Goal: Task Accomplishment & Management: Complete application form

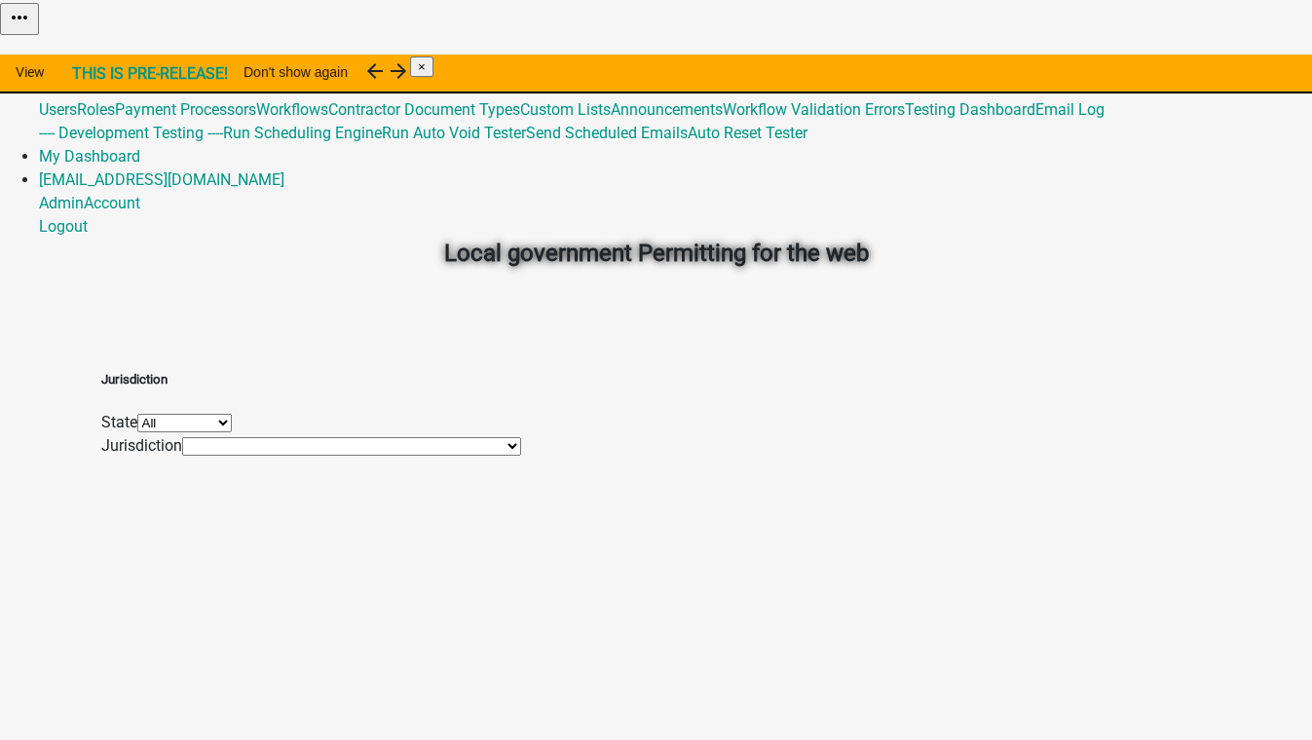
click at [84, 54] on link "Admin" at bounding box center [61, 63] width 45 height 18
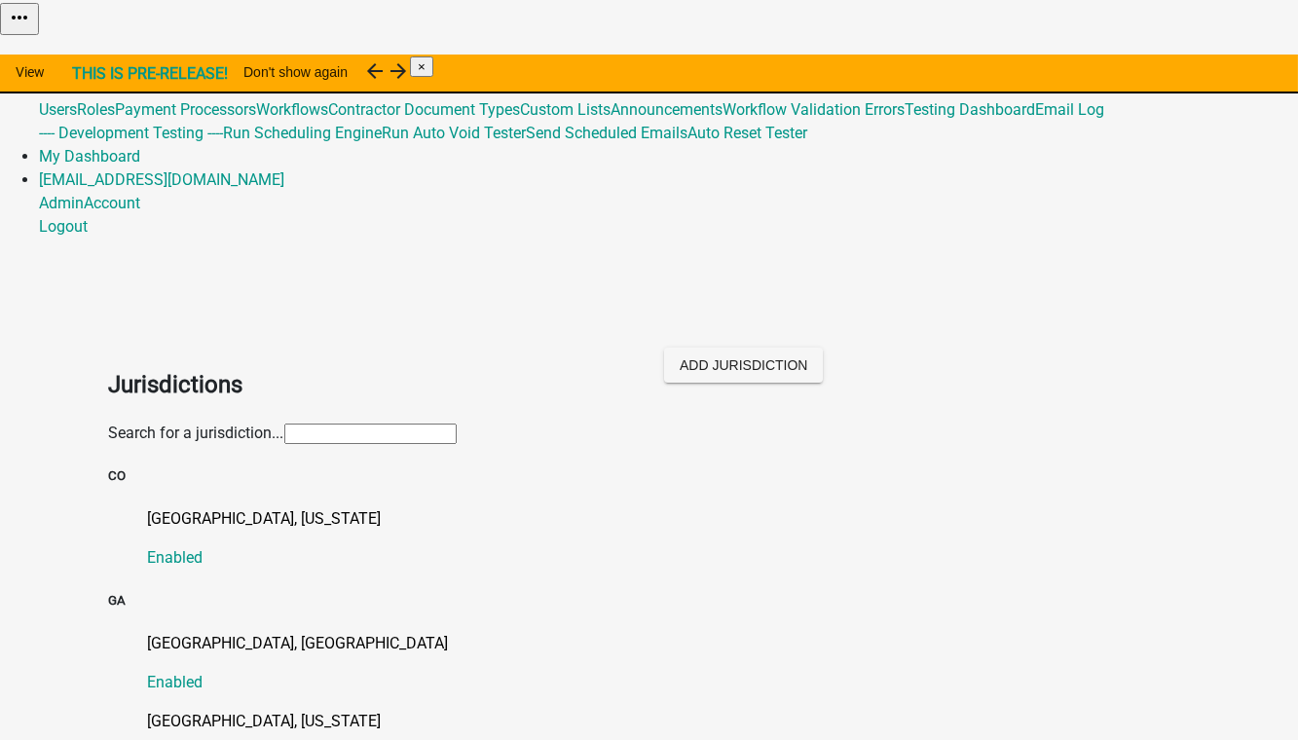
click at [284, 424] on input "text" at bounding box center [370, 434] width 172 height 20
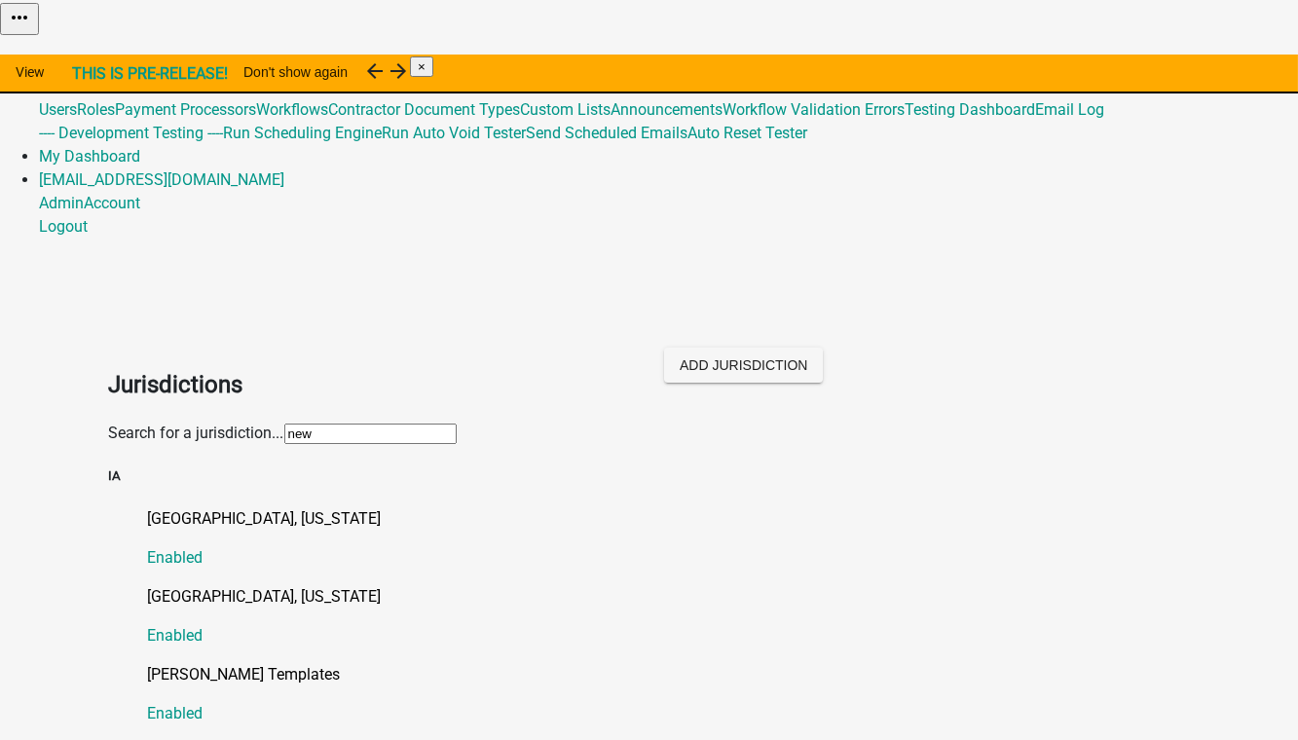
type input "[PERSON_NAME]"
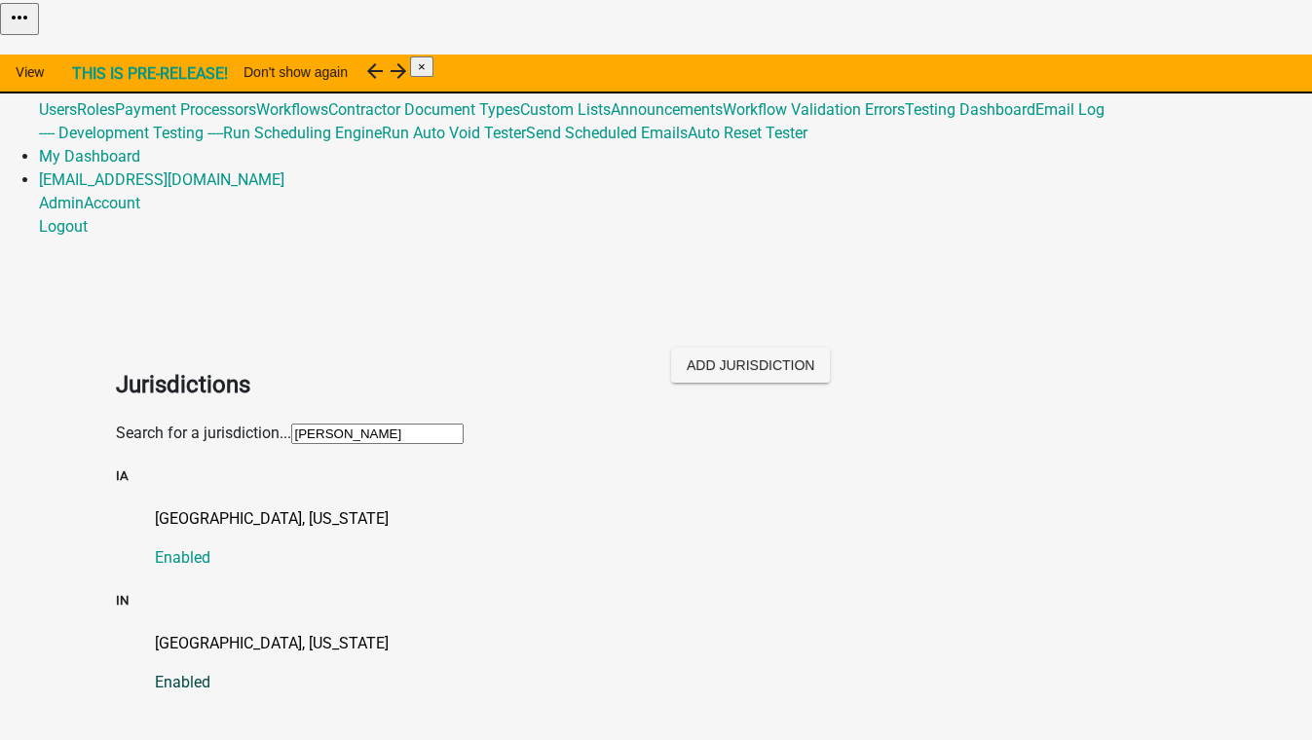
click at [201, 632] on p "[GEOGRAPHIC_DATA], [US_STATE]" at bounding box center [676, 643] width 1042 height 23
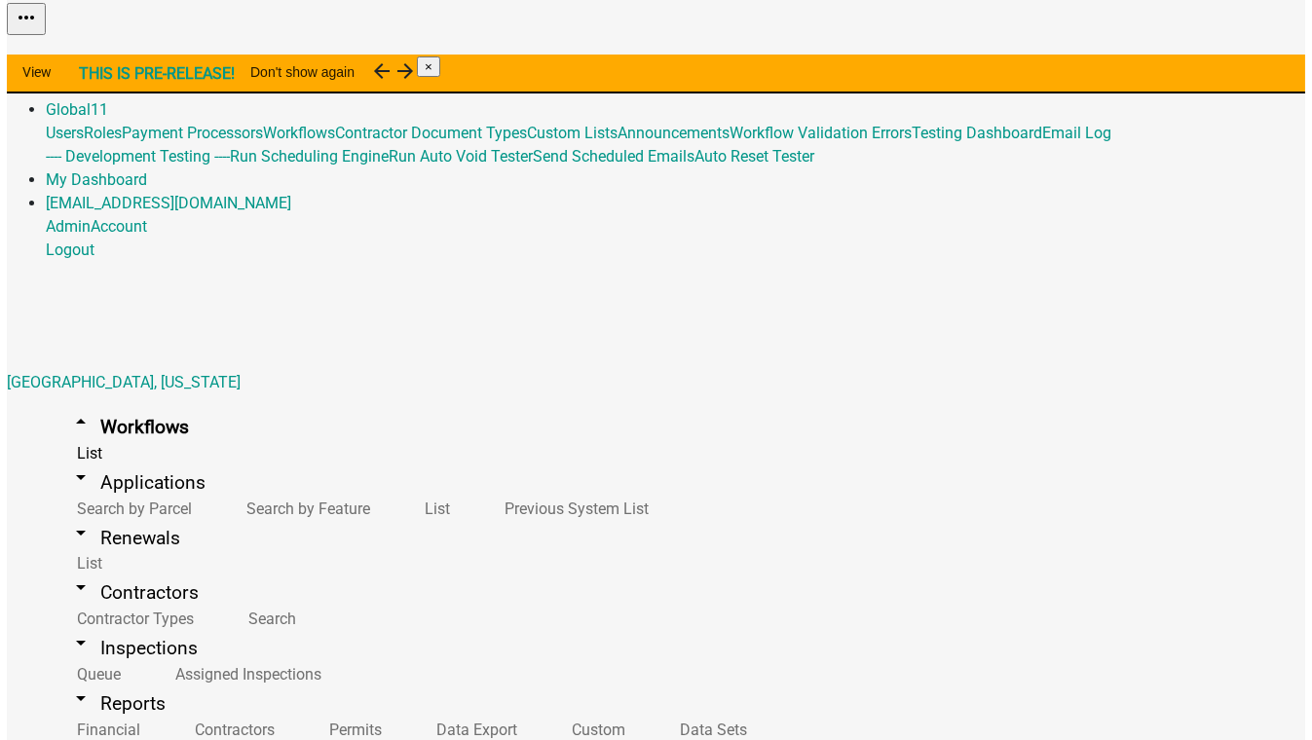
scroll to position [88, 0]
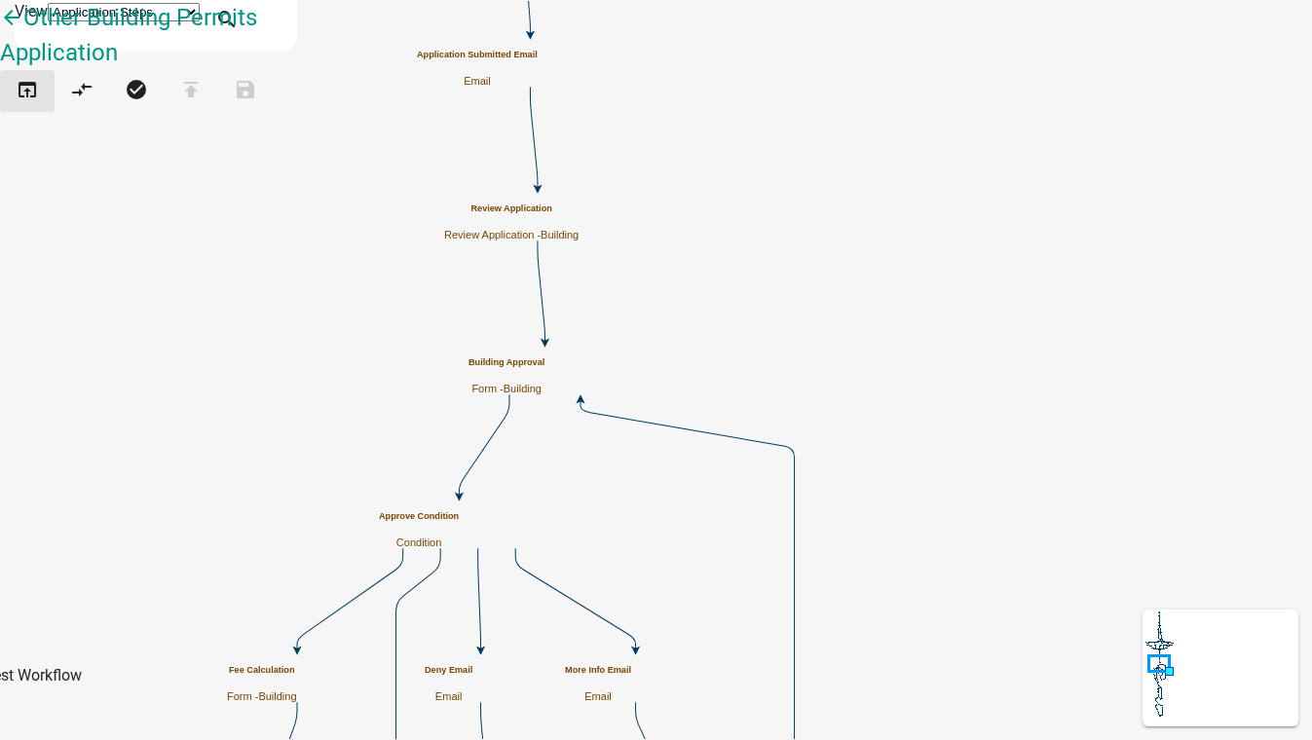
click at [39, 105] on icon "open_in_browser" at bounding box center [27, 91] width 23 height 27
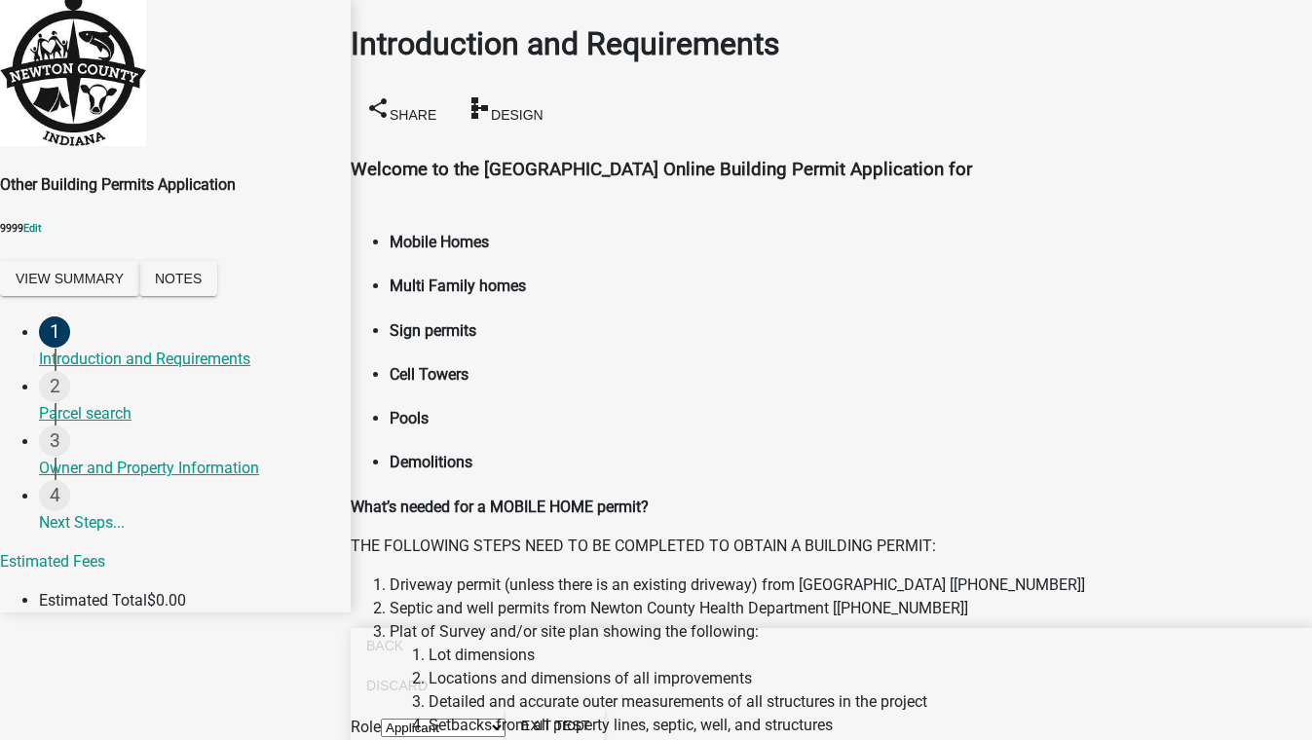
scroll to position [1770, 0]
radio input "true"
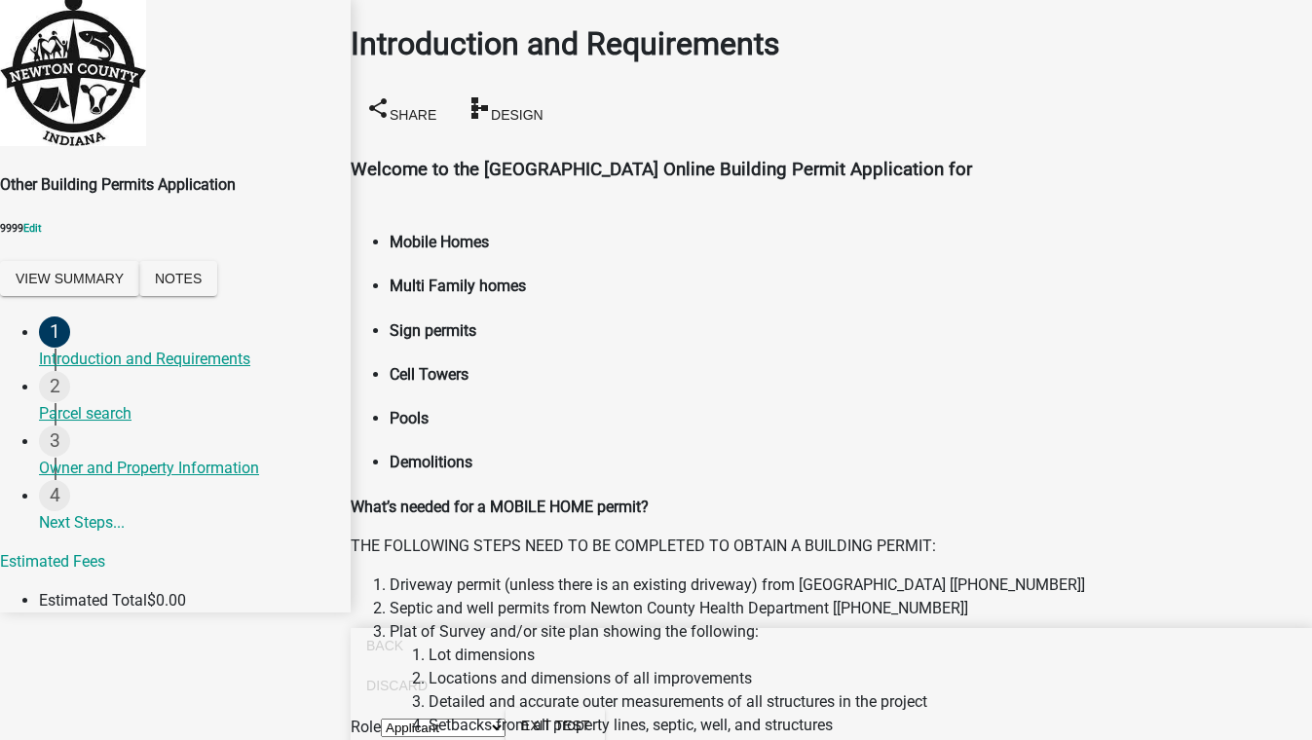
radio input "true"
checkbox input "true"
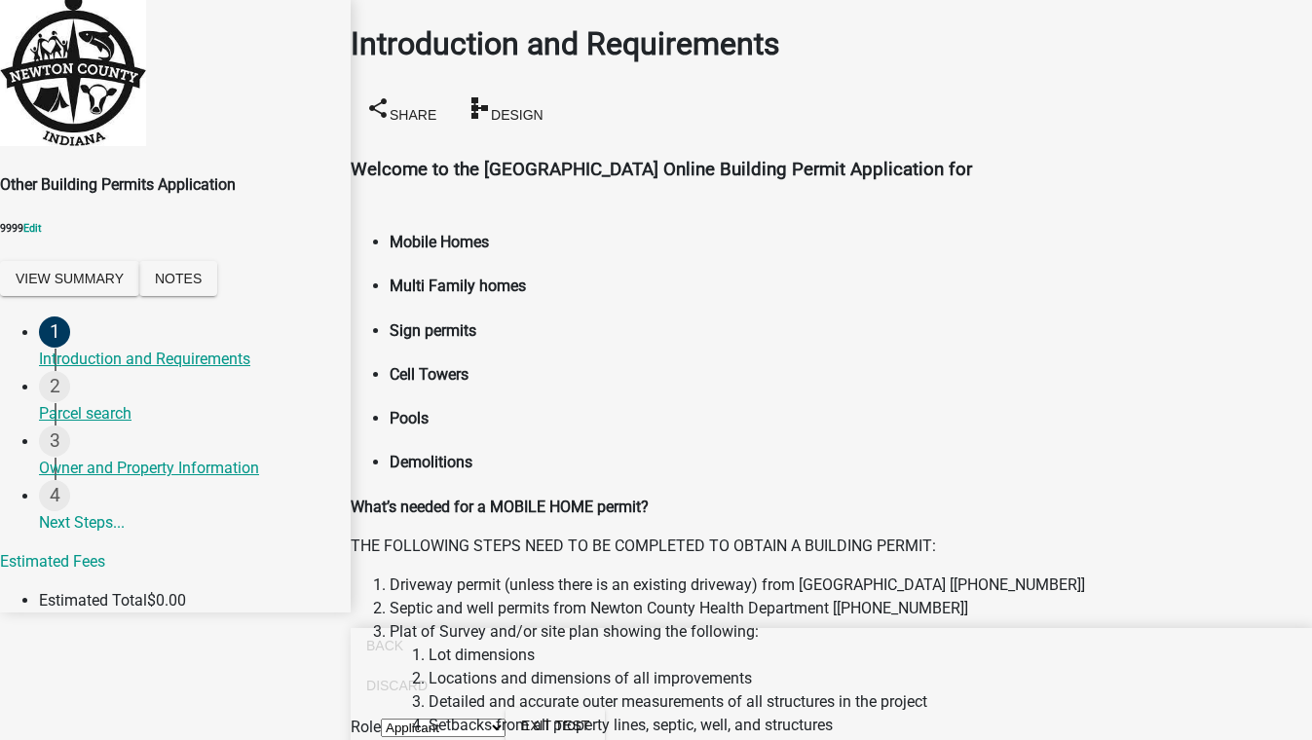
checkbox input "false"
checkbox input "true"
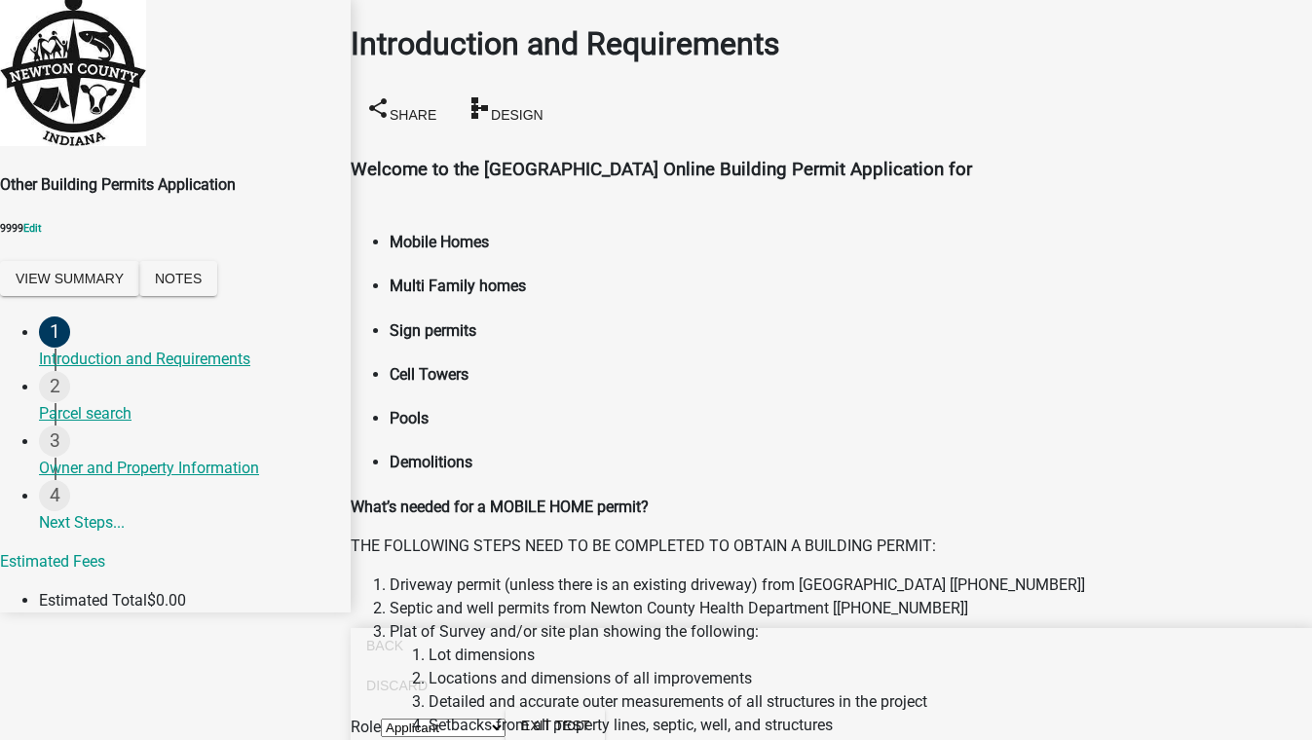
checkbox input "false"
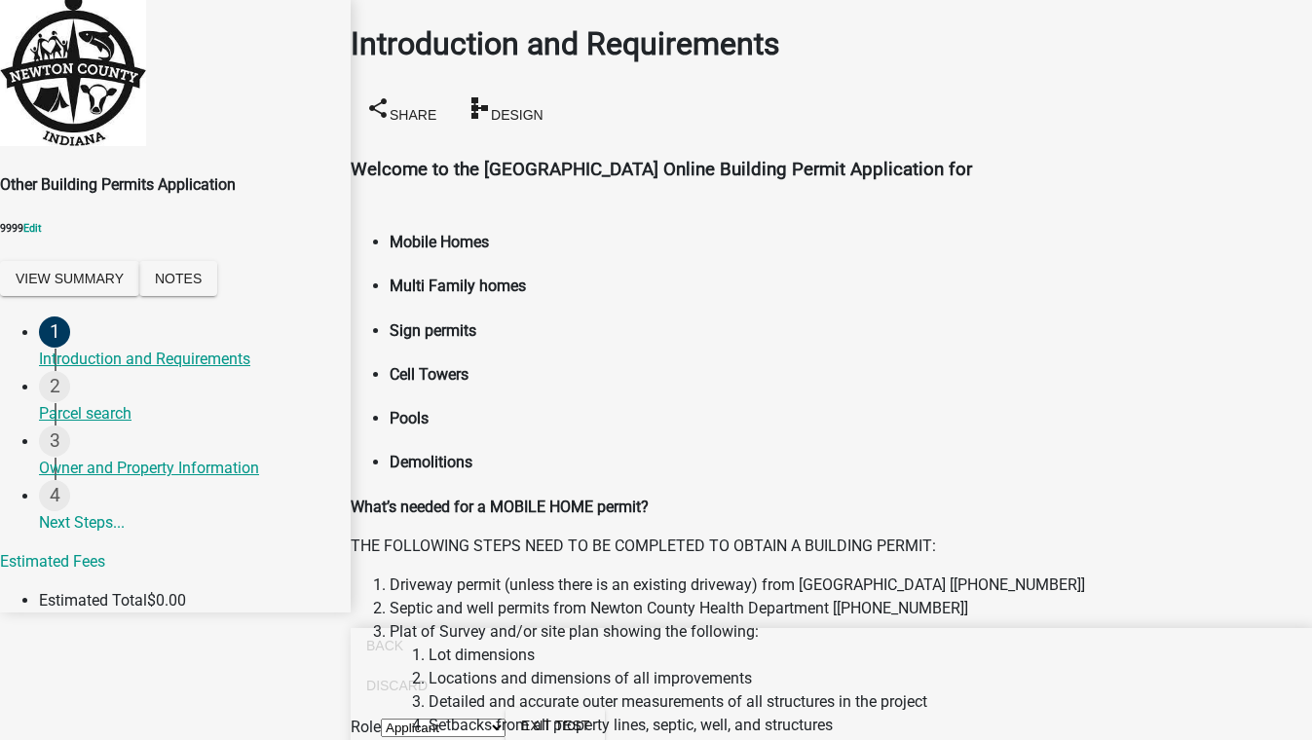
checkbox input "true"
checkbox input "false"
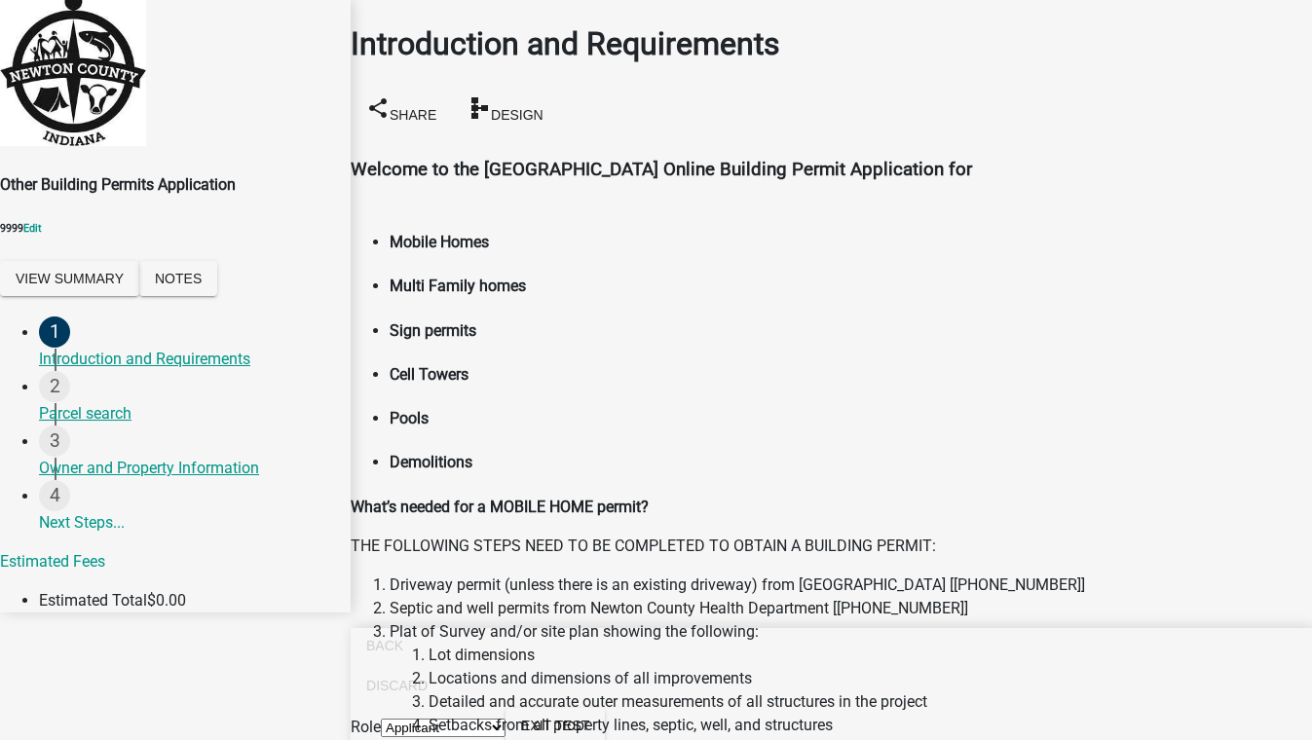
radio input "true"
checkbox input "true"
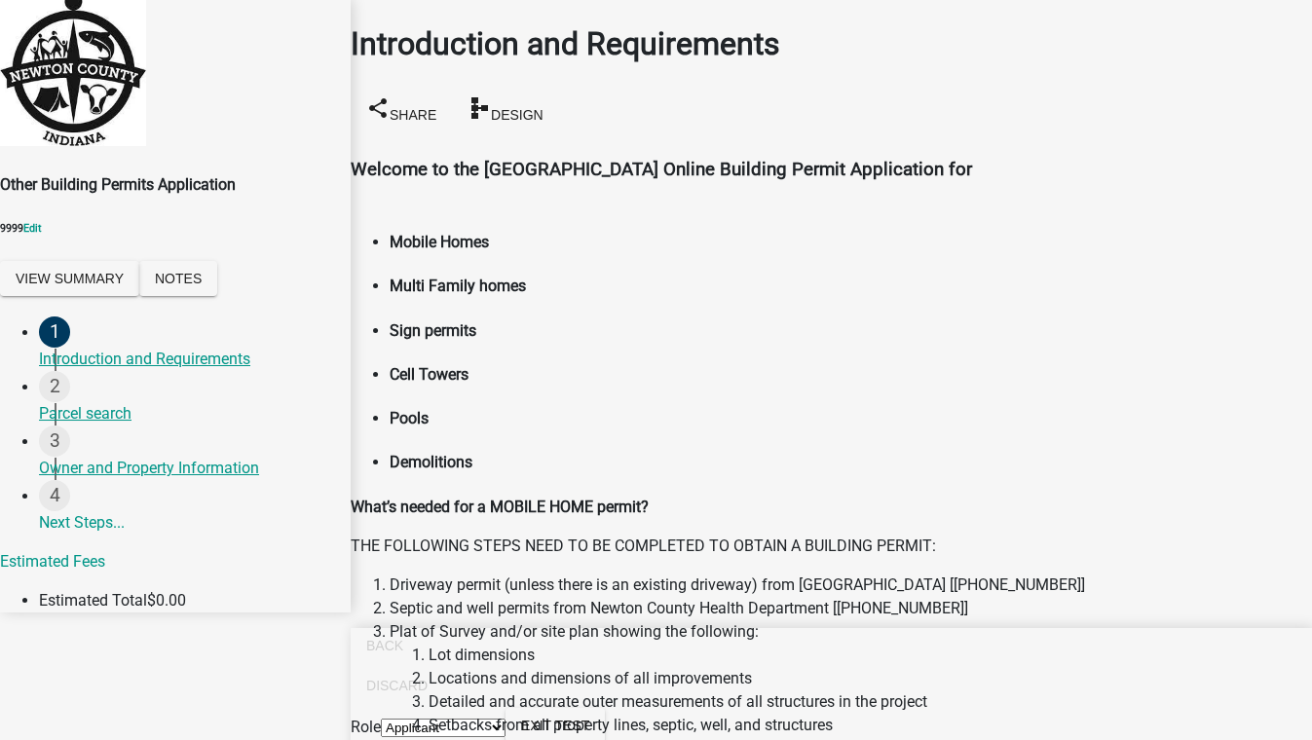
checkbox input "false"
checkbox input "true"
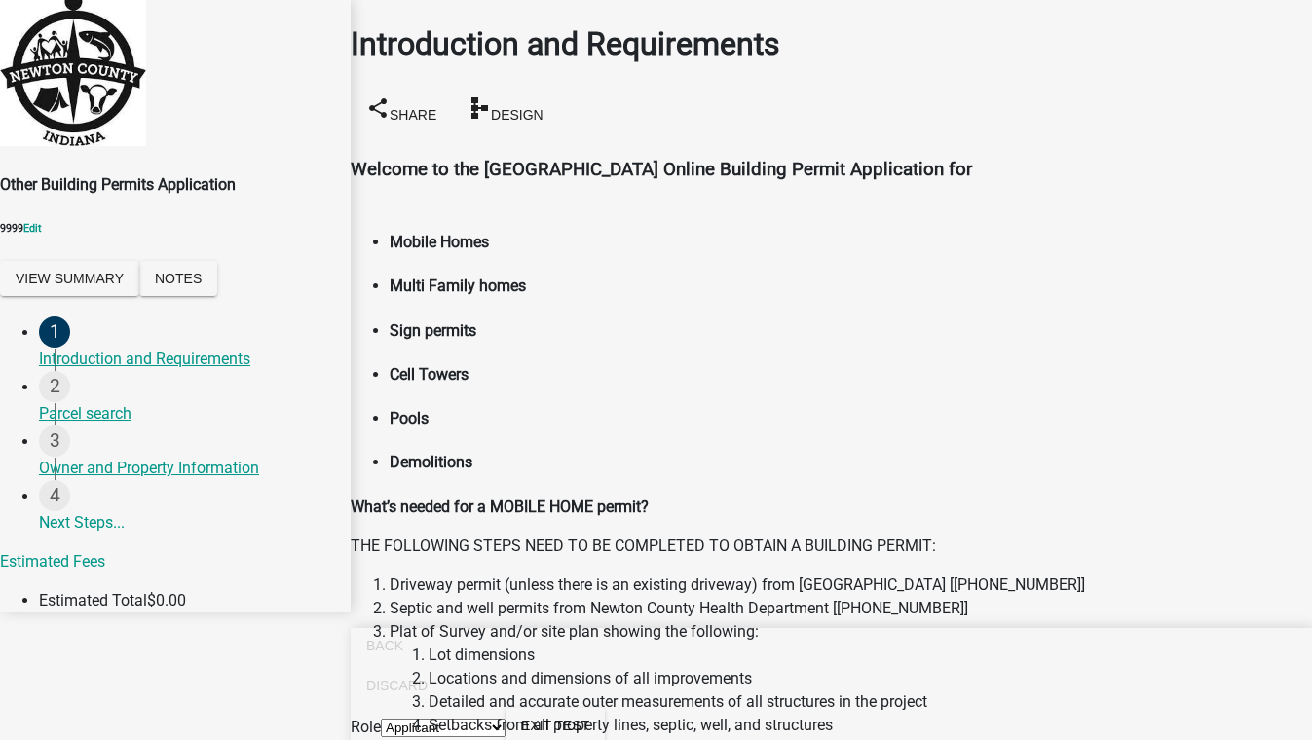
checkbox input "true"
checkbox input "false"
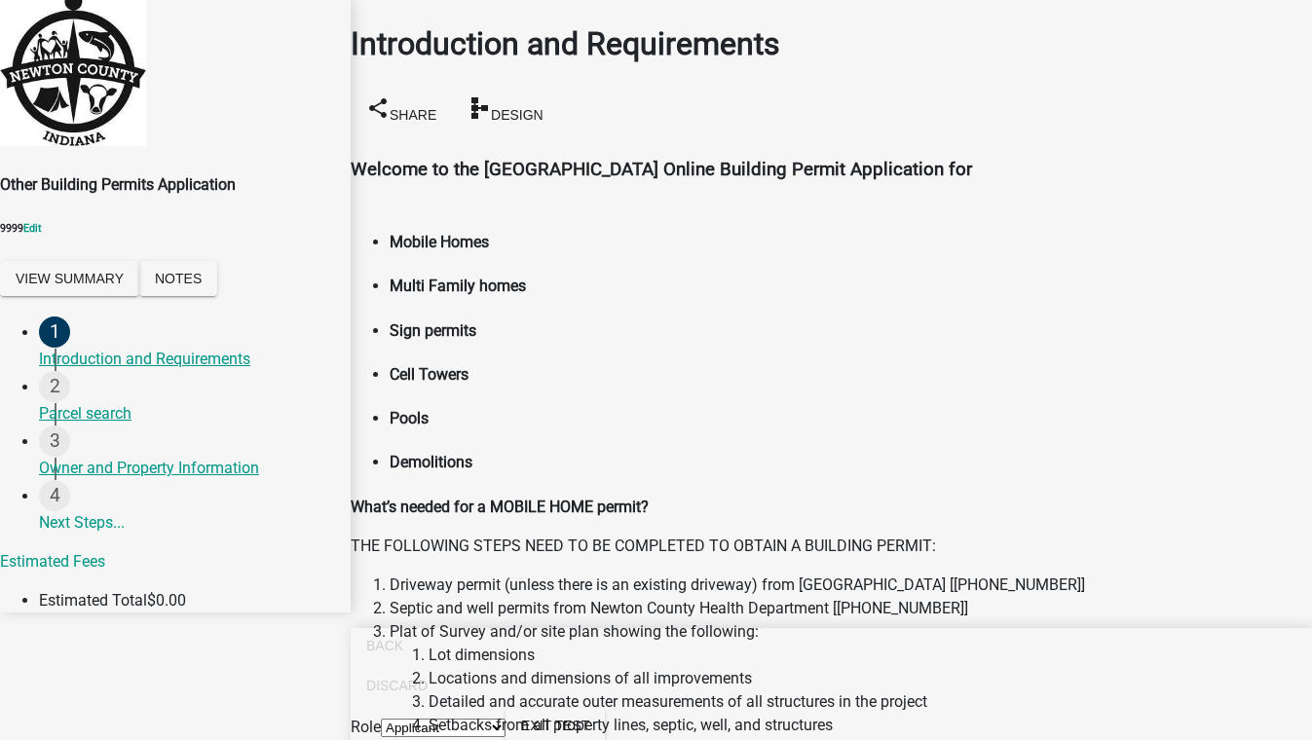
checkbox input "false"
checkbox input "true"
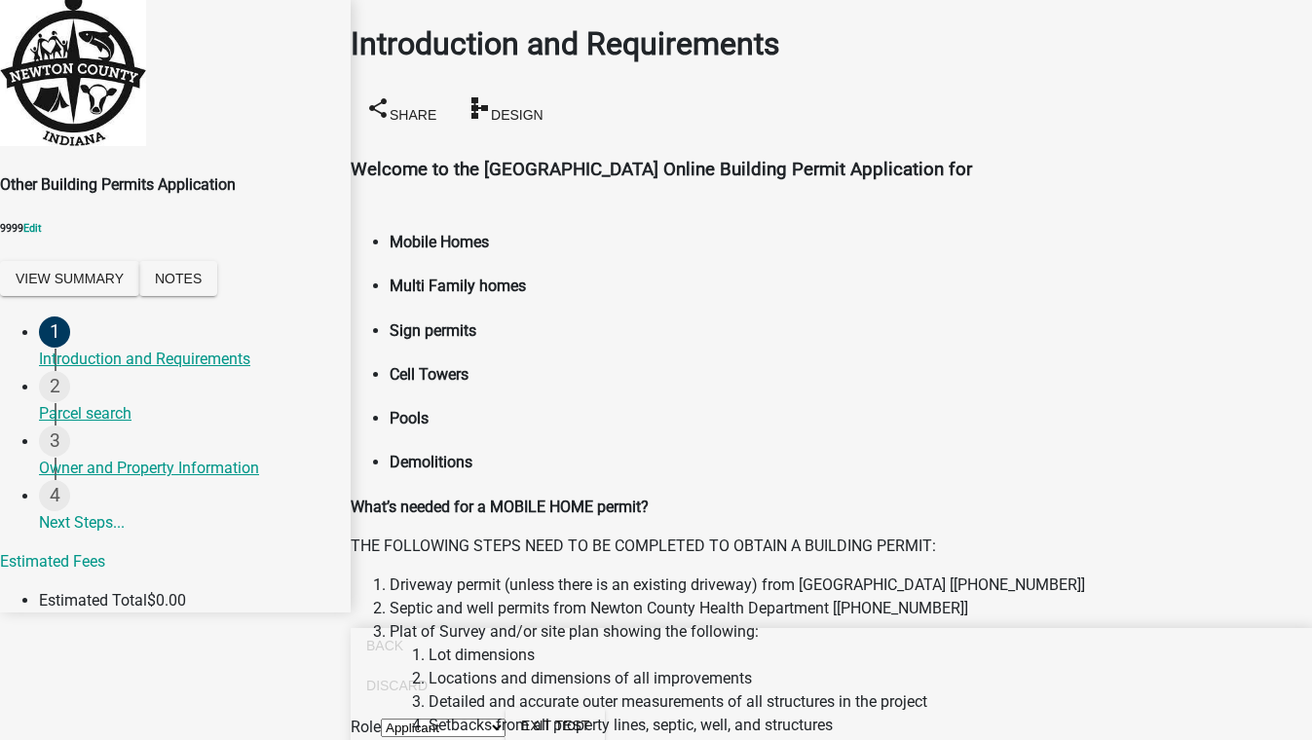
checkbox input "false"
checkbox input "true"
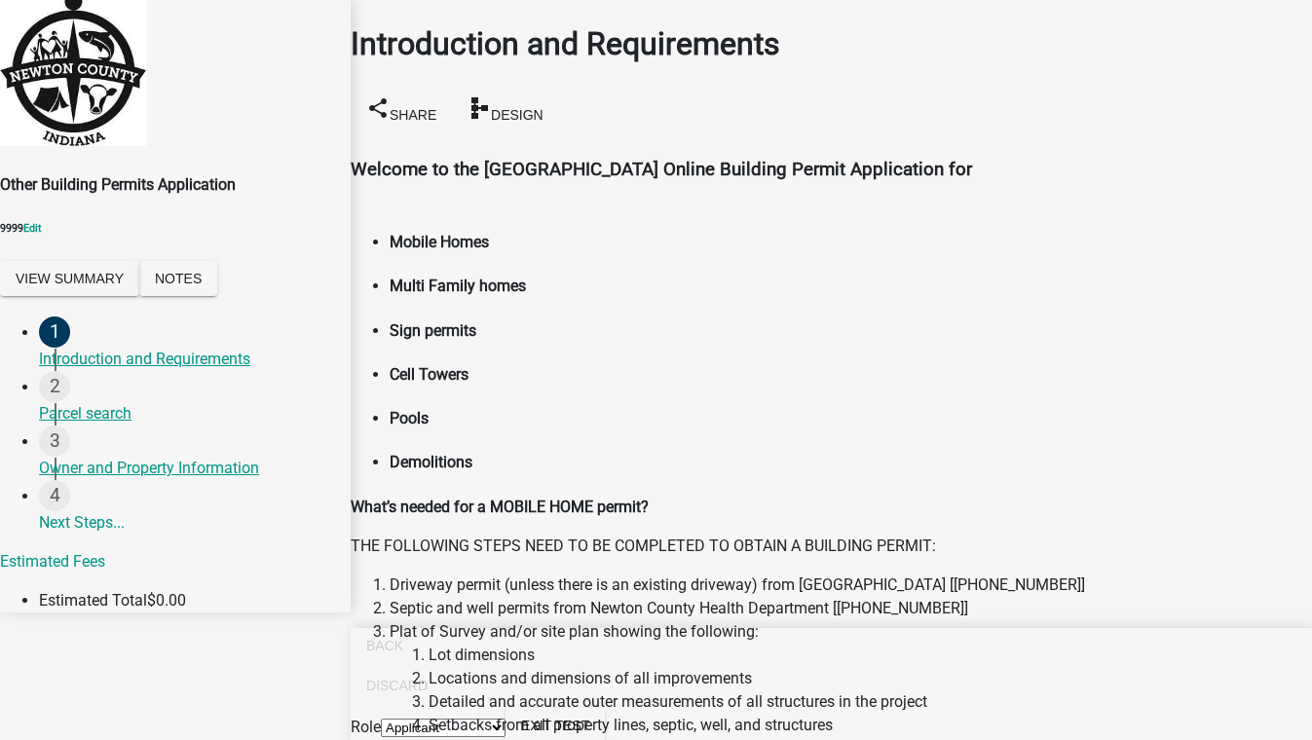
checkbox input "false"
checkbox input "true"
checkbox input "false"
checkbox input "true"
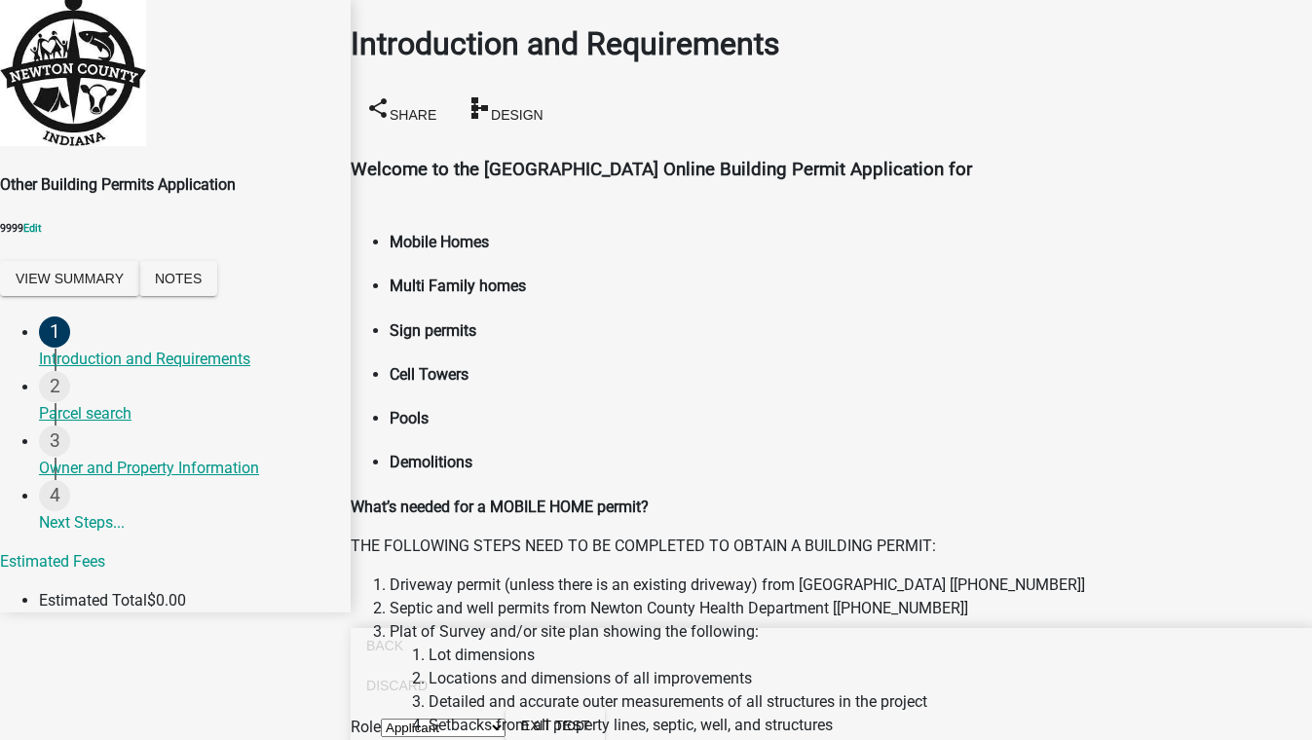
checkbox input "false"
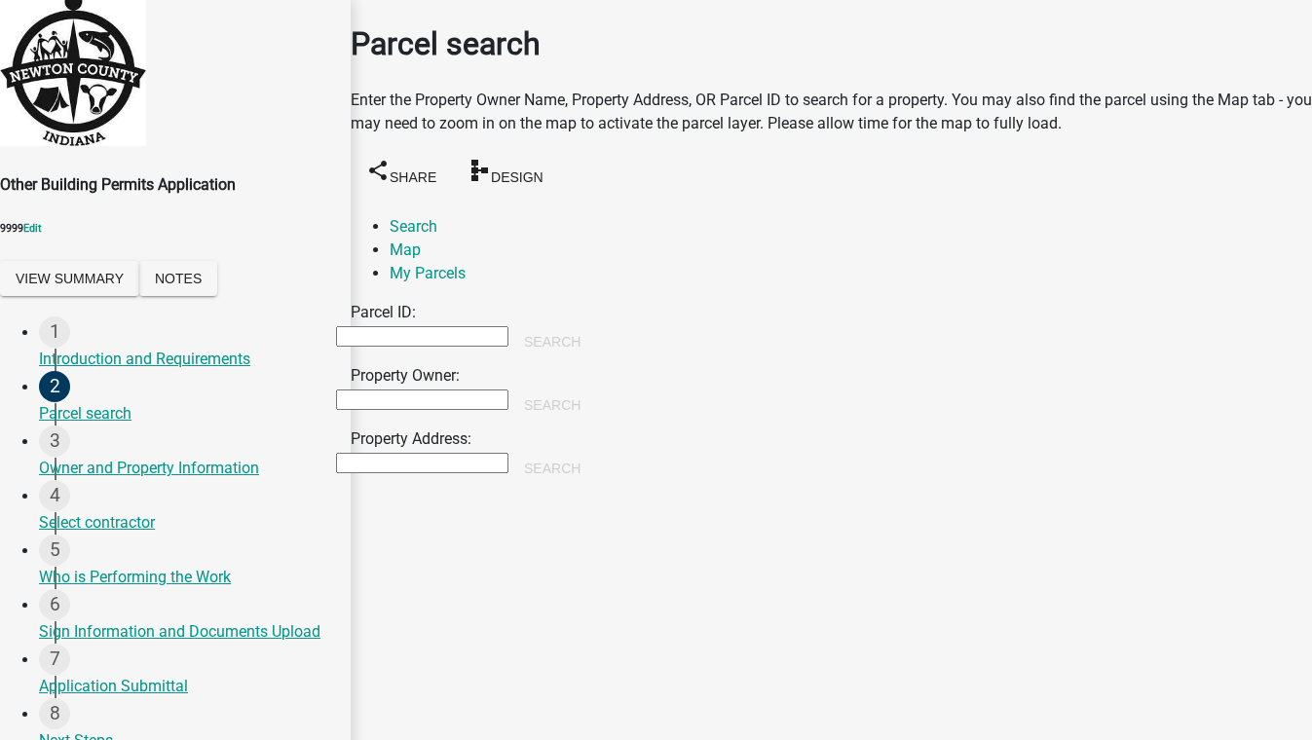
click at [508, 394] on input "Property Owner:" at bounding box center [422, 399] width 172 height 20
type input "[PERSON_NAME]"
click at [596, 388] on button "Search" at bounding box center [552, 405] width 88 height 35
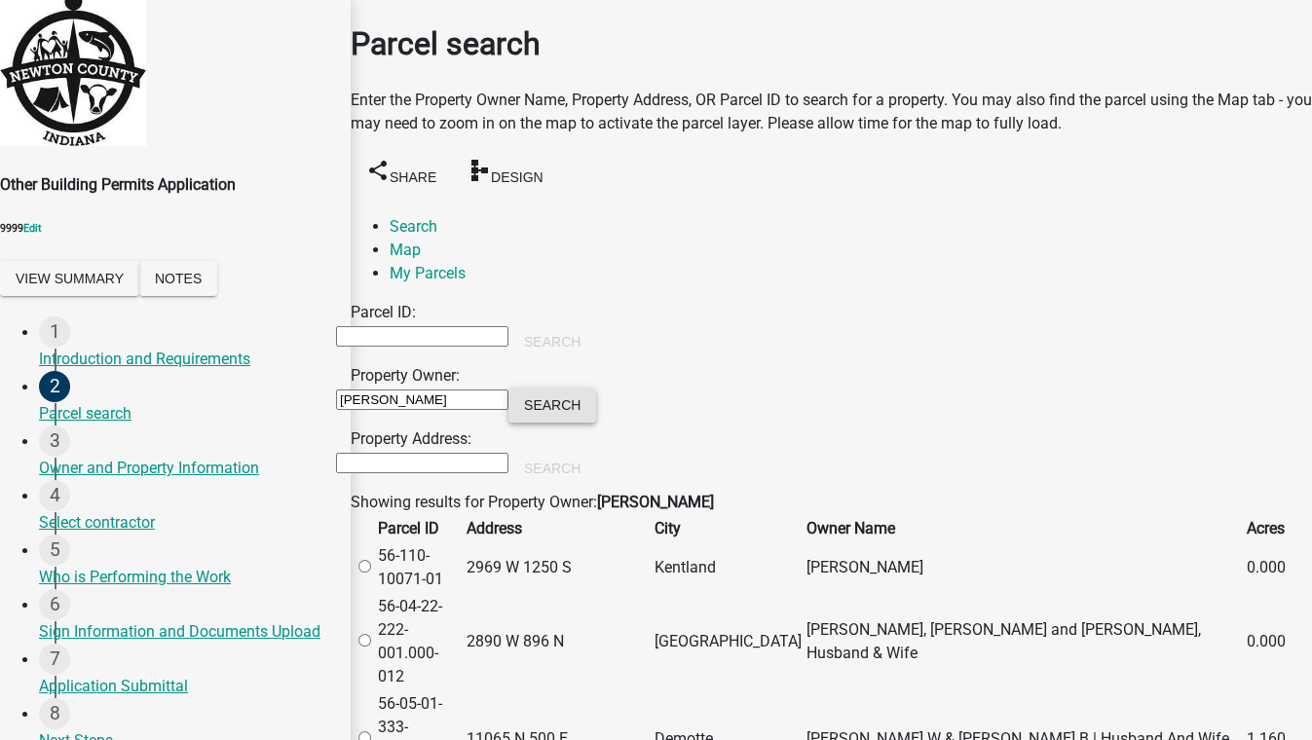
scroll to position [265, 0]
click at [374, 729] on label at bounding box center [374, 738] width 0 height 18
click at [371, 731] on input "radio" at bounding box center [364, 737] width 13 height 13
radio input "true"
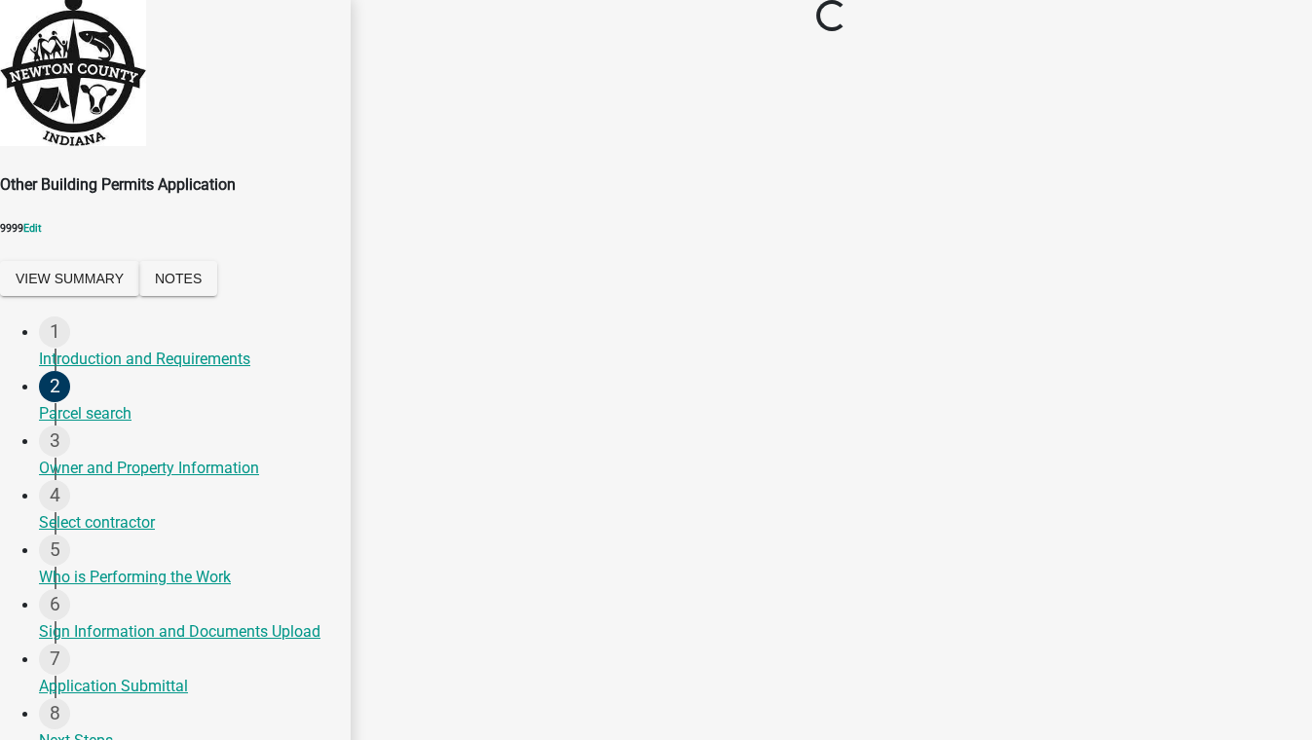
scroll to position [0, 0]
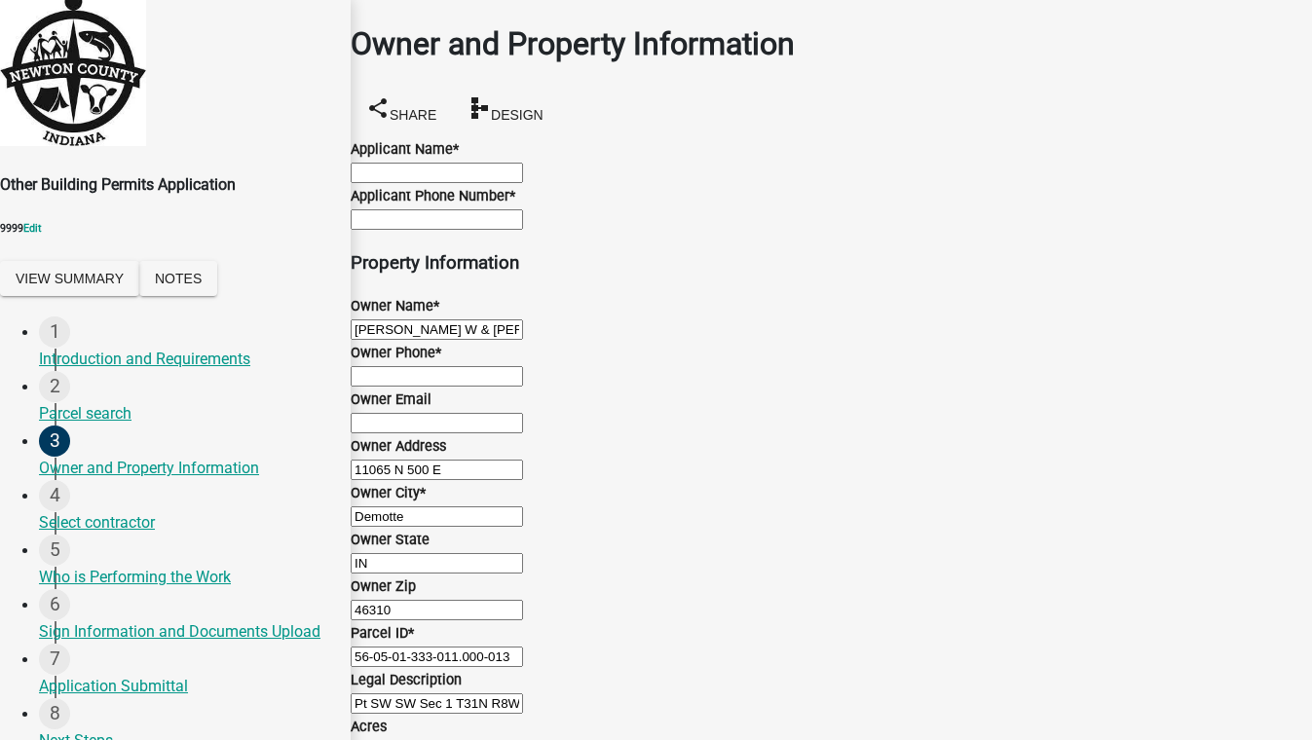
click at [456, 183] on input "Applicant Name *" at bounding box center [437, 173] width 172 height 20
type input "test 5088"
click at [460, 230] on input "Applicant Phone Number *" at bounding box center [437, 219] width 172 height 20
type input "5555555555"
type input "[EMAIL_ADDRESS][DOMAIN_NAME]"
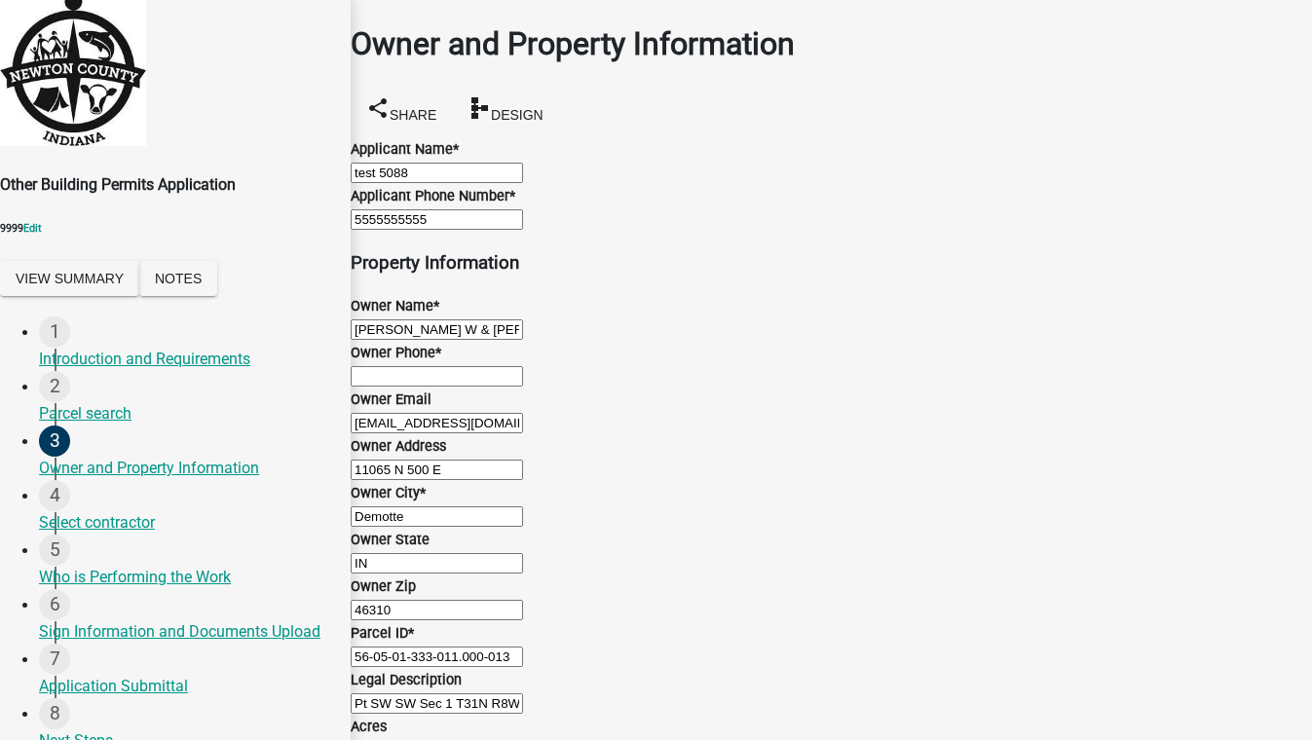
scroll to position [88, 0]
click at [523, 387] on input "Owner Phone *" at bounding box center [437, 376] width 172 height 20
type input "5555555555"
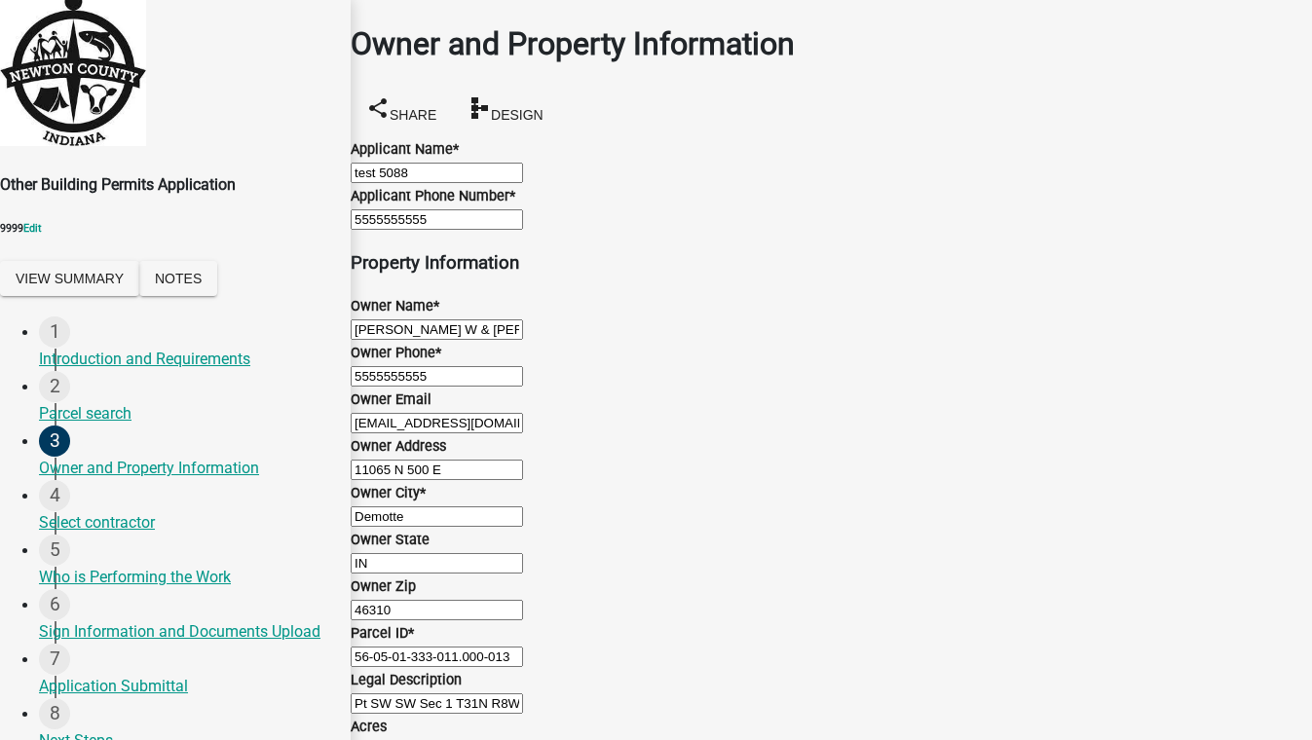
scroll to position [0, 0]
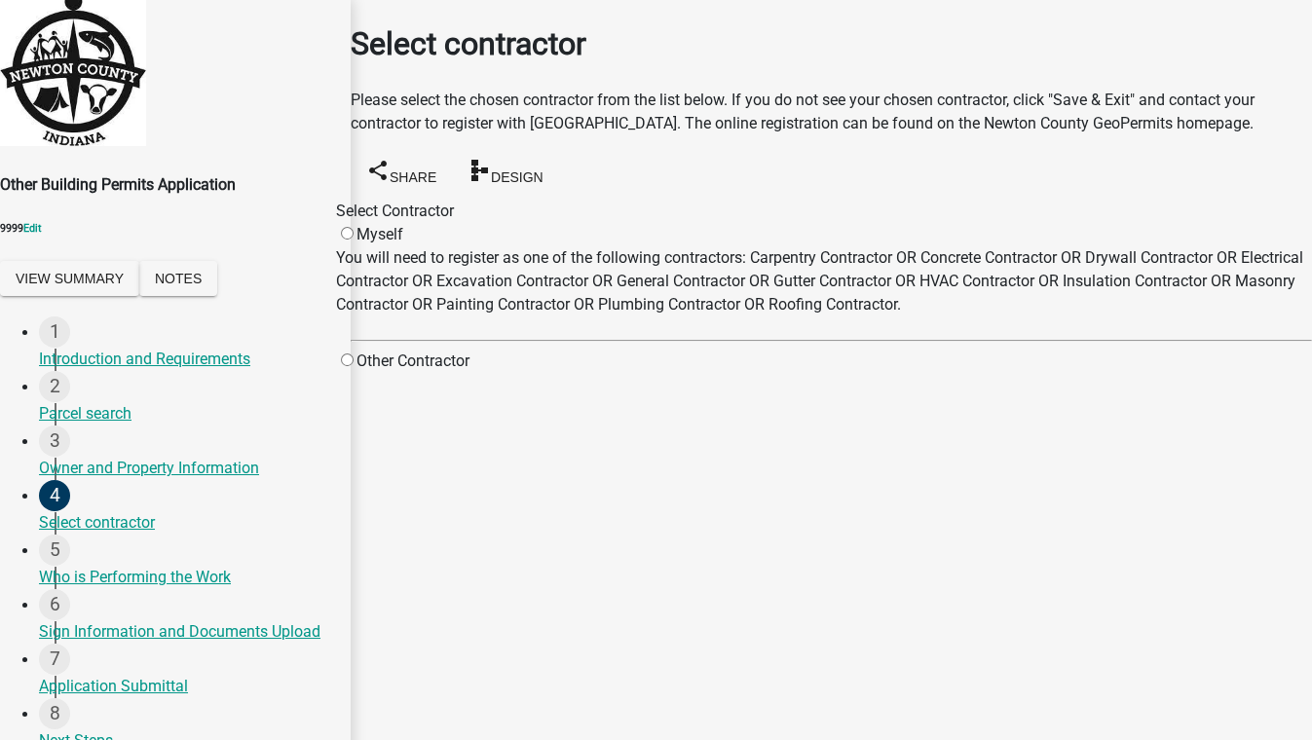
click at [353, 366] on input "radio" at bounding box center [347, 359] width 13 height 13
radio input "true"
click at [423, 369] on div "Select Contractor Myself You will need to register as one of the following cont…" at bounding box center [831, 286] width 961 height 173
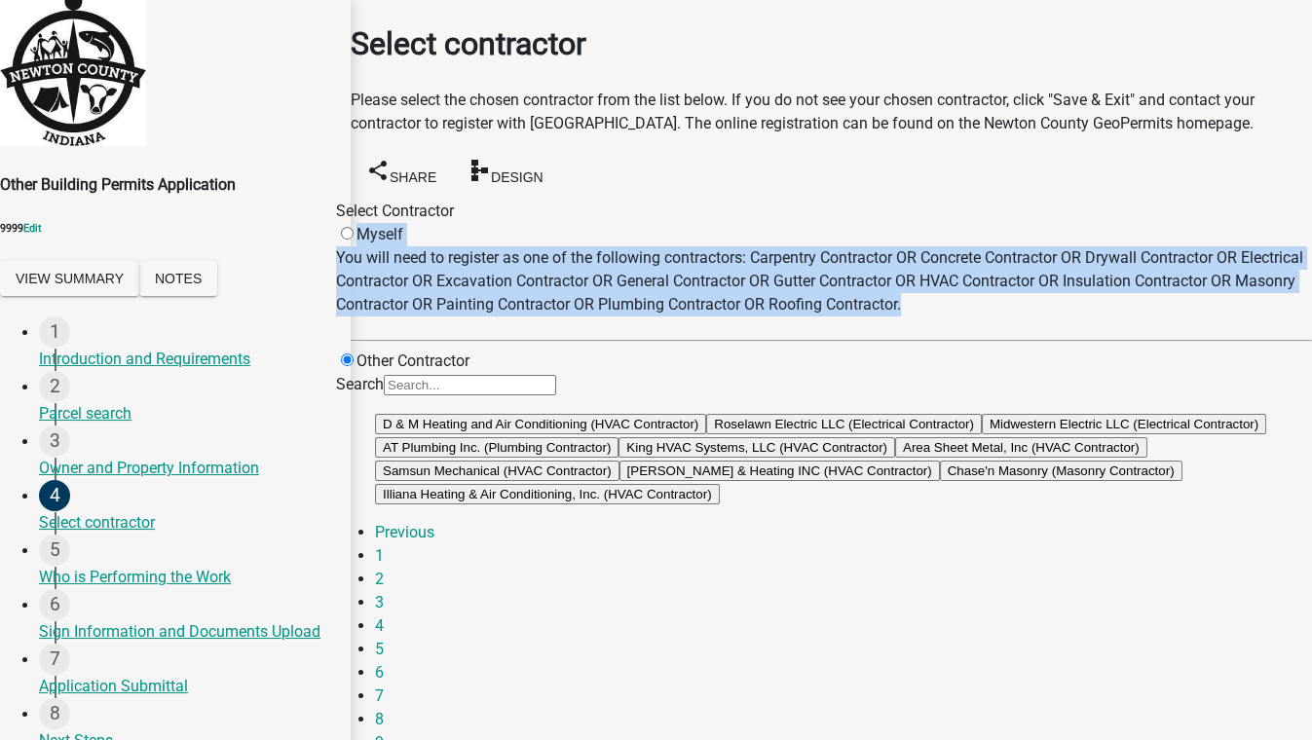
scroll to position [442, 0]
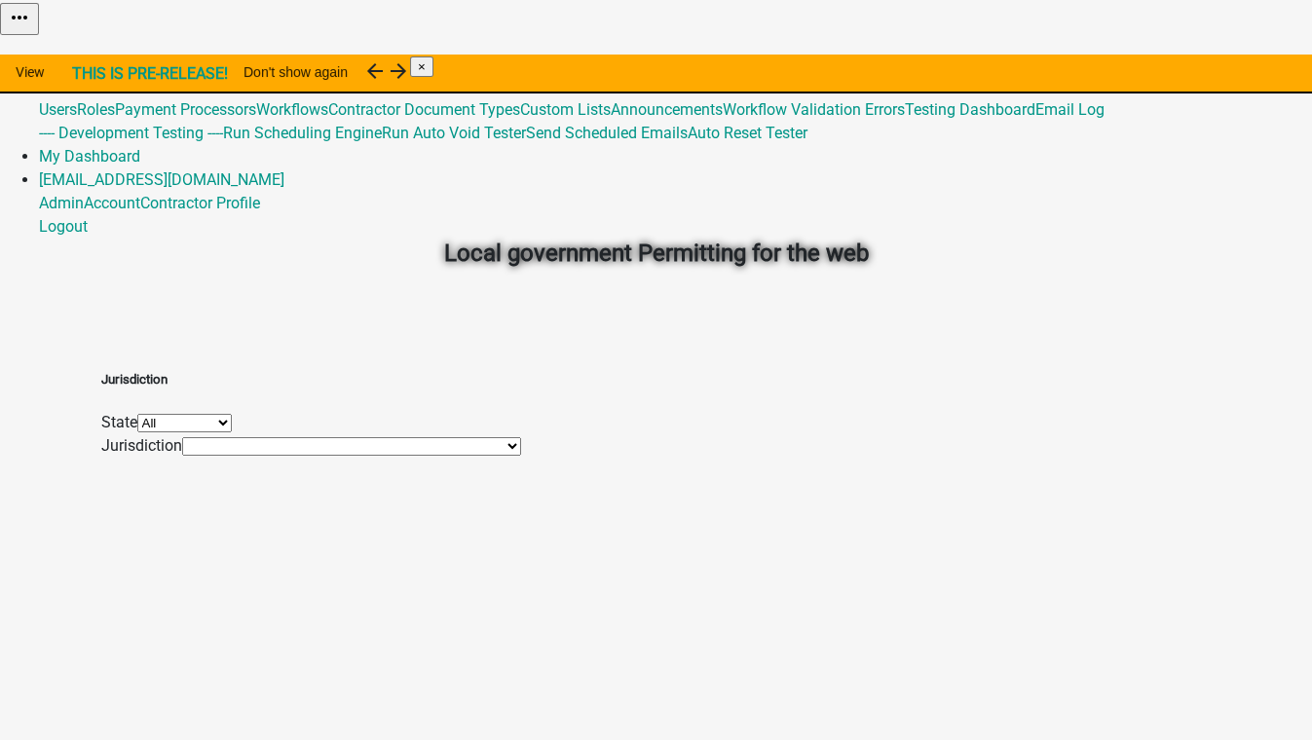
click at [84, 54] on link "Admin" at bounding box center [61, 63] width 45 height 18
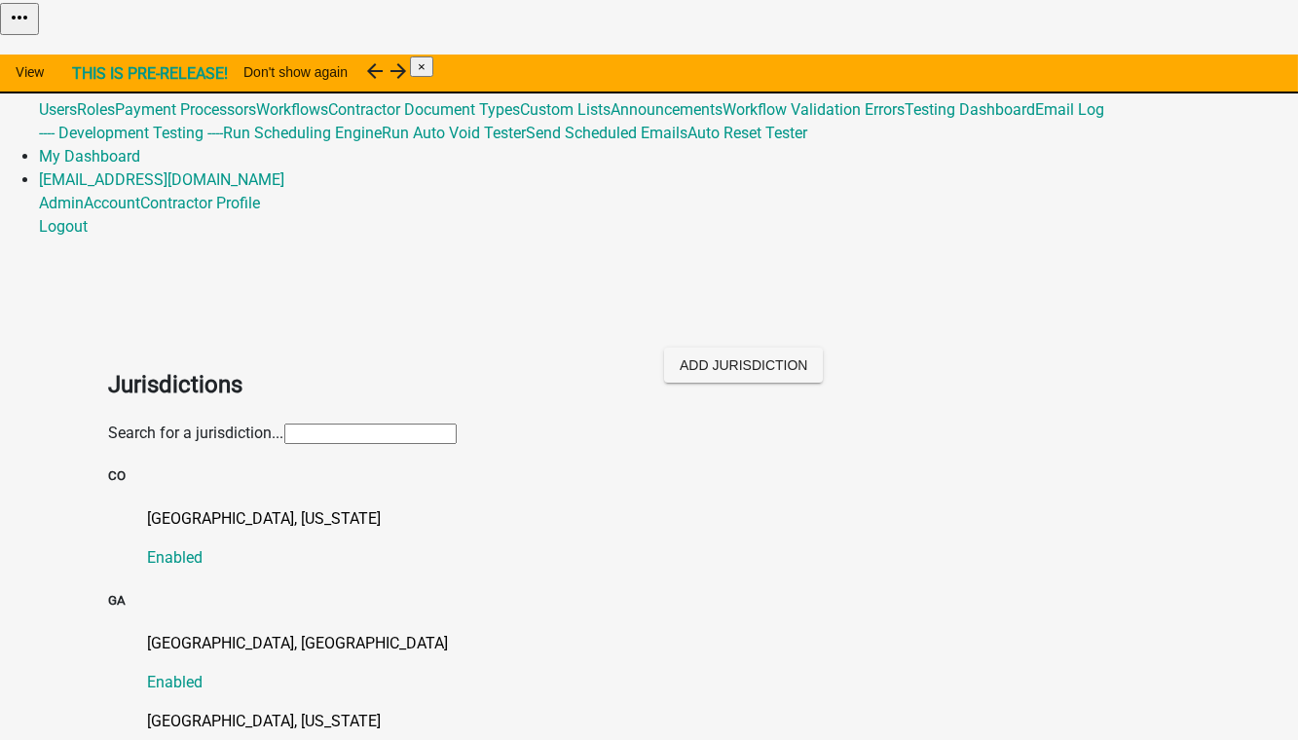
click at [304, 424] on input "text" at bounding box center [370, 434] width 172 height 20
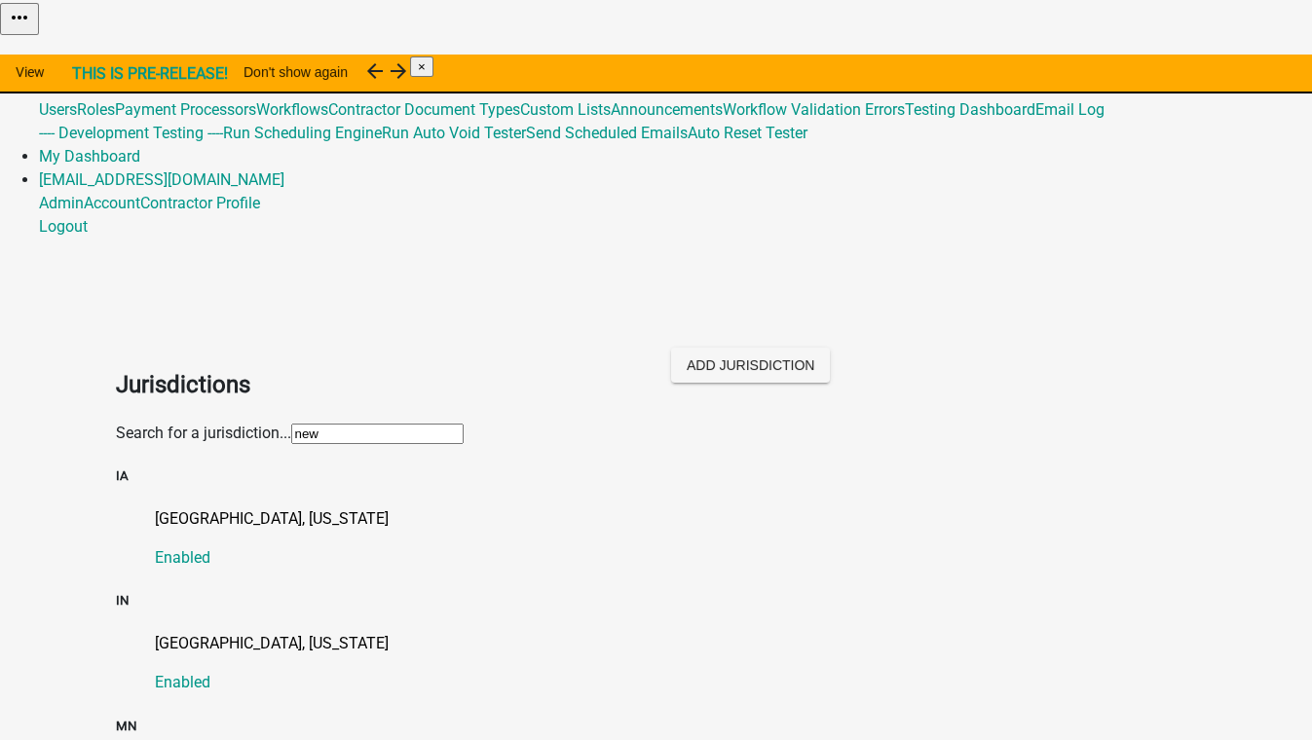
type input "[PERSON_NAME]"
click at [171, 632] on p "[GEOGRAPHIC_DATA], [US_STATE]" at bounding box center [676, 643] width 1042 height 23
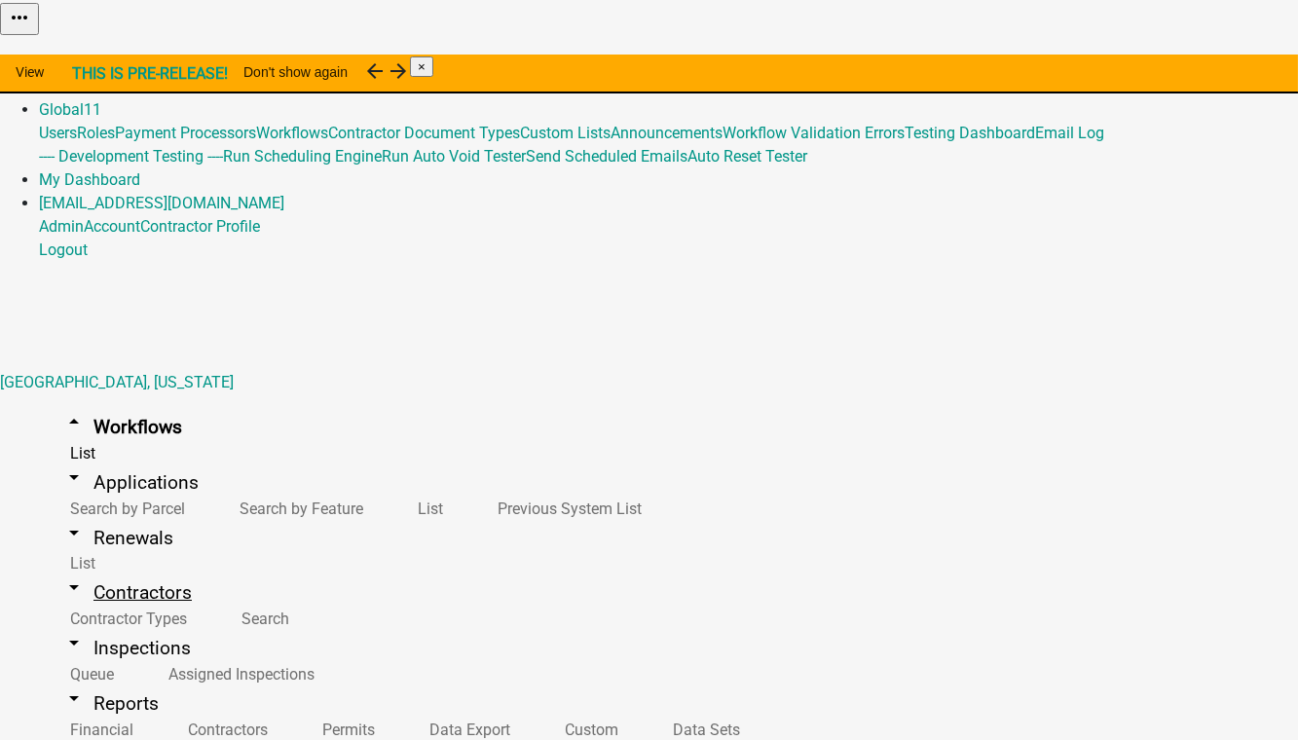
click at [89, 570] on link "arrow_drop_down Contractors" at bounding box center [127, 593] width 176 height 46
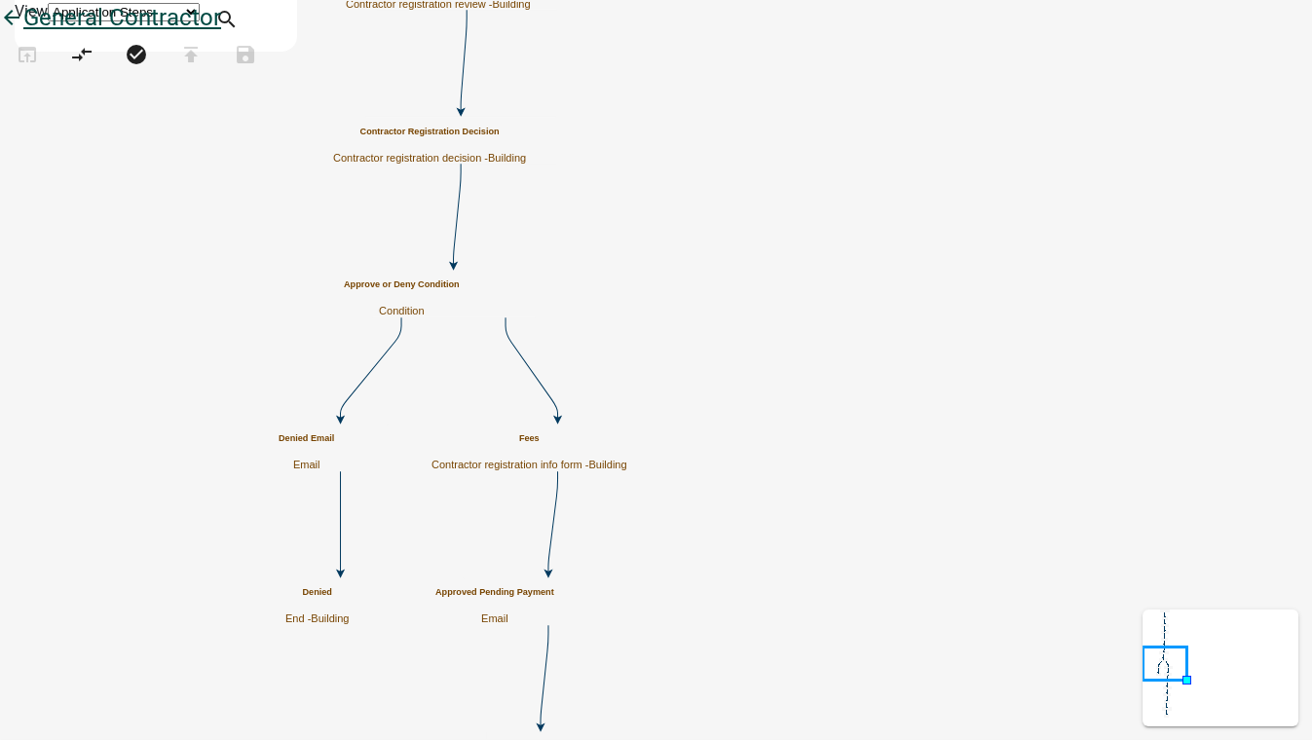
click at [23, 33] on icon "arrow_back" at bounding box center [11, 19] width 23 height 27
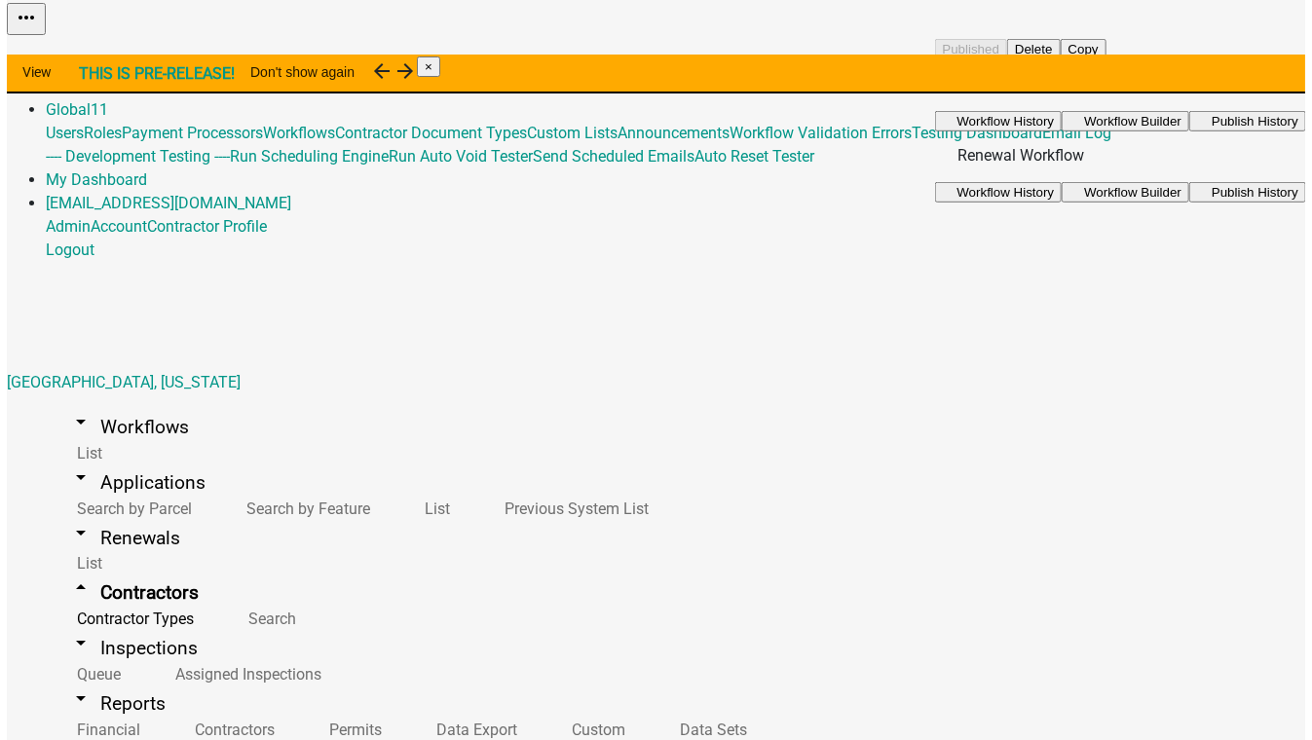
scroll to position [442, 0]
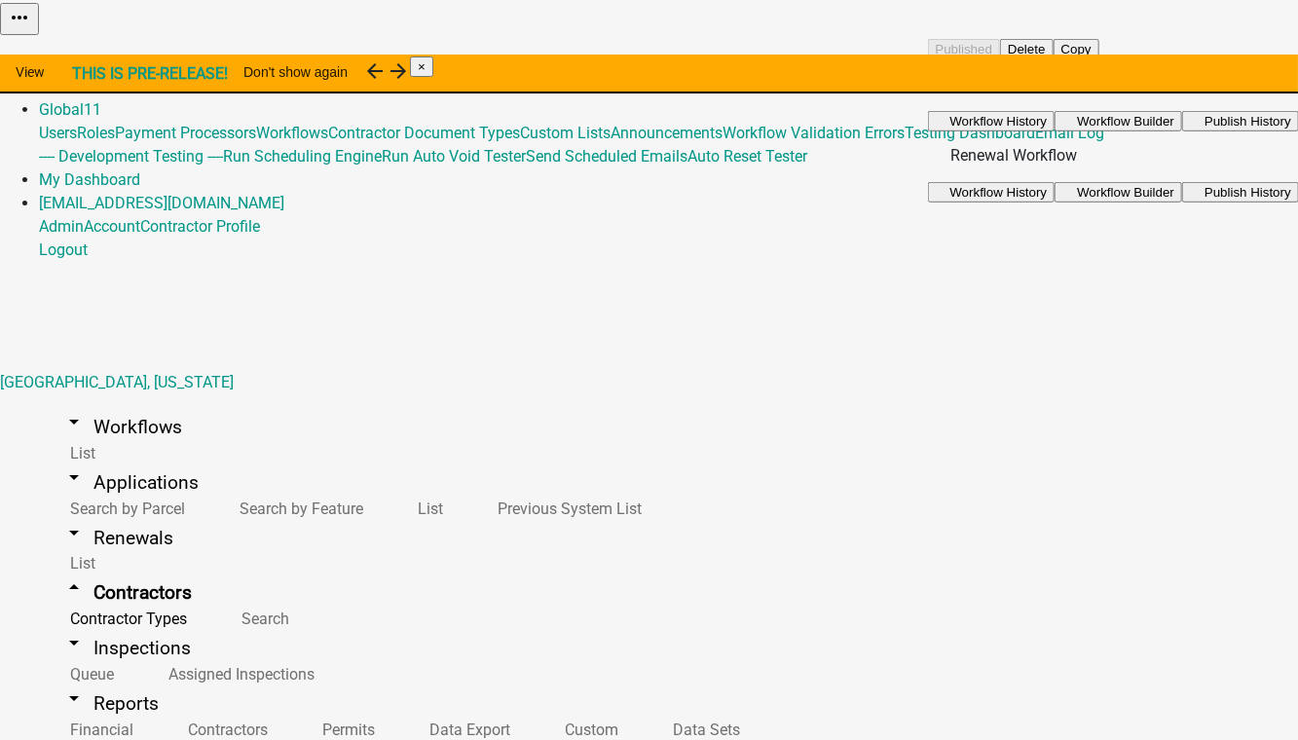
click at [1147, 128] on span "Workflow Builder" at bounding box center [1125, 120] width 97 height 15
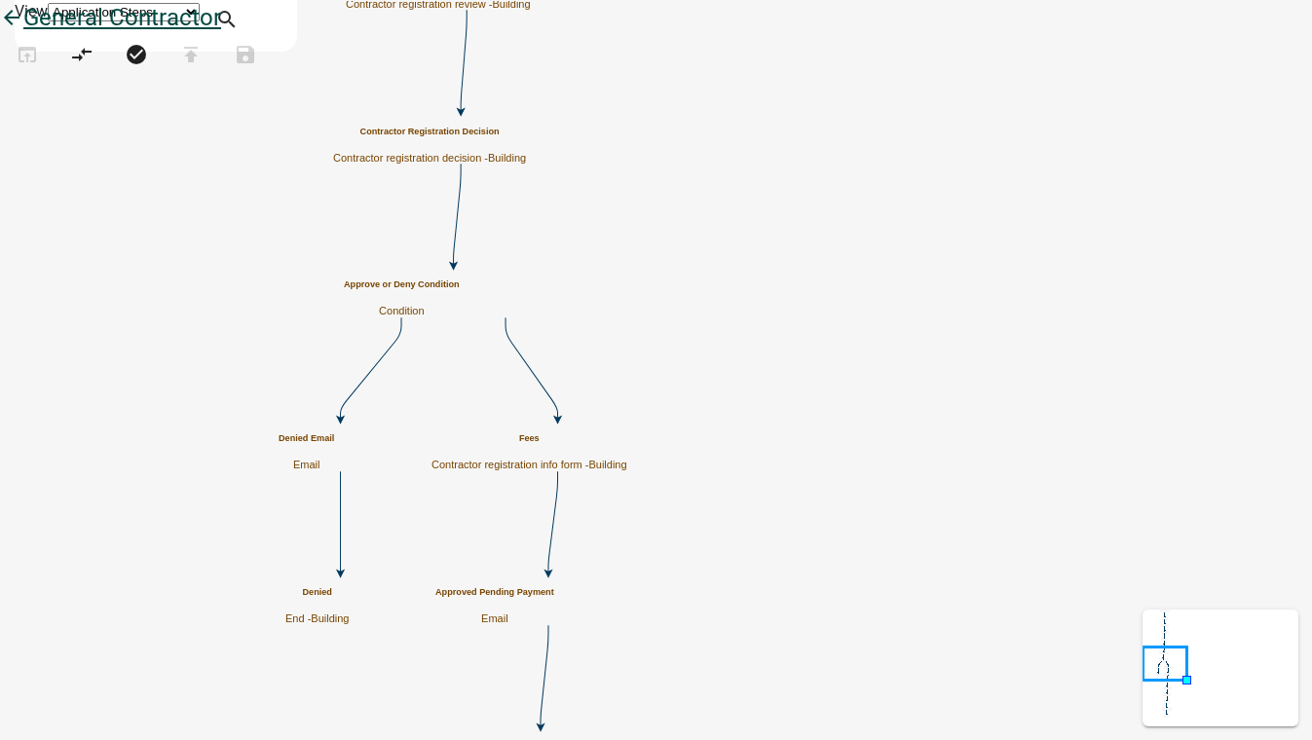
click at [23, 33] on icon "arrow_back" at bounding box center [11, 19] width 23 height 27
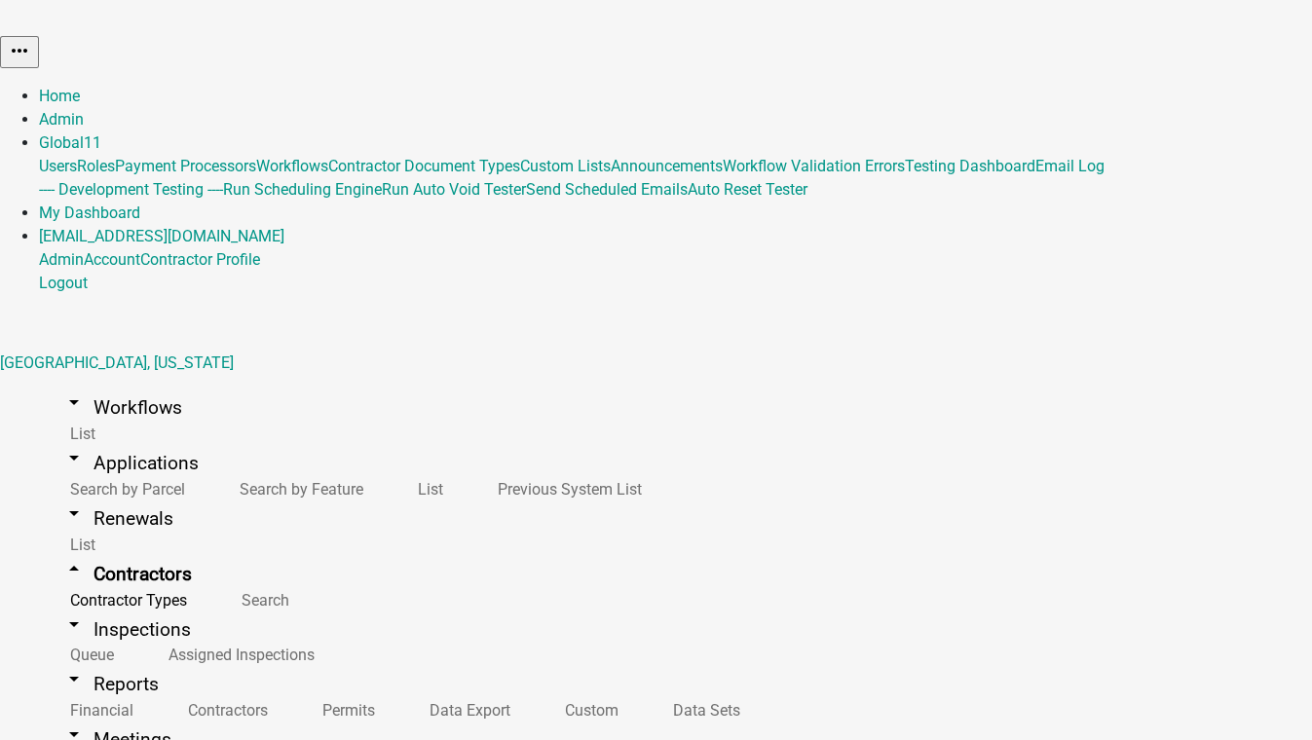
click at [0, 29] on img at bounding box center [0, 14] width 0 height 29
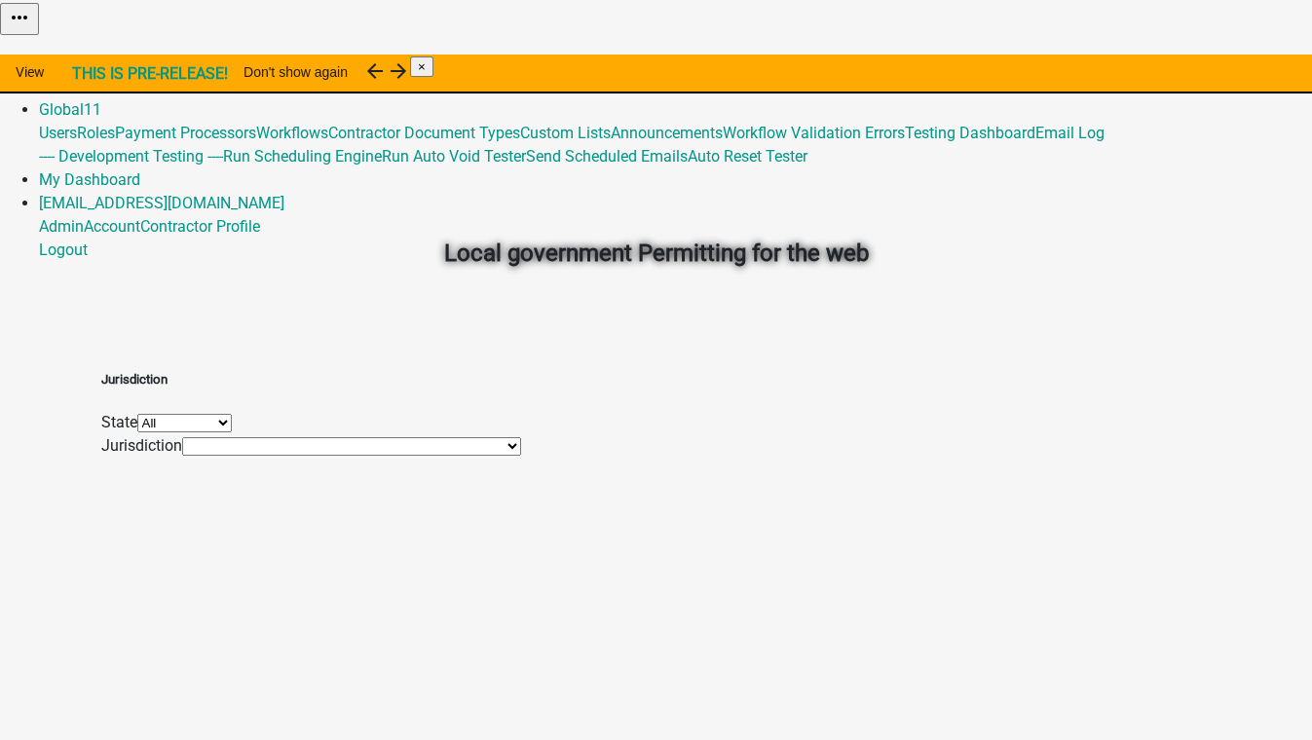
click at [84, 77] on link "Admin" at bounding box center [61, 86] width 45 height 18
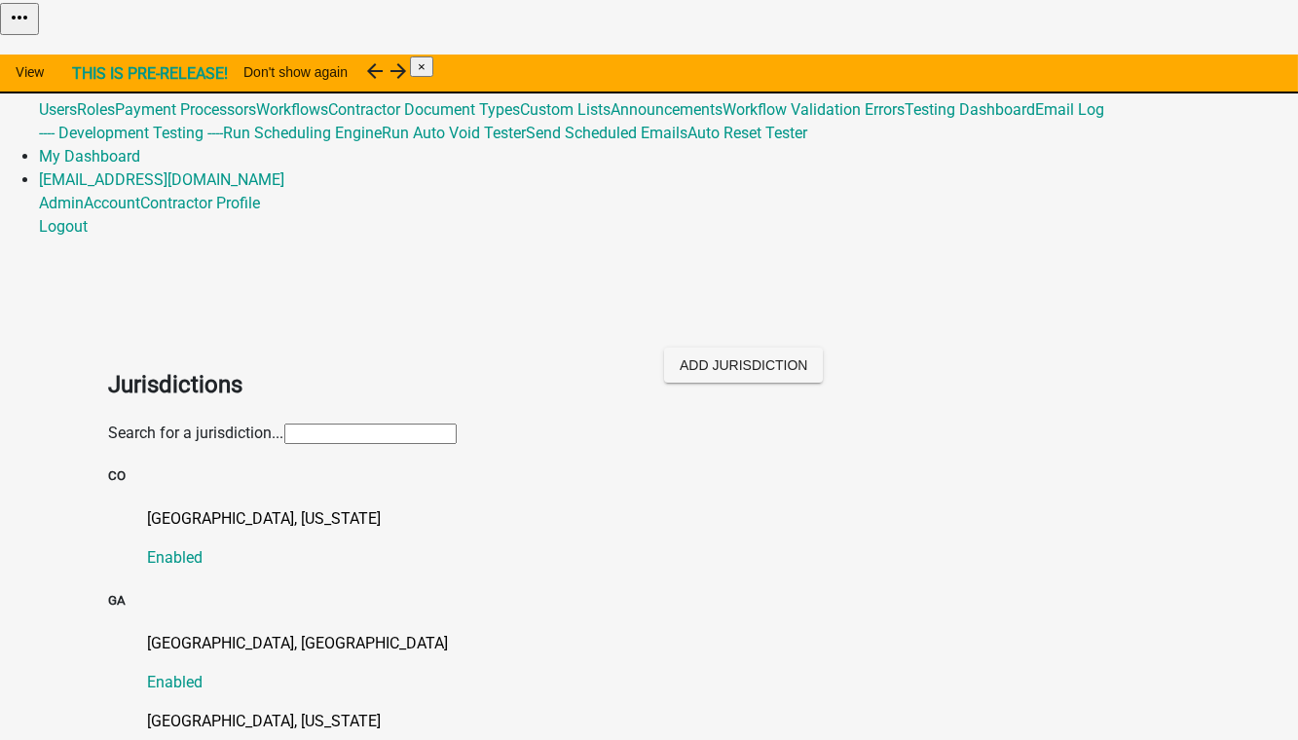
click at [284, 424] on input "text" at bounding box center [370, 434] width 172 height 20
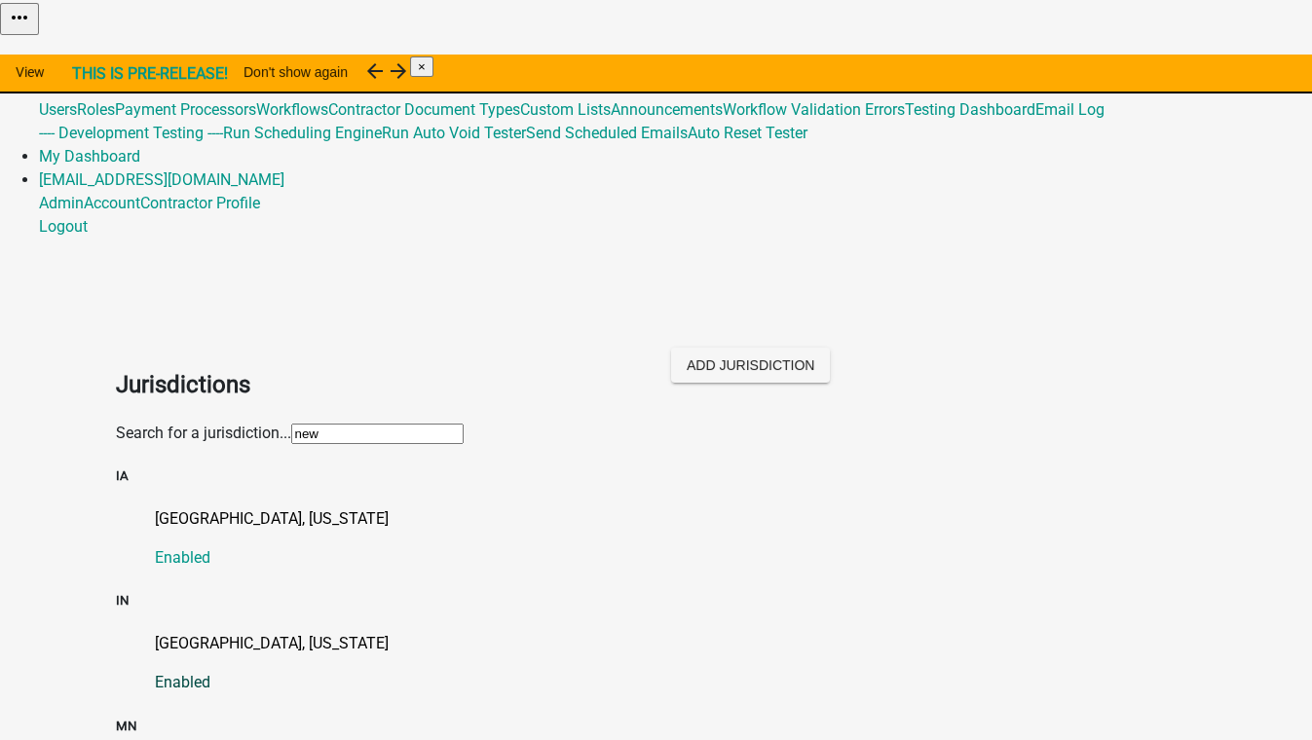
type input "new"
click at [190, 632] on p "[GEOGRAPHIC_DATA], [US_STATE]" at bounding box center [676, 643] width 1042 height 23
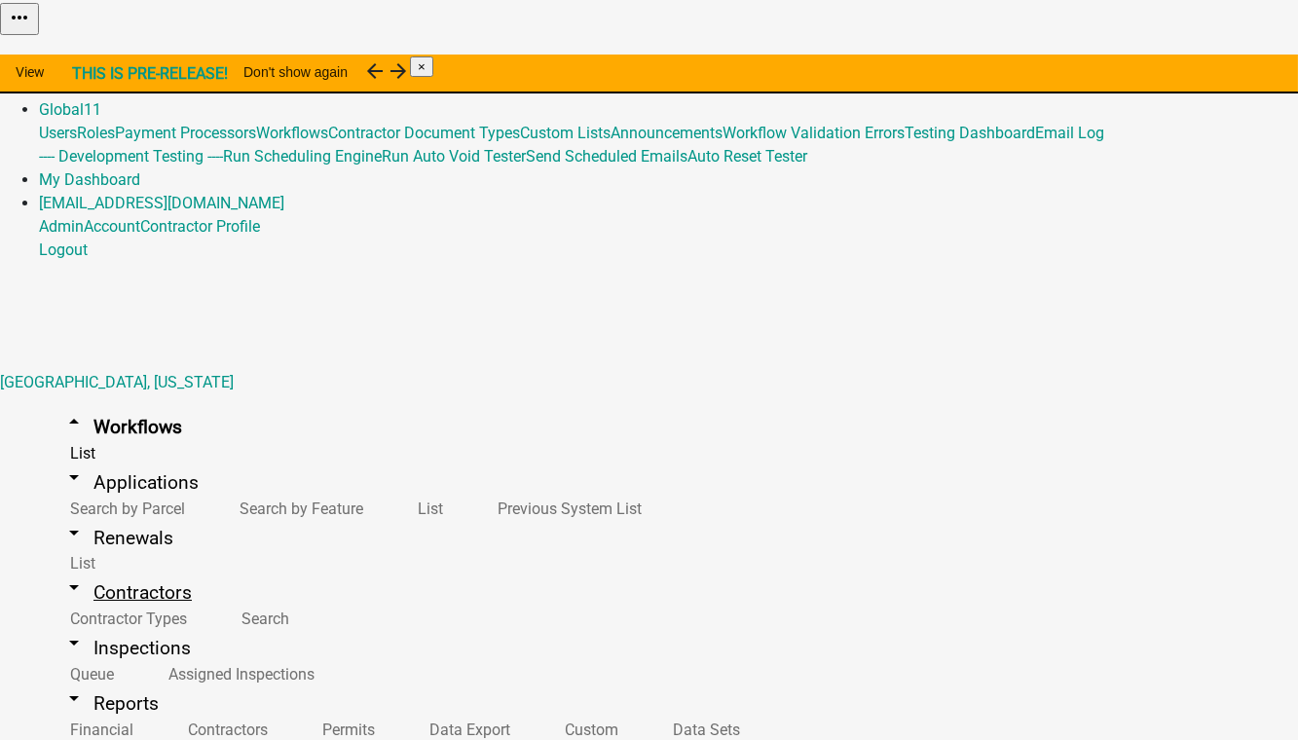
click at [82, 570] on link "arrow_drop_down Contractors" at bounding box center [127, 593] width 176 height 46
select select "1: Object"
select select
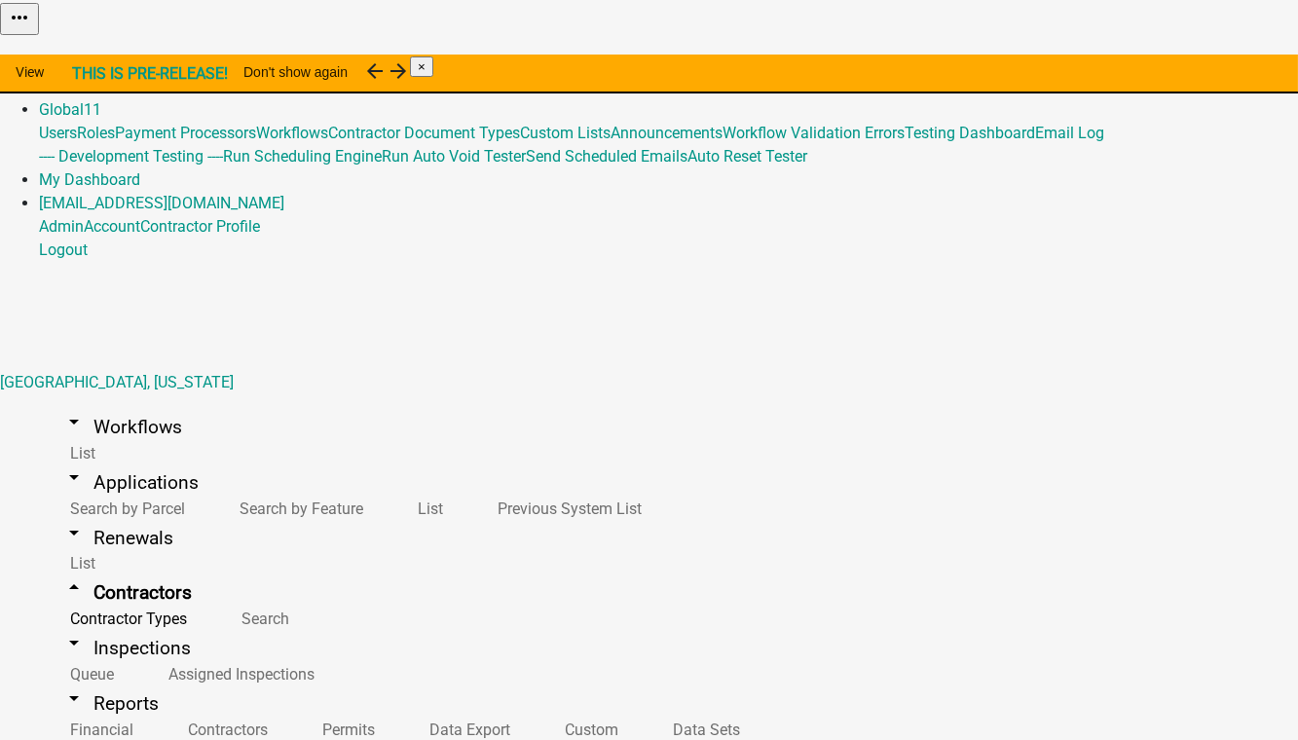
select select "1: Object"
select select
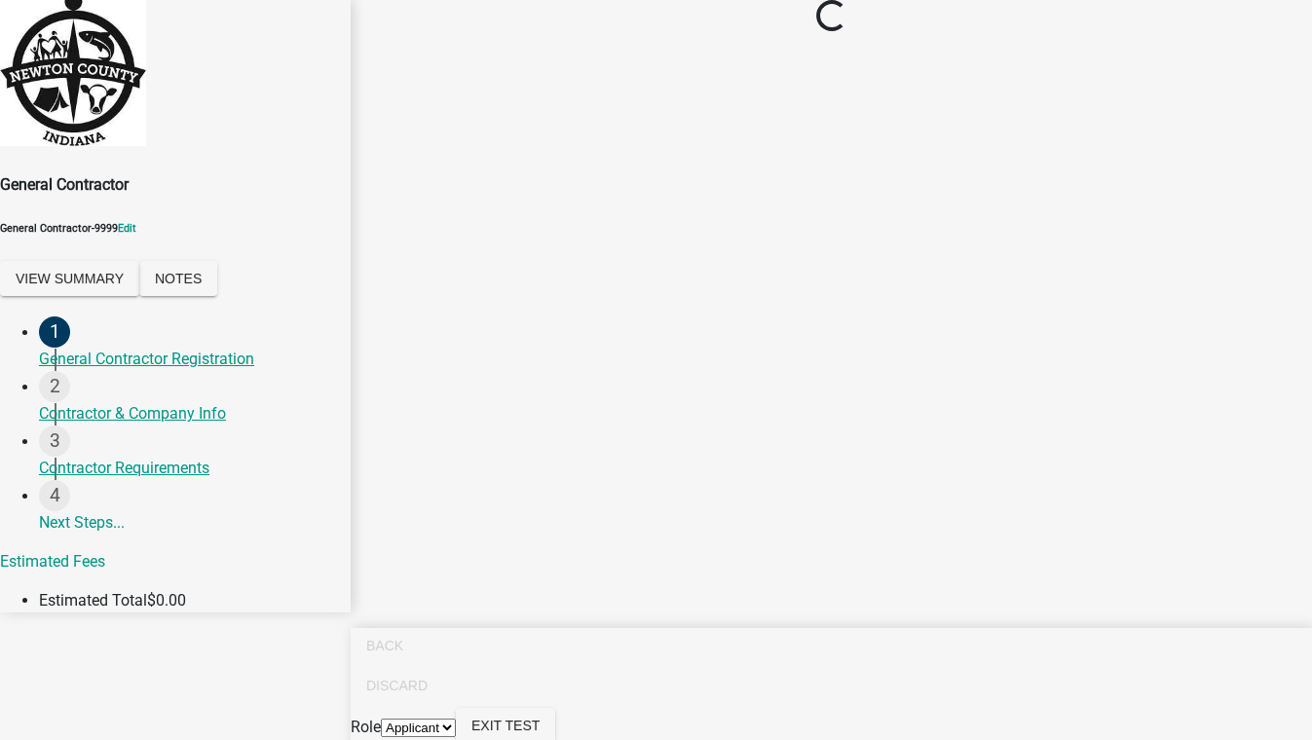
select select "KS"
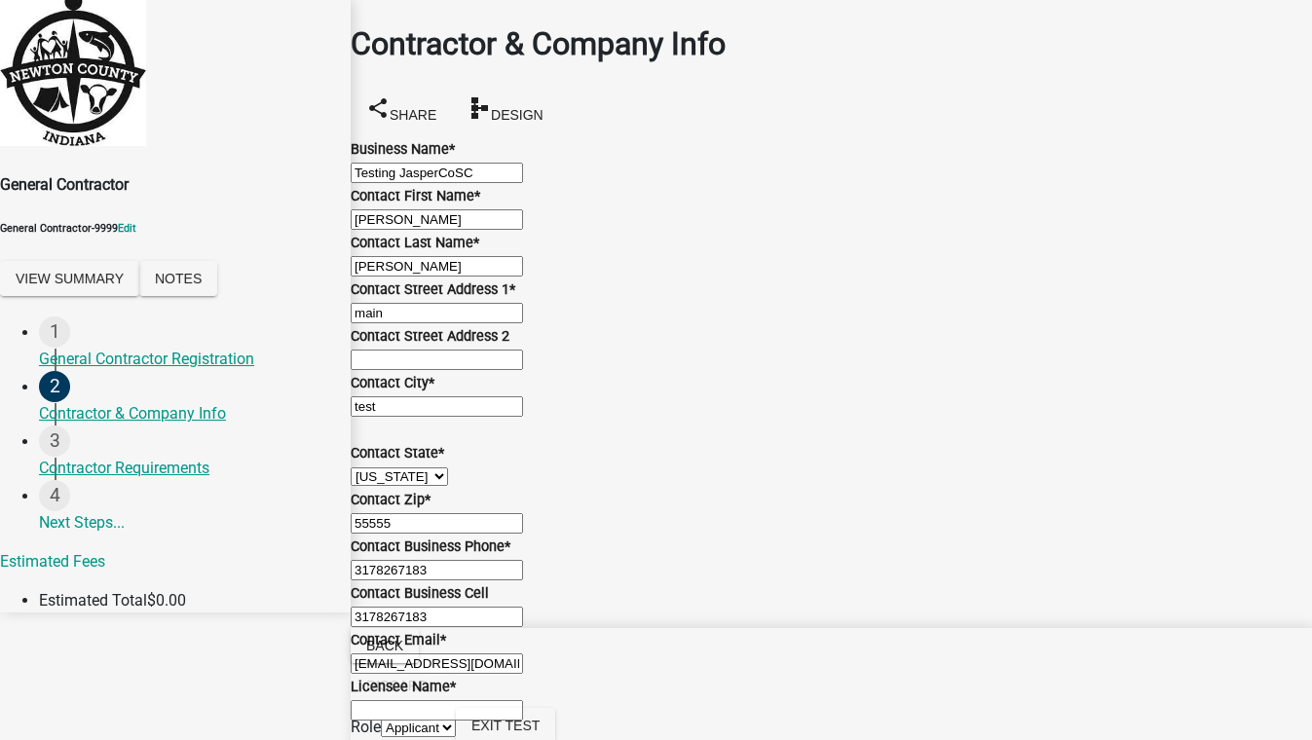
click at [523, 183] on input "Testing JasperCoSC" at bounding box center [437, 173] width 172 height 20
type input "Testing JasperCoSC v2"
drag, startPoint x: 442, startPoint y: 465, endPoint x: 286, endPoint y: 471, distance: 155.9
click at [286, 471] on div "General Contractor General Contractor-9999 Edit View Summary Notes 1 General Co…" at bounding box center [656, 306] width 1312 height 612
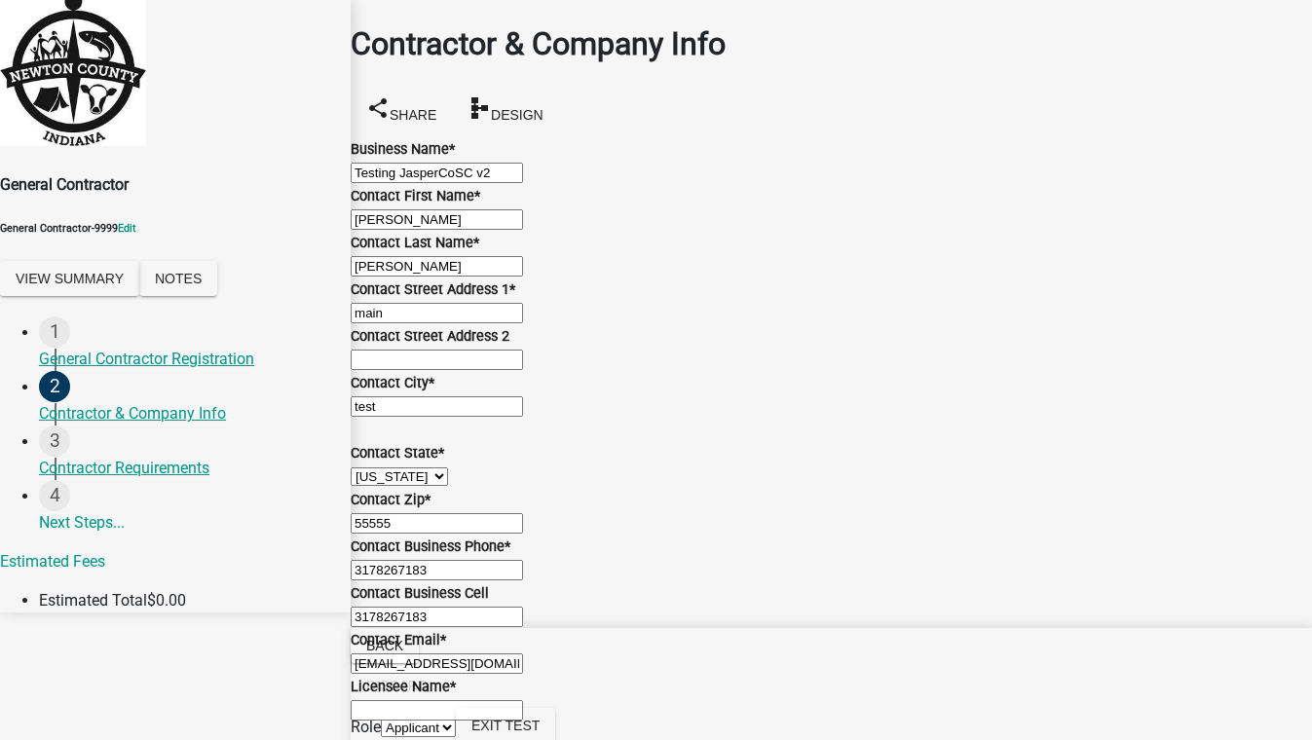
type input "[EMAIL_ADDRESS][DOMAIN_NAME]"
click at [475, 700] on input "Licensee Name *" at bounding box center [437, 710] width 172 height 20
type input "test123 NewtonCoIN"
type input "test, zx 55555"
select select "IN"
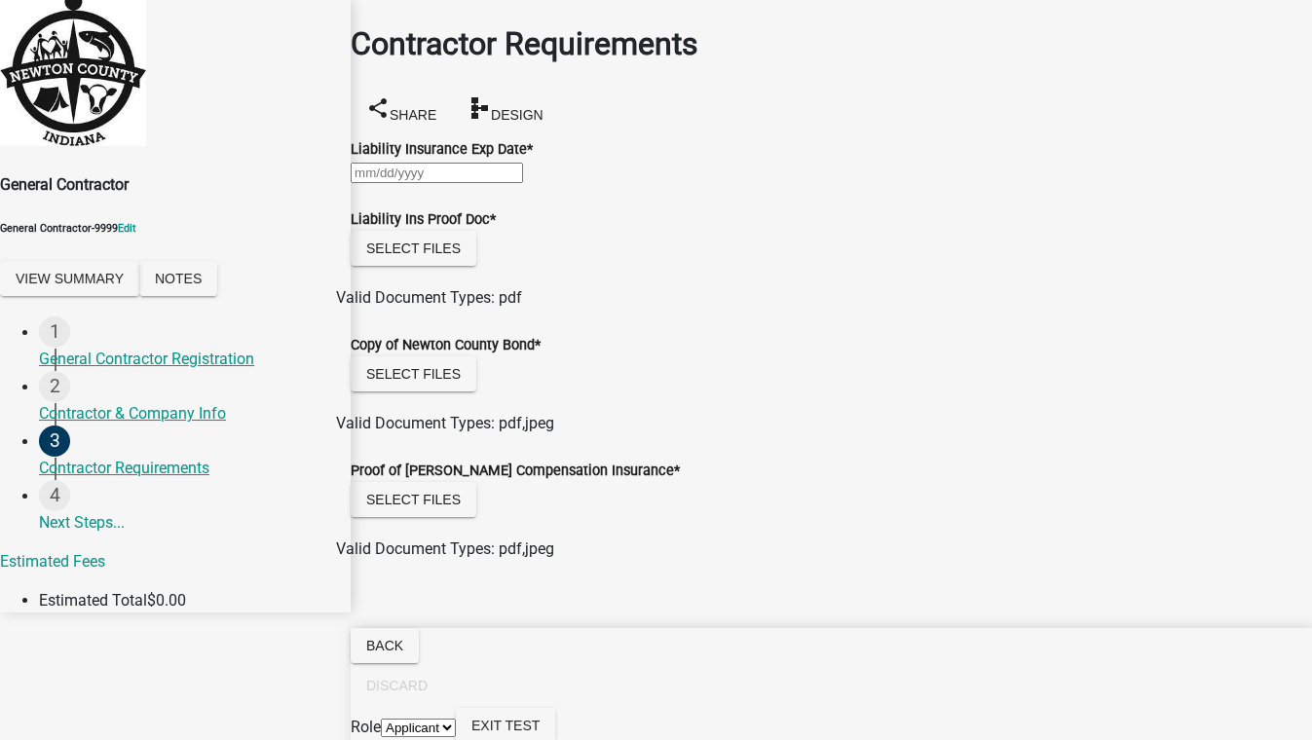
click at [449, 184] on div at bounding box center [831, 172] width 961 height 23
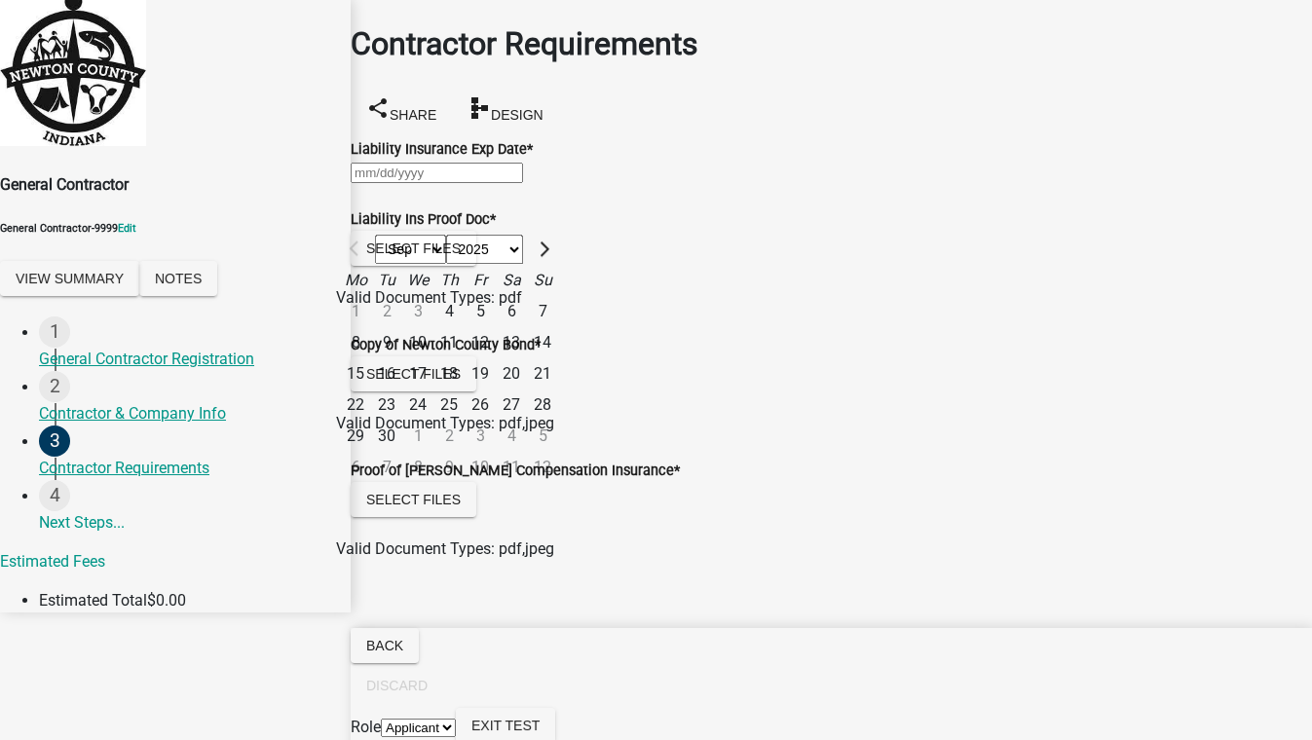
click at [402, 421] on div "30" at bounding box center [386, 436] width 31 height 31
type input "[DATE]"
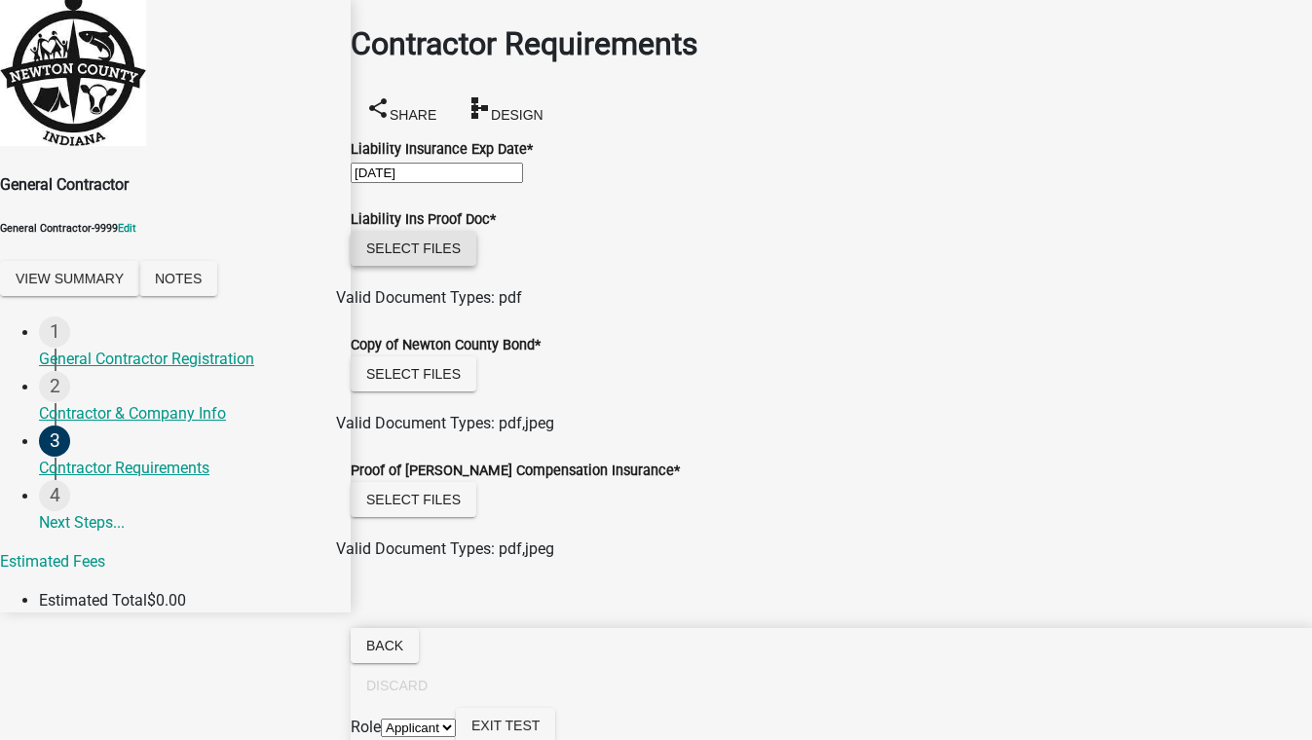
click at [434, 266] on button "Select files" at bounding box center [414, 248] width 126 height 35
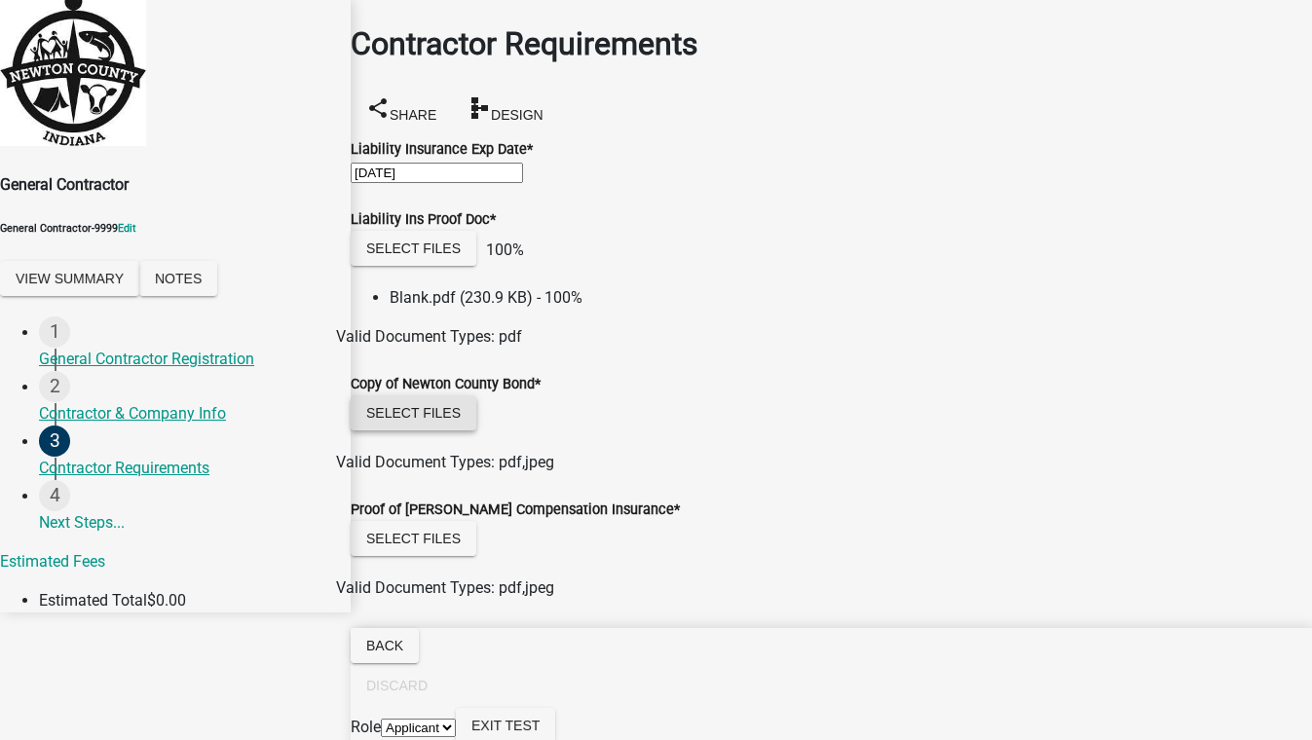
click at [449, 430] on button "Select files" at bounding box center [414, 412] width 126 height 35
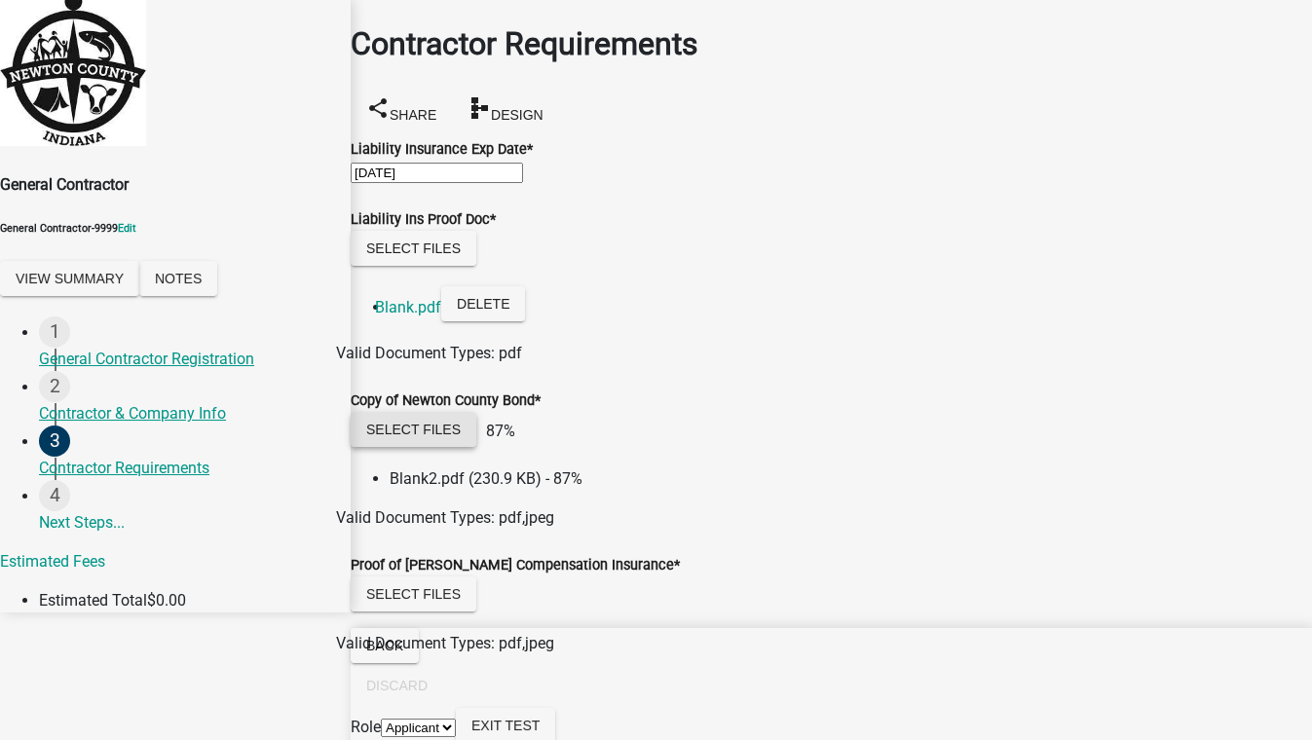
scroll to position [150, 0]
click at [458, 576] on button "Select files" at bounding box center [414, 593] width 126 height 35
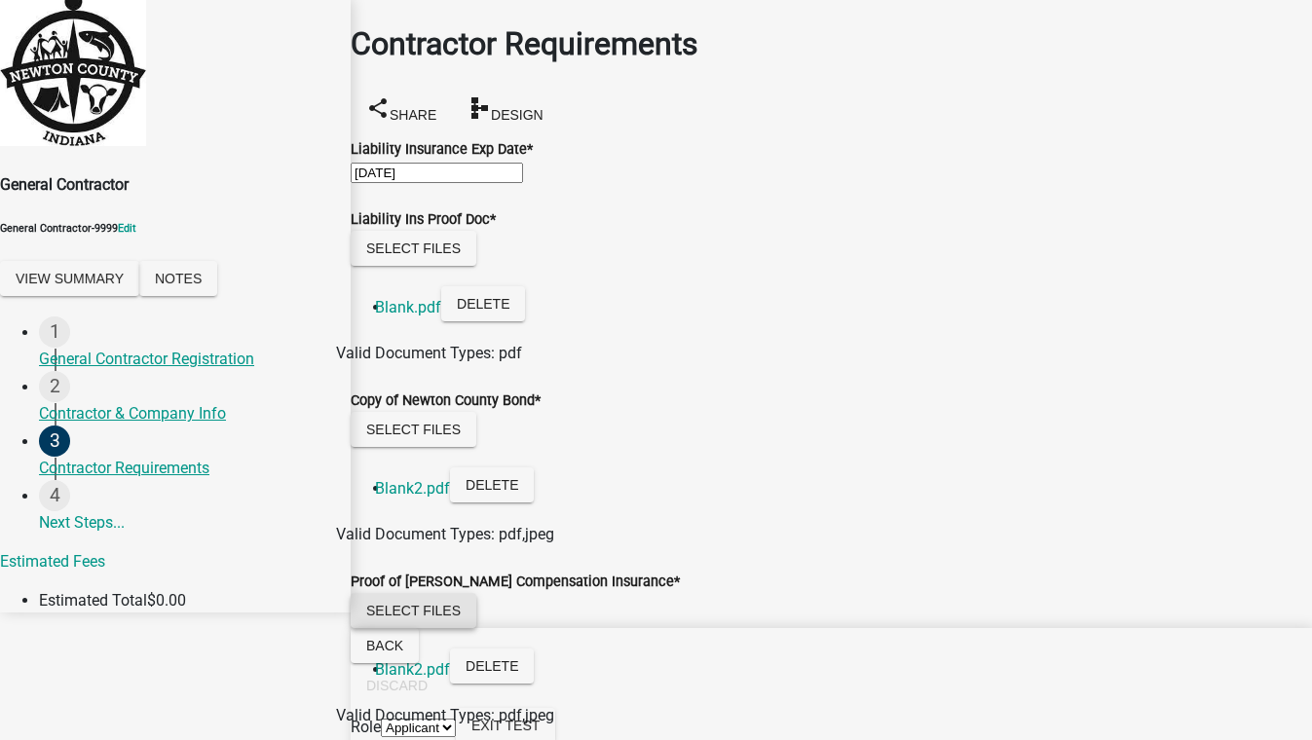
scroll to position [253, 0]
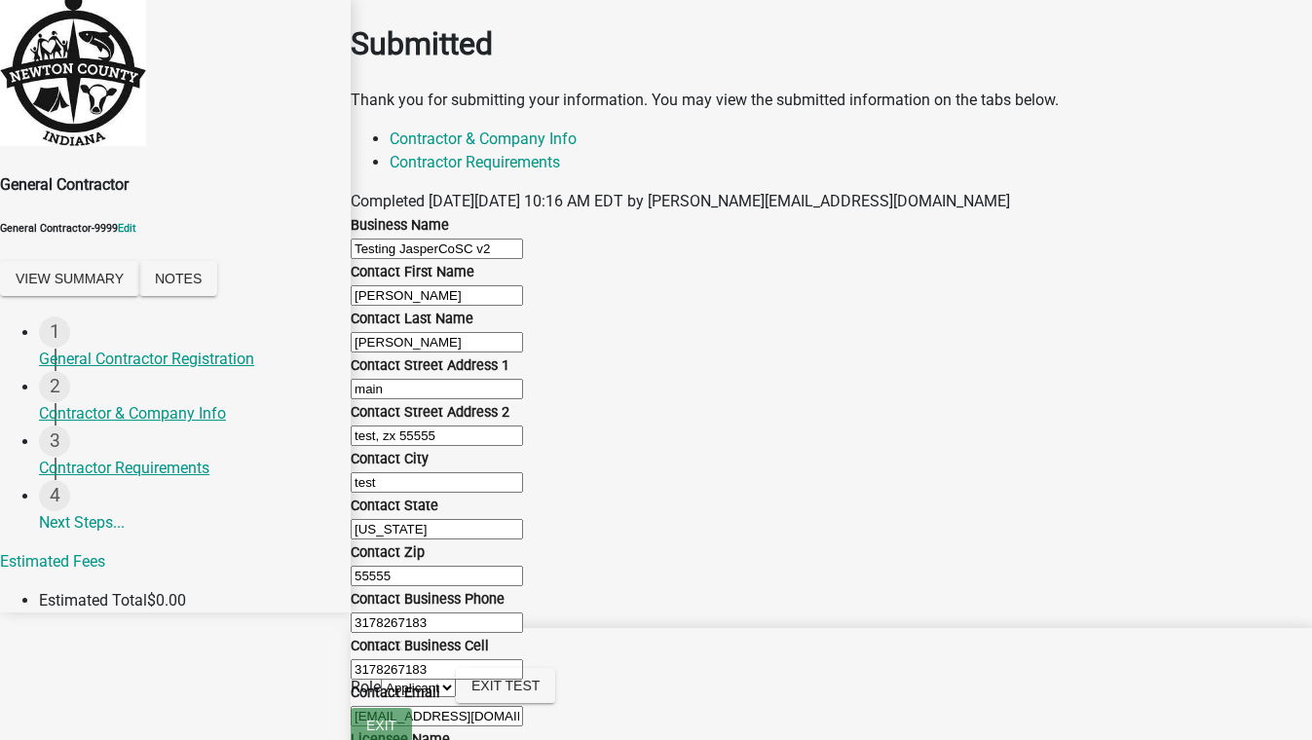
click at [456, 697] on select "Applicant Admin Building" at bounding box center [418, 688] width 75 height 18
click at [456, 692] on select "Applicant Admin Building" at bounding box center [418, 688] width 75 height 18
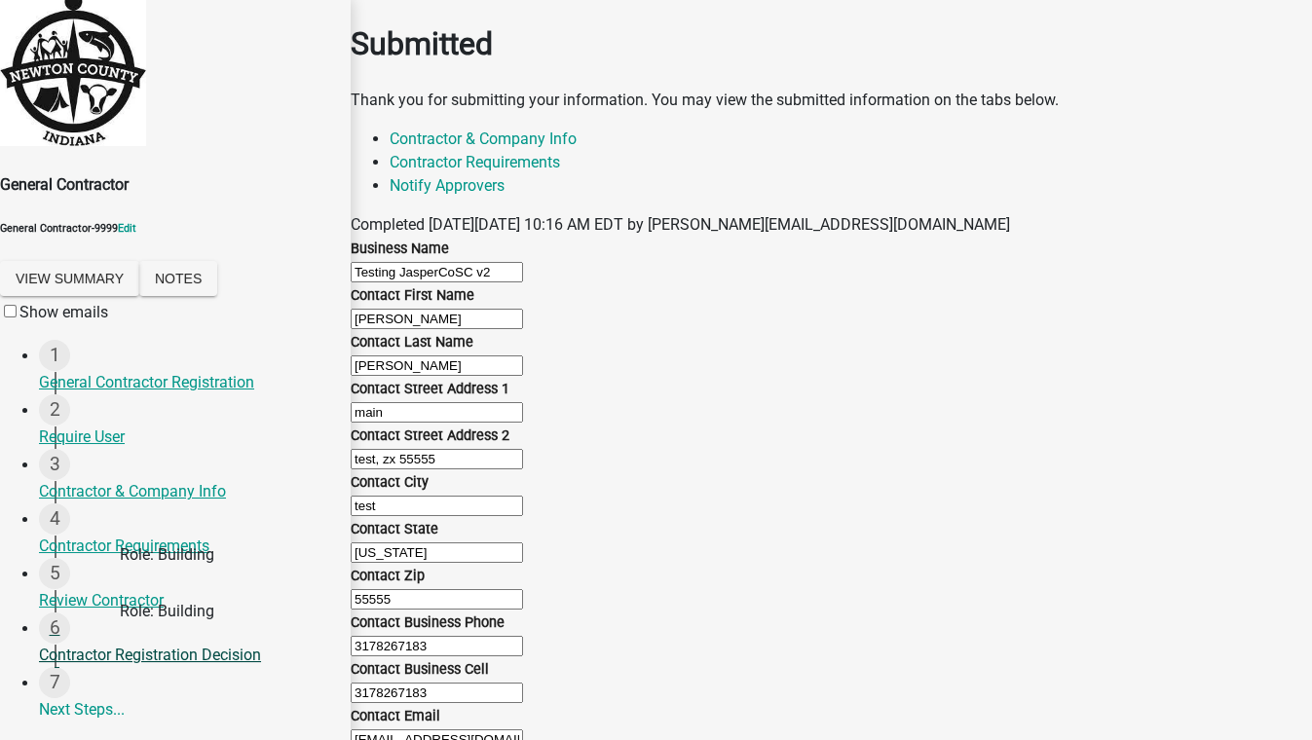
scroll to position [531, 0]
select select "da169be2-258c-44ed-ab9c-2c479d139b76"
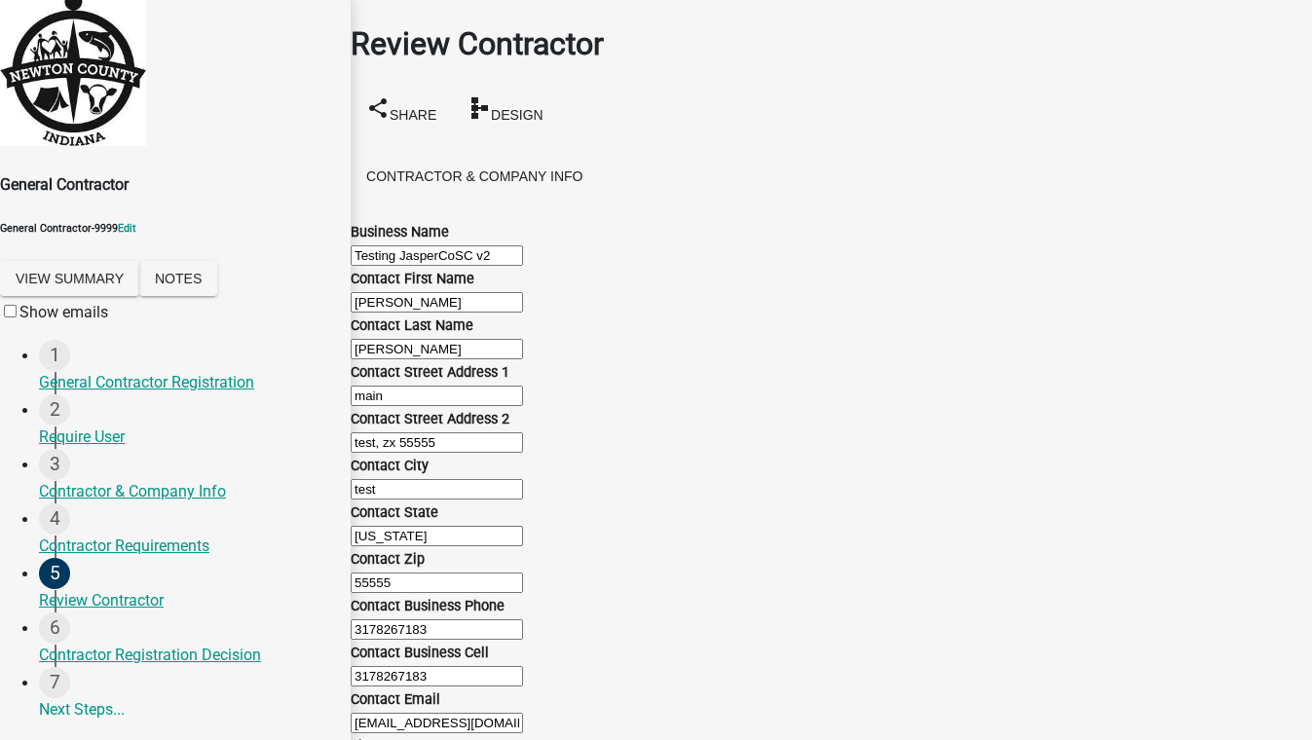
scroll to position [265, 0]
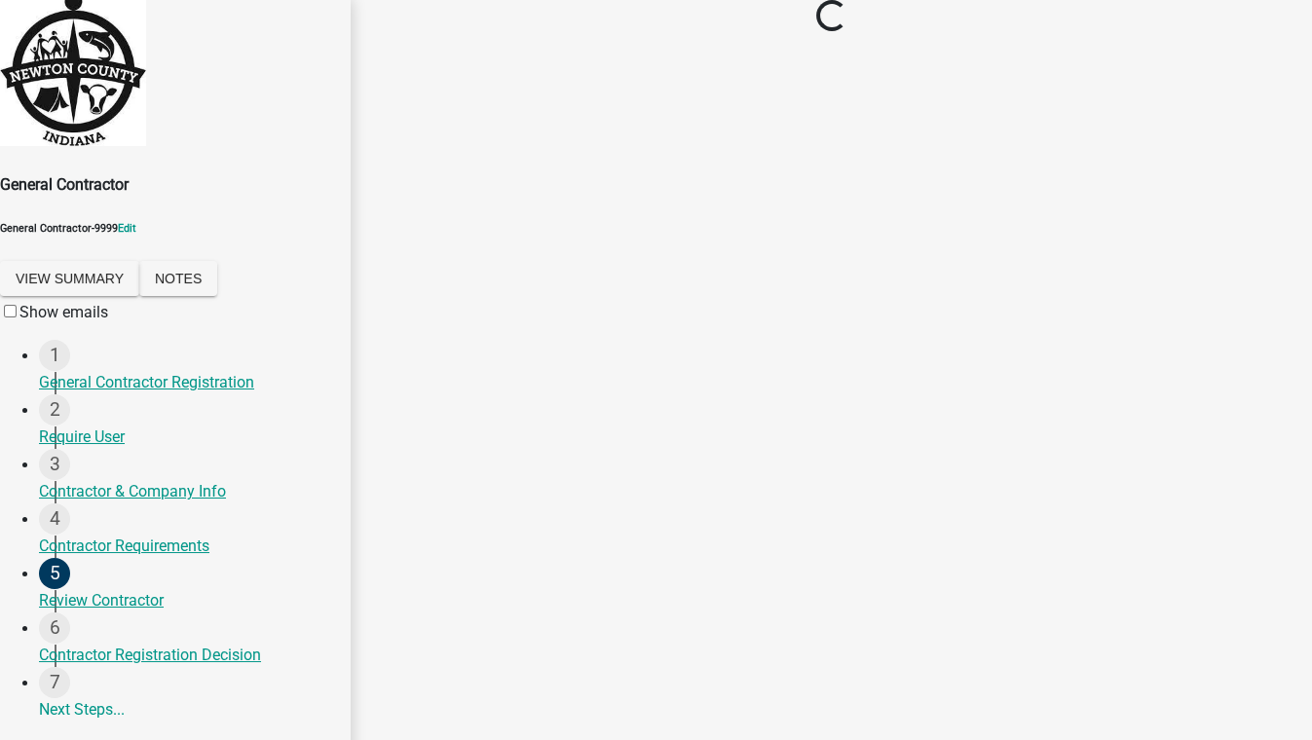
scroll to position [0, 0]
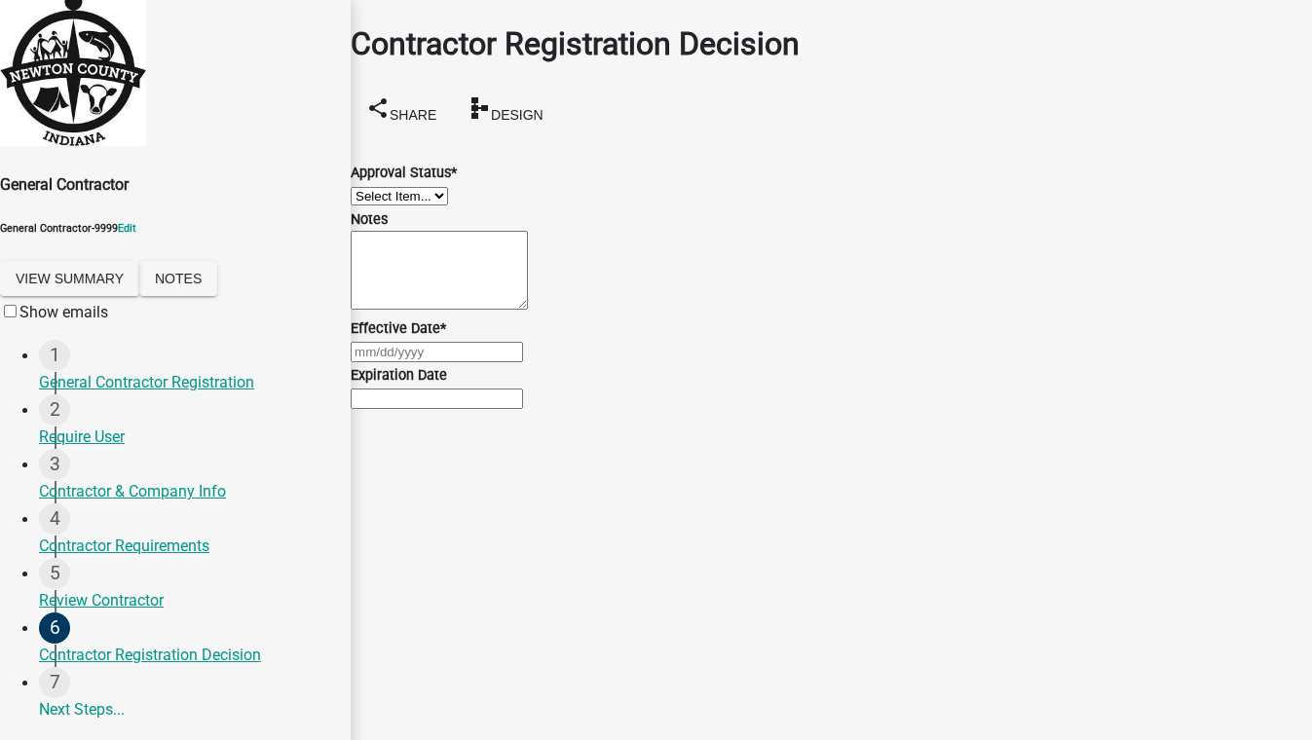
click at [448, 205] on select "Select Item... Approved Denied" at bounding box center [399, 196] width 97 height 18
click at [374, 187] on select "Select Item... Approved Denied" at bounding box center [399, 196] width 97 height 18
select select "4b86b809-39dd-4c68-9f3d-fdb3e7050482"
click at [459, 363] on div at bounding box center [831, 351] width 961 height 23
select select "9"
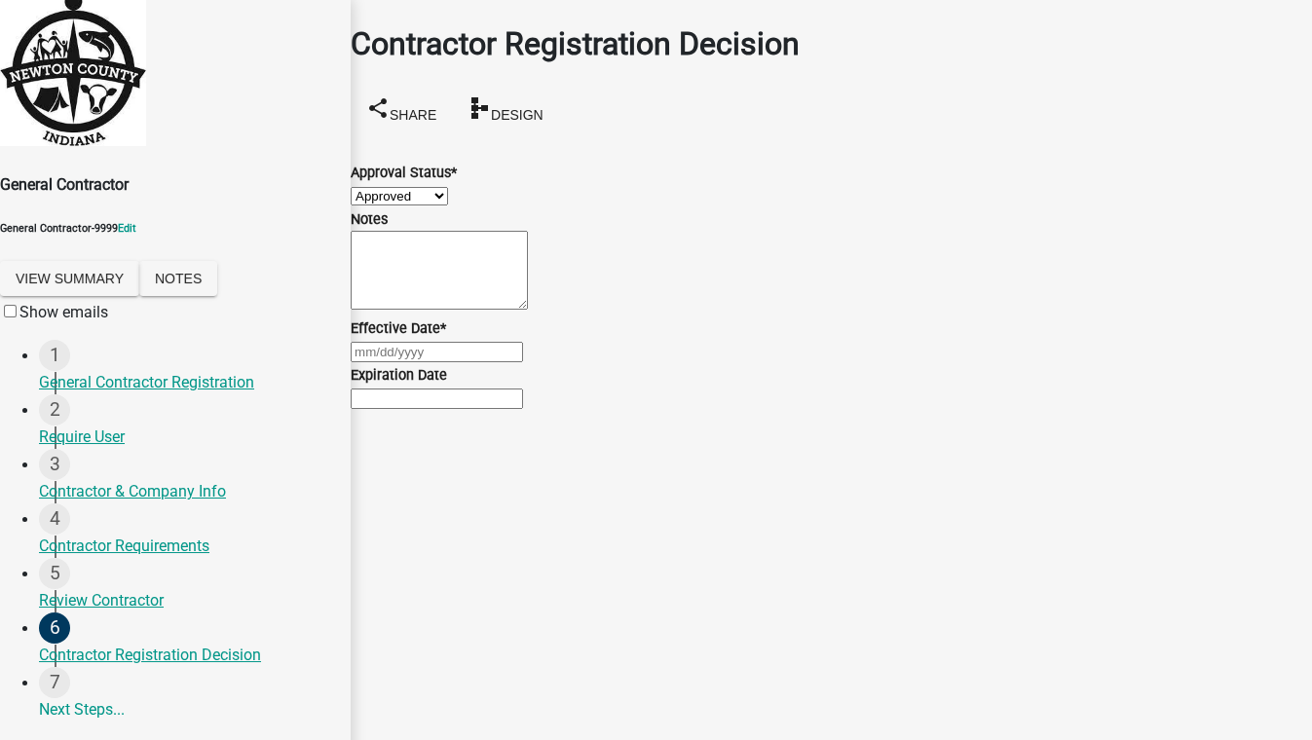
select select "2025"
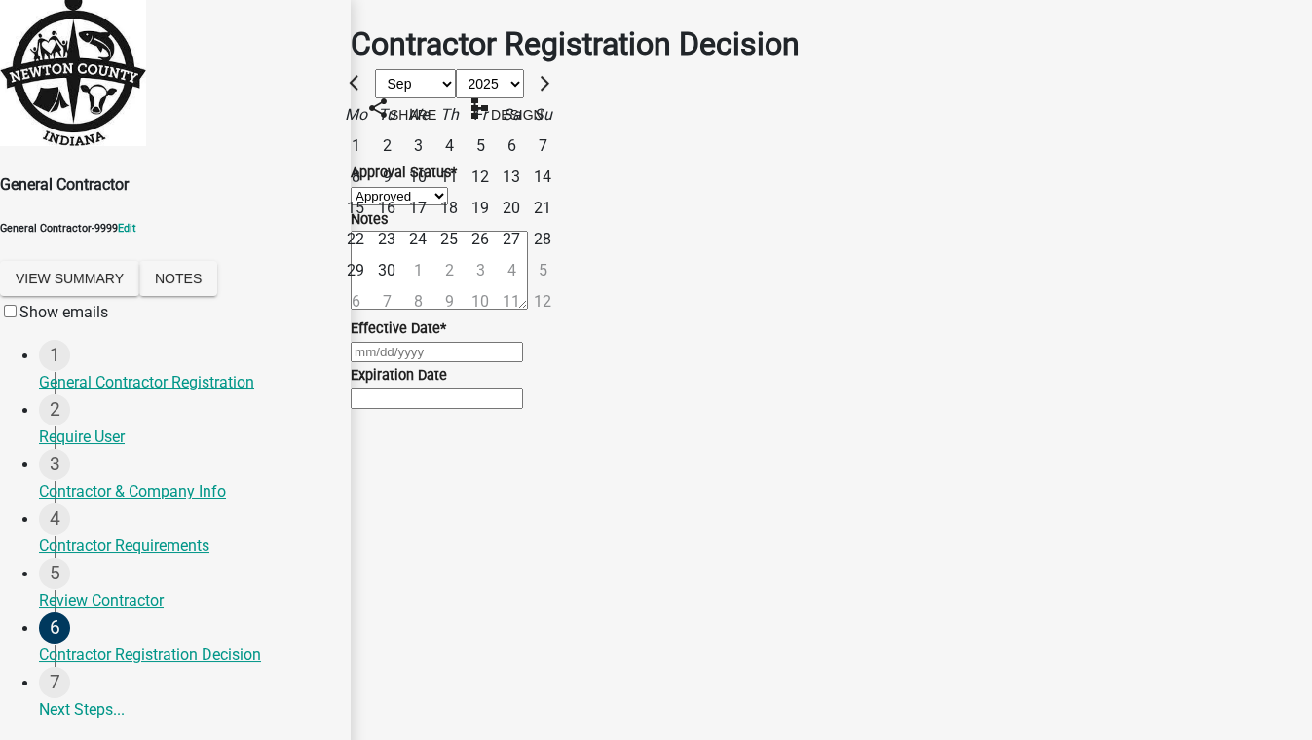
click at [464, 162] on div "4" at bounding box center [448, 145] width 31 height 31
type input "[DATE]"
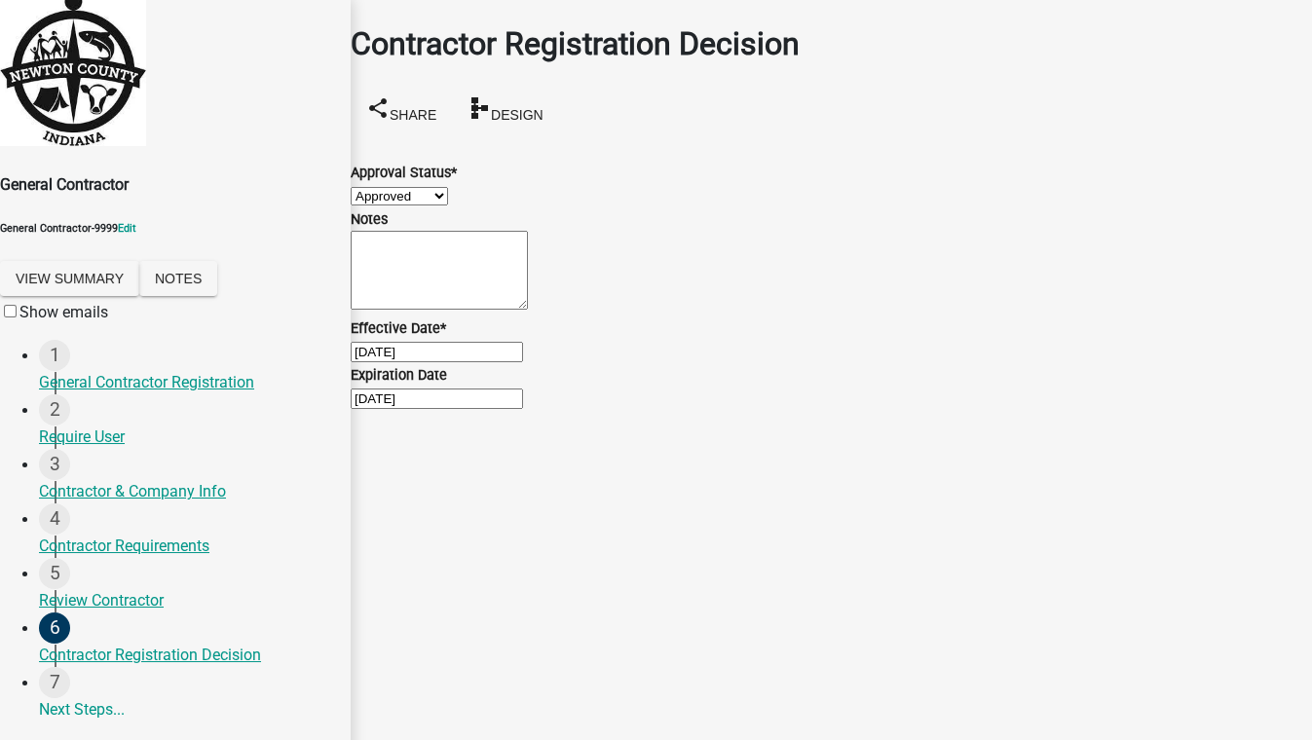
scroll to position [8, 0]
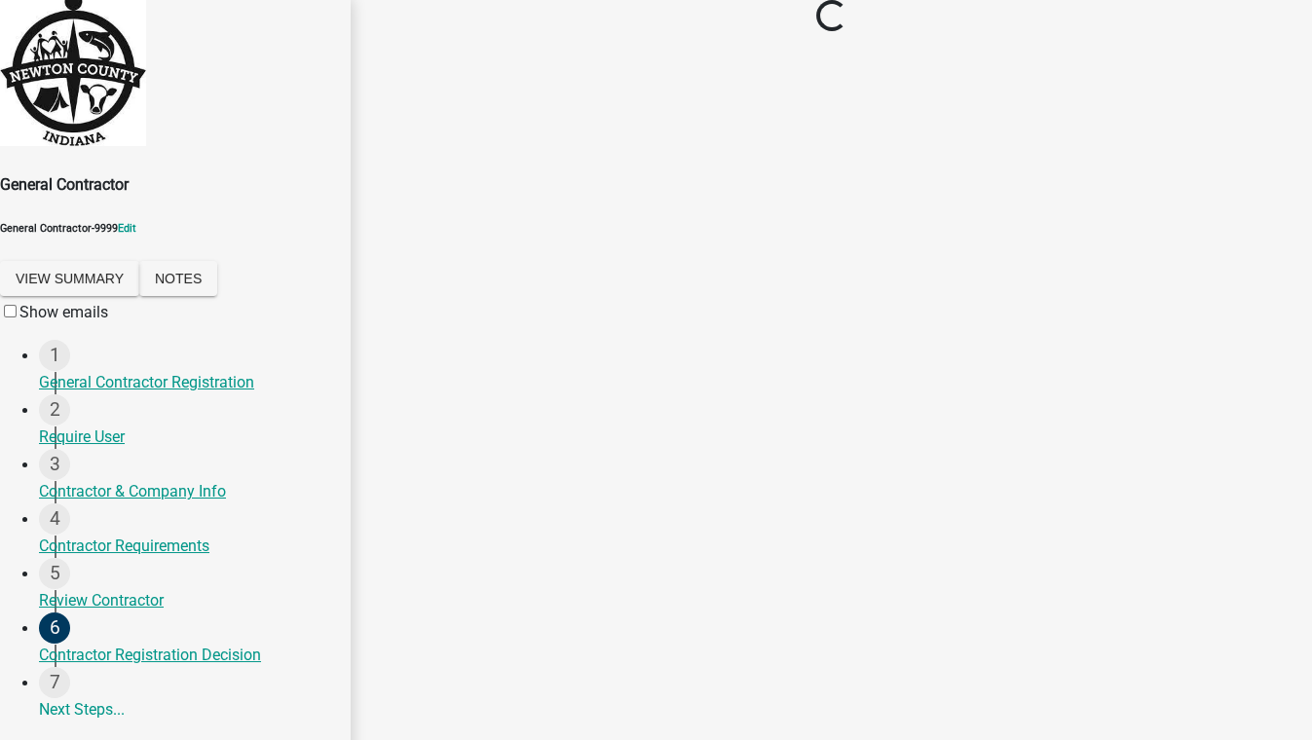
scroll to position [0, 0]
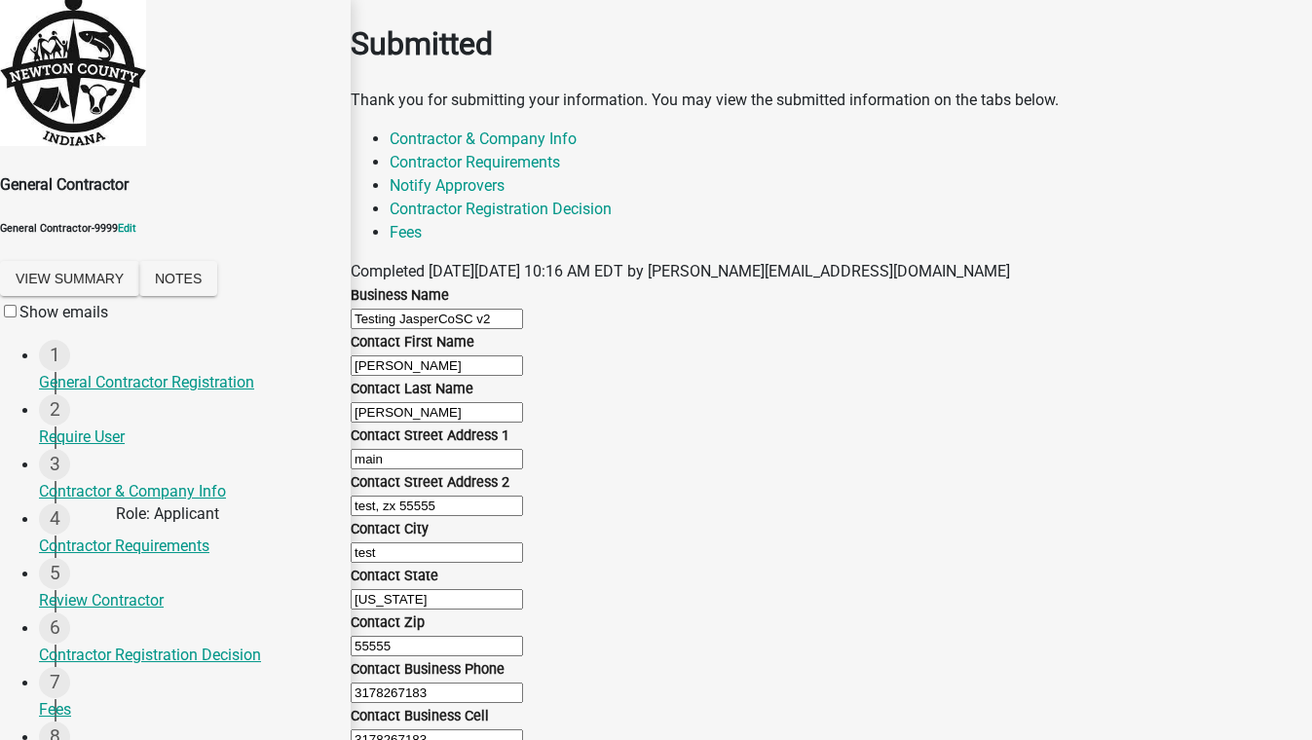
scroll to position [531, 0]
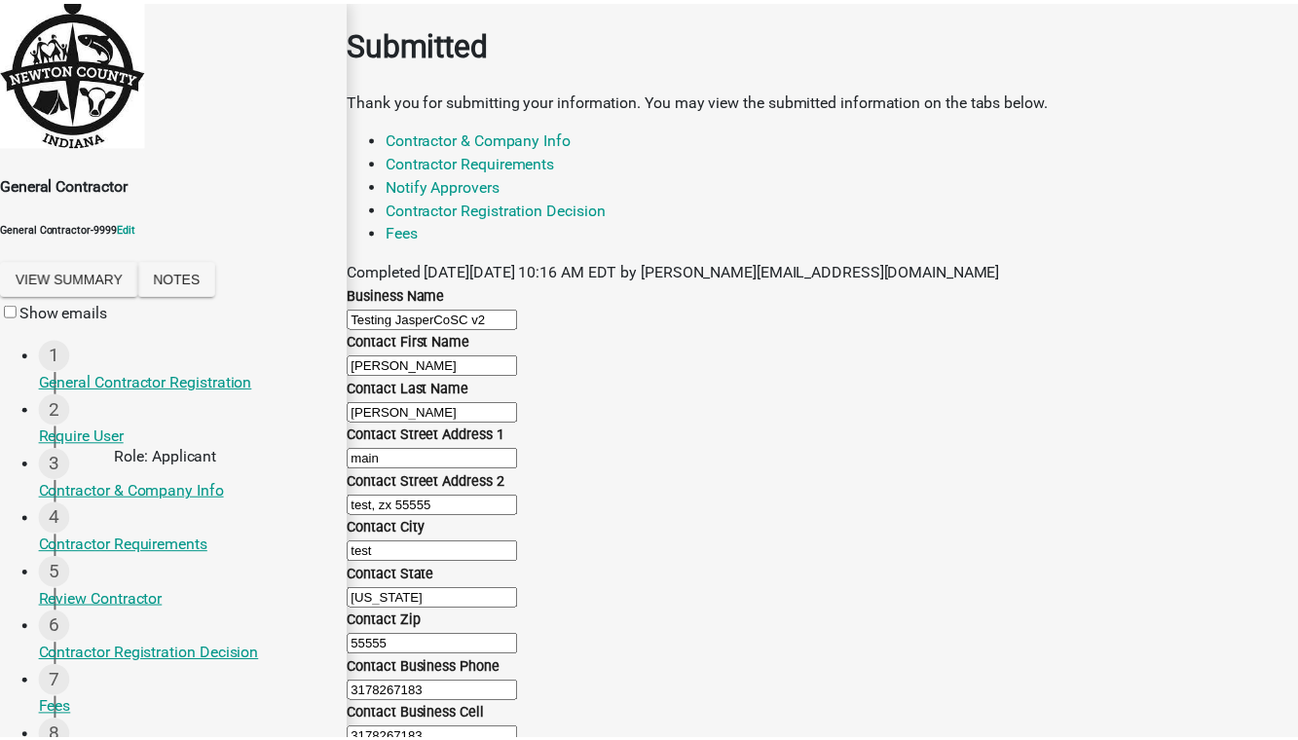
scroll to position [0, 0]
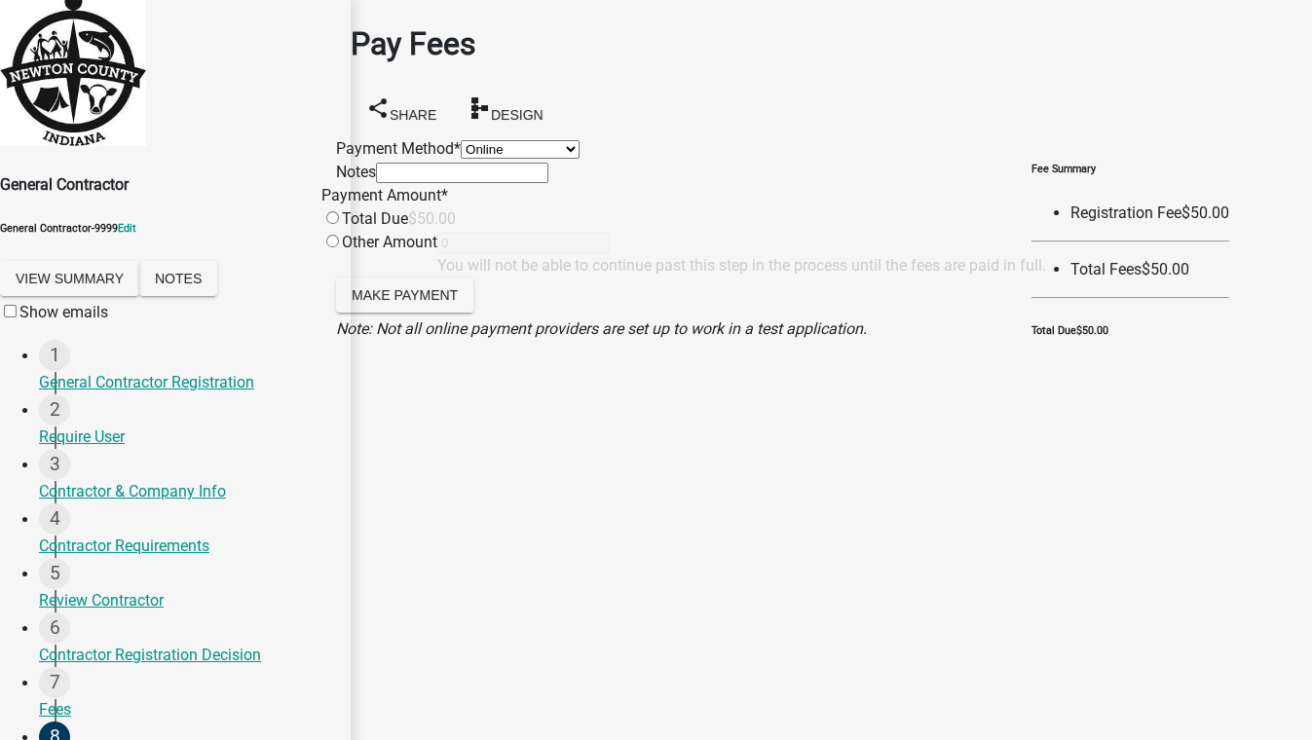
drag, startPoint x: 418, startPoint y: 156, endPoint x: 415, endPoint y: 176, distance: 20.7
click at [461, 156] on select "Credit Card POS Check Cash Online" at bounding box center [520, 149] width 119 height 18
select select "1: 0"
click at [461, 140] on select "Credit Card POS Check Cash Online" at bounding box center [520, 149] width 119 height 18
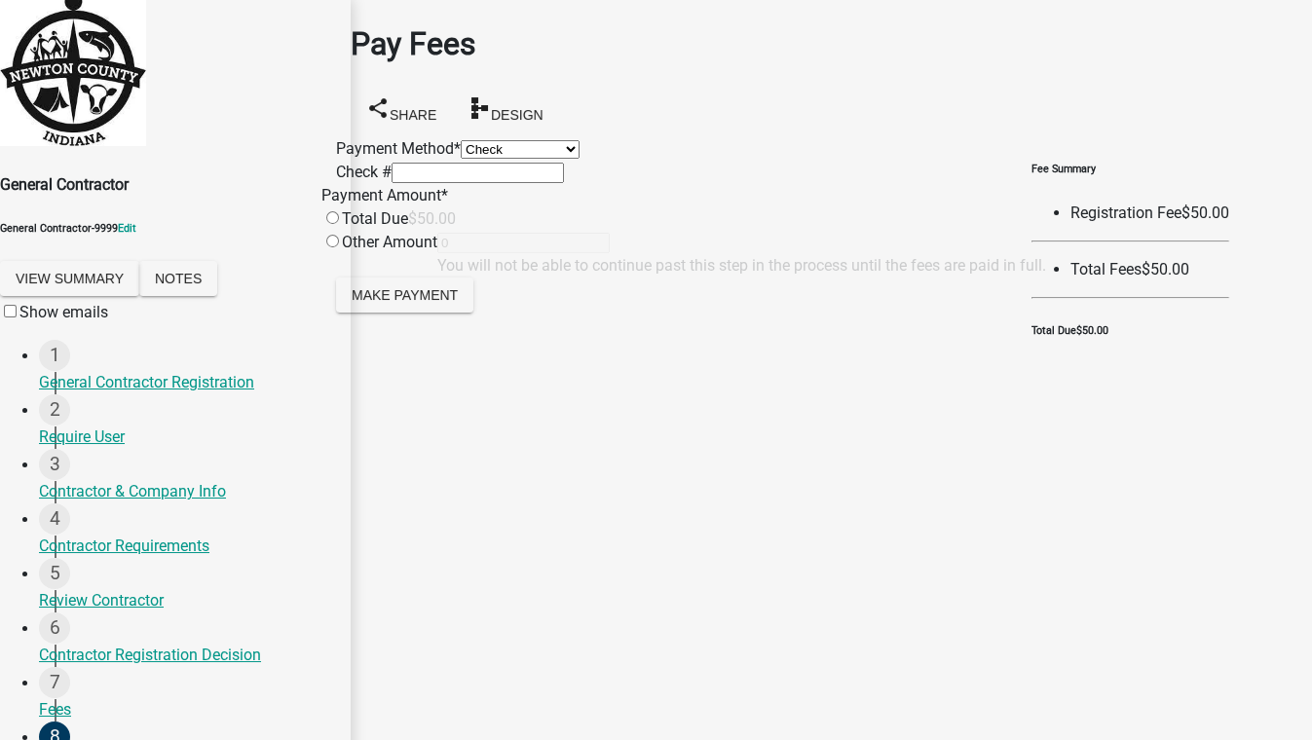
drag, startPoint x: 406, startPoint y: 340, endPoint x: 422, endPoint y: 388, distance: 51.1
click at [339, 224] on input "radio" at bounding box center [332, 217] width 13 height 13
radio input "true"
type input "50"
click at [458, 302] on span "Make Payment" at bounding box center [404, 294] width 106 height 16
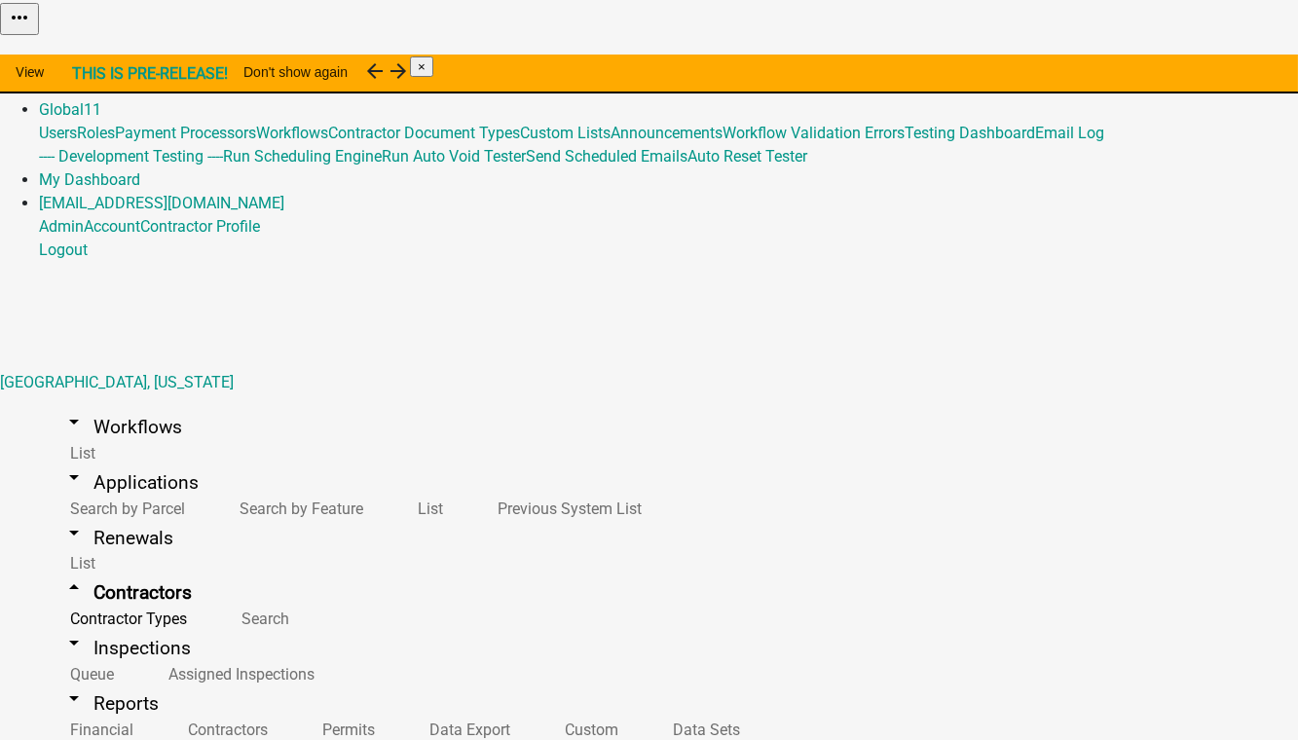
select select "1: Object"
select select
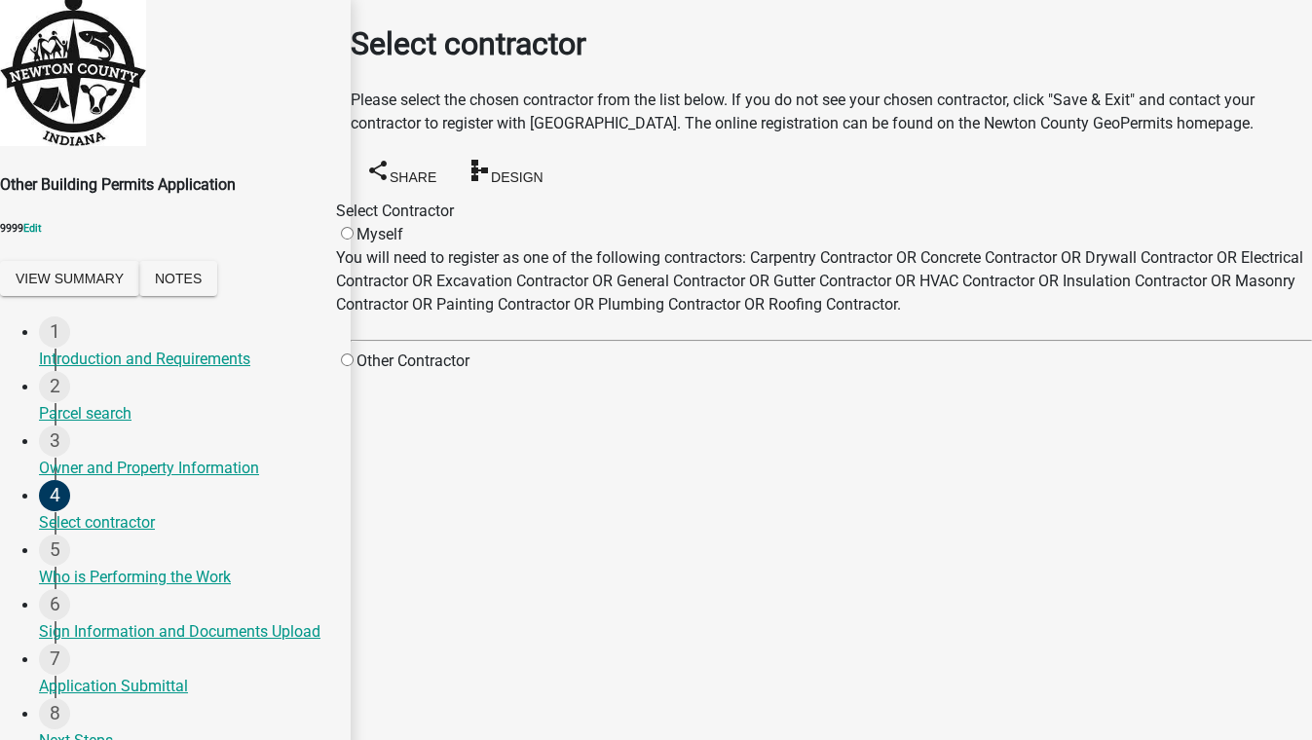
click at [353, 366] on input "radio" at bounding box center [347, 359] width 13 height 13
radio input "true"
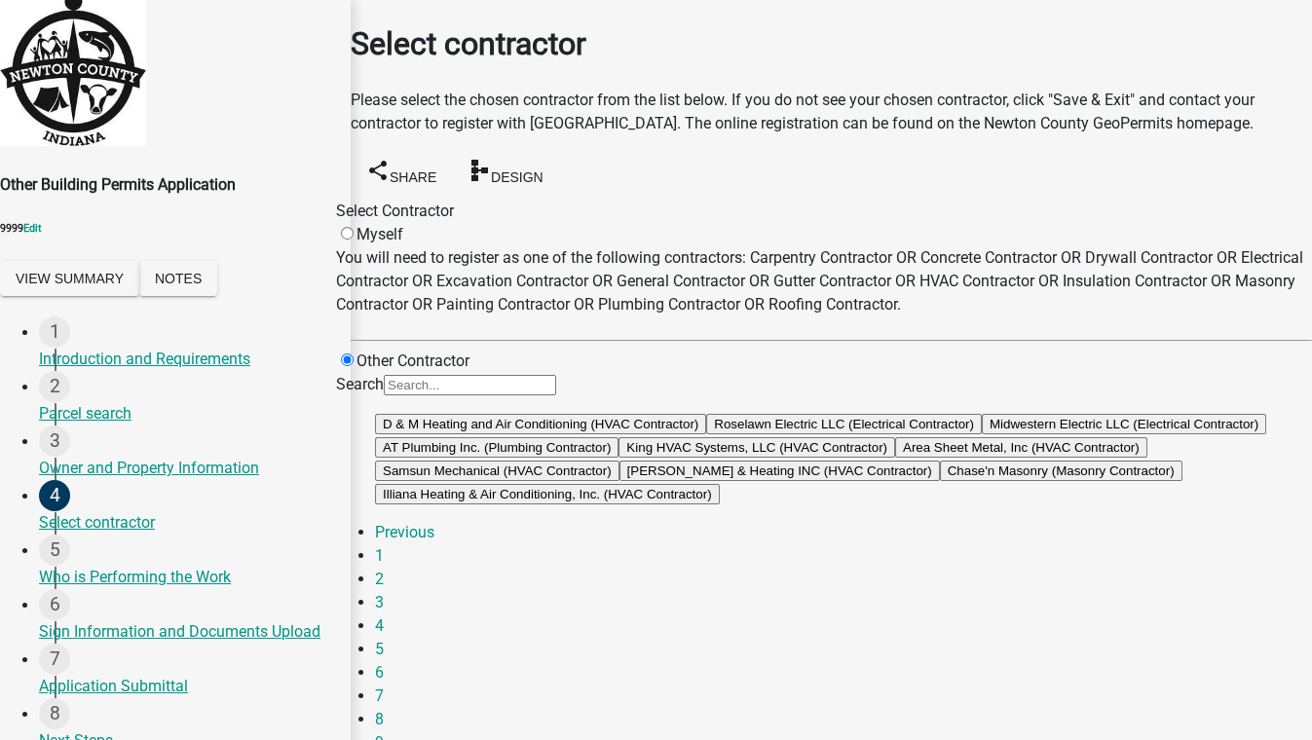
click at [556, 395] on input "Search" at bounding box center [470, 385] width 172 height 20
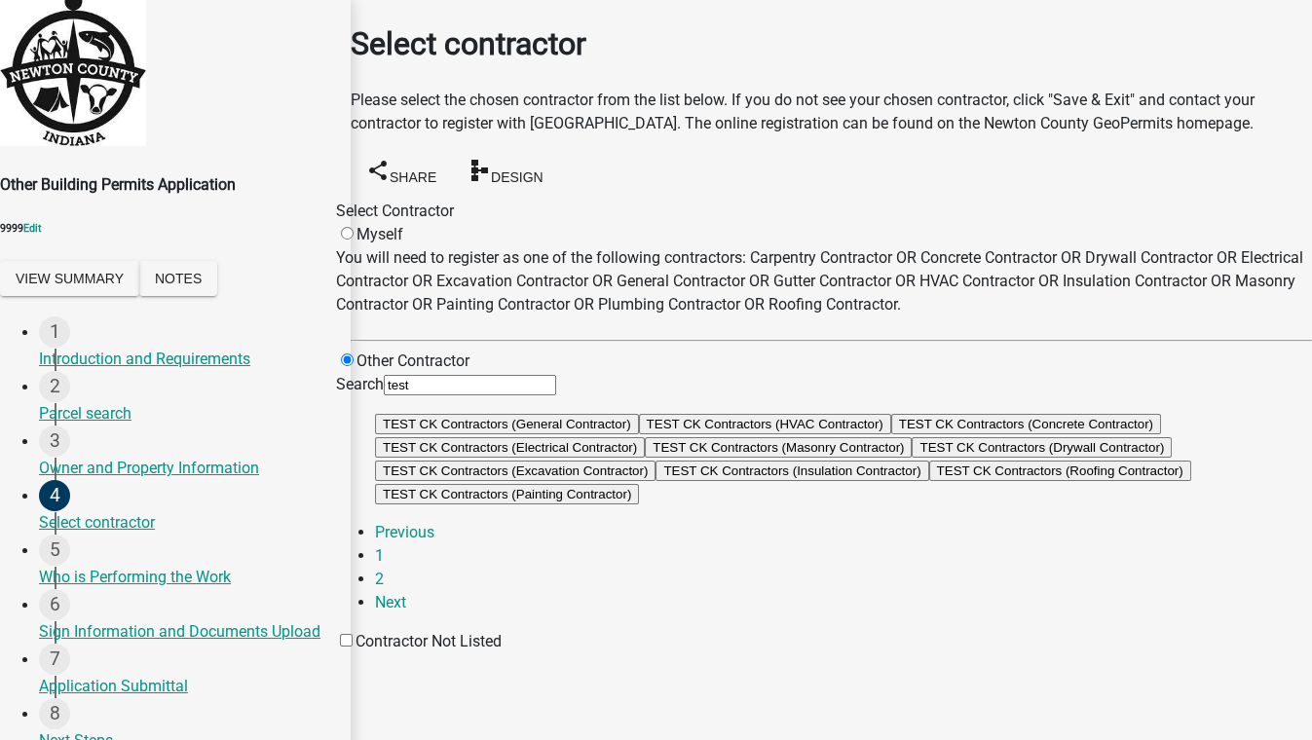
scroll to position [353, 0]
type input "test"
click at [406, 597] on link "Next" at bounding box center [390, 602] width 31 height 18
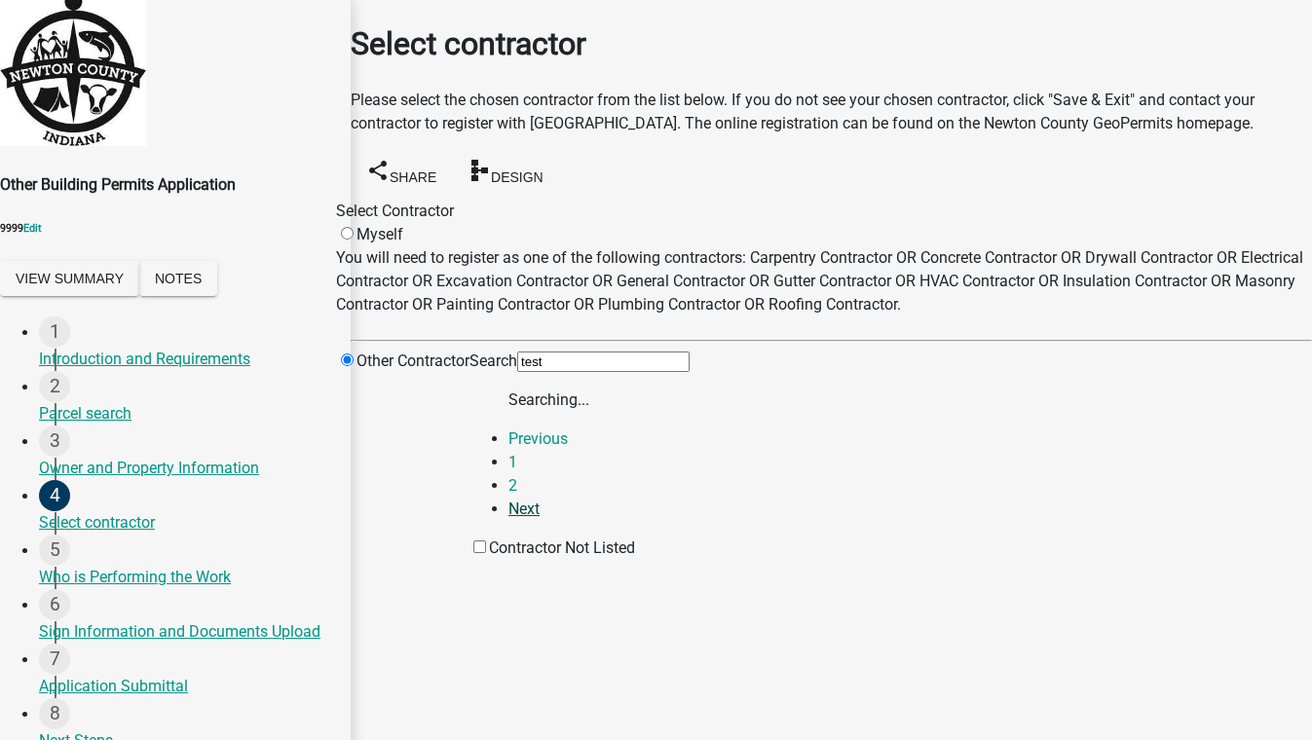
scroll to position [40, 0]
click at [763, 411] on button "Testing JasperCoSC v2 (General Contractor)" at bounding box center [645, 400] width 274 height 20
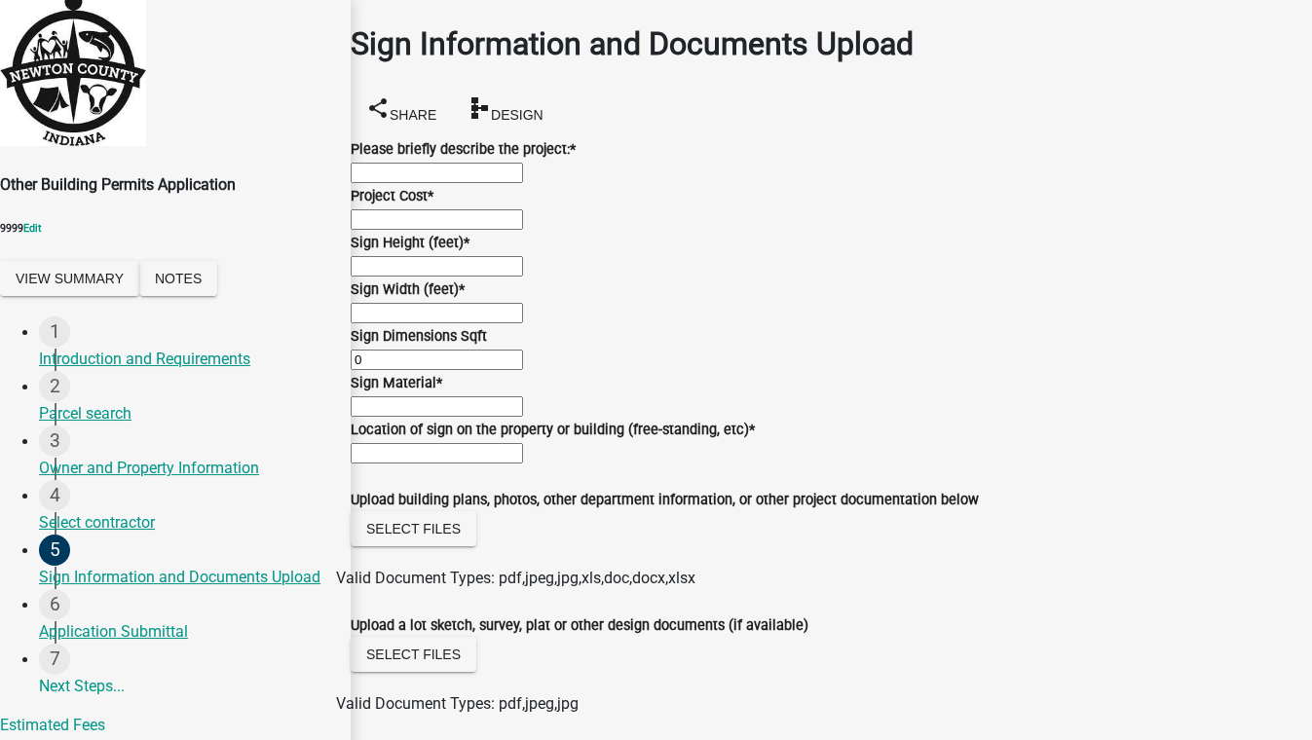
click at [497, 183] on input "Please briefly describe the project: *" at bounding box center [437, 173] width 172 height 20
click at [473, 183] on input "Please briefly describe the project: *" at bounding box center [437, 173] width 172 height 20
type input "aesrytiu"
click at [447, 231] on wm-data-entity-input "Project Cost *" at bounding box center [831, 207] width 961 height 47
click at [446, 230] on input "text" at bounding box center [437, 219] width 172 height 20
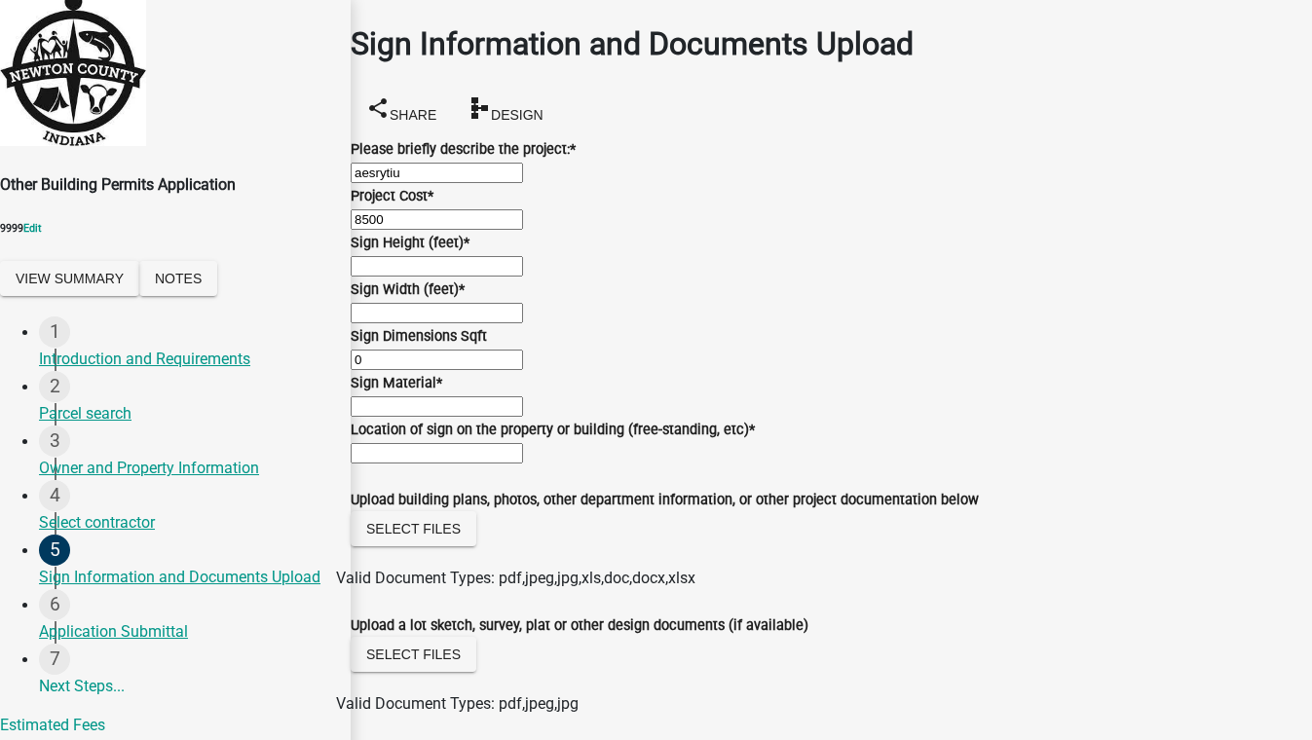
type input "8500"
click at [468, 277] on input "text" at bounding box center [437, 266] width 172 height 20
type input "30"
click at [448, 323] on input "text" at bounding box center [437, 313] width 172 height 20
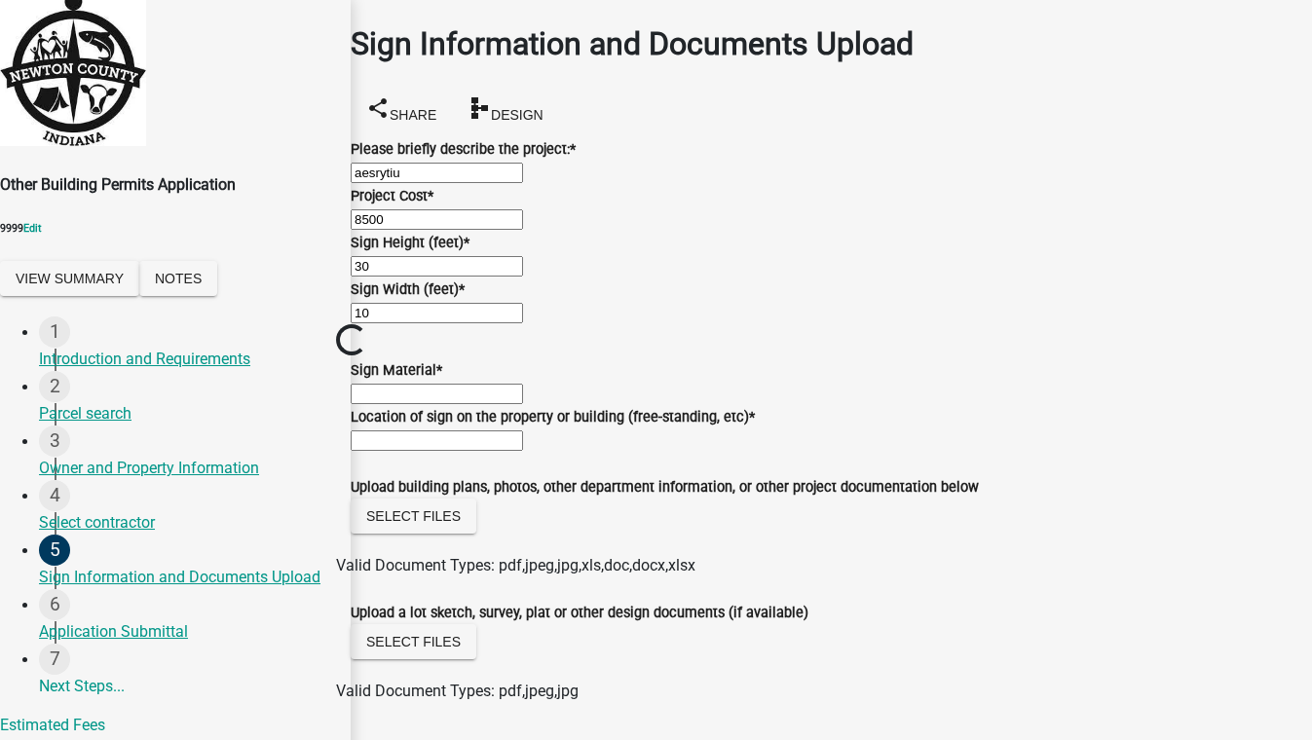
scroll to position [176, 0]
type input "10"
click at [462, 404] on input "Sign Material *" at bounding box center [437, 394] width 172 height 20
type input "metal/plastic"
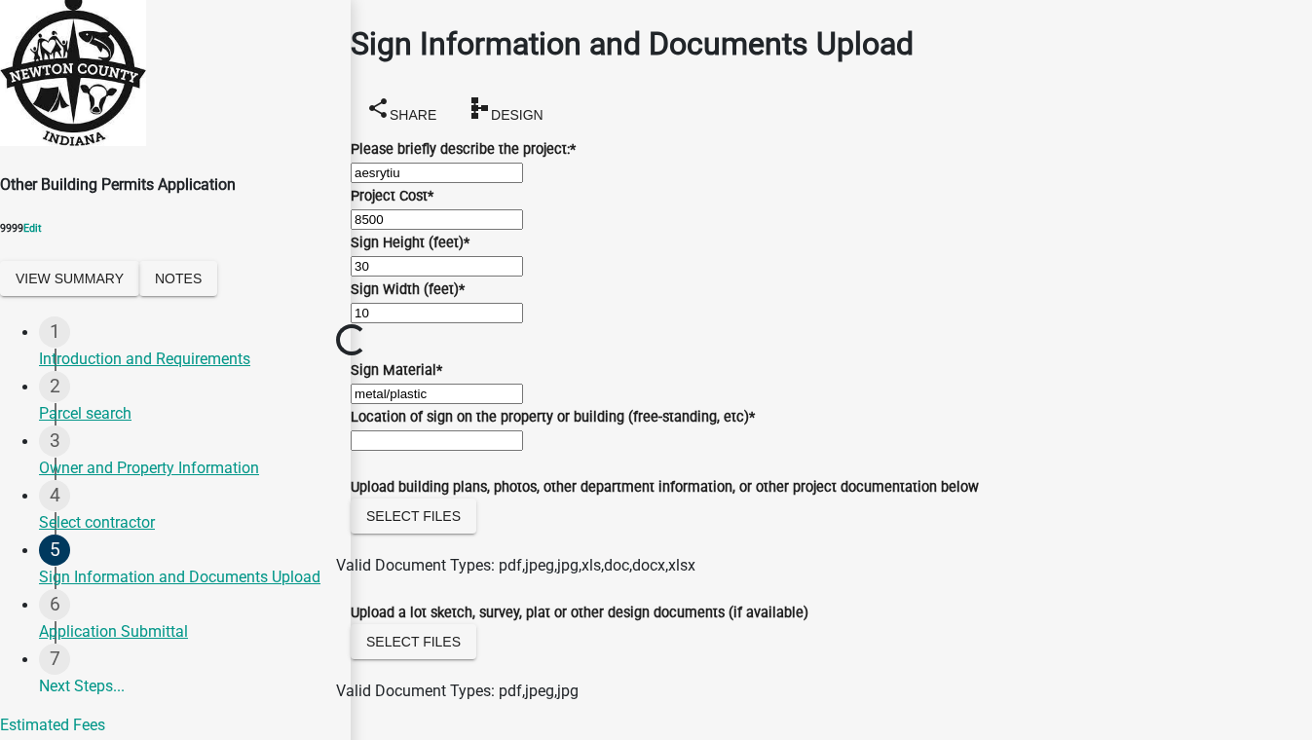
click at [488, 451] on input "Location of sign on the property or building (free-standing, etc) *" at bounding box center [437, 440] width 172 height 20
type input "ROW"
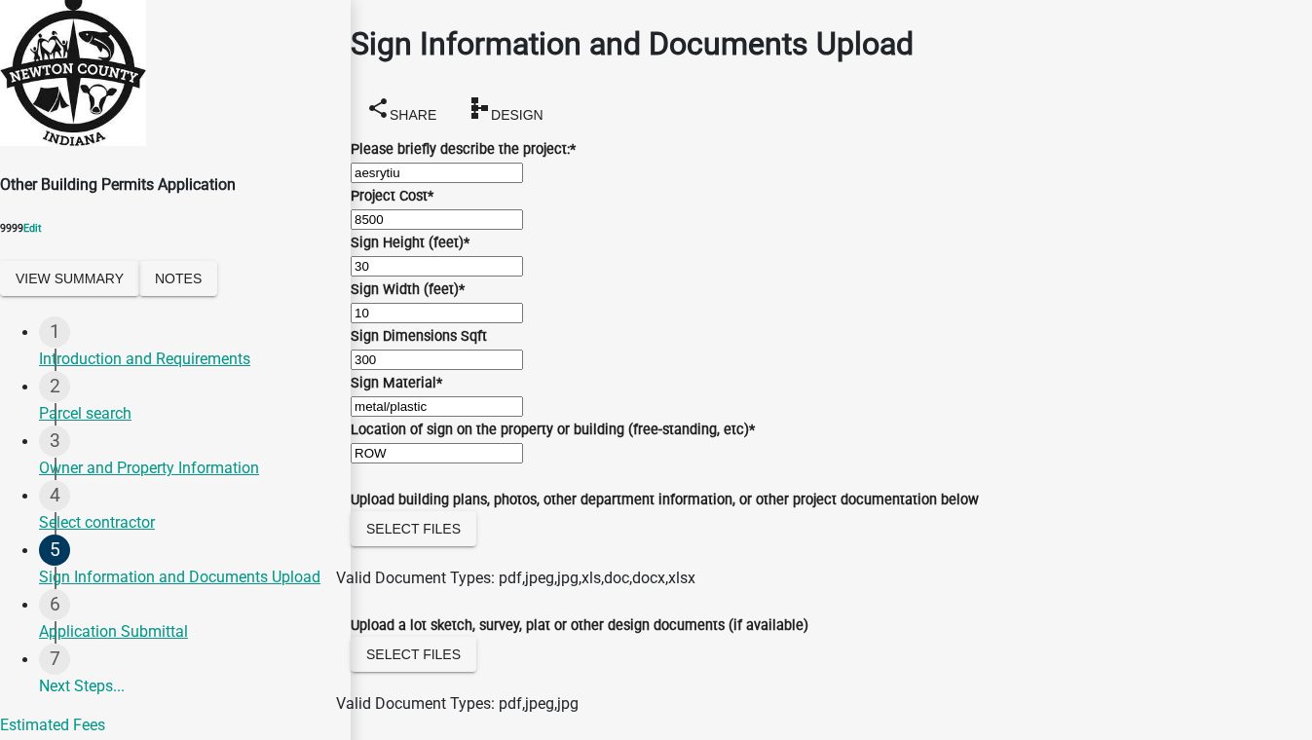
scroll to position [1400, 0]
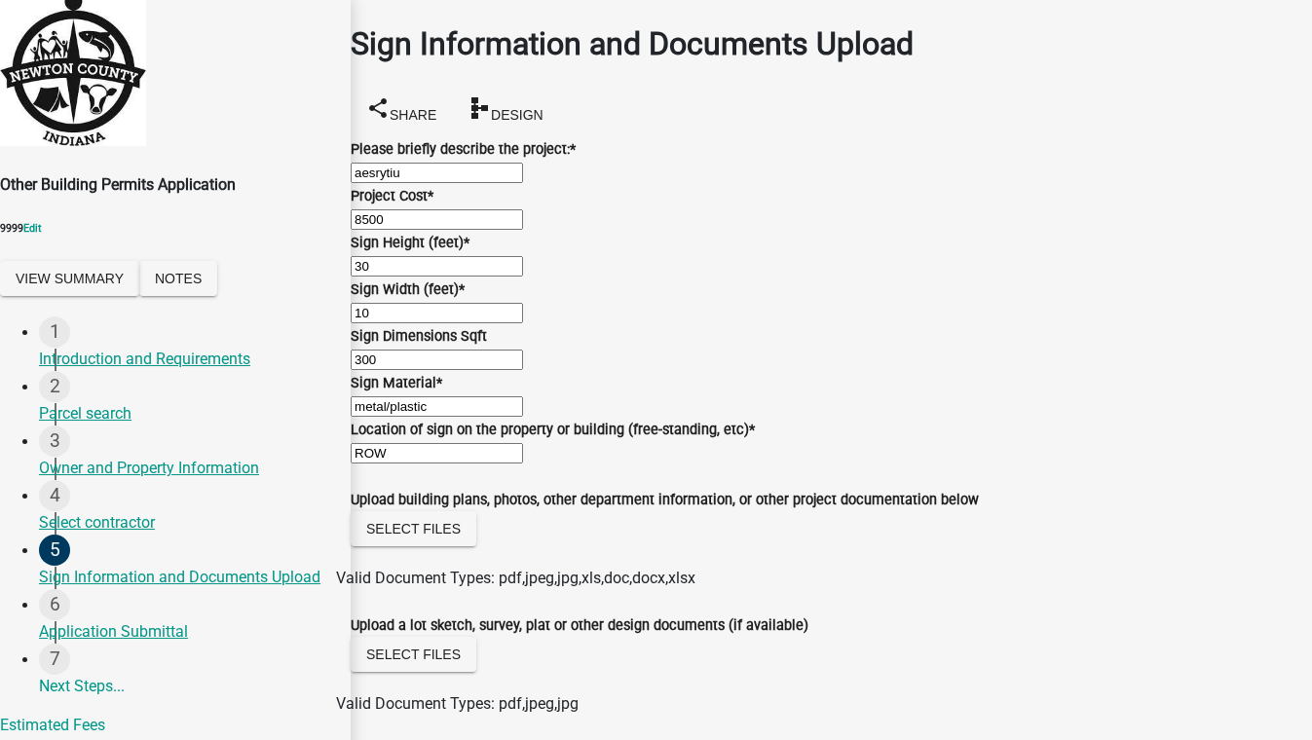
type input "0"
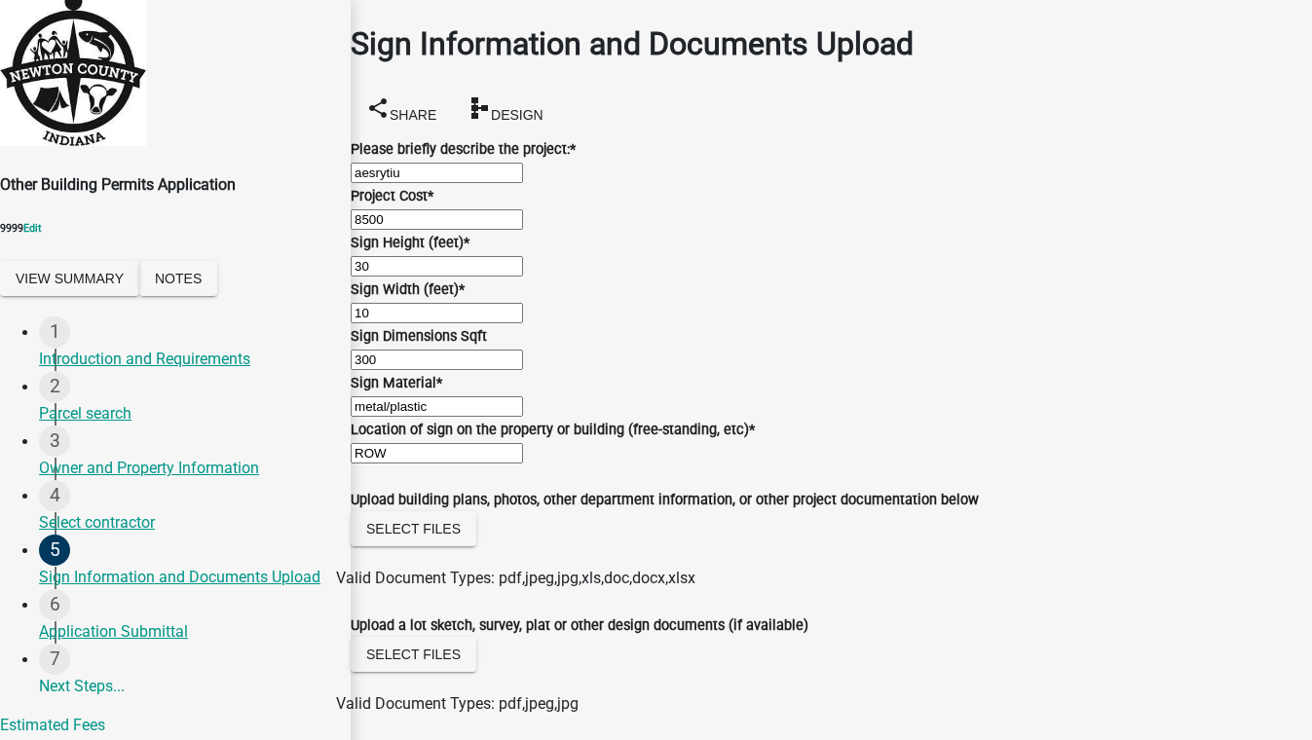
type input "0"
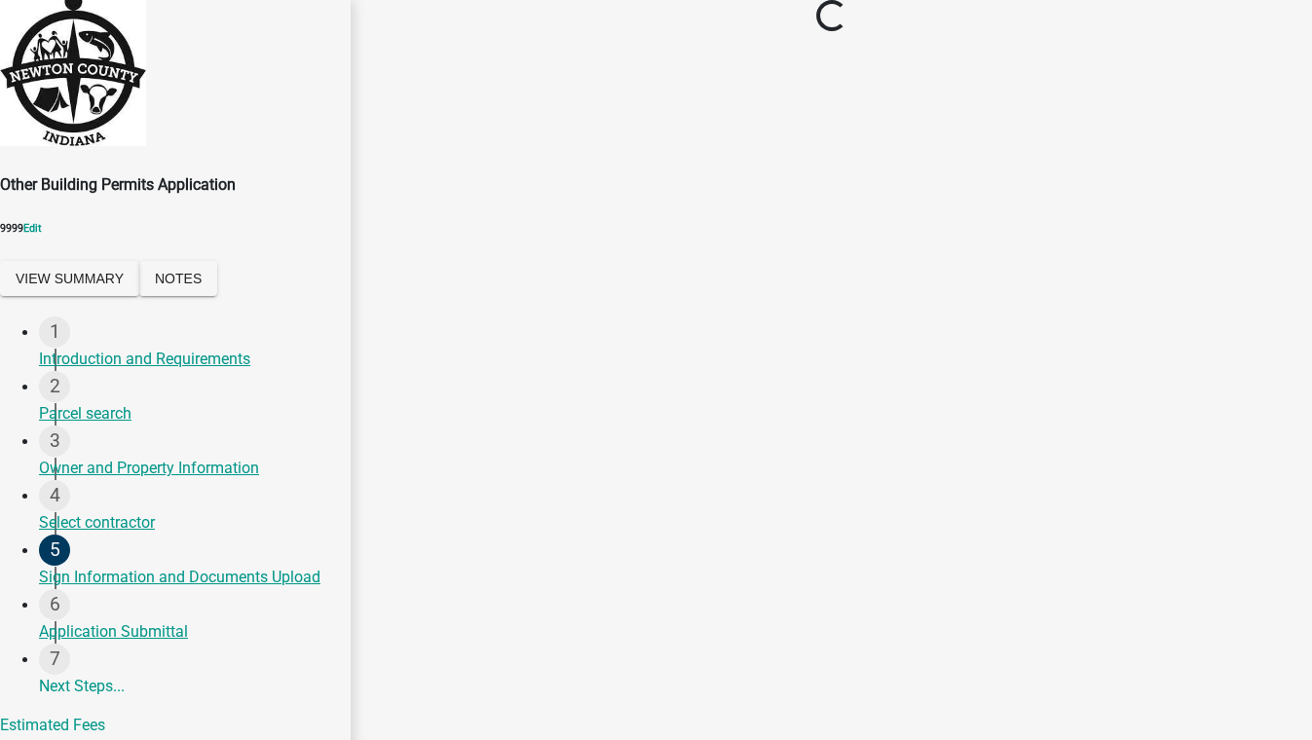
scroll to position [0, 0]
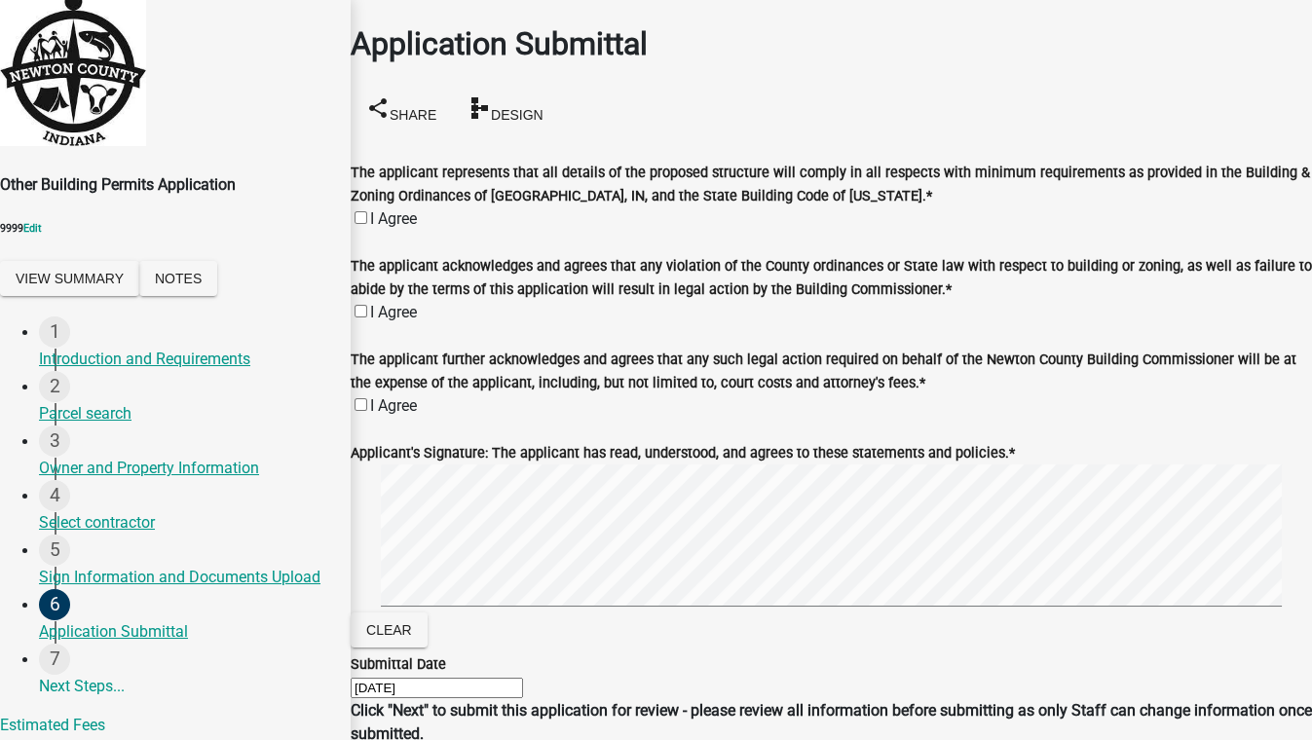
click at [389, 207] on div "I Agree" at bounding box center [831, 218] width 961 height 23
click at [384, 209] on label "I Agree" at bounding box center [393, 218] width 47 height 18
click at [367, 211] on input "I Agree" at bounding box center [360, 217] width 13 height 13
checkbox input "true"
click at [387, 303] on label "I Agree" at bounding box center [393, 312] width 47 height 18
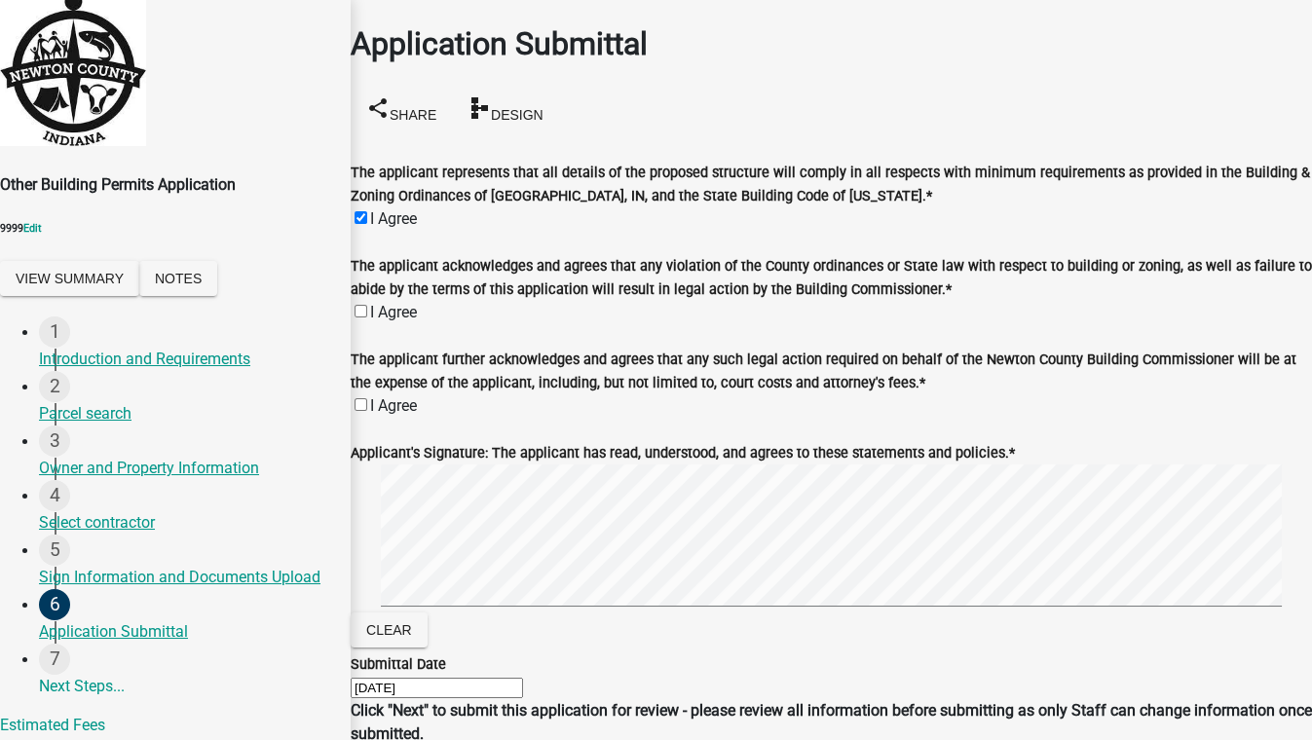
click at [367, 305] on input "I Agree" at bounding box center [360, 311] width 13 height 13
checkbox input "true"
click at [390, 394] on div "I Agree" at bounding box center [831, 405] width 961 height 23
click at [380, 396] on label "I Agree" at bounding box center [393, 405] width 47 height 18
click at [367, 398] on input "I Agree" at bounding box center [360, 404] width 13 height 13
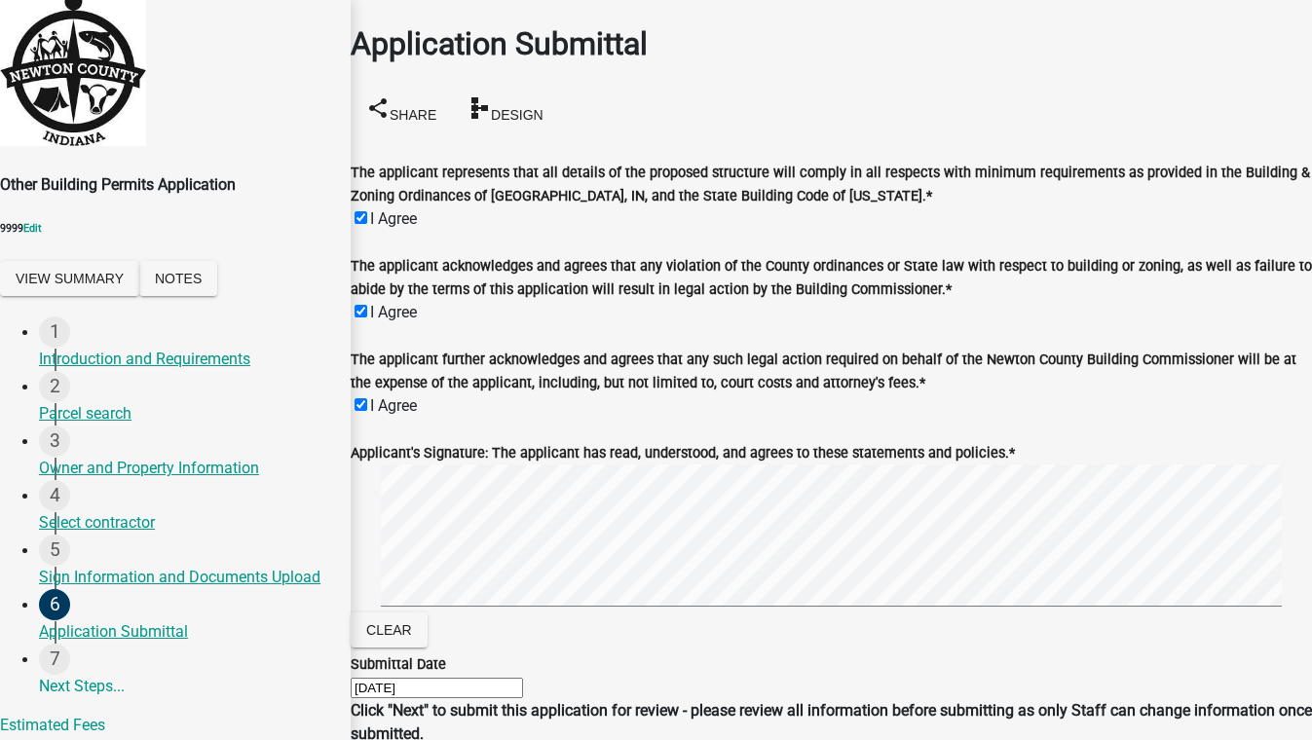
checkbox input "true"
click at [1311, 482] on html "Internet Explorer does NOT work with GeoPermits. Get a new browser for more sec…" at bounding box center [656, 370] width 1312 height 740
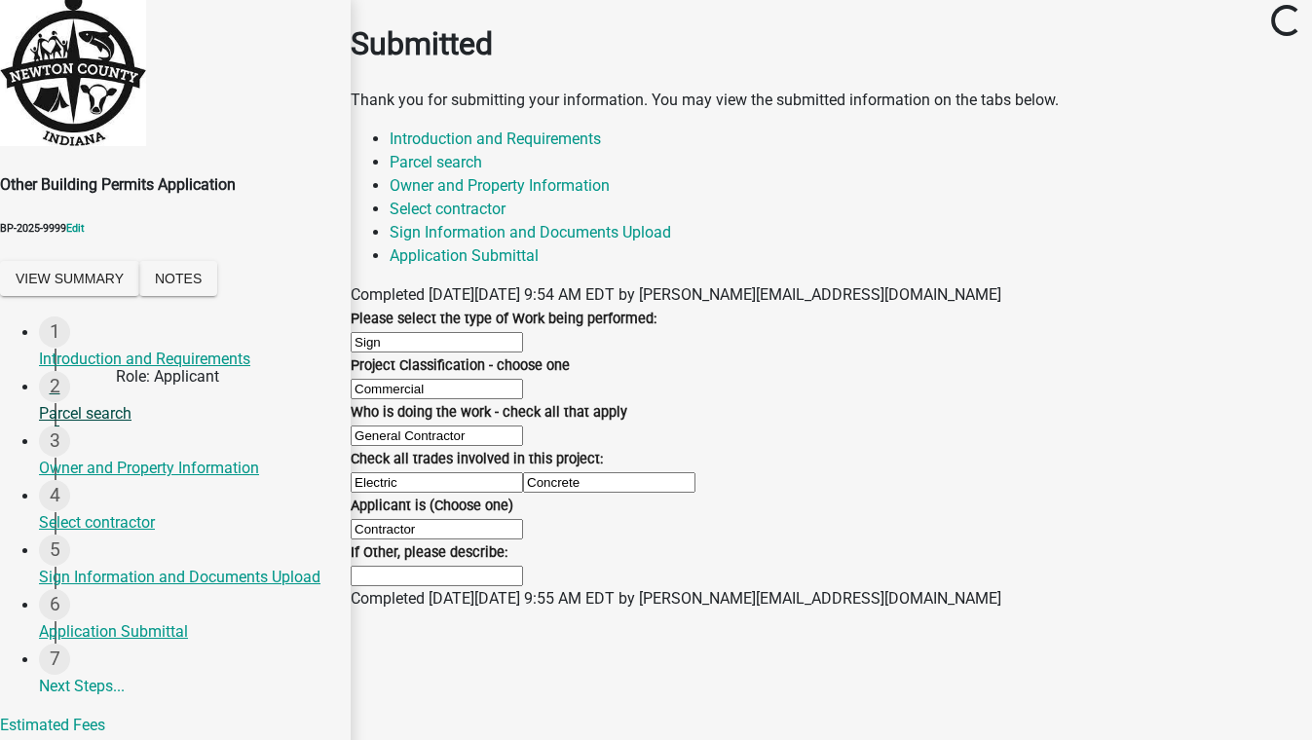
scroll to position [127, 0]
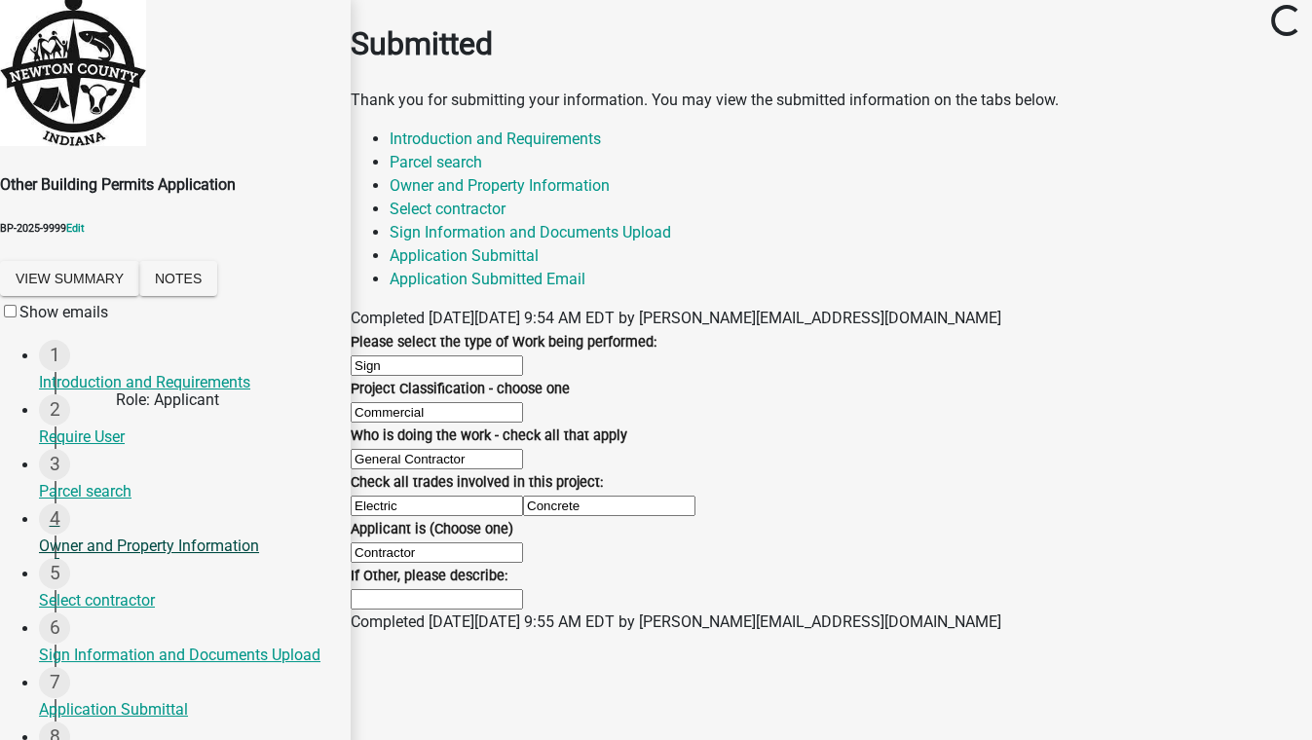
scroll to position [215, 0]
select select "da169be2-258c-44ed-ab9c-2c479d139b76"
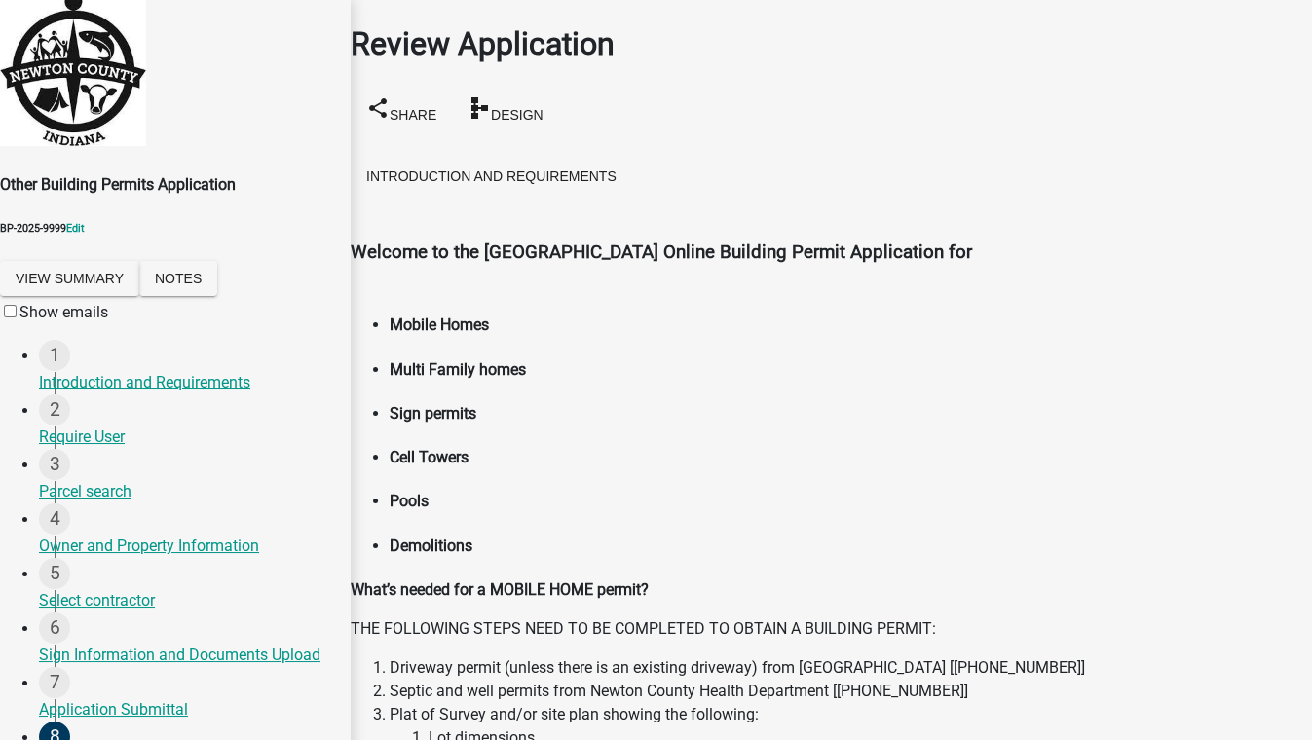
scroll to position [5753, 0]
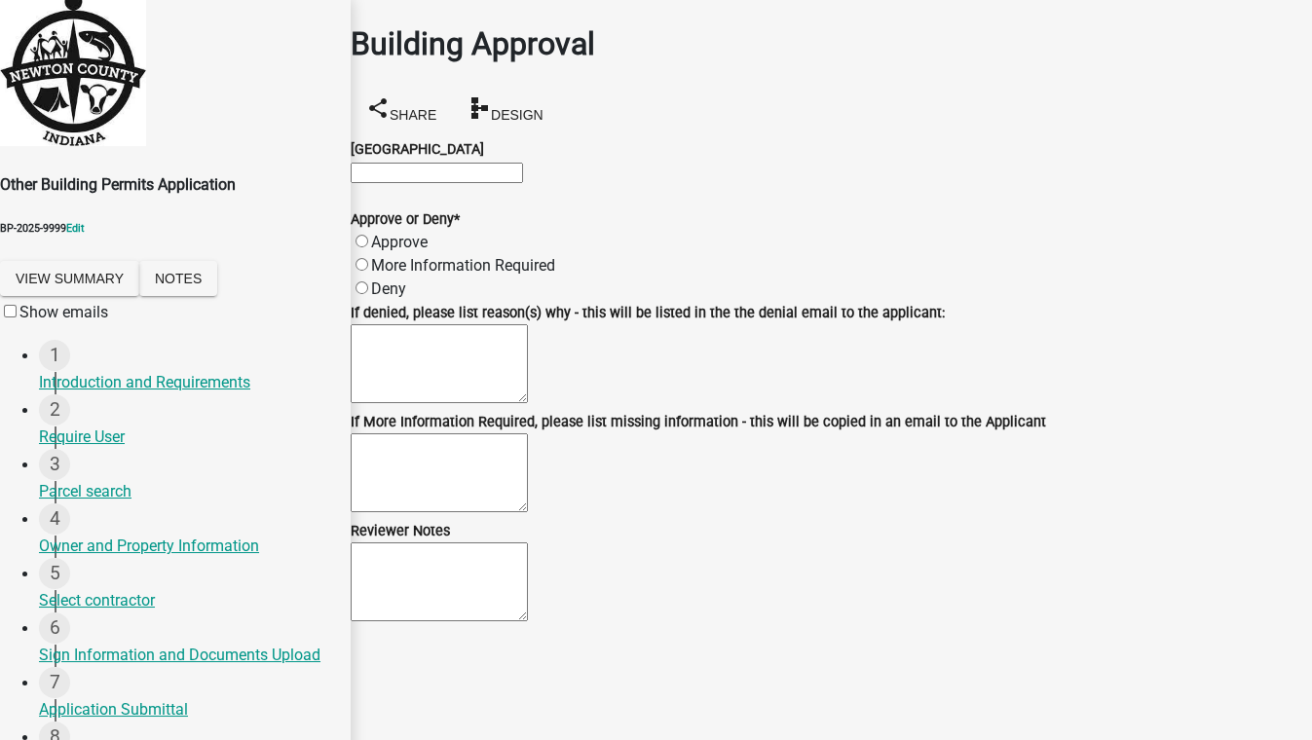
click at [382, 251] on label "Approve" at bounding box center [399, 242] width 56 height 18
click at [368, 247] on input "Approve" at bounding box center [361, 241] width 13 height 13
radio input "true"
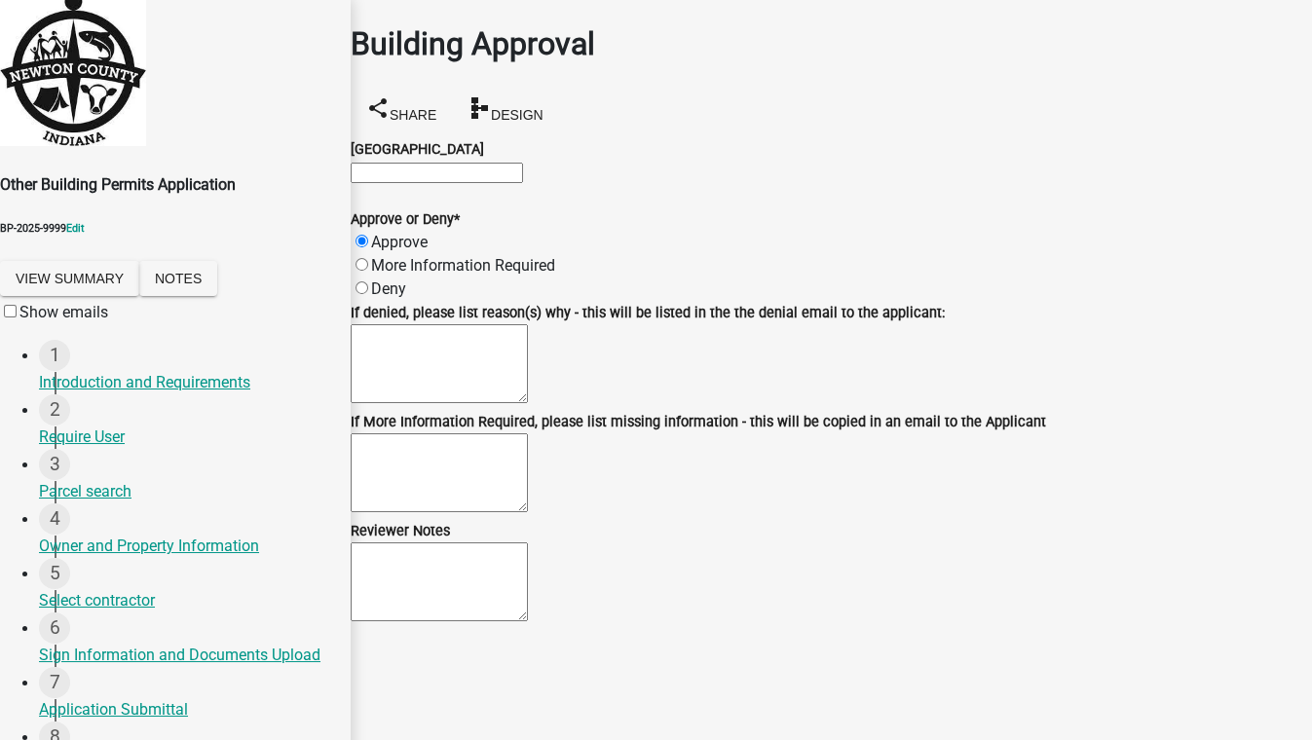
scroll to position [0, 0]
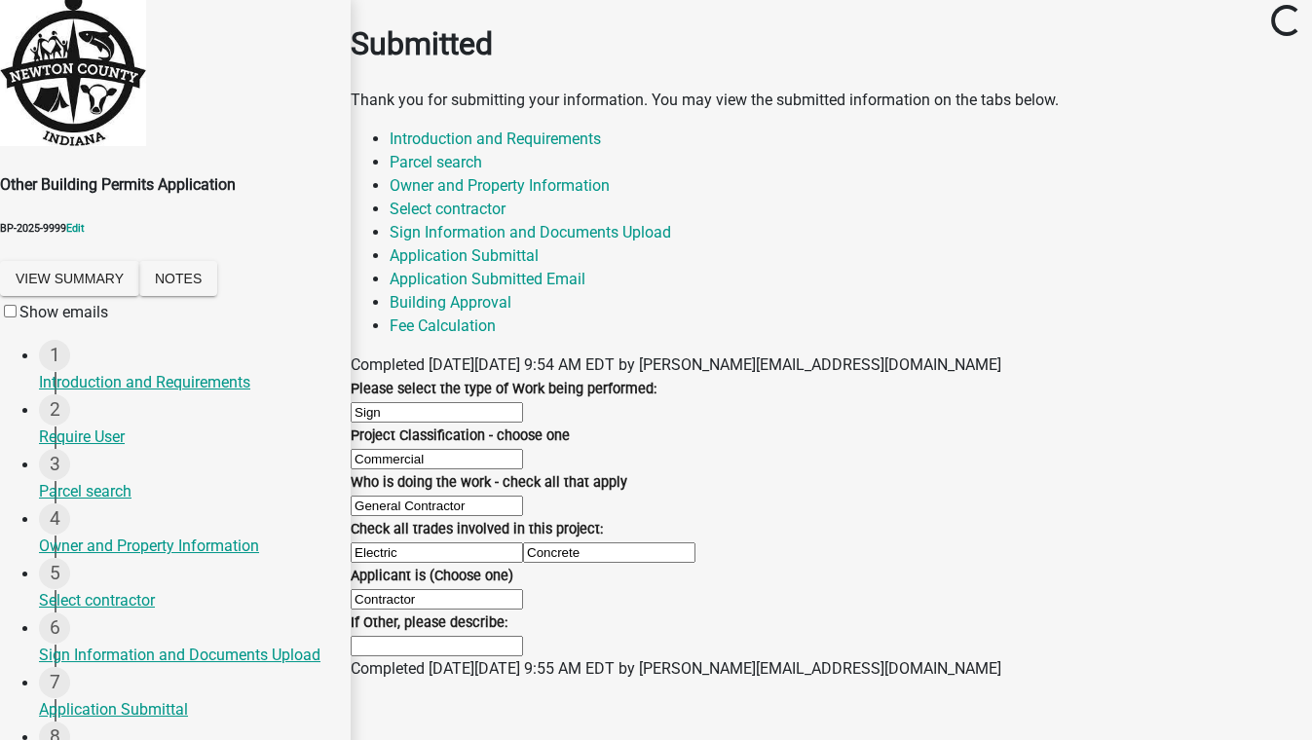
click at [791, 55] on div "Submitted" at bounding box center [831, 43] width 961 height 47
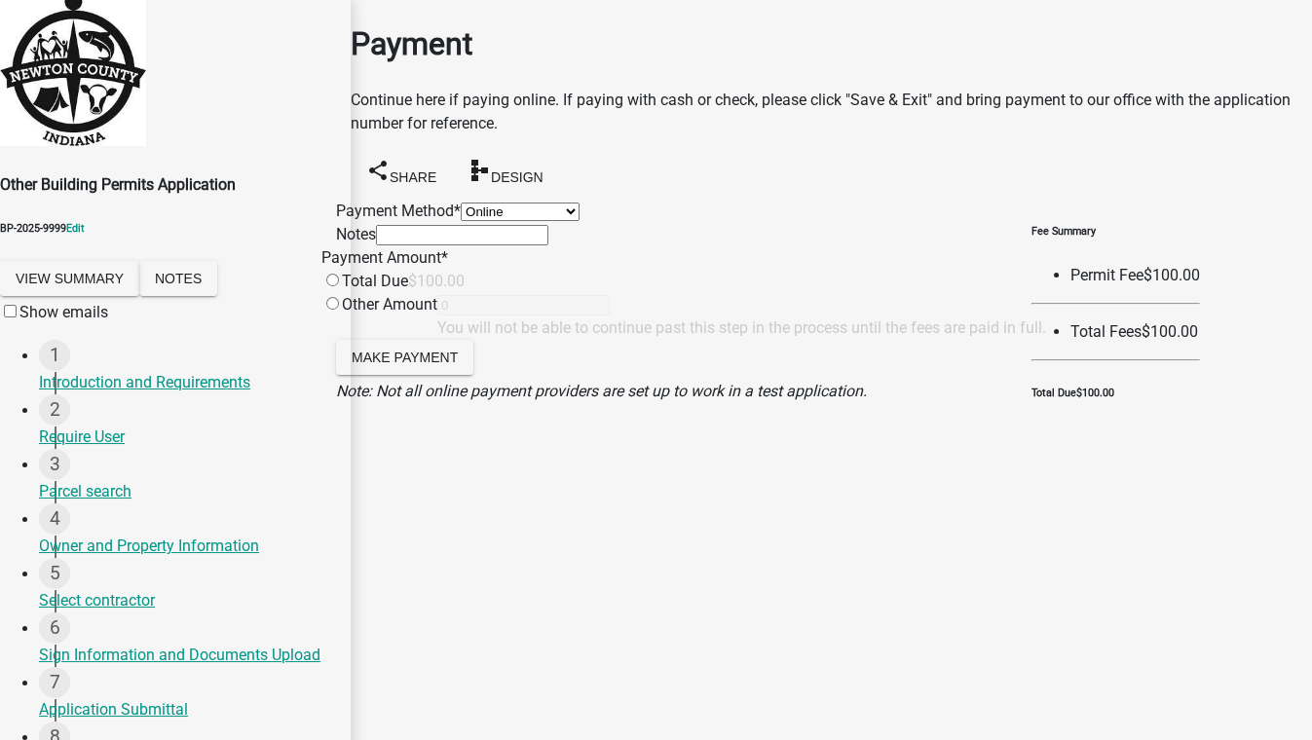
drag, startPoint x: 536, startPoint y: 218, endPoint x: 523, endPoint y: 229, distance: 16.6
click at [536, 218] on select "Credit Card POS Check Cash Online" at bounding box center [520, 212] width 119 height 18
select select "1: 0"
click at [461, 203] on select "Credit Card POS Check Cash Online" at bounding box center [520, 212] width 119 height 18
click at [339, 286] on input "radio" at bounding box center [332, 280] width 13 height 13
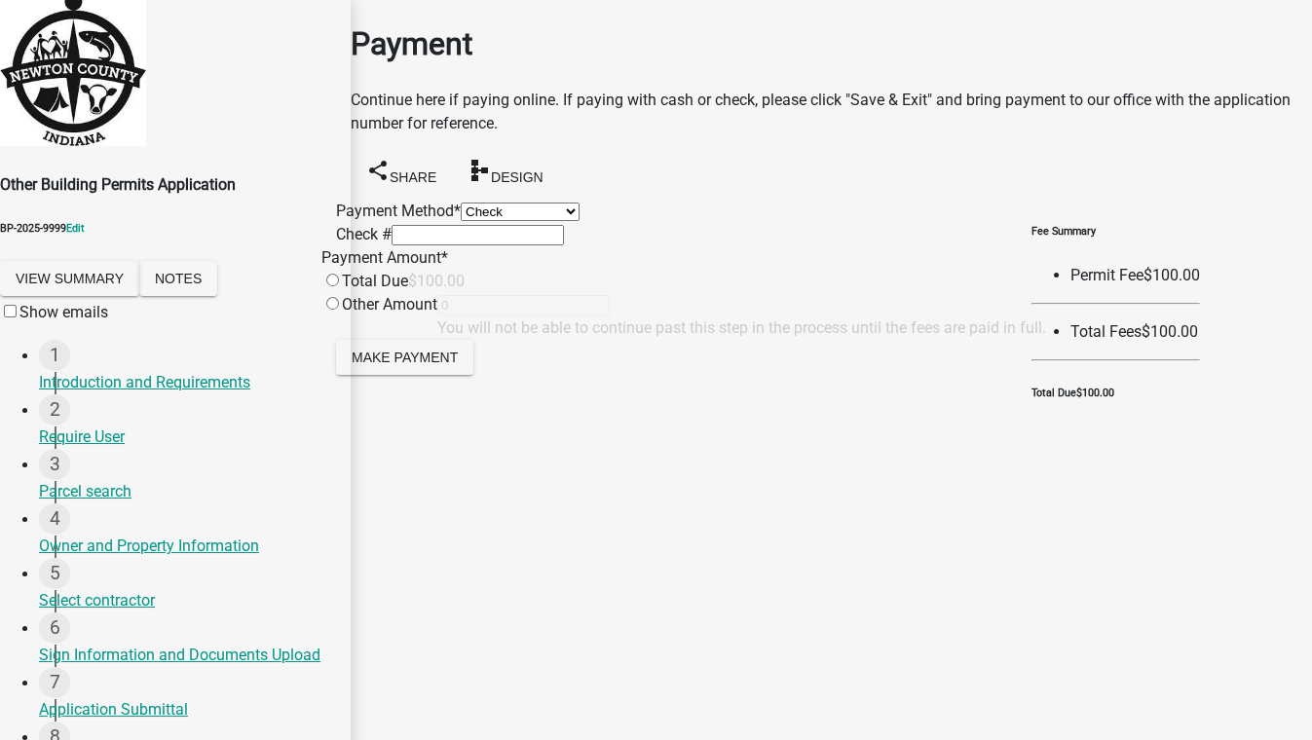
radio input "true"
type input "100"
click at [439, 364] on span "Make Payment" at bounding box center [404, 357] width 106 height 16
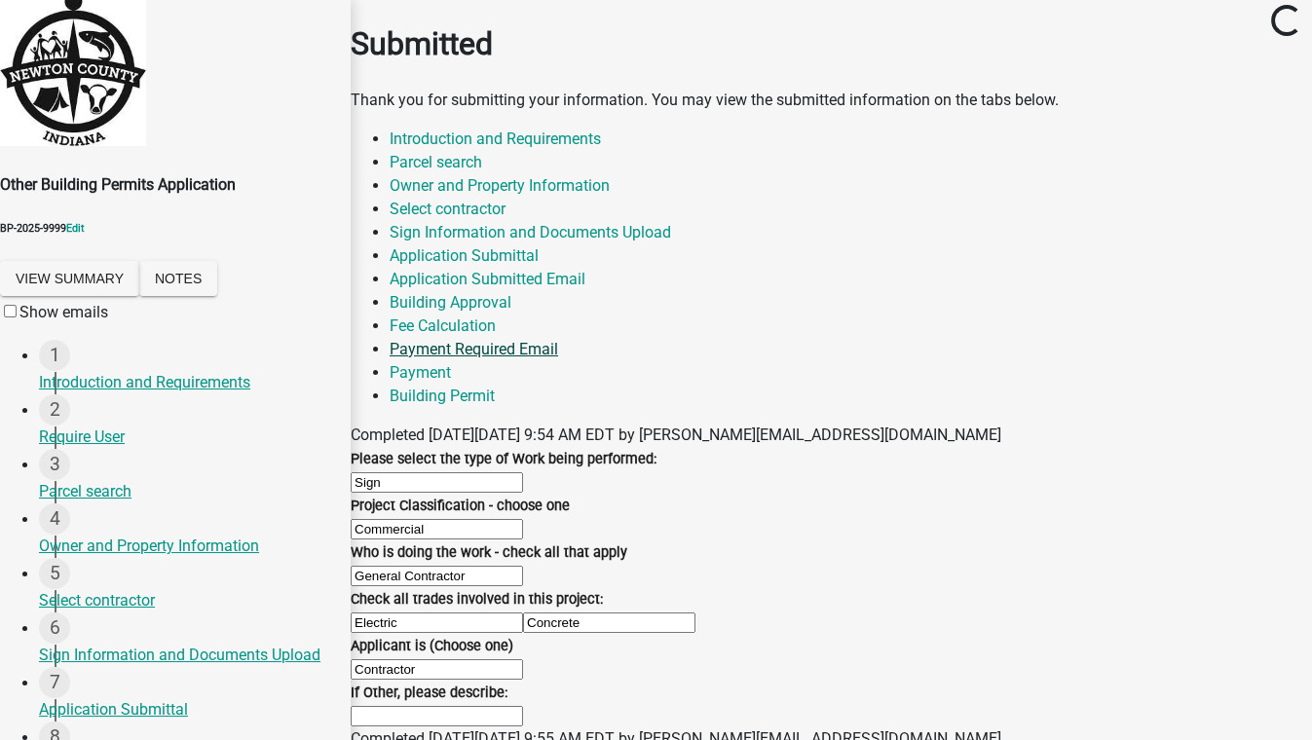
scroll to position [454, 0]
select select "46f061d0-ca05-4526-87ad-bae6256f3e47"
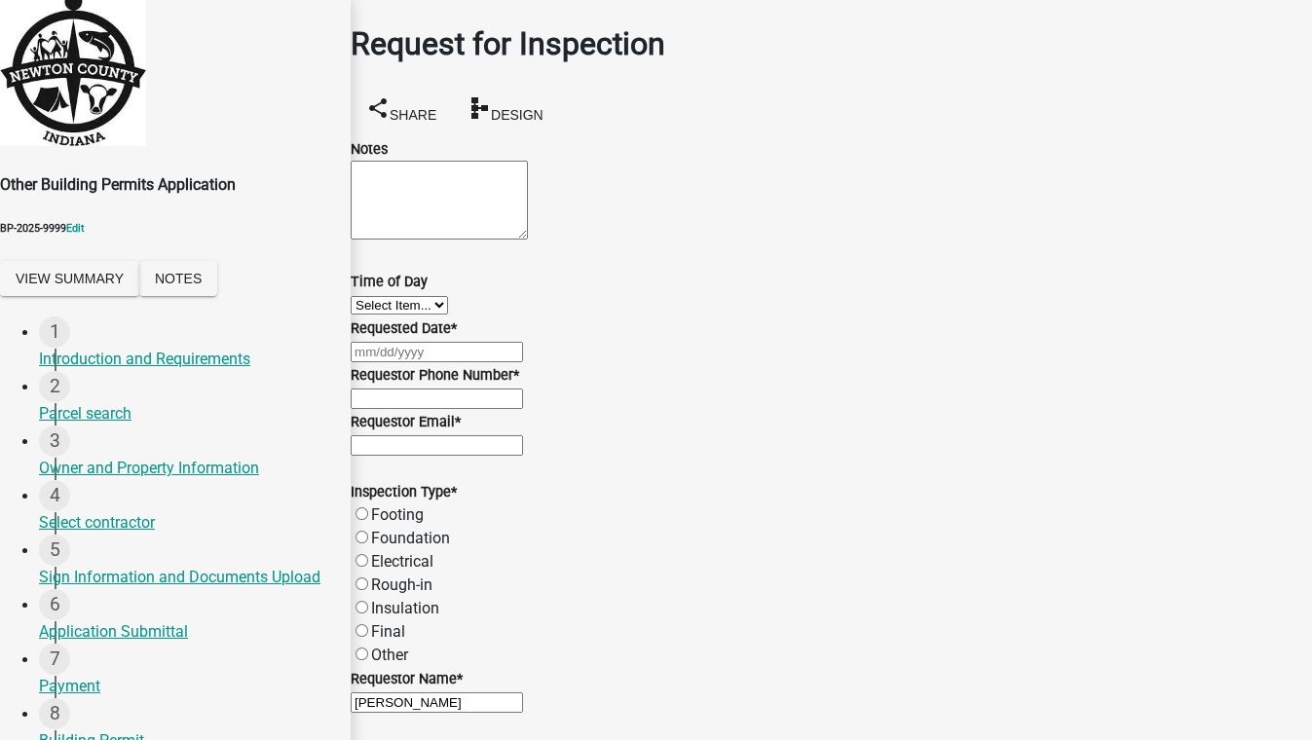
scroll to position [339, 0]
click at [411, 314] on select "Select Item... AM PM" at bounding box center [399, 305] width 97 height 18
click at [374, 314] on select "Select Item... AM PM" at bounding box center [399, 305] width 97 height 18
select select "8aacb760-3938-4776-aad4-75b78dc682eb"
click at [415, 363] on div at bounding box center [831, 351] width 961 height 23
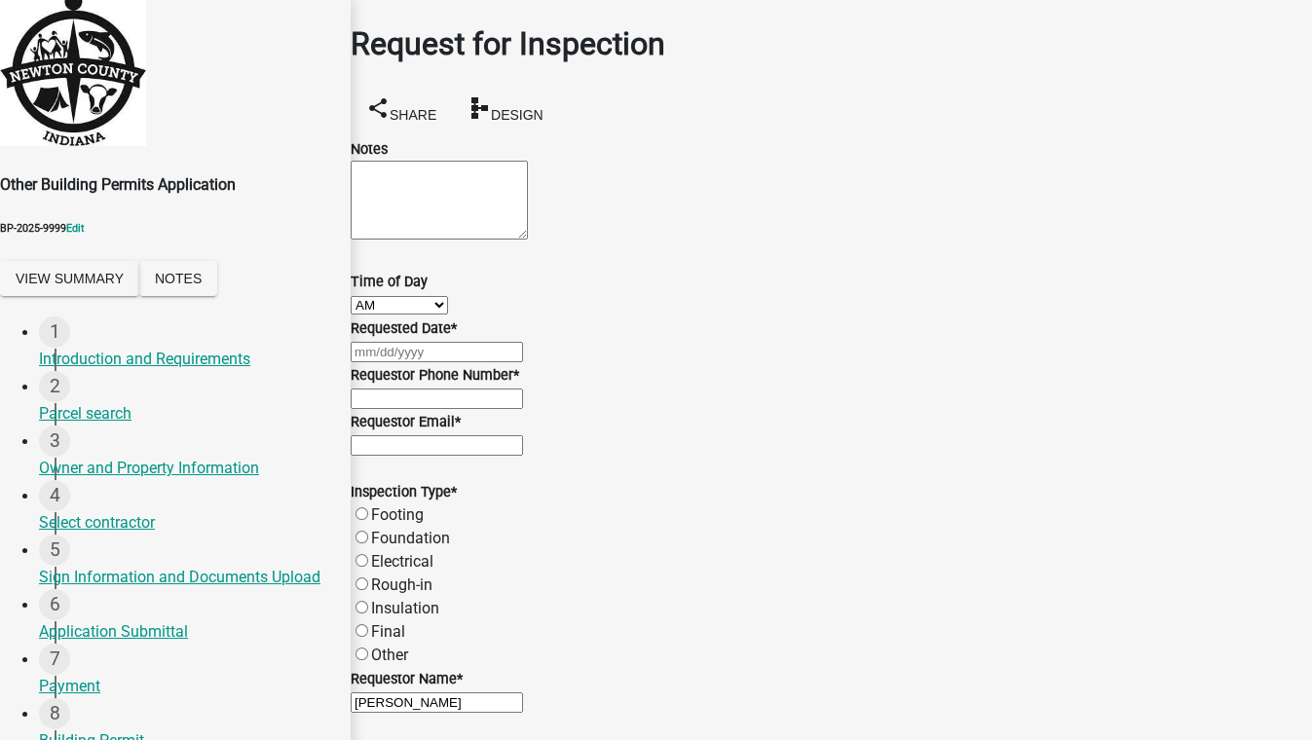
select select "9"
select select "2025"
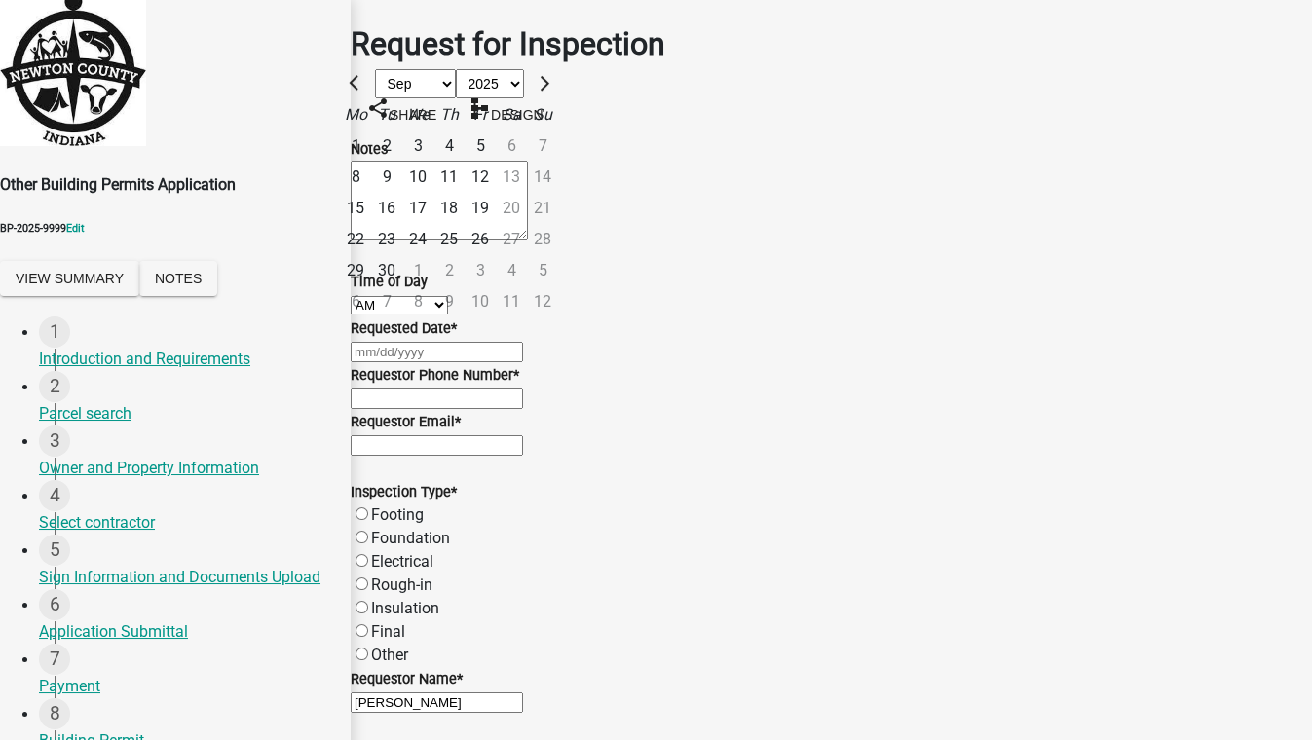
click at [402, 286] on div "30" at bounding box center [386, 270] width 31 height 31
type input "[DATE]"
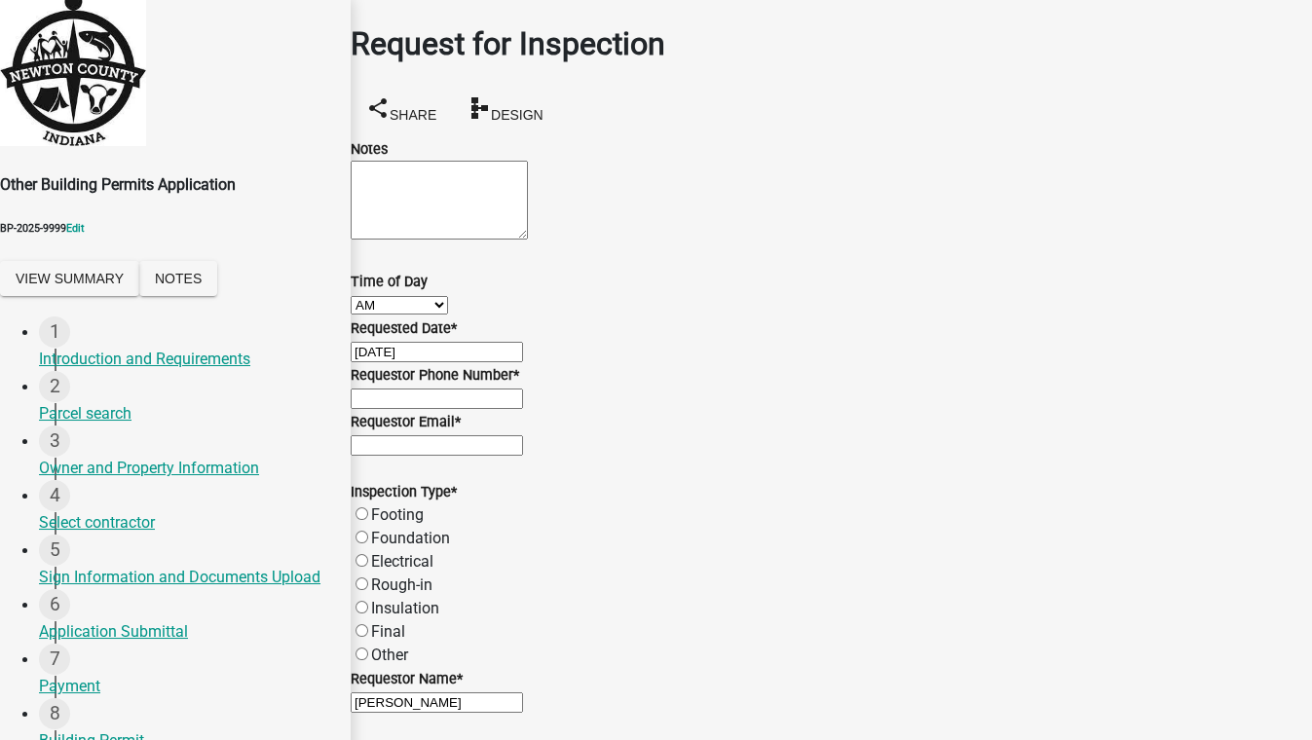
click at [473, 363] on div "[DATE]" at bounding box center [831, 351] width 961 height 23
select select "9"
select select "2025"
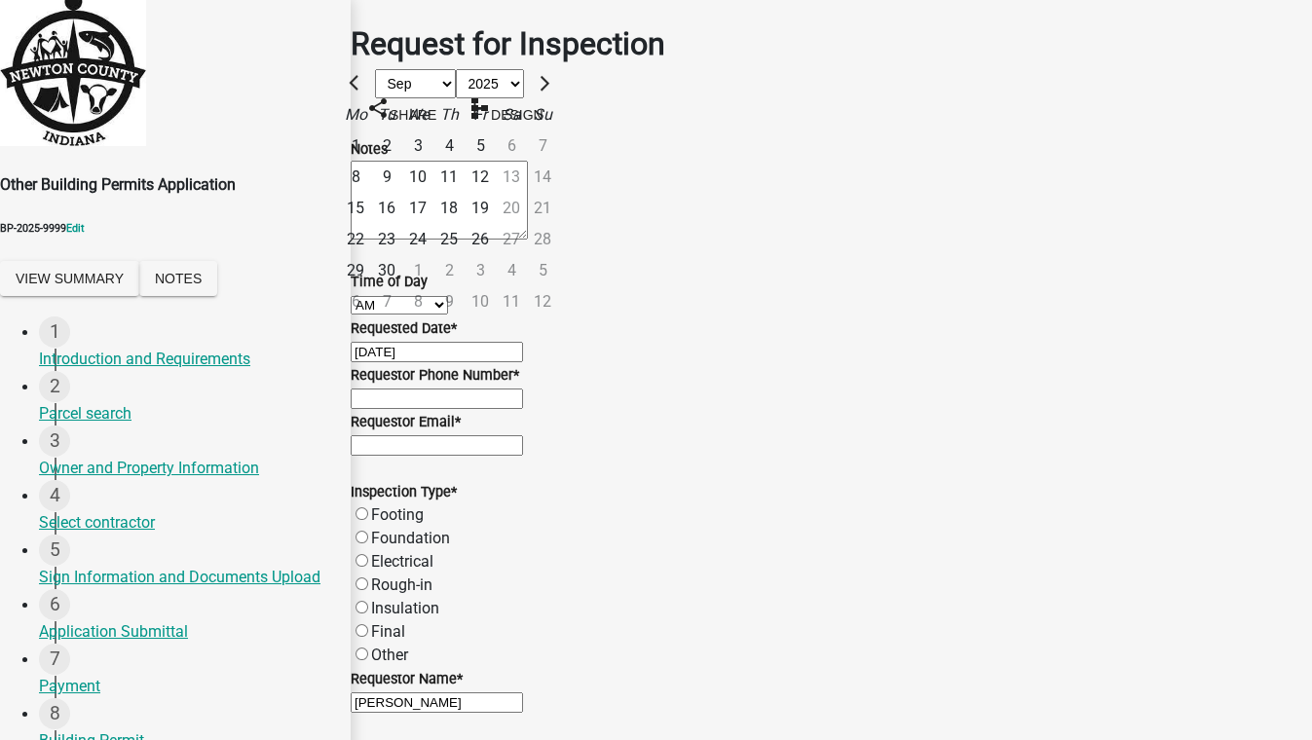
click at [371, 162] on div "1" at bounding box center [355, 145] width 31 height 31
type input "[DATE]"
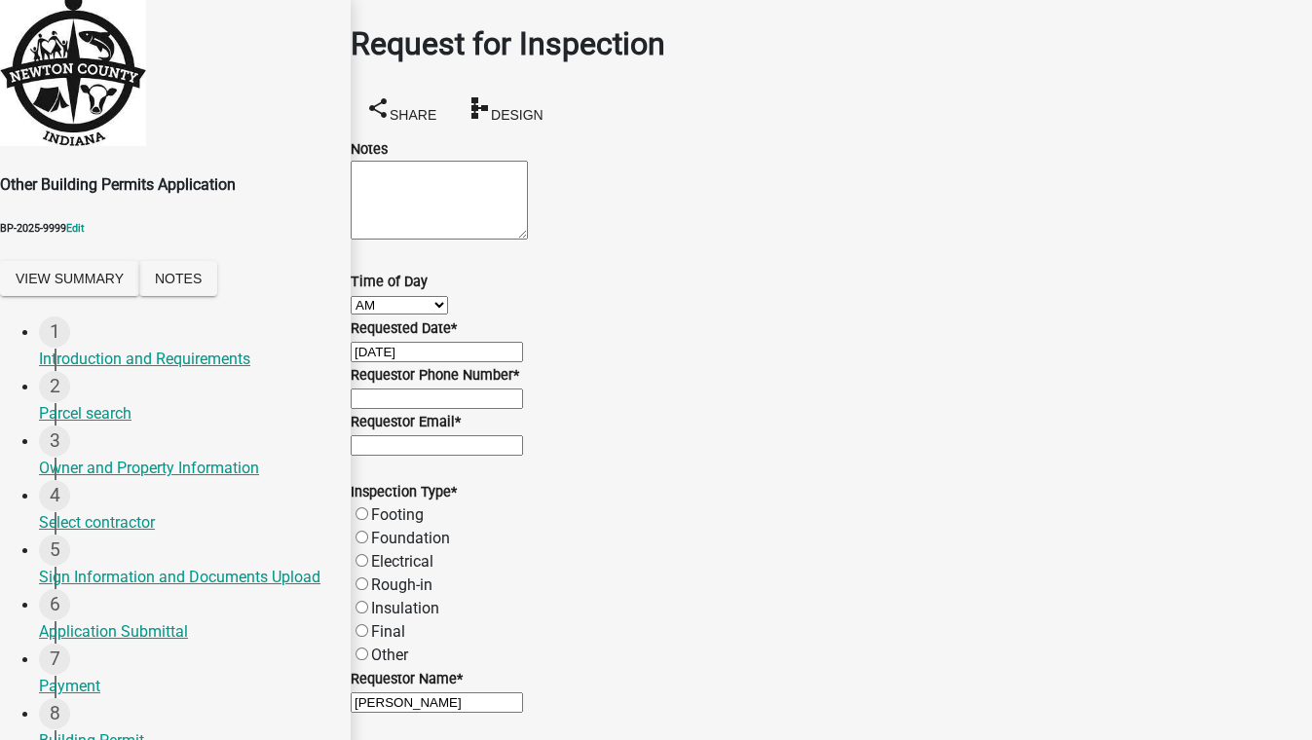
scroll to position [88, 0]
click at [523, 409] on input "Requestor Phone Number *" at bounding box center [437, 398] width 172 height 20
type input "5555555555"
click at [450, 456] on input "Requestor Email *" at bounding box center [437, 445] width 172 height 20
type input "[EMAIL_ADDRESS][DOMAIN_NAME]"
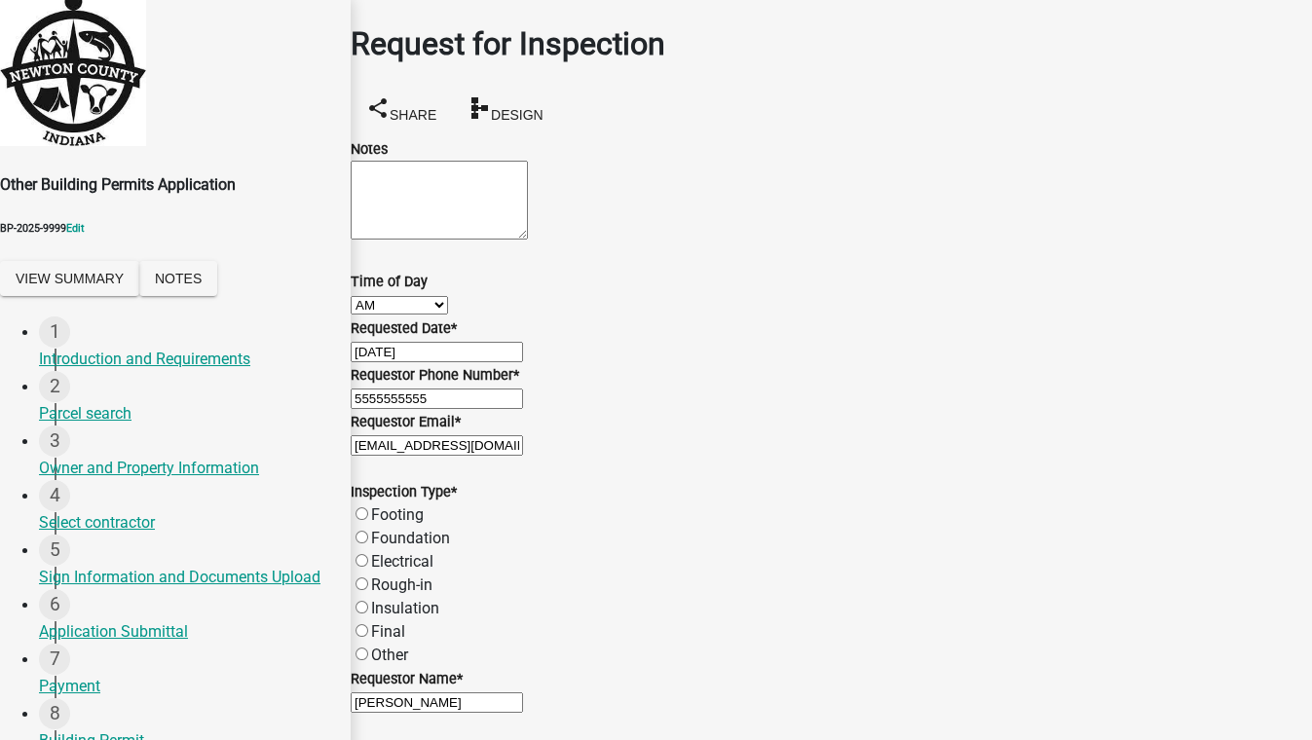
scroll to position [353, 0]
click at [405, 622] on label "Final" at bounding box center [388, 631] width 34 height 18
click at [368, 624] on input "Final" at bounding box center [361, 630] width 13 height 13
radio input "true"
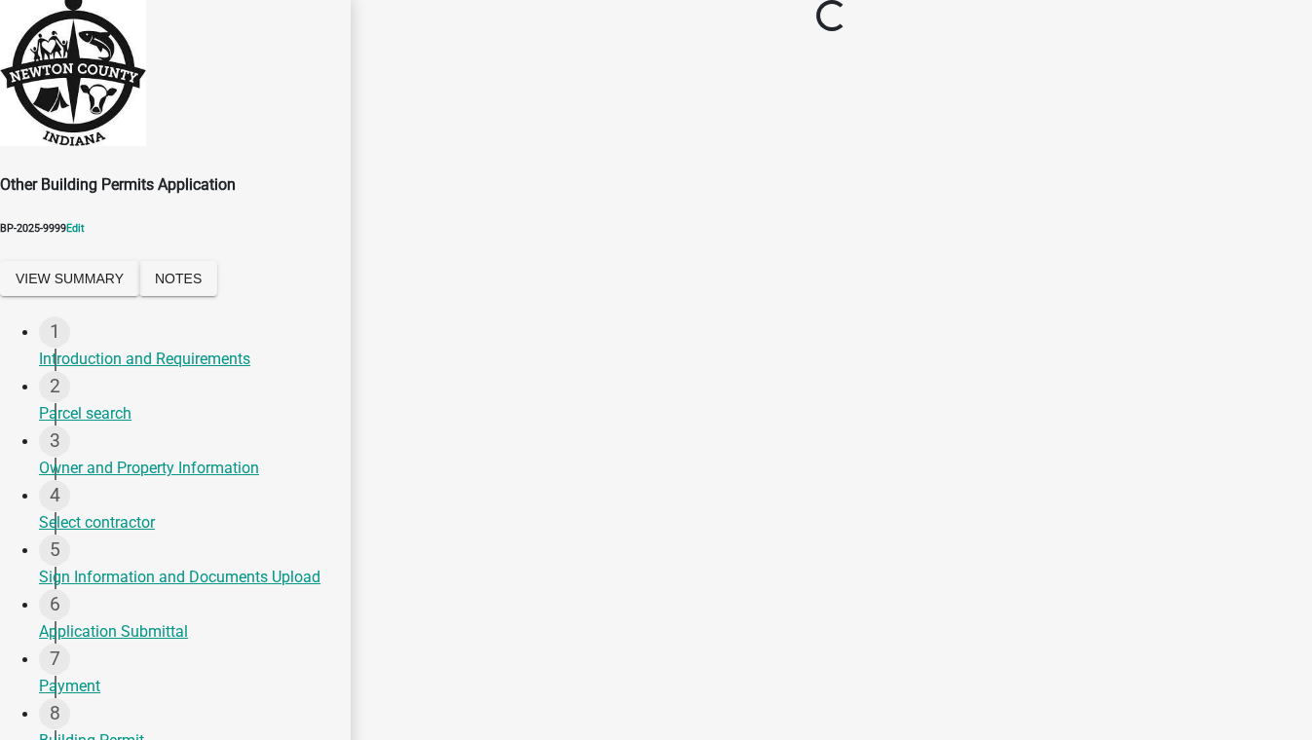
scroll to position [0, 0]
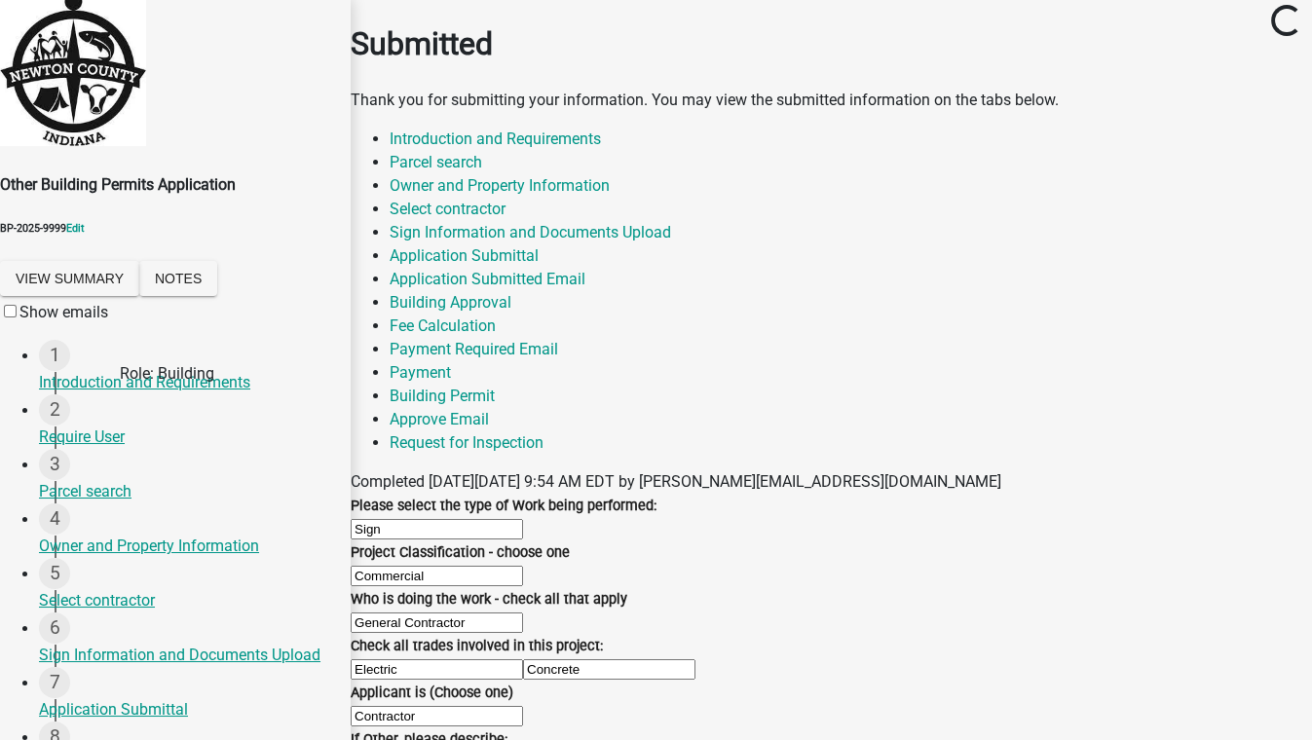
scroll to position [442, 0]
select select "da169be2-258c-44ed-ab9c-2c479d139b76"
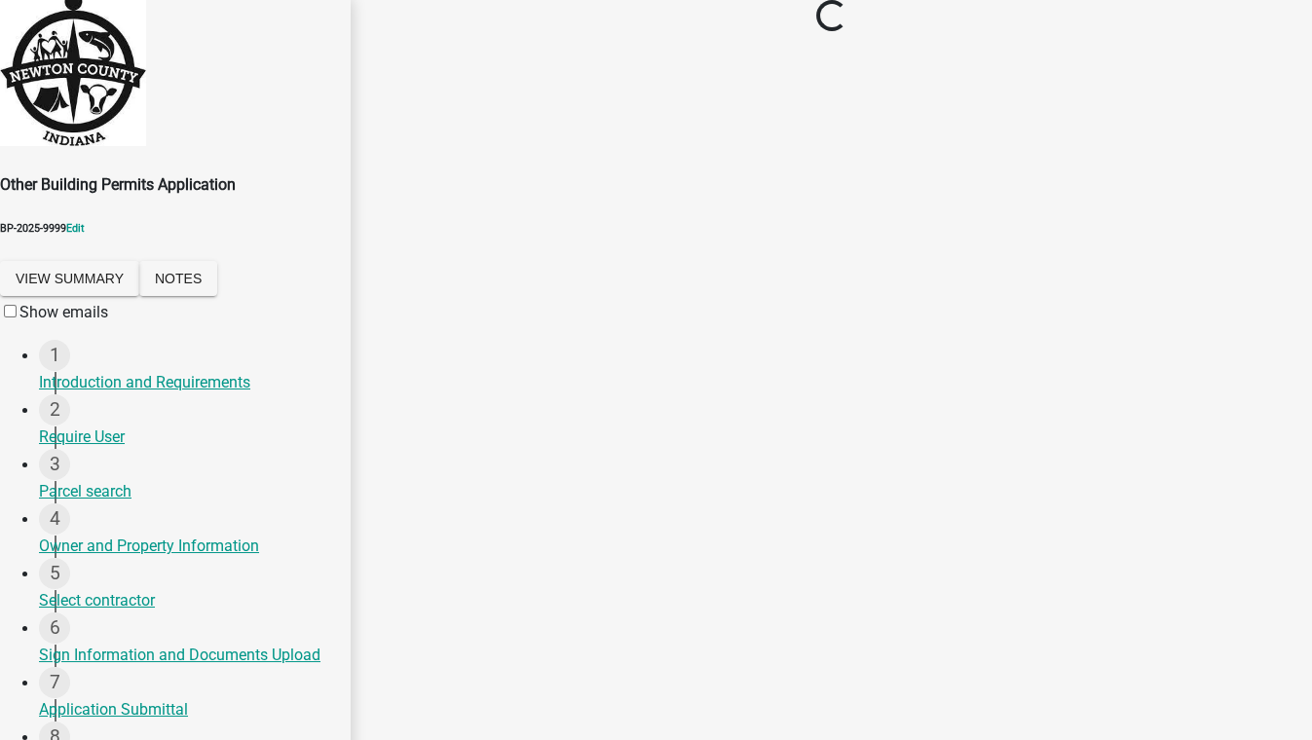
scroll to position [0, 0]
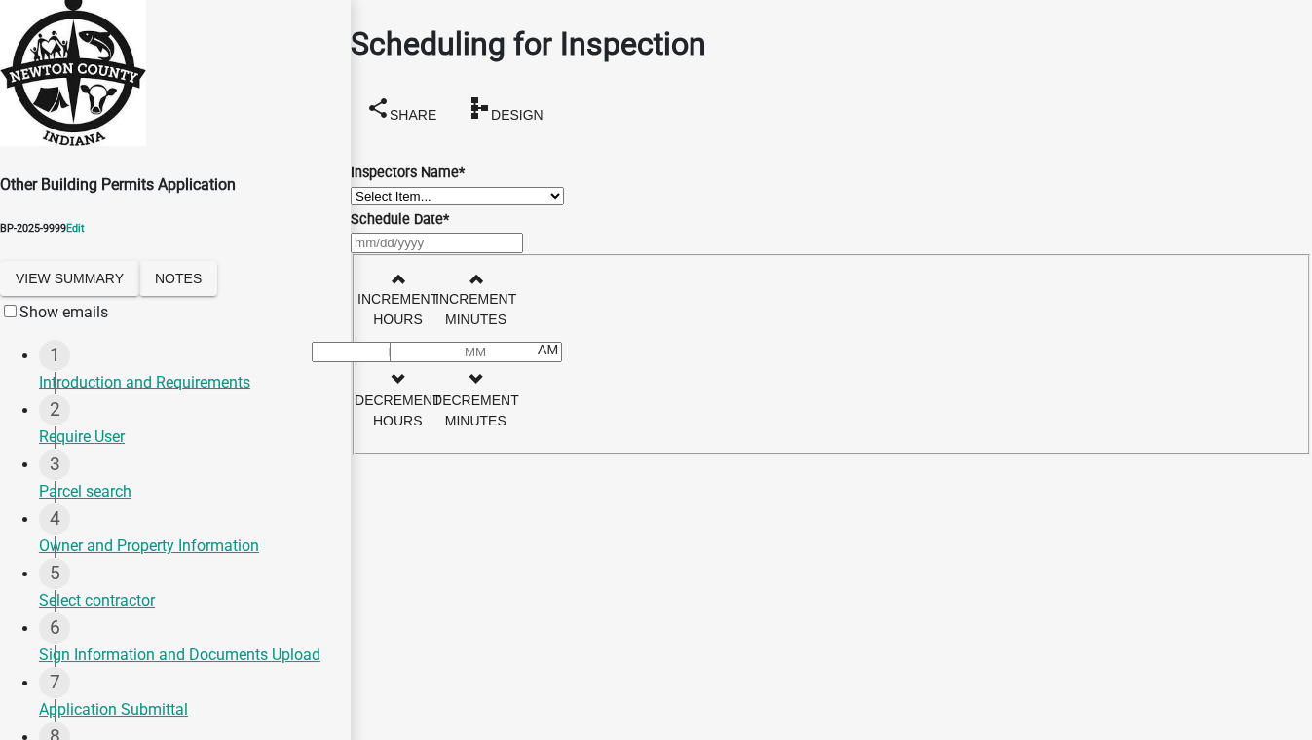
click at [470, 205] on select "Select Item... jcornell ([PERSON_NAME]) cvanderborg ([PERSON_NAME])" at bounding box center [457, 196] width 213 height 18
select select "ecc854ab-63d8-45dc-90da-232b9cdbb1ad"
click at [374, 187] on select "Select Item... jcornell ([PERSON_NAME]) cvanderborg ([PERSON_NAME])" at bounding box center [457, 196] width 213 height 18
click at [439, 254] on div at bounding box center [831, 242] width 961 height 23
select select "9"
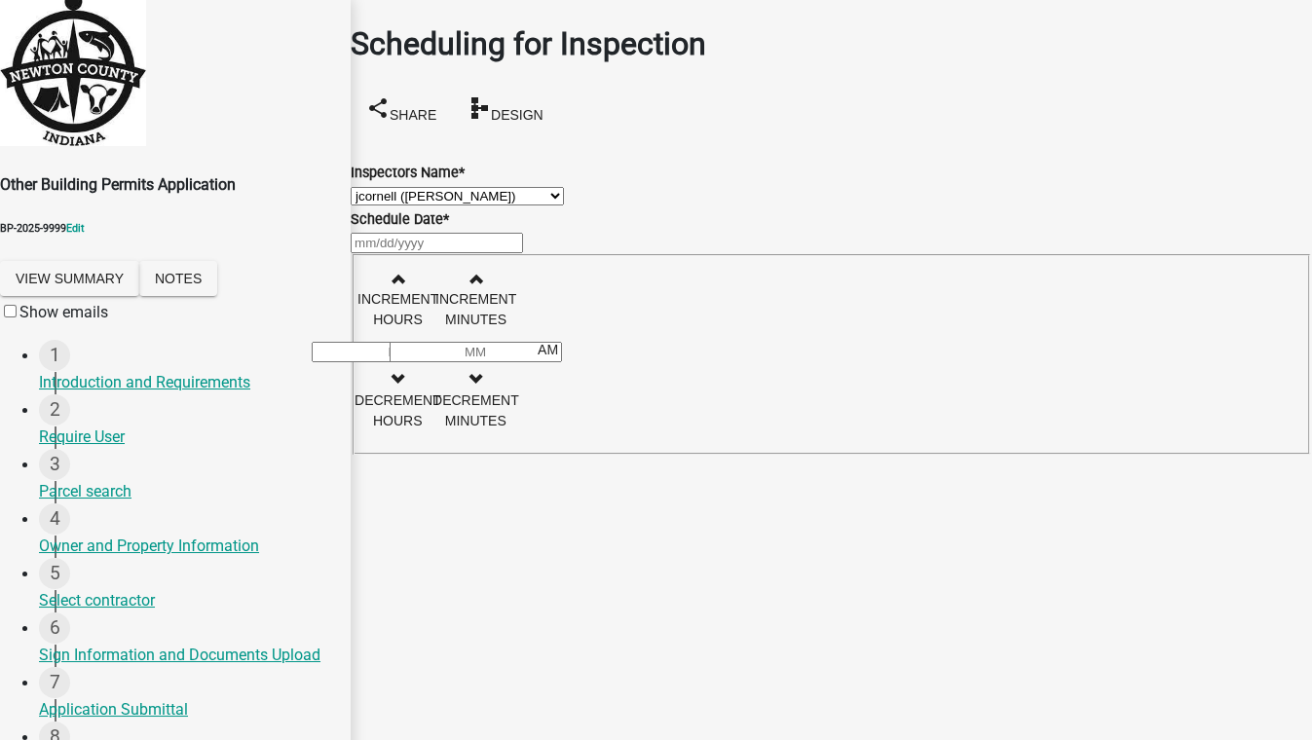
select select "2025"
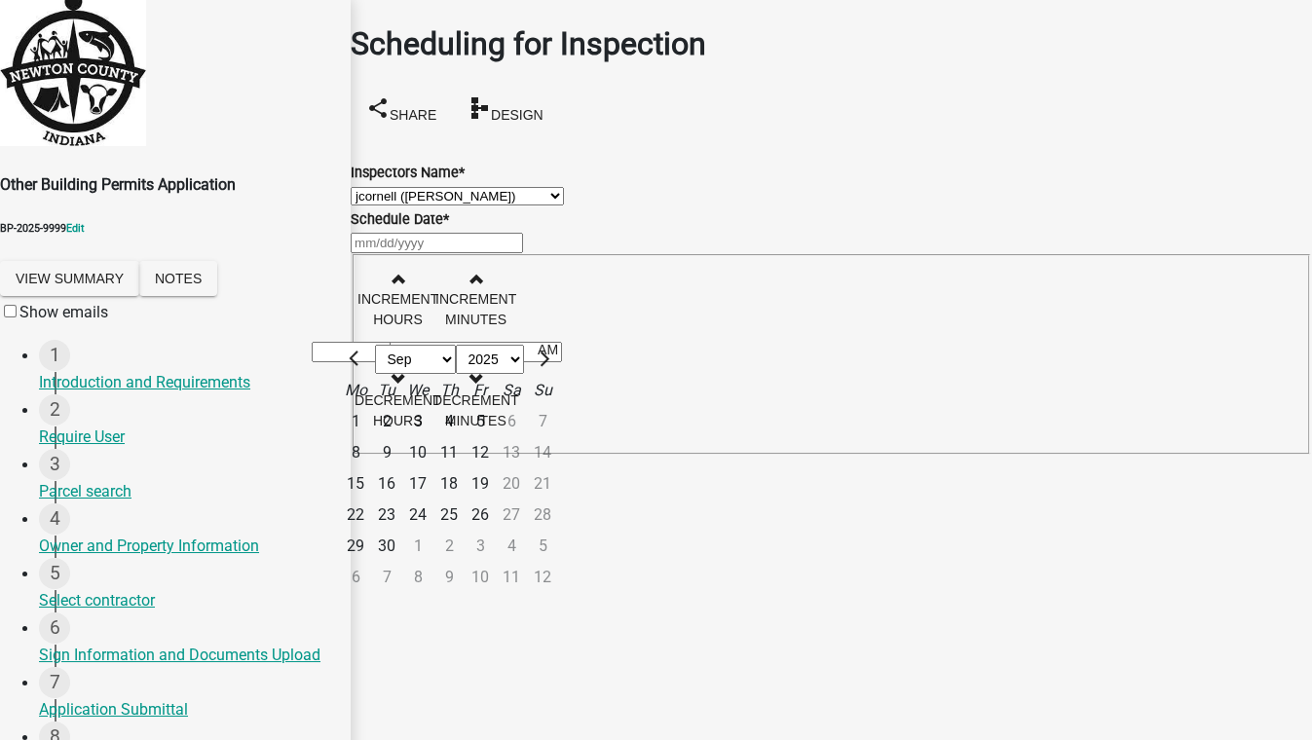
click at [464, 437] on div "4" at bounding box center [448, 421] width 31 height 31
type input "[DATE]"
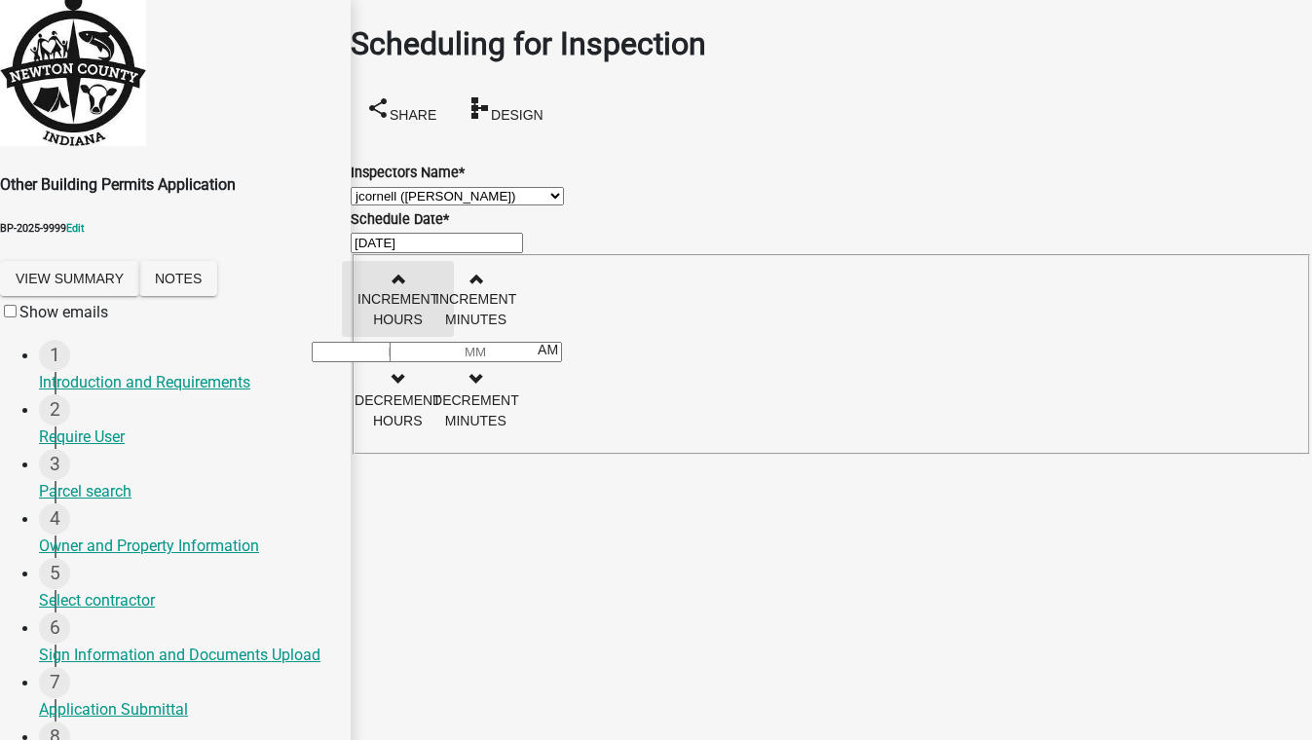
click at [454, 315] on button "Increment hours" at bounding box center [398, 299] width 112 height 76
type input "01"
type input "00"
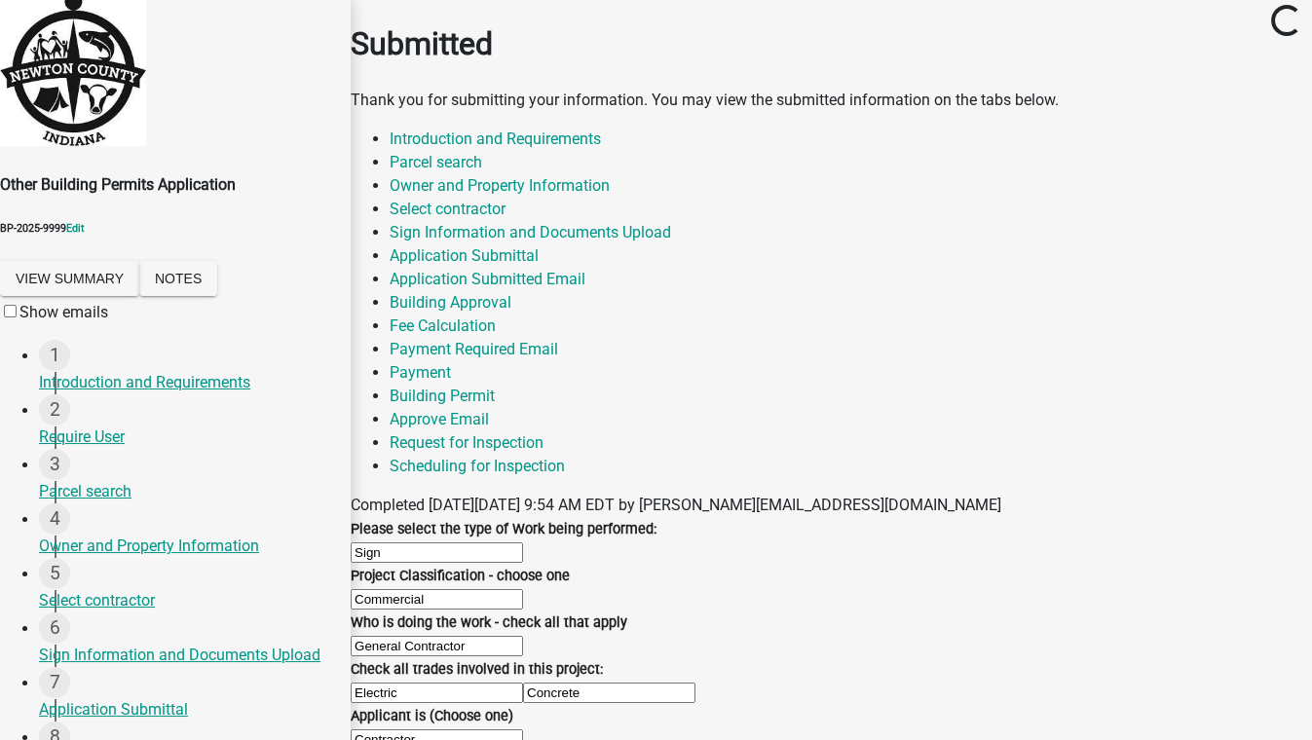
select select "5a2de279-9c31-42a6-b5ff-14611a06013a"
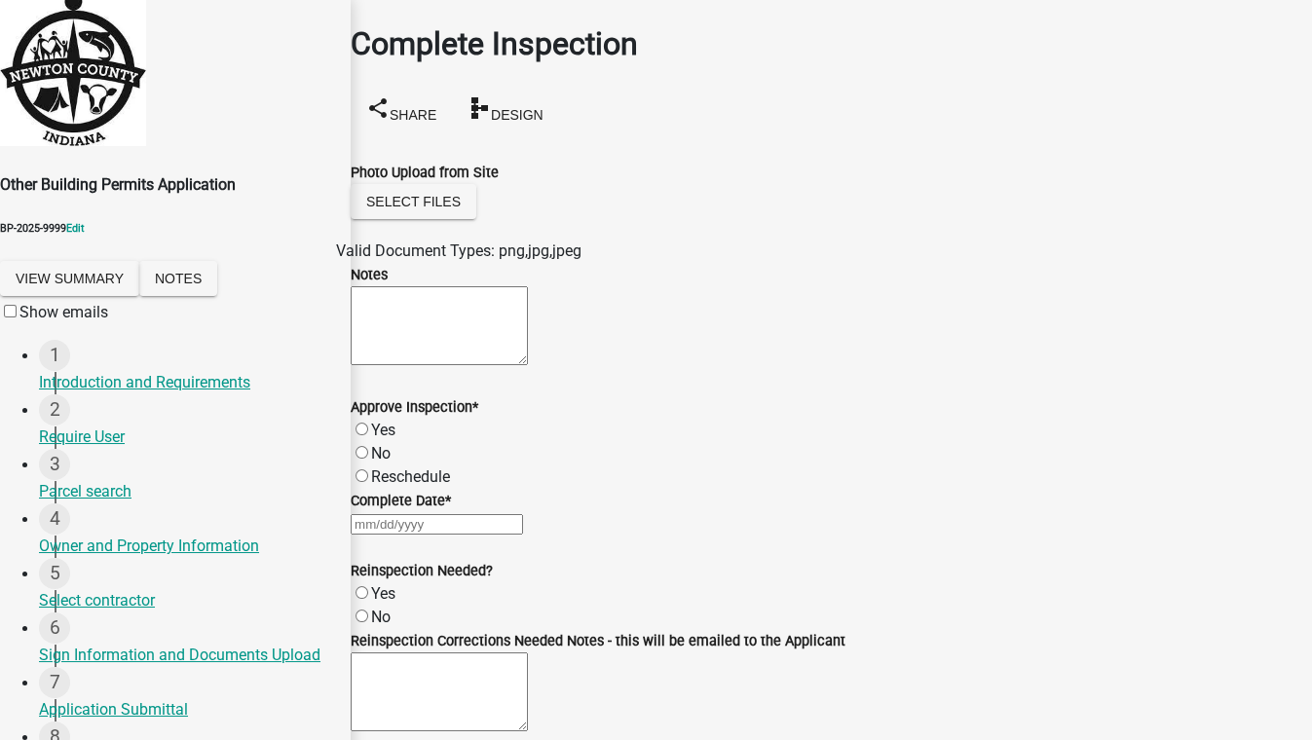
click at [395, 439] on label "Yes" at bounding box center [383, 430] width 24 height 18
click at [368, 435] on input "Yes" at bounding box center [361, 429] width 13 height 13
radio input "true"
click at [455, 525] on div at bounding box center [831, 523] width 961 height 23
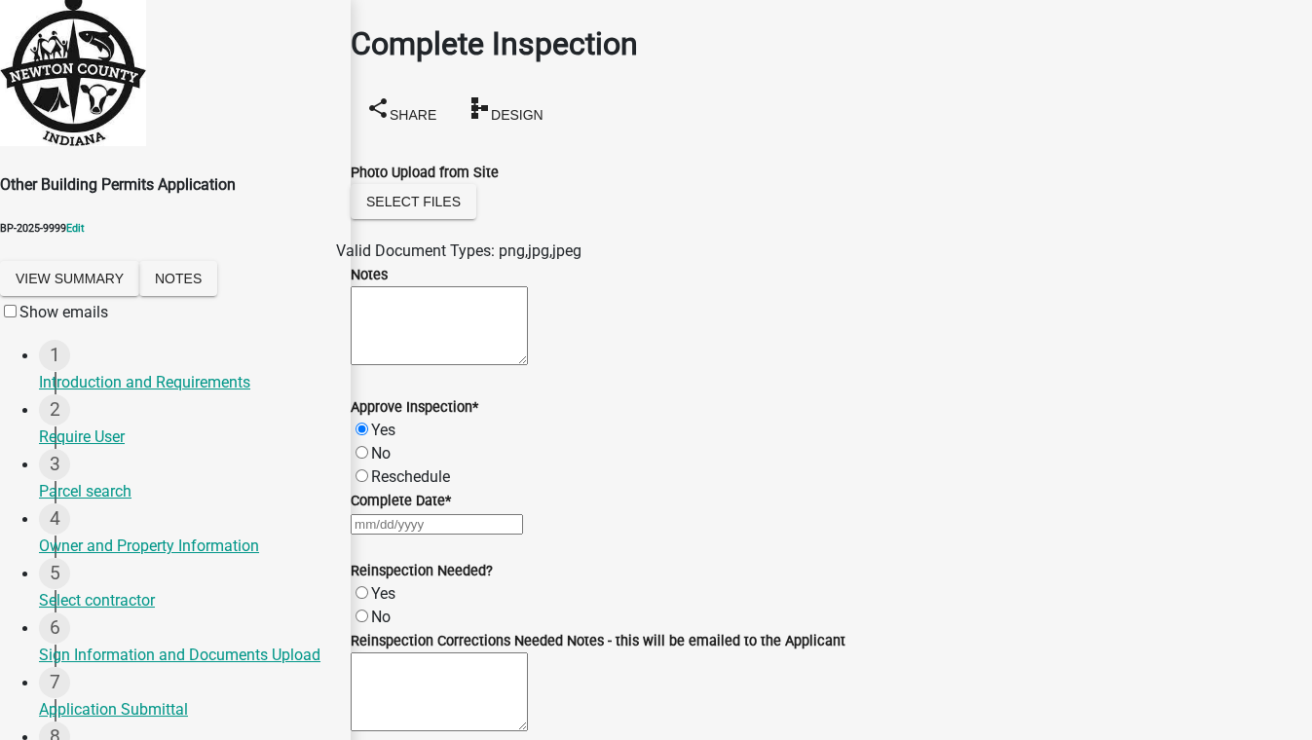
select select "9"
select select "2025"
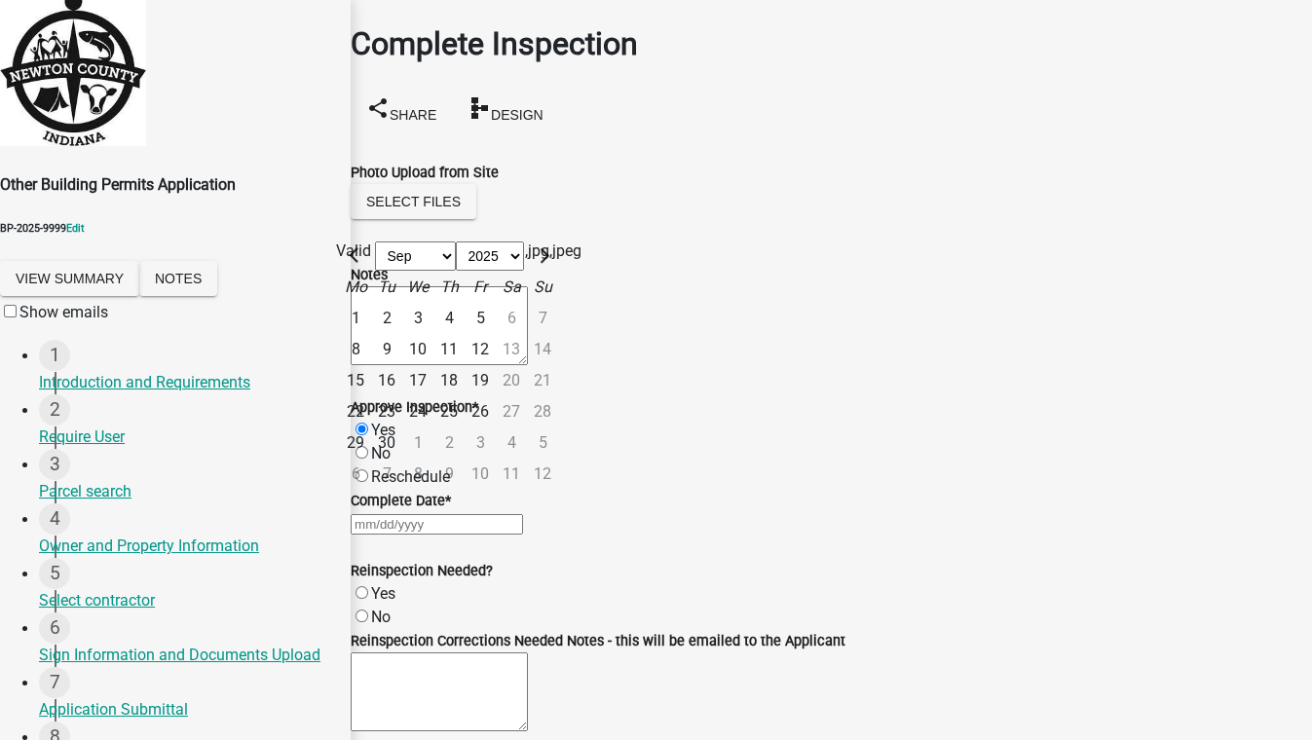
click at [464, 321] on div "4" at bounding box center [448, 318] width 31 height 31
type input "[DATE]"
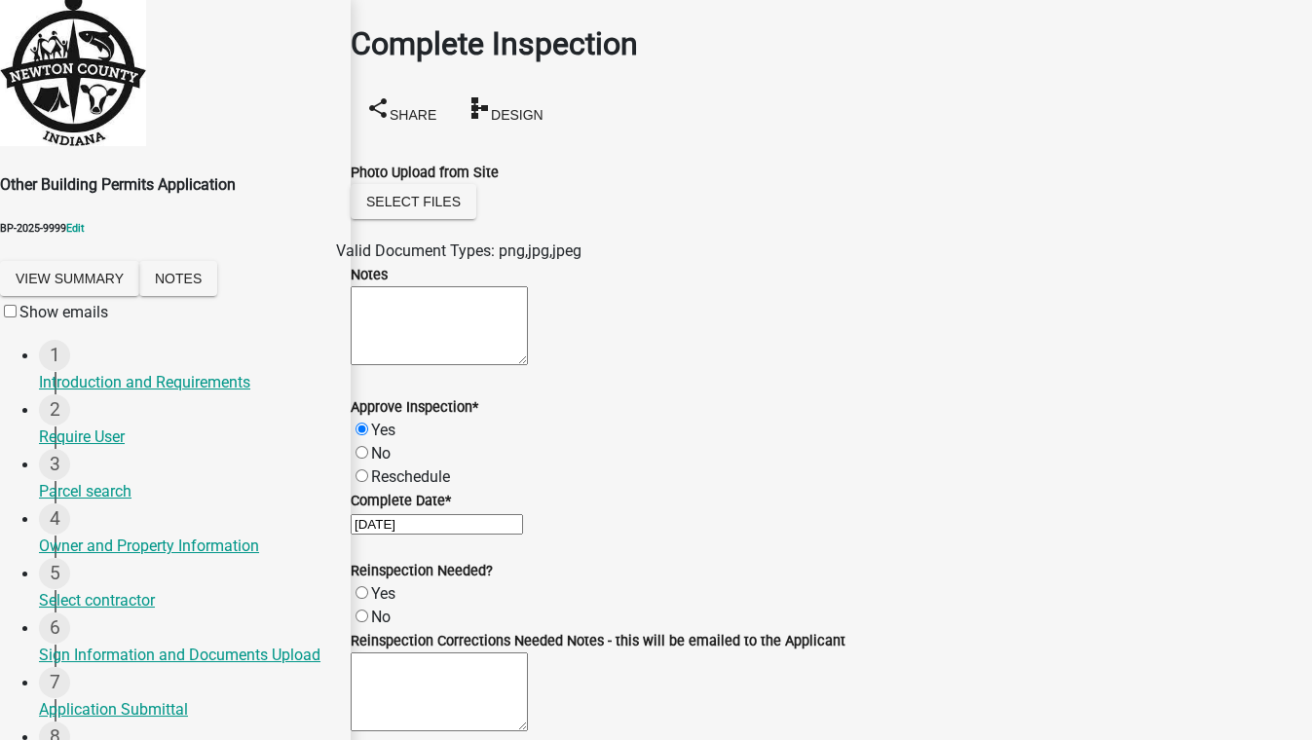
scroll to position [425, 0]
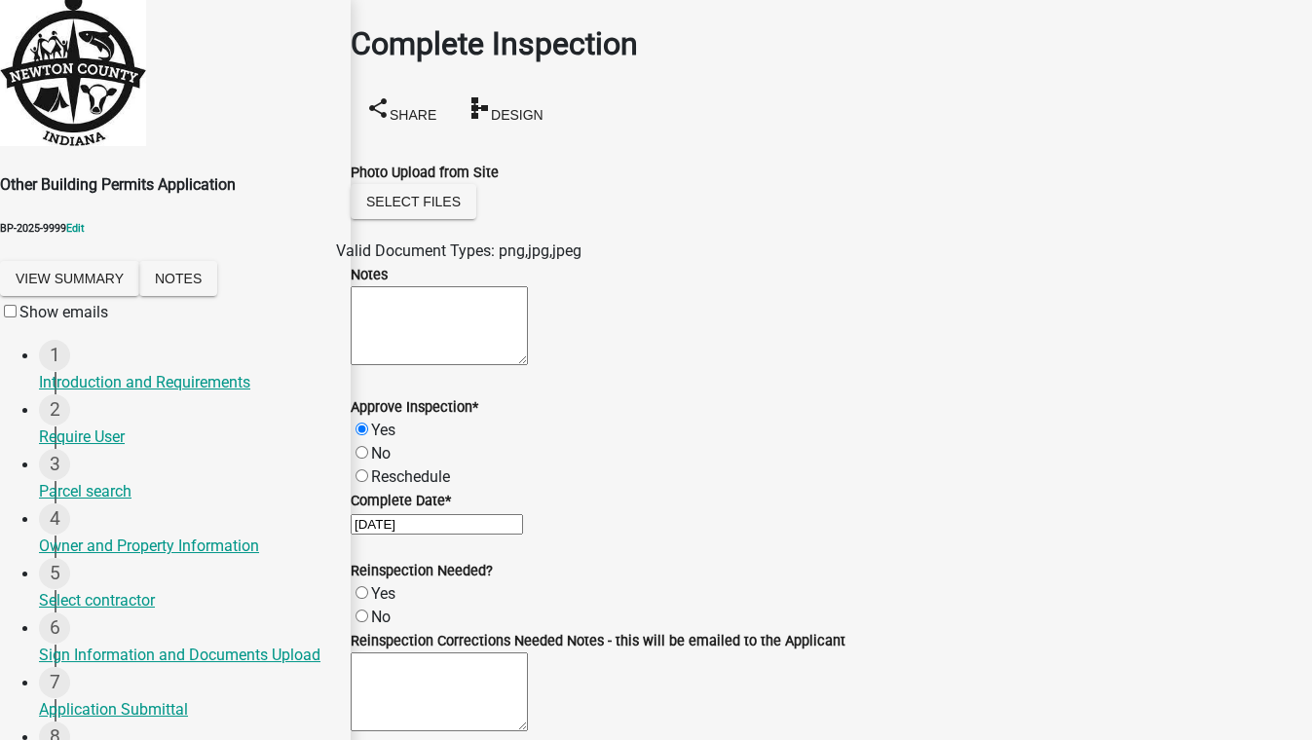
radio input "true"
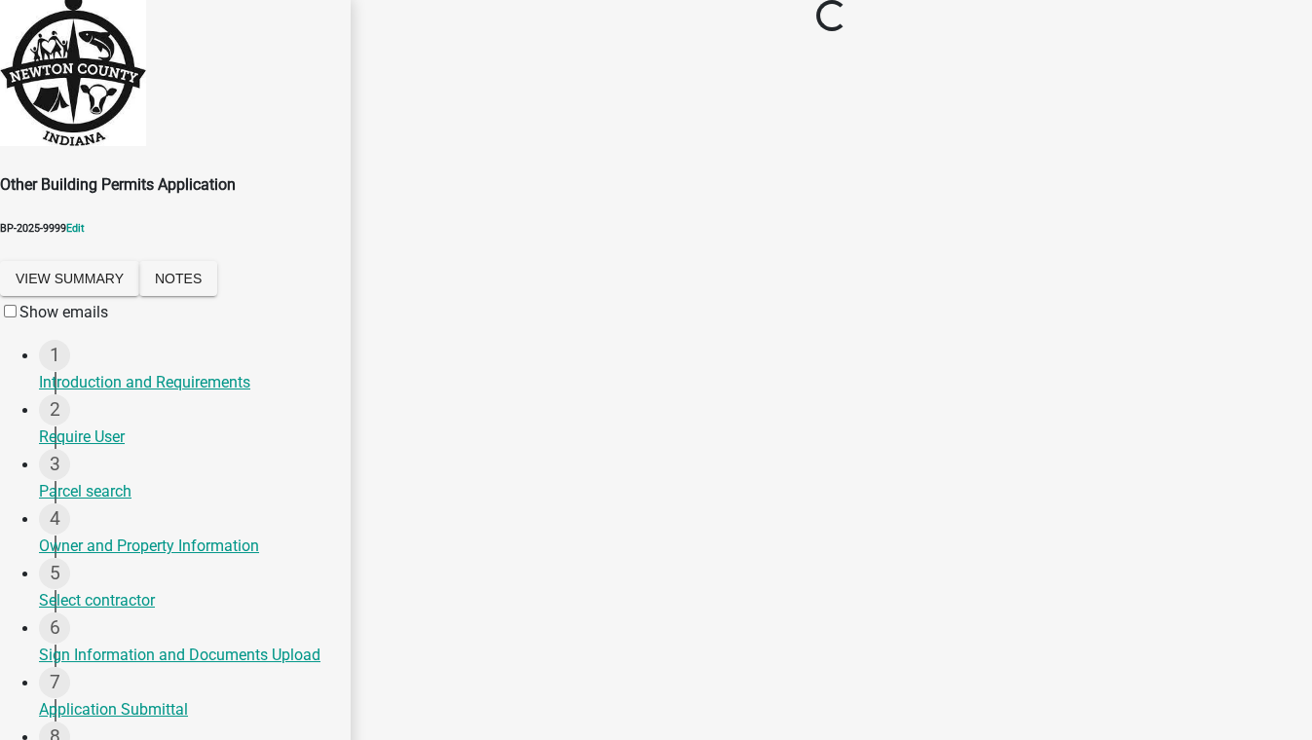
scroll to position [771, 0]
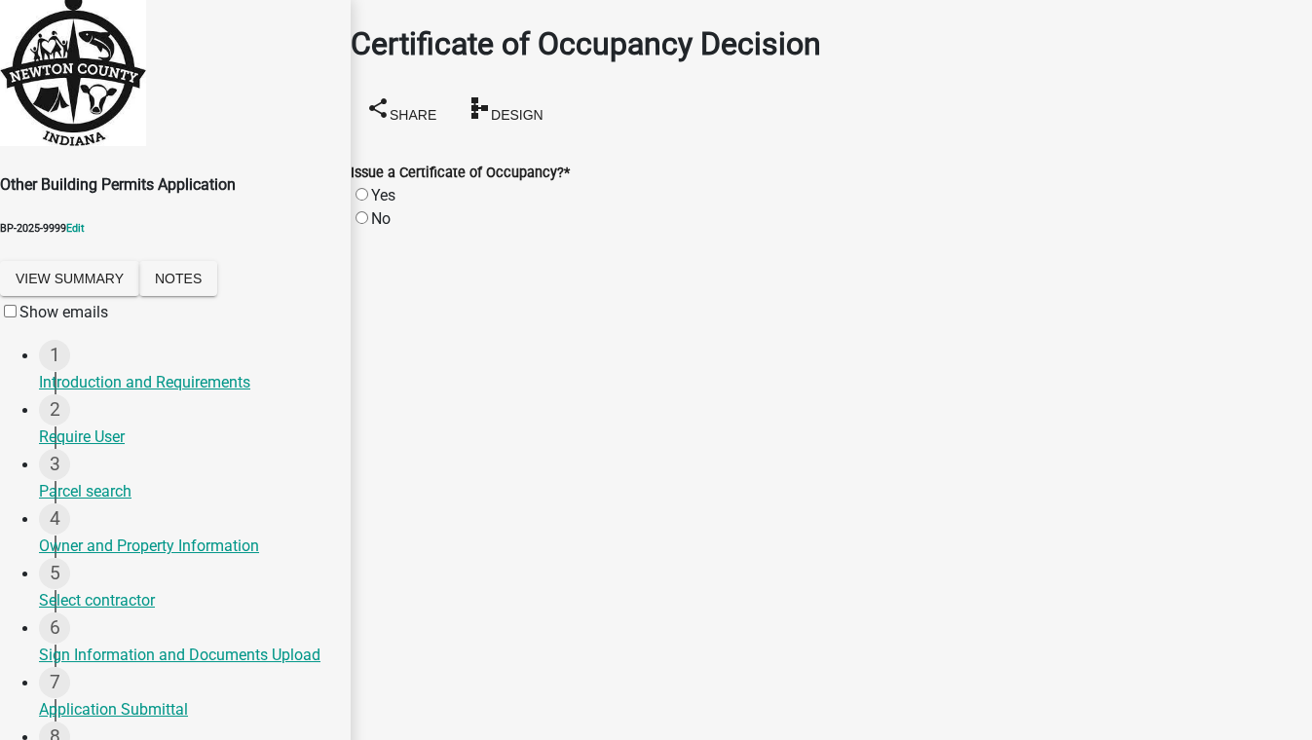
click at [384, 186] on label "Yes" at bounding box center [383, 195] width 24 height 18
click at [368, 188] on input "Yes" at bounding box center [361, 194] width 13 height 13
radio input "true"
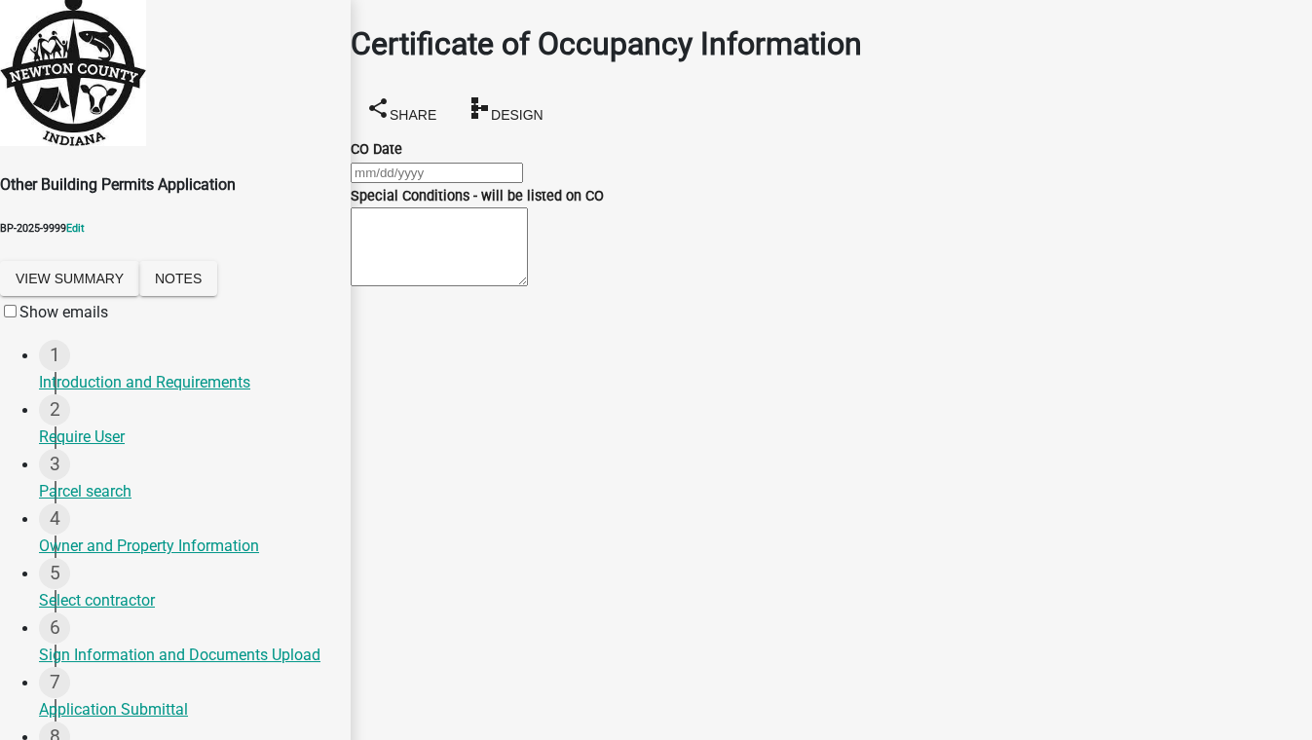
click at [471, 184] on div at bounding box center [831, 172] width 961 height 23
select select "9"
select select "2025"
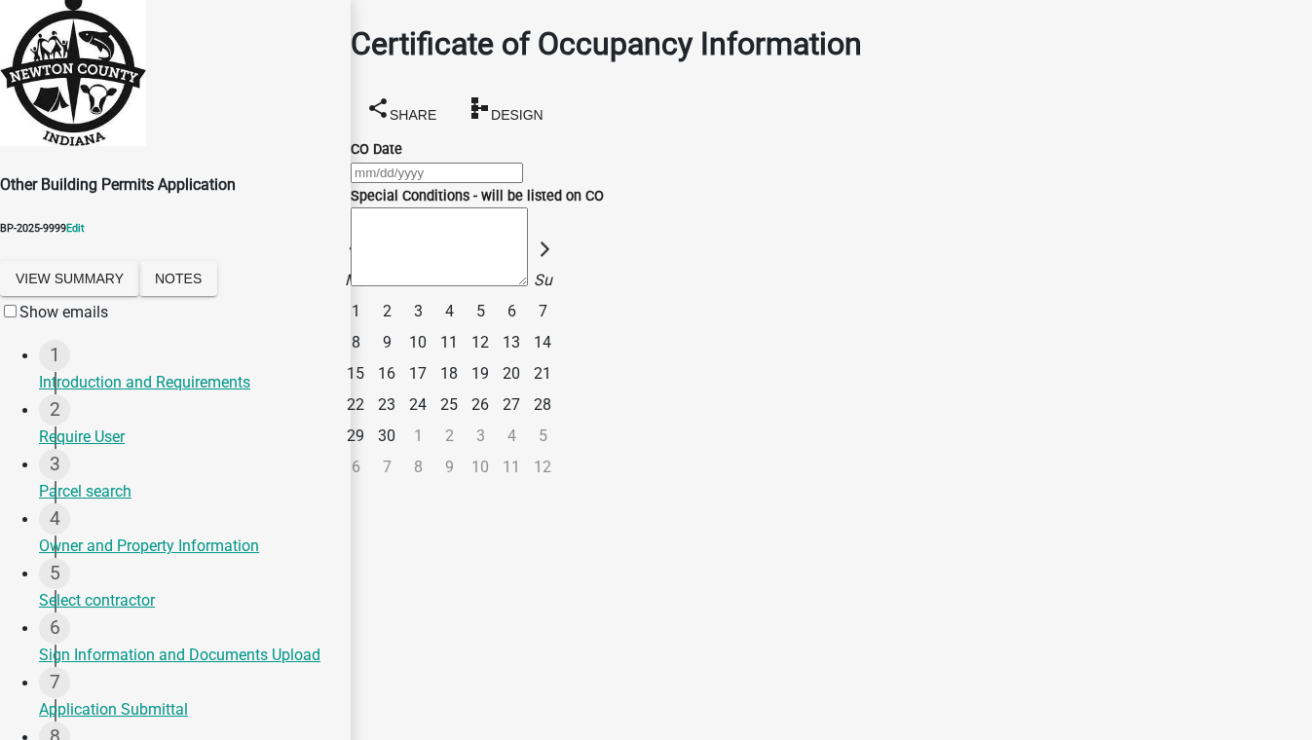
click at [464, 296] on div "4" at bounding box center [448, 311] width 31 height 31
type input "[DATE]"
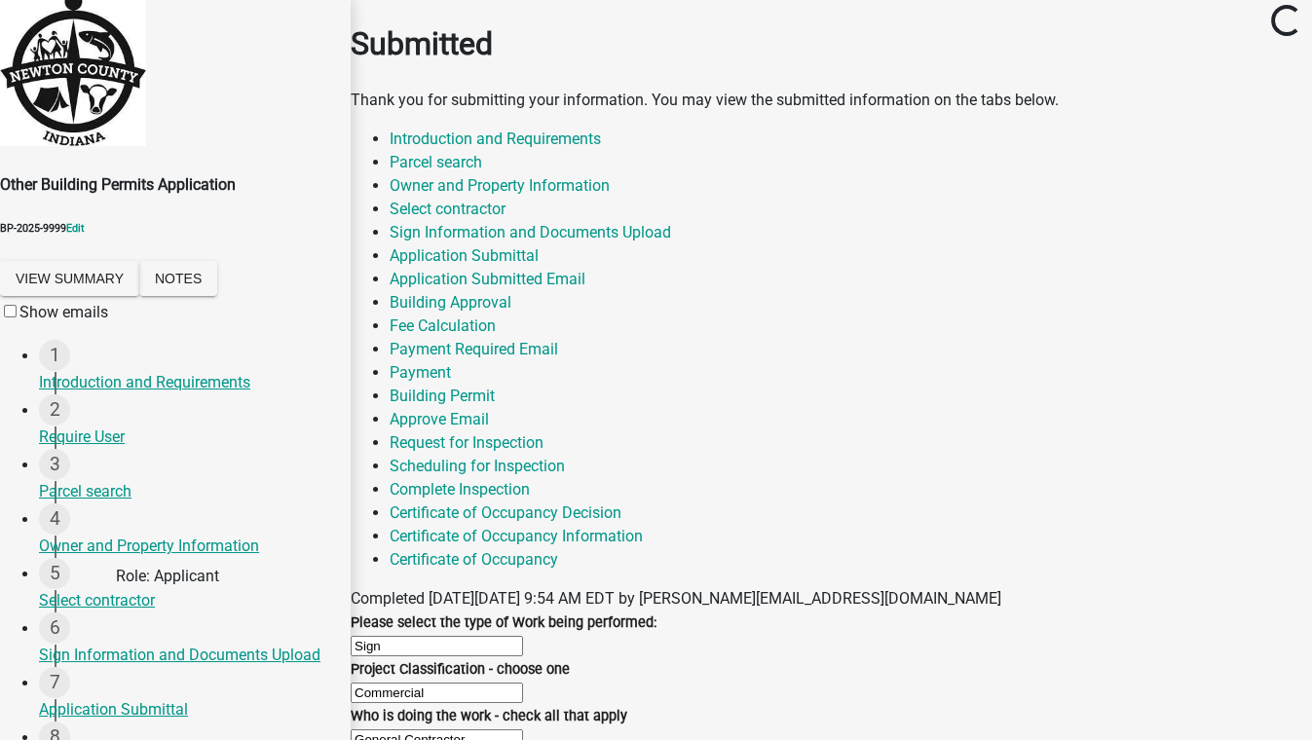
scroll to position [882, 0]
select select "46f061d0-ca05-4526-87ad-bae6256f3e47"
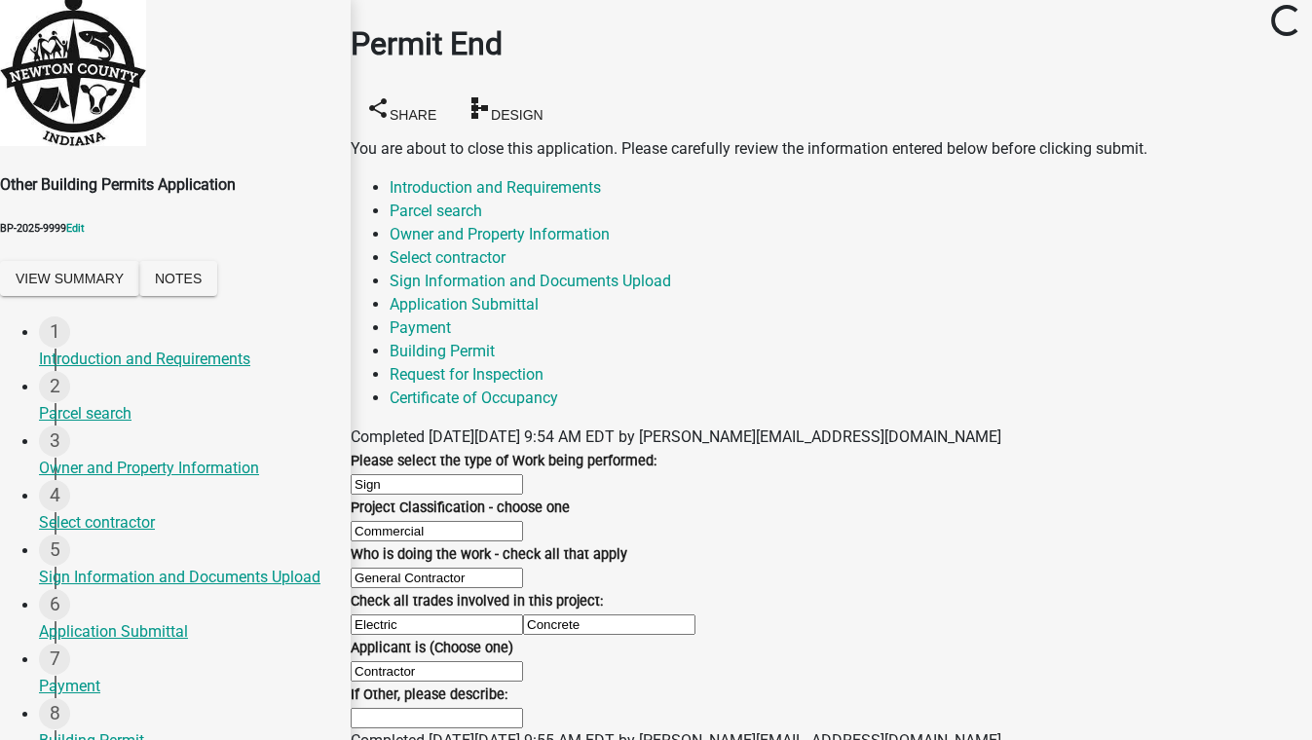
scroll to position [438, 0]
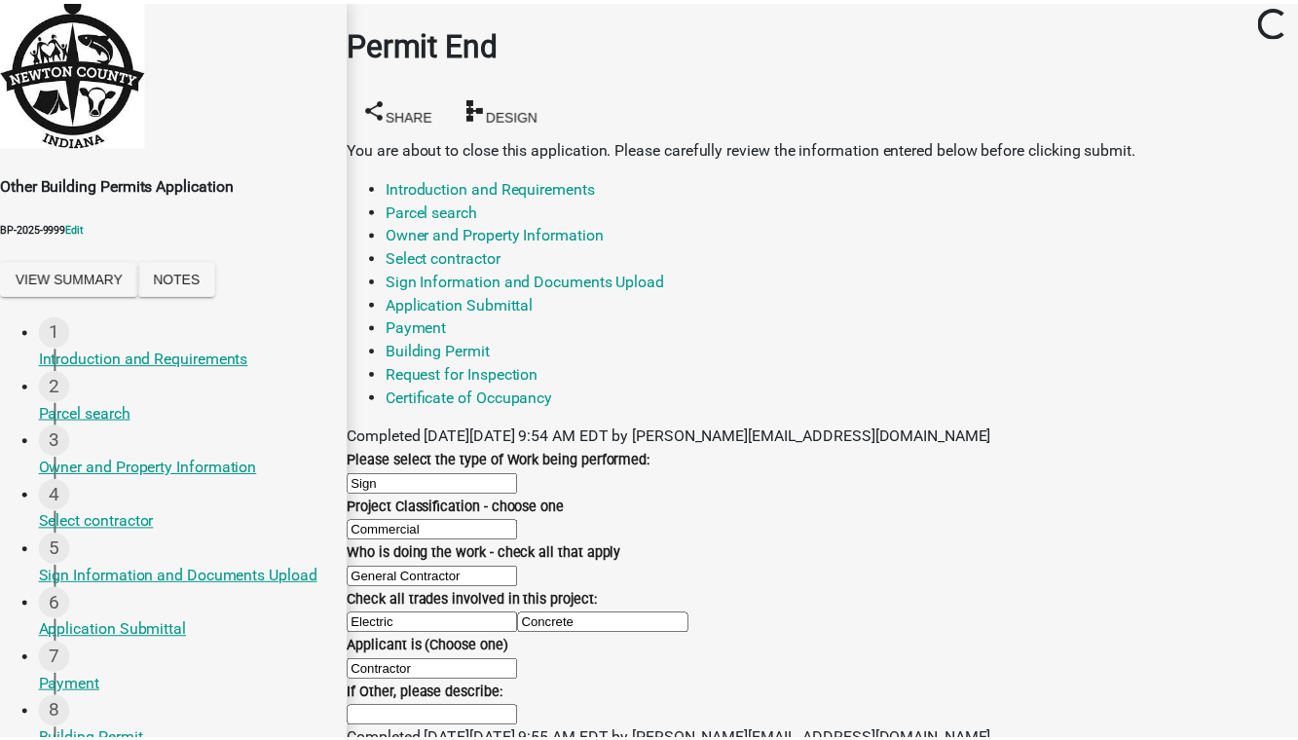
scroll to position [0, 0]
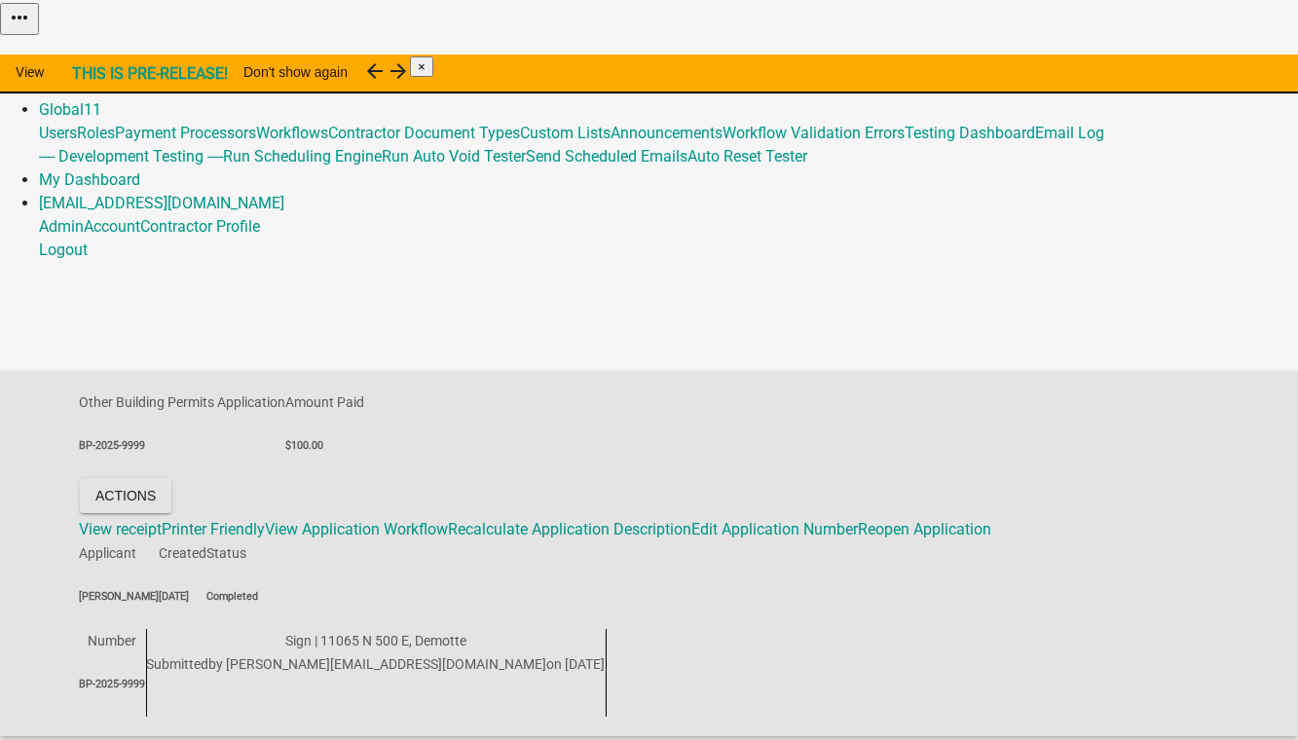
click at [84, 77] on link "Admin" at bounding box center [61, 86] width 45 height 18
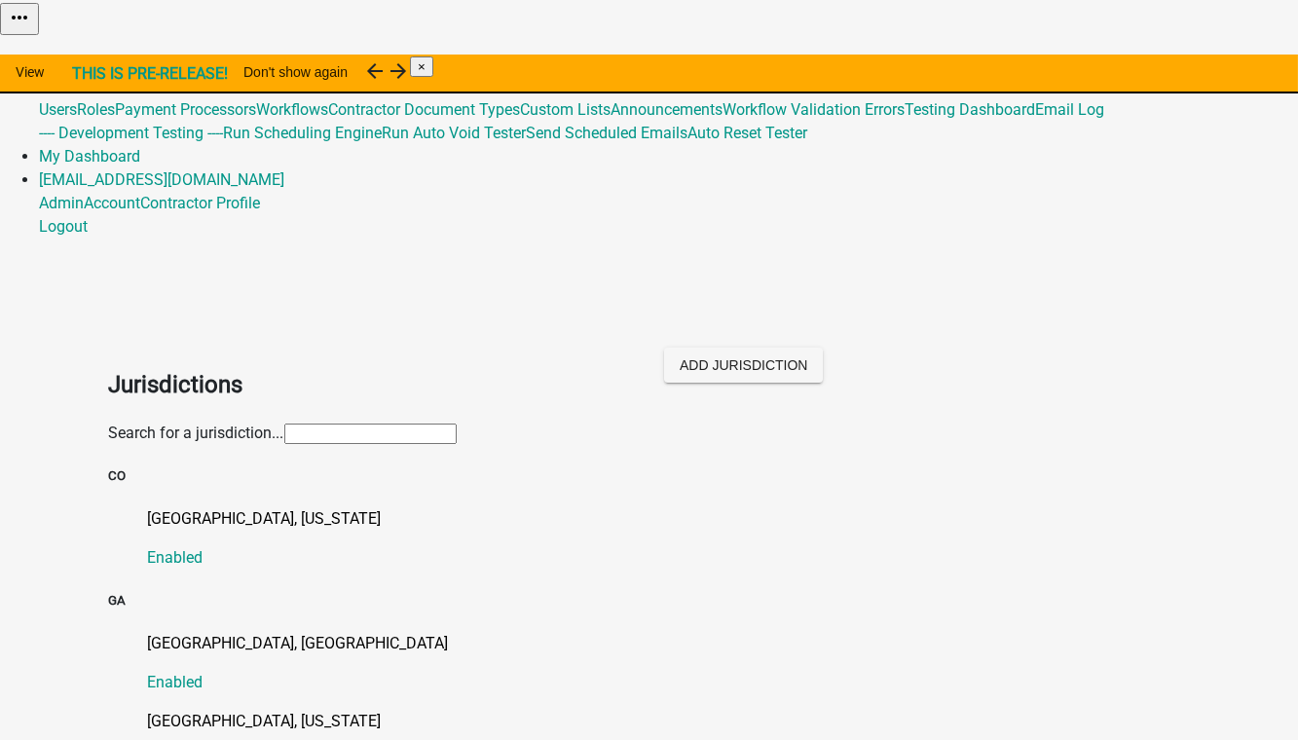
click at [284, 424] on input "text" at bounding box center [370, 434] width 172 height 20
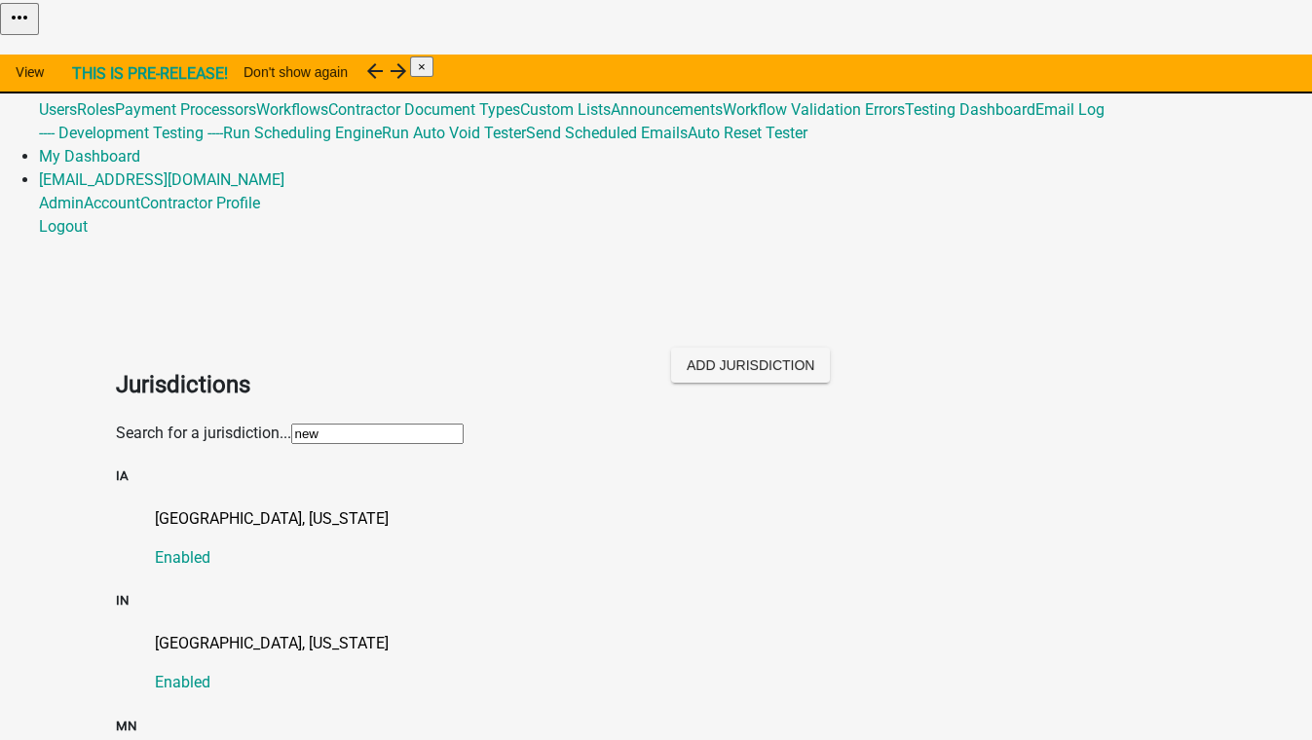
type input "[PERSON_NAME]"
click at [190, 632] on p "[GEOGRAPHIC_DATA], [US_STATE]" at bounding box center [676, 643] width 1042 height 23
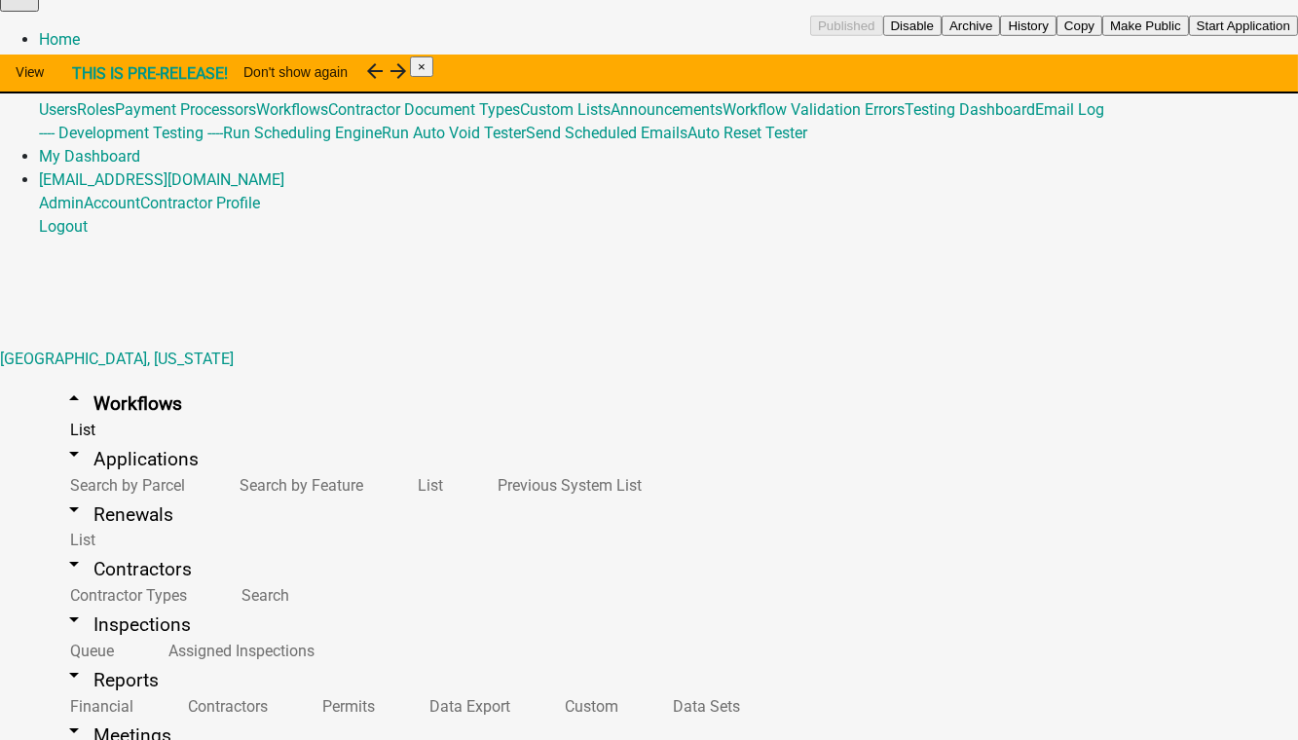
click at [1189, 36] on button "Start Application" at bounding box center [1243, 26] width 109 height 20
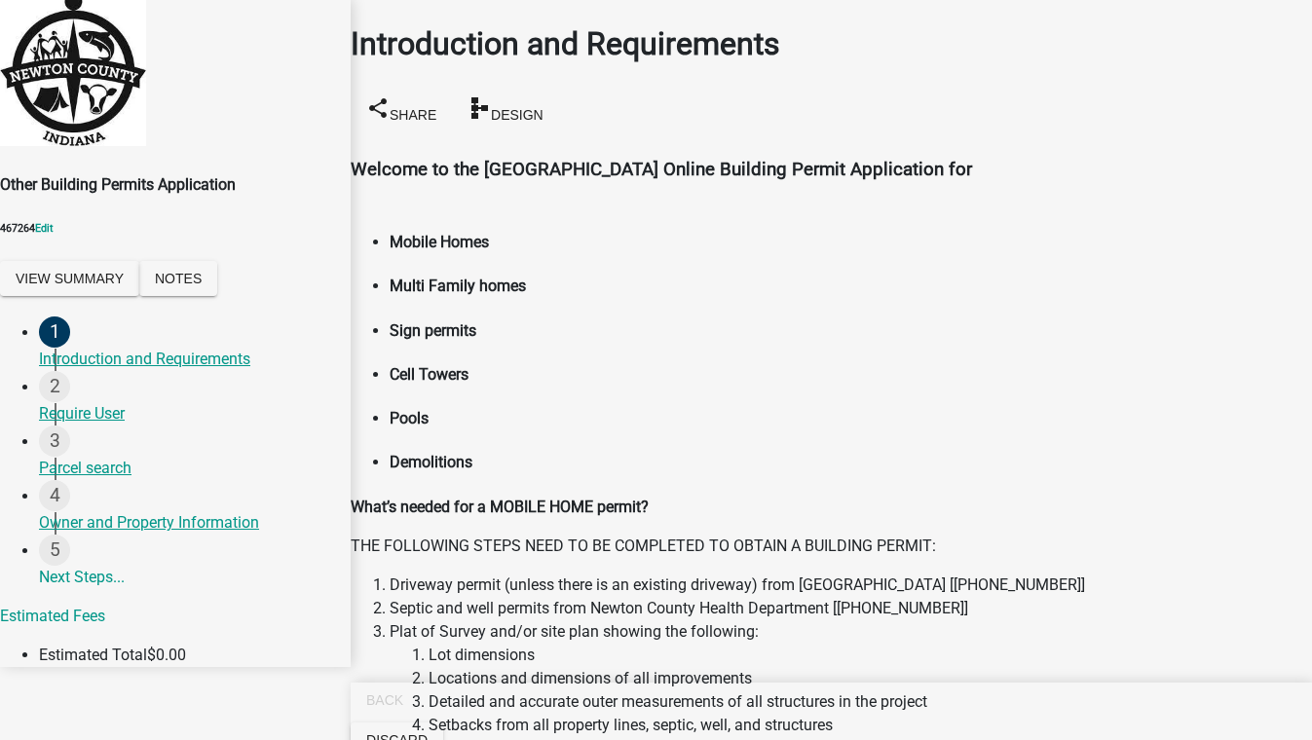
scroll to position [1593, 0]
radio input "true"
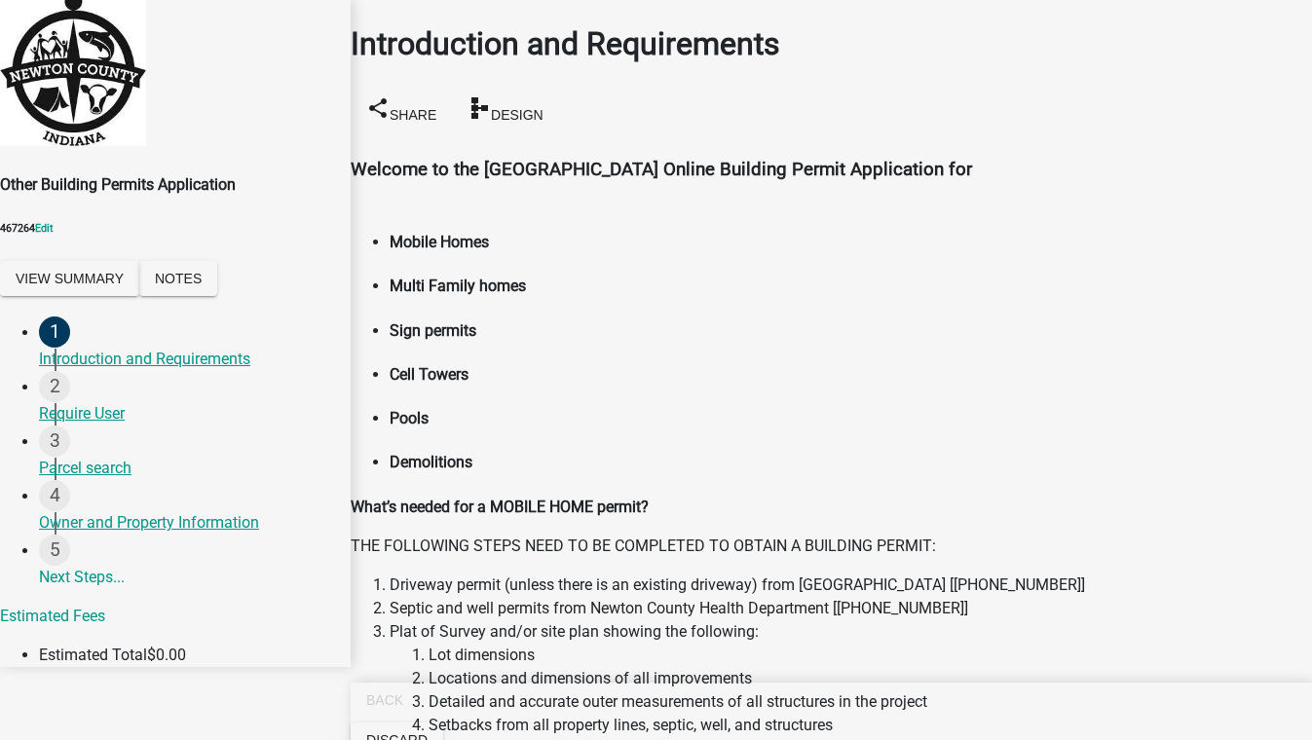
radio input "true"
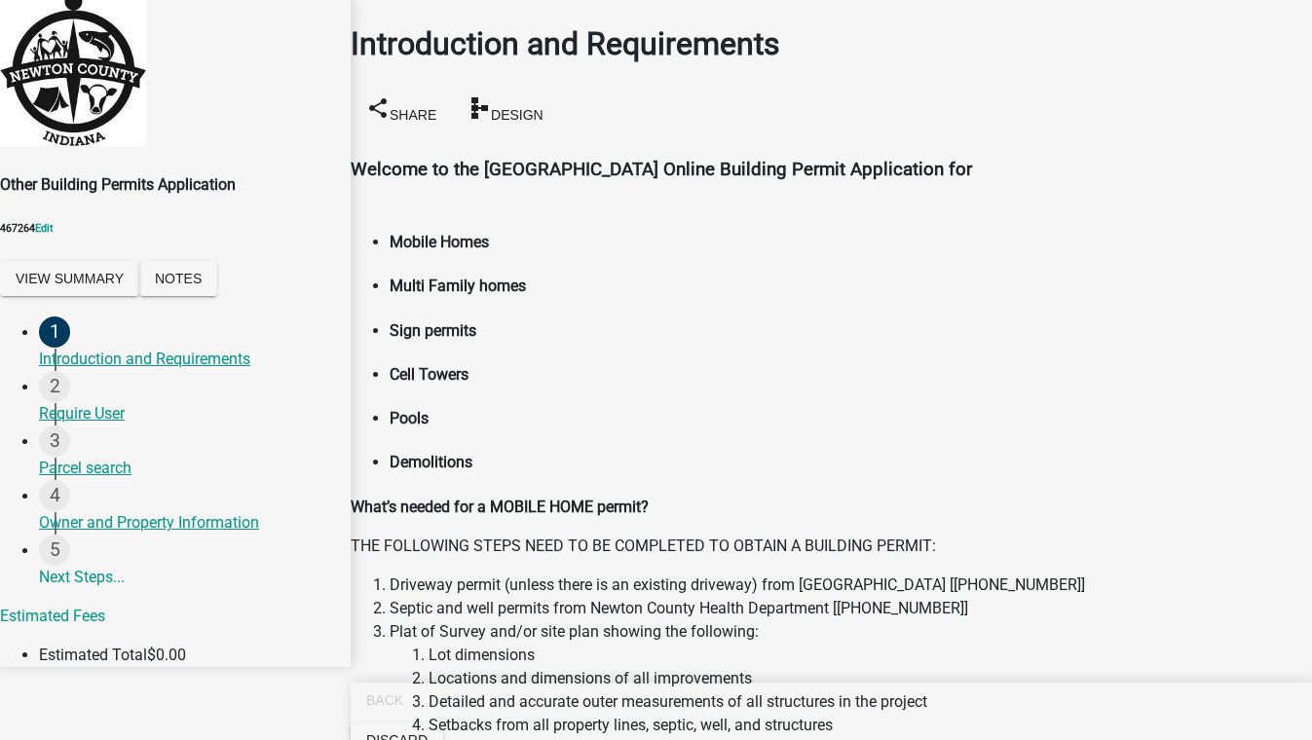
checkbox input "true"
checkbox input "false"
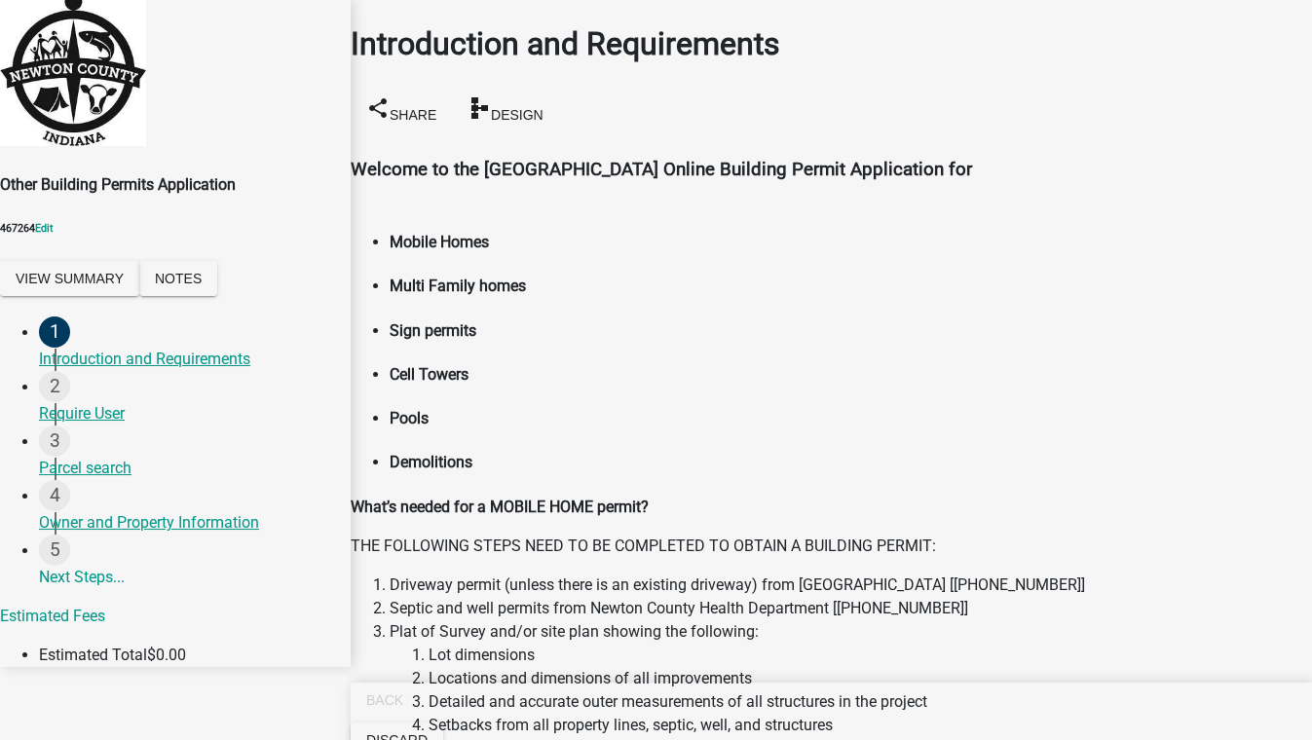
checkbox input "true"
checkbox input "false"
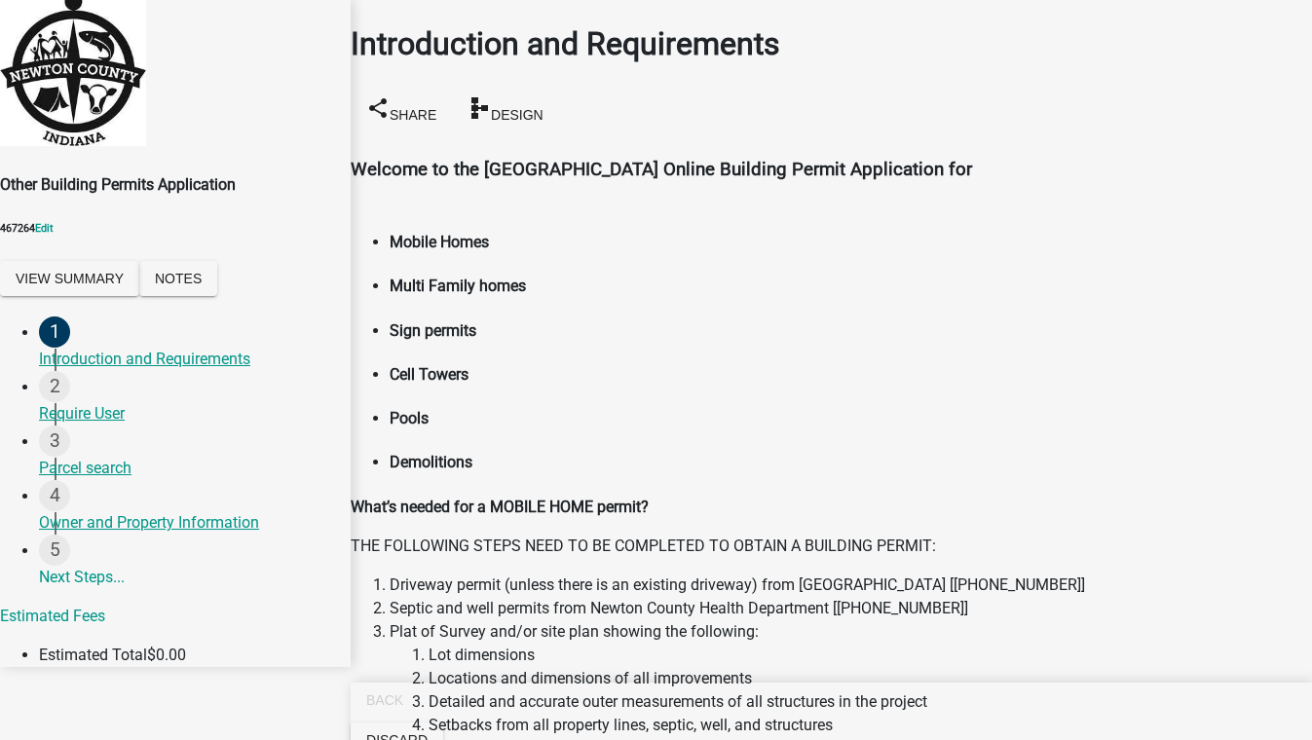
checkbox input "true"
checkbox input "false"
checkbox input "true"
checkbox input "false"
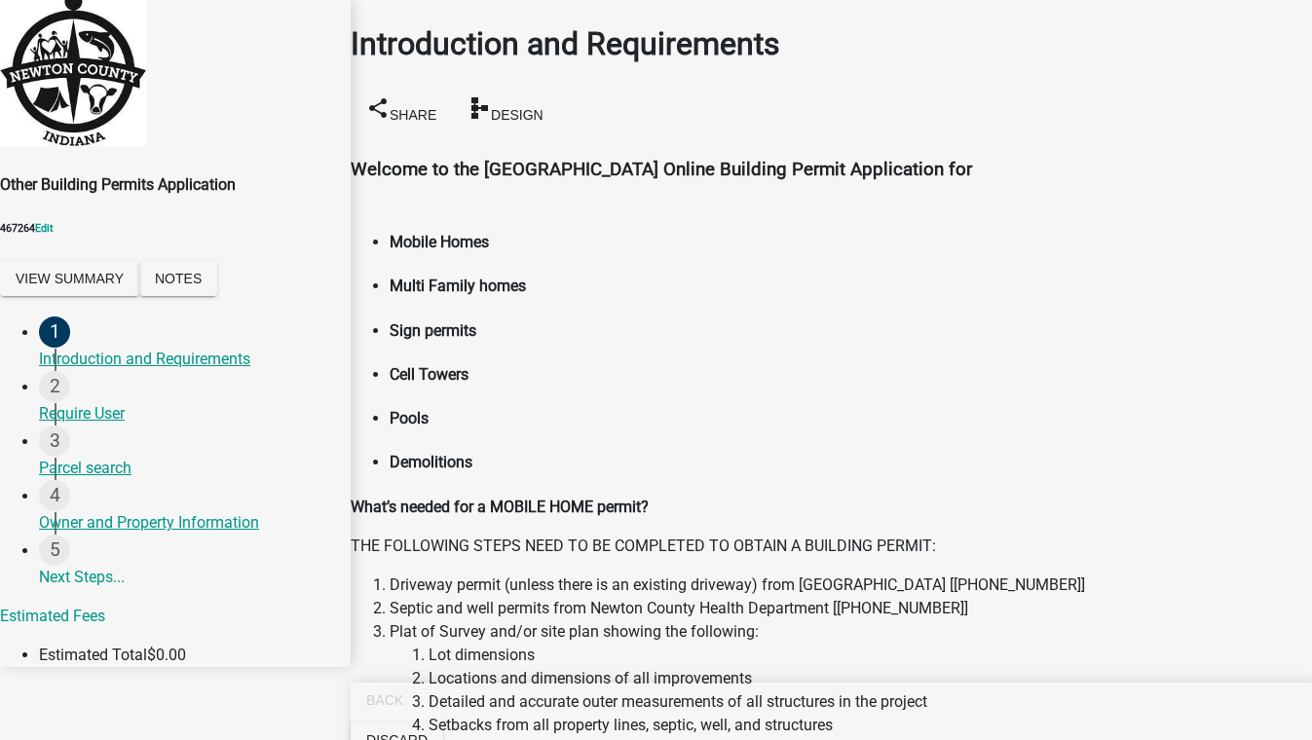
checkbox input "true"
checkbox input "false"
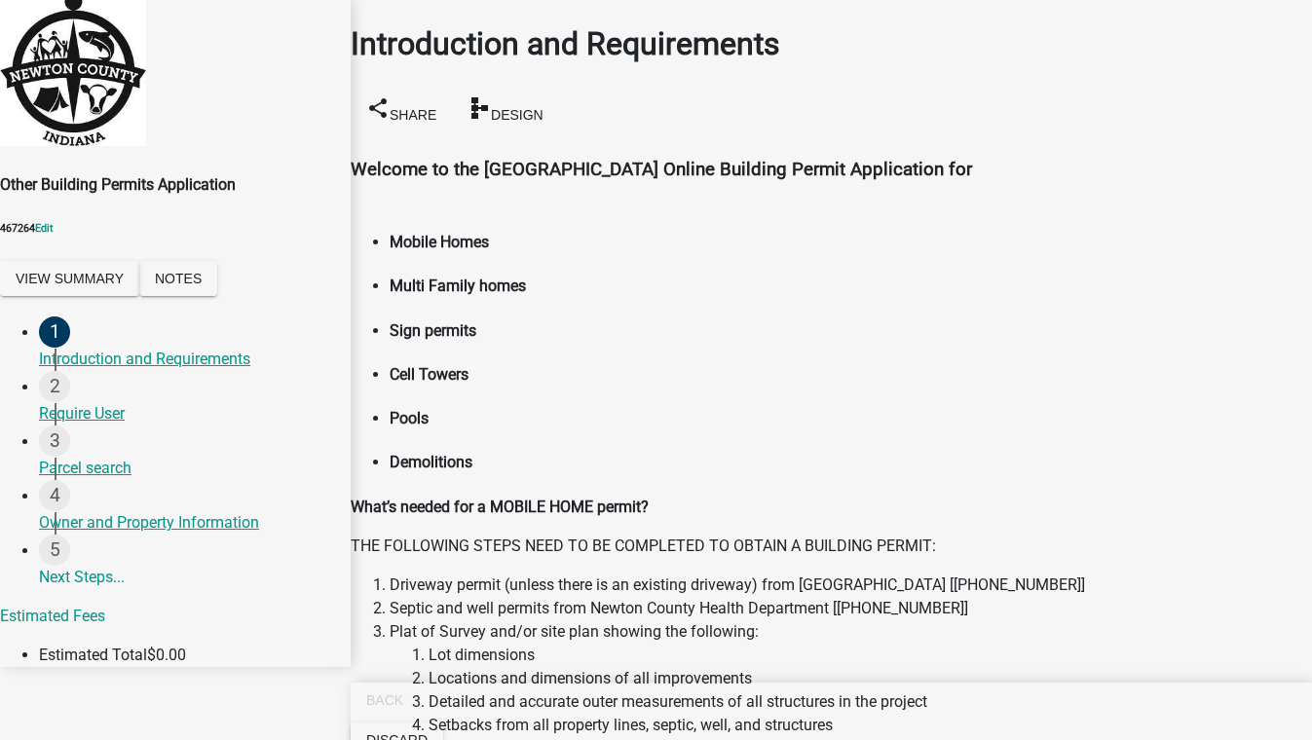
radio input "true"
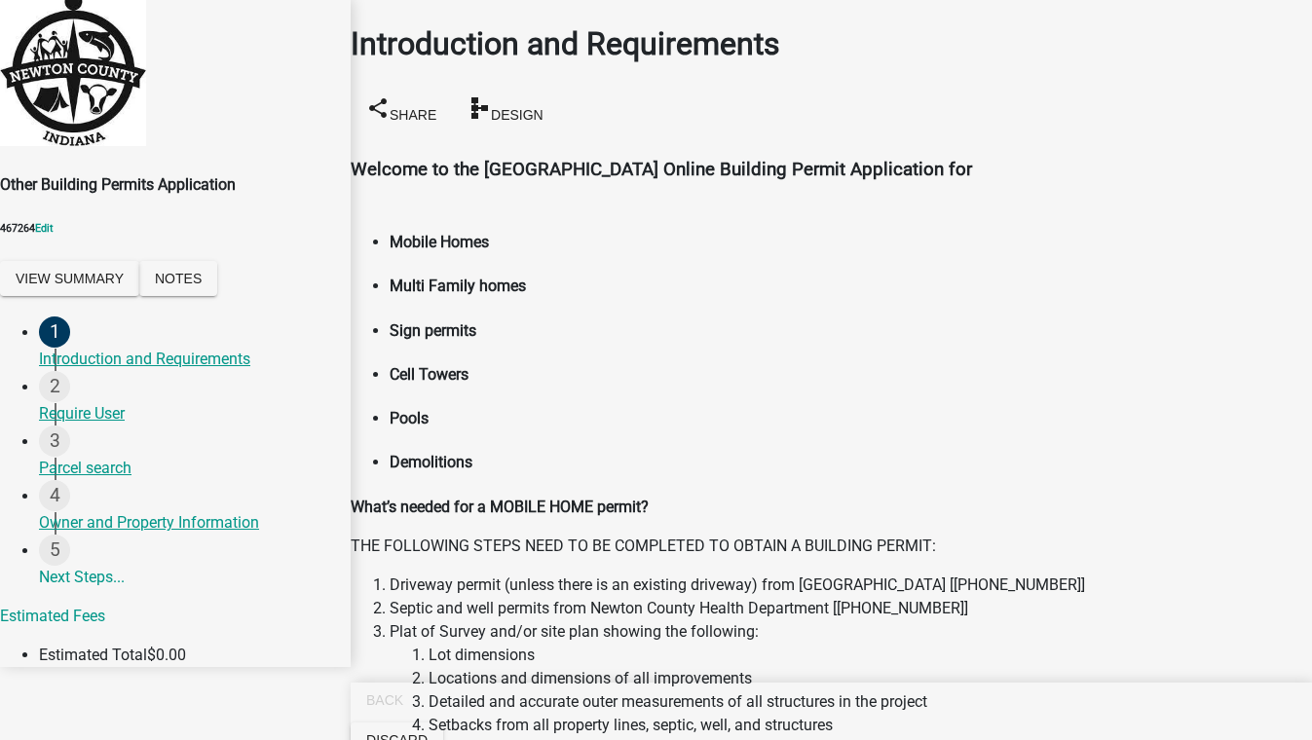
checkbox input "true"
checkbox input "false"
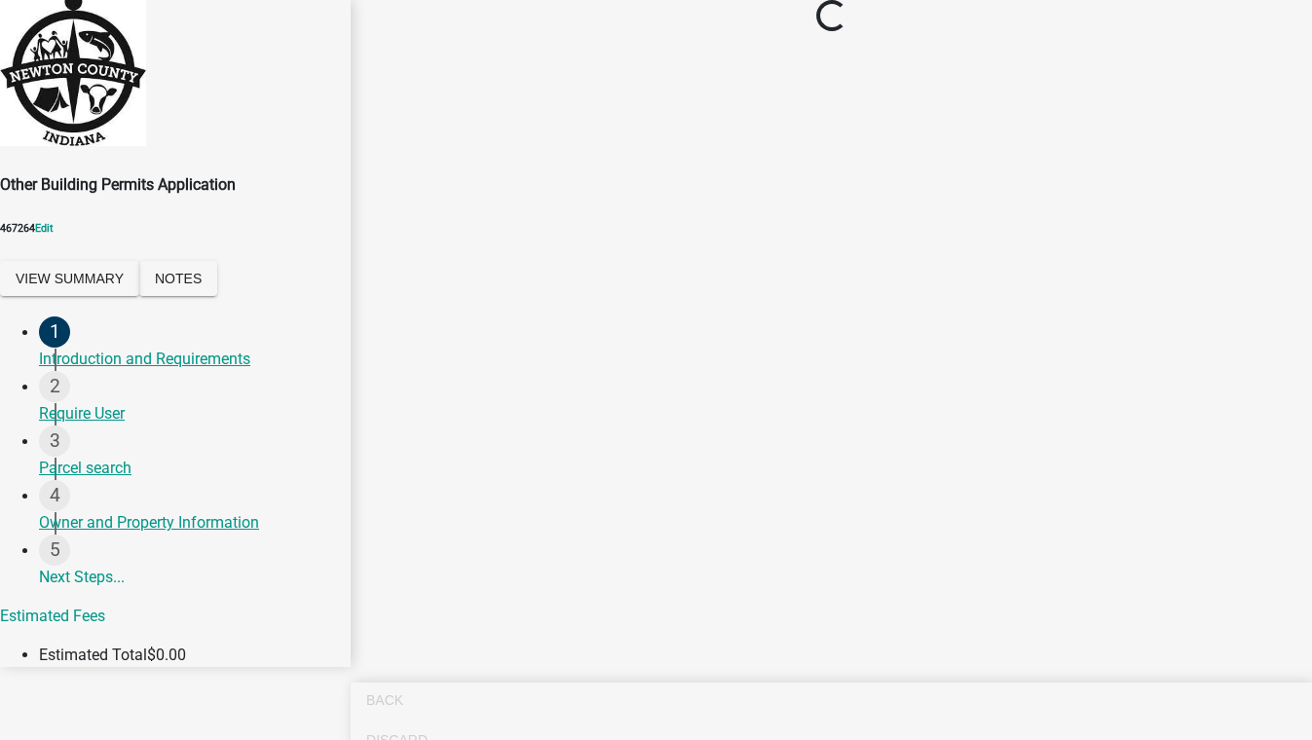
scroll to position [0, 0]
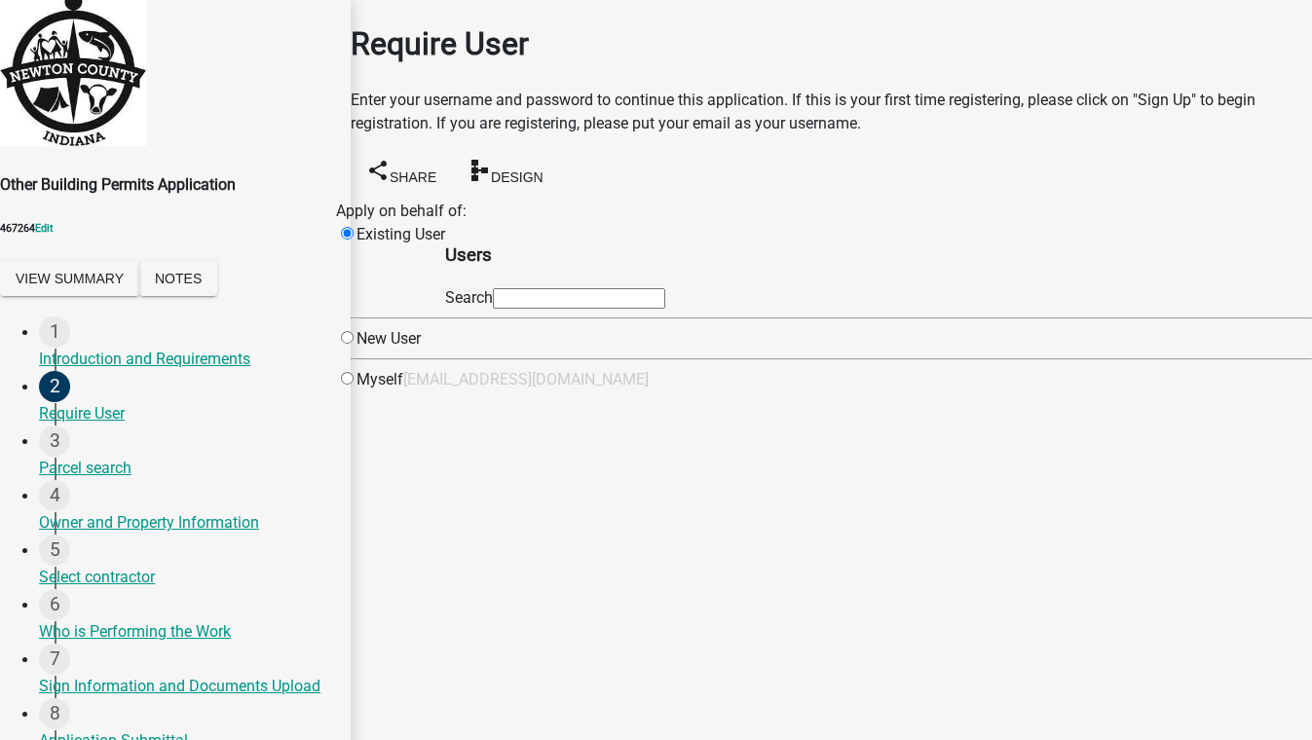
click at [665, 309] on input "text" at bounding box center [579, 298] width 172 height 20
type input "test1"
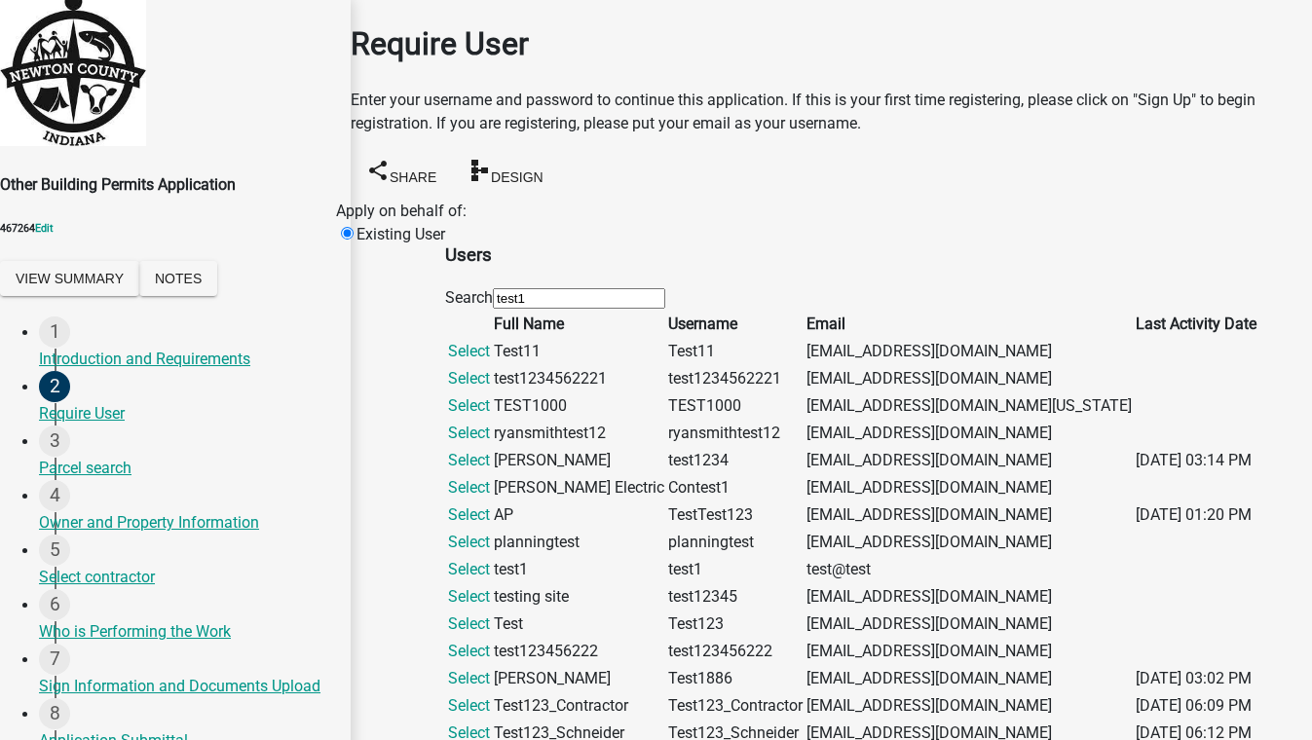
scroll to position [531, 0]
click at [490, 696] on link "Select" at bounding box center [469, 705] width 42 height 18
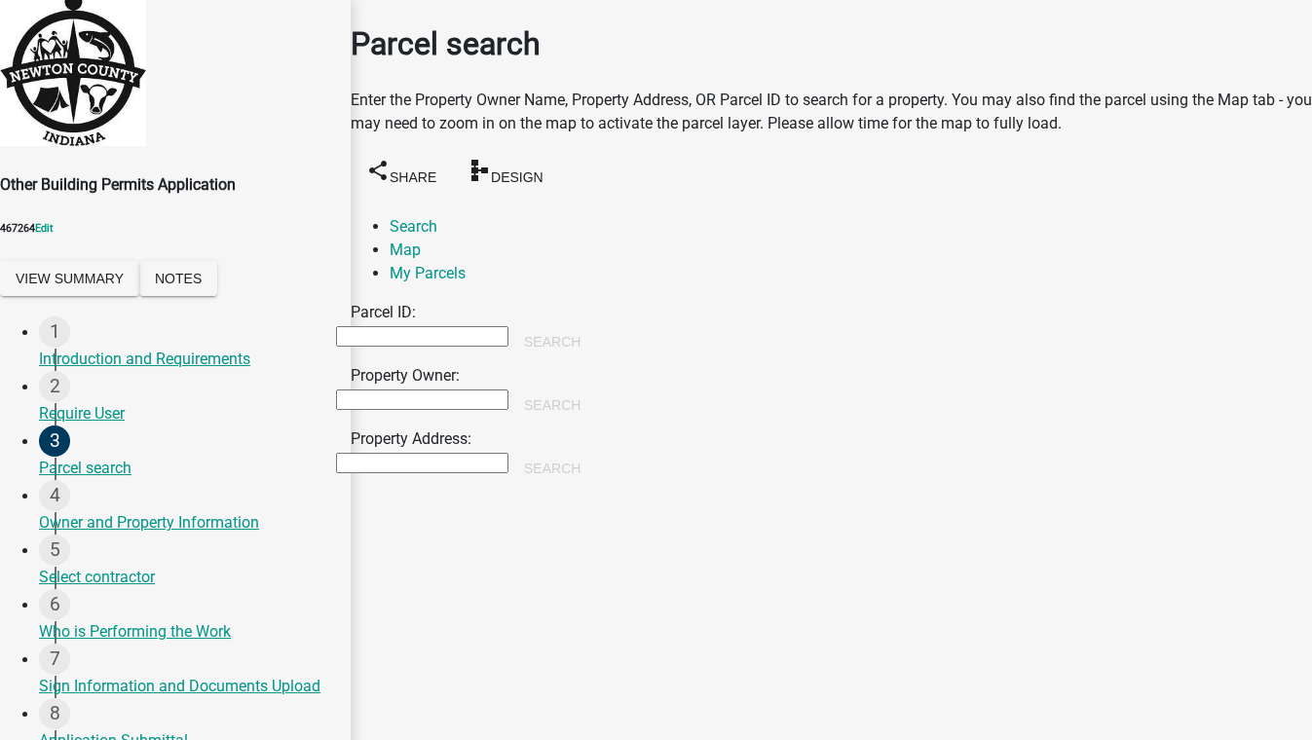
click at [472, 389] on input "Property Owner:" at bounding box center [422, 399] width 172 height 20
type input "[PERSON_NAME]"
click at [596, 388] on button "Search" at bounding box center [552, 405] width 88 height 35
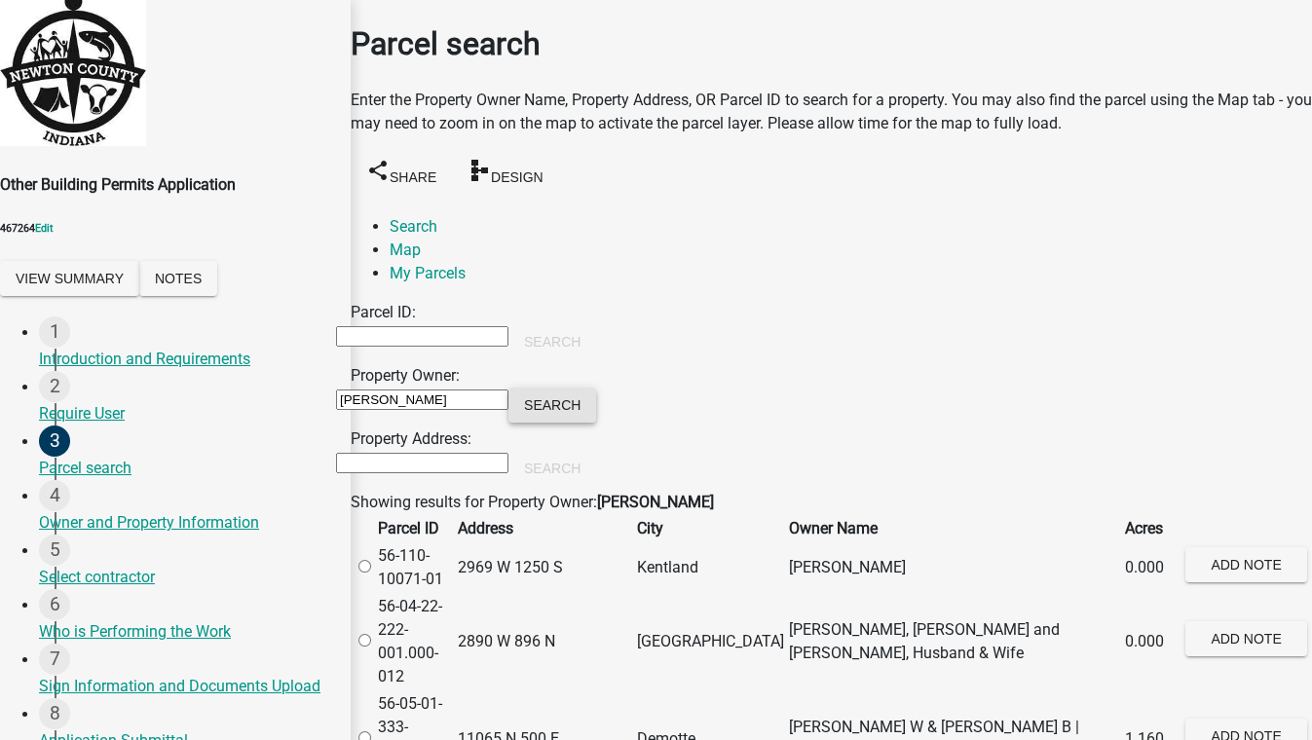
scroll to position [531, 0]
click at [374, 729] on label at bounding box center [374, 738] width 0 height 18
click at [371, 731] on input "radio" at bounding box center [364, 737] width 13 height 13
radio input "true"
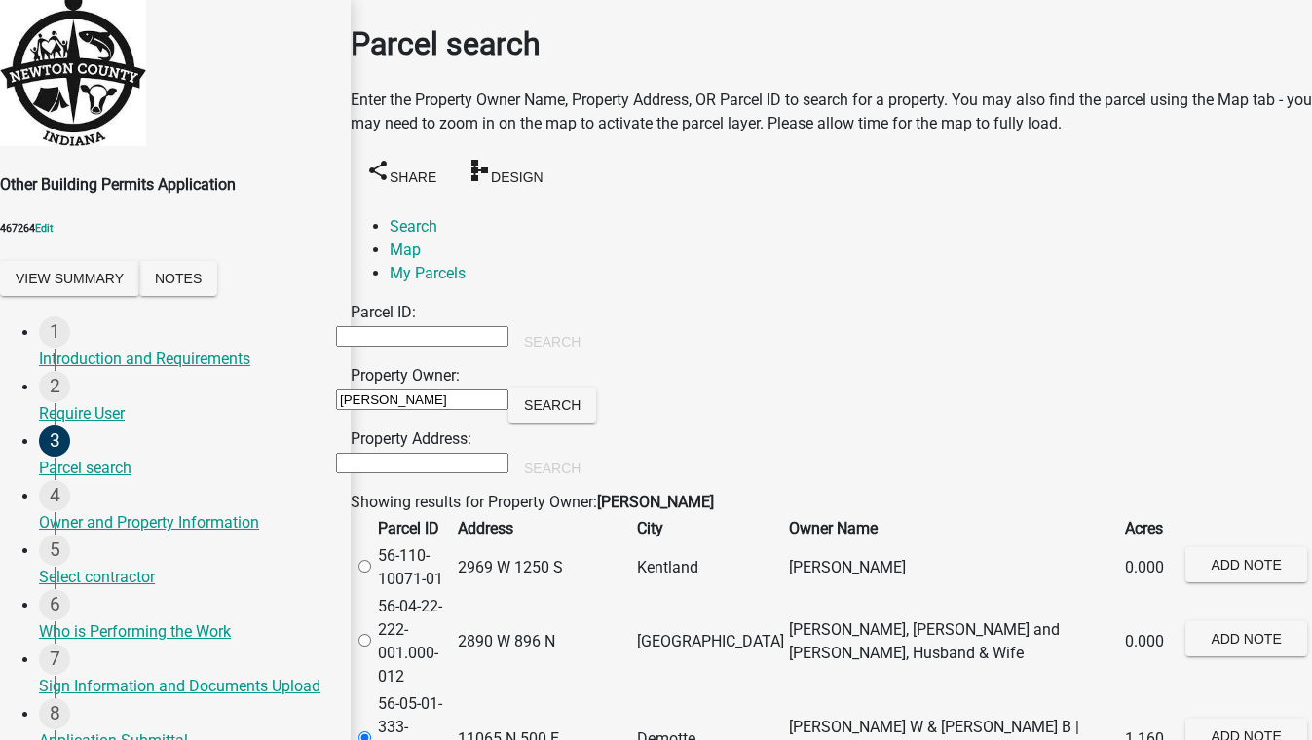
scroll to position [570, 0]
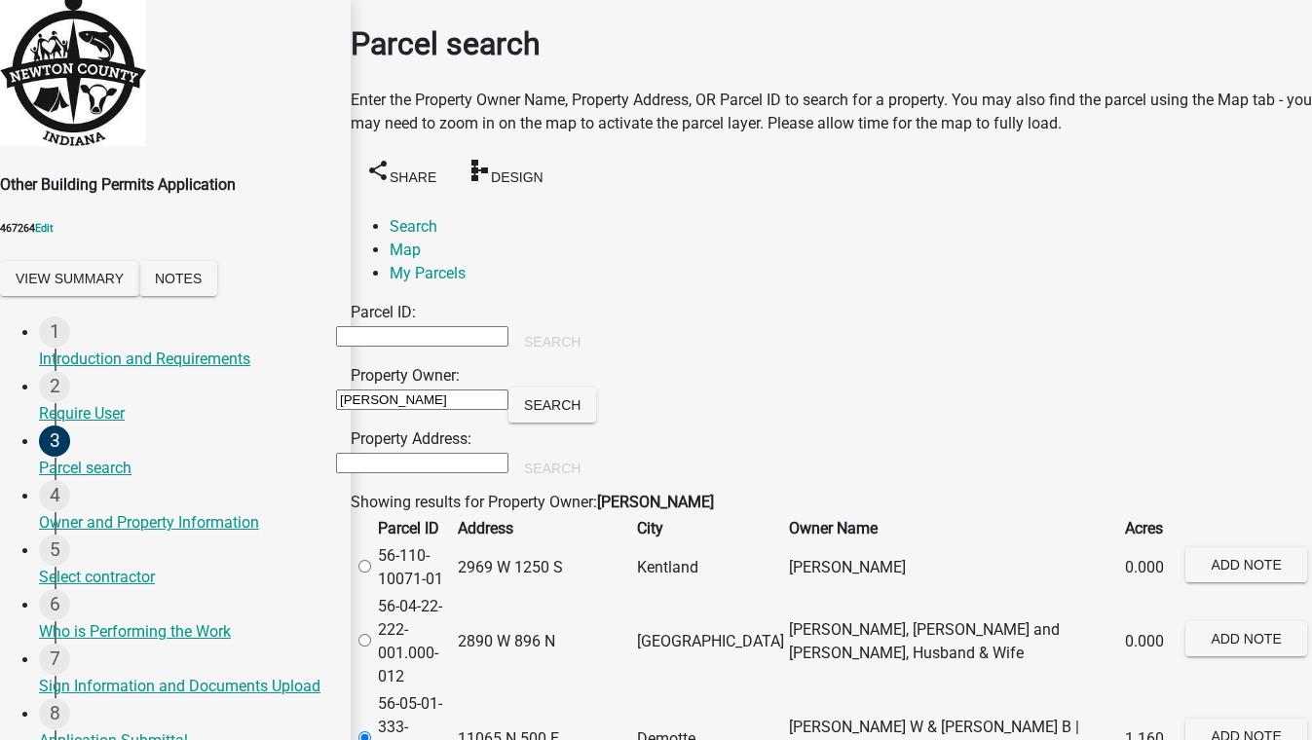
scroll to position [0, 0]
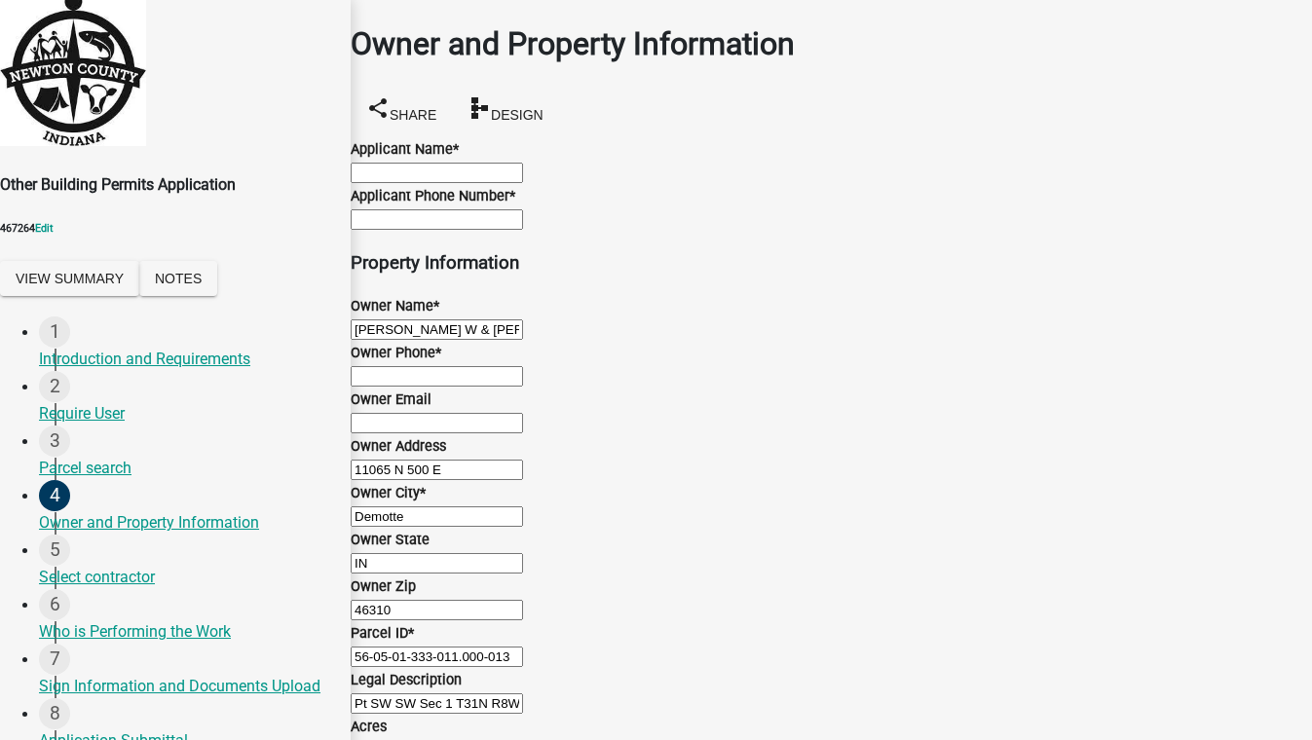
click at [405, 181] on input "Applicant Name *" at bounding box center [437, 173] width 172 height 20
type input "test 5088"
type input "5555555555"
type input "[EMAIL_ADDRESS][DOMAIN_NAME]"
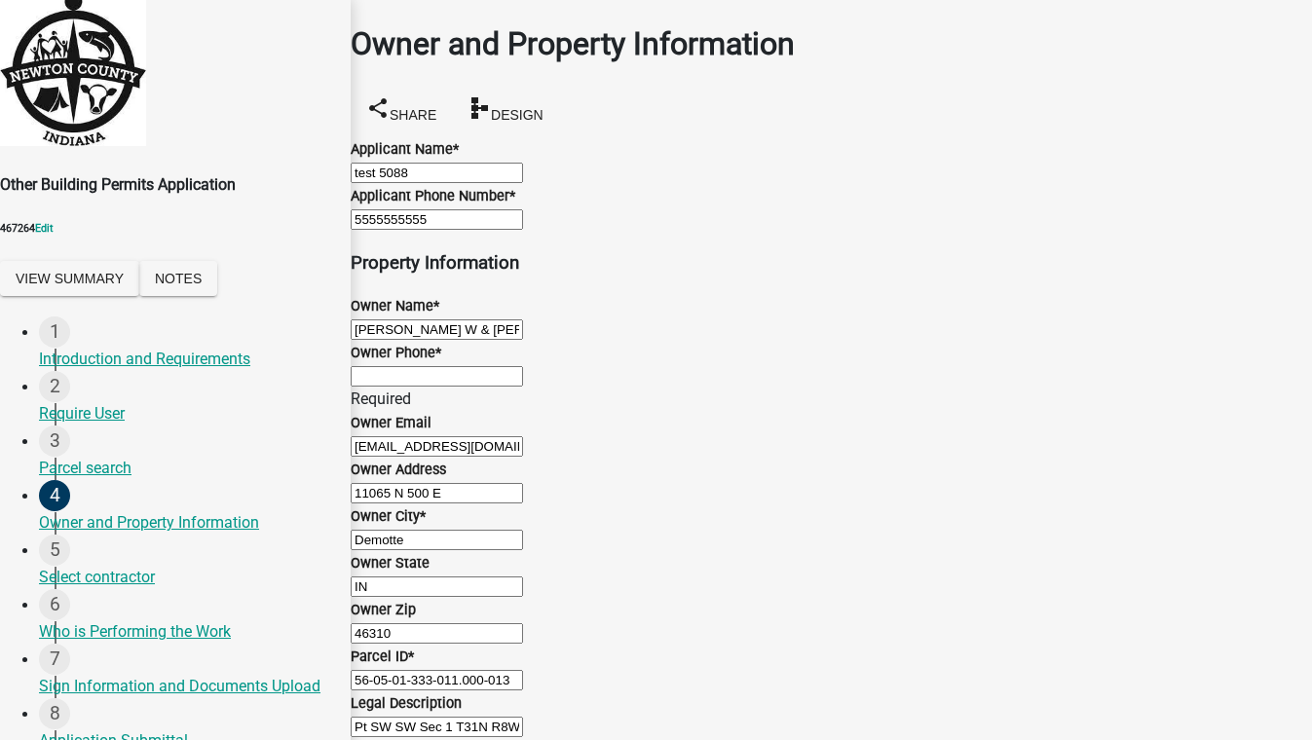
scroll to position [88, 0]
click at [449, 387] on input "Owner Phone *" at bounding box center [437, 376] width 172 height 20
type input "5555555555"
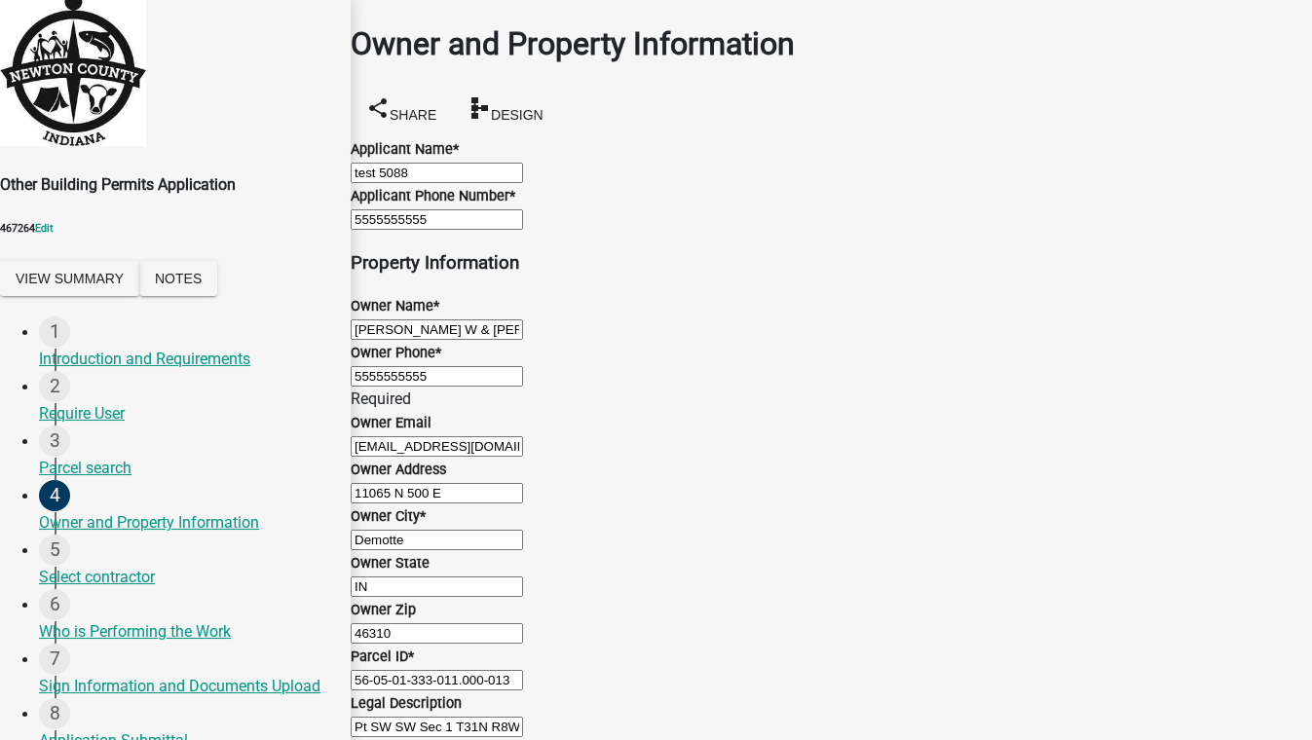
scroll to position [0, 0]
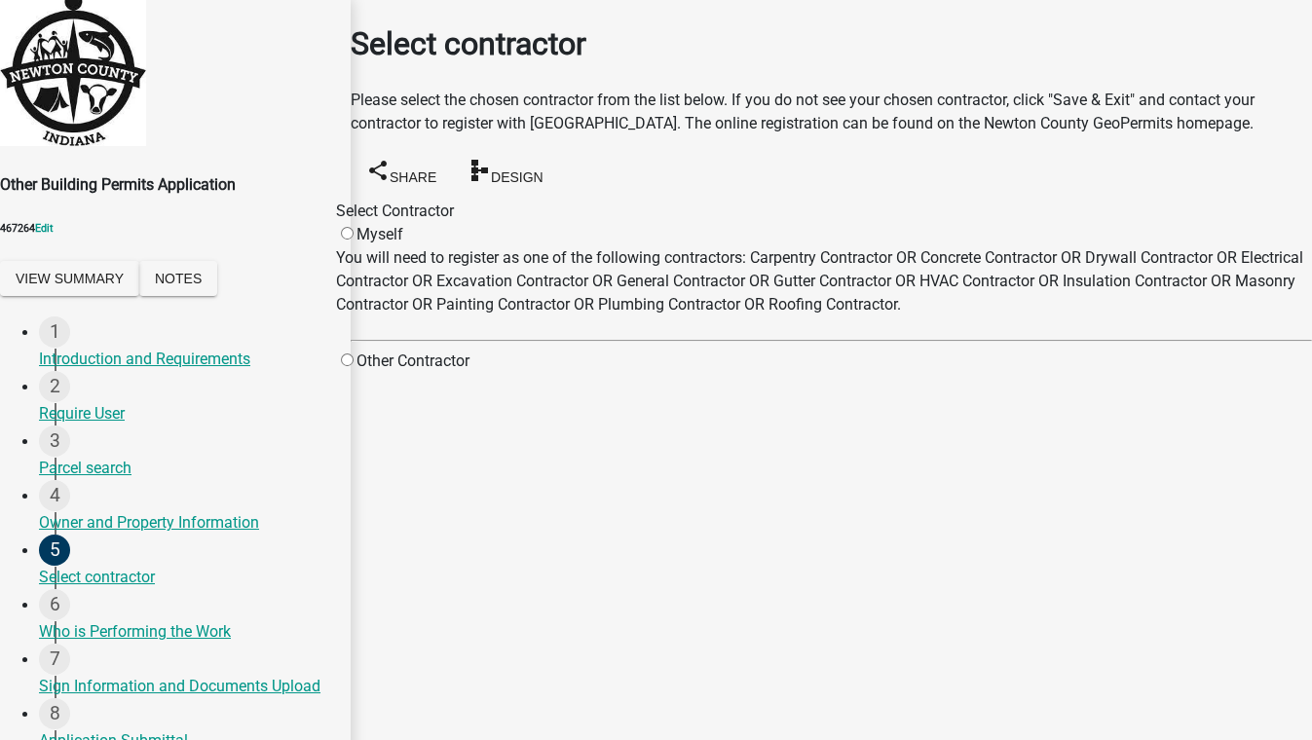
click at [353, 366] on input "radio" at bounding box center [347, 359] width 13 height 13
radio input "true"
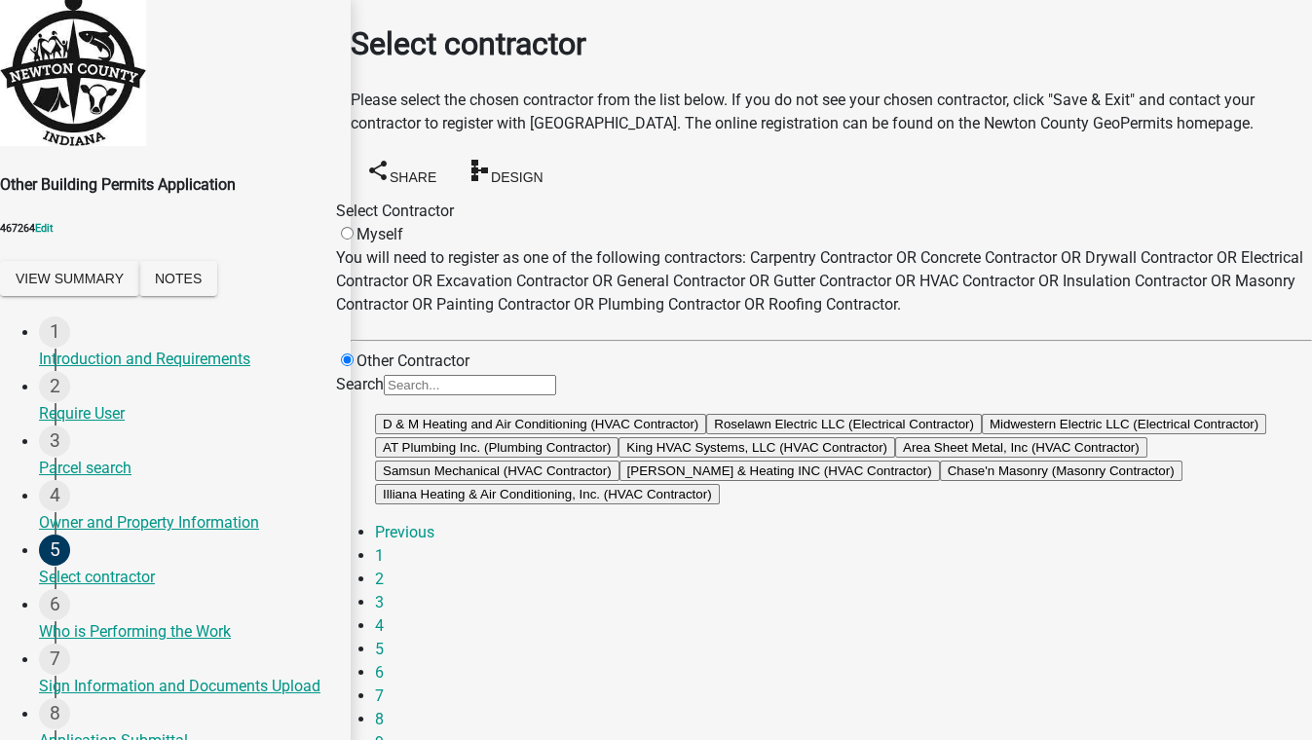
click at [556, 395] on input "Search" at bounding box center [470, 385] width 172 height 20
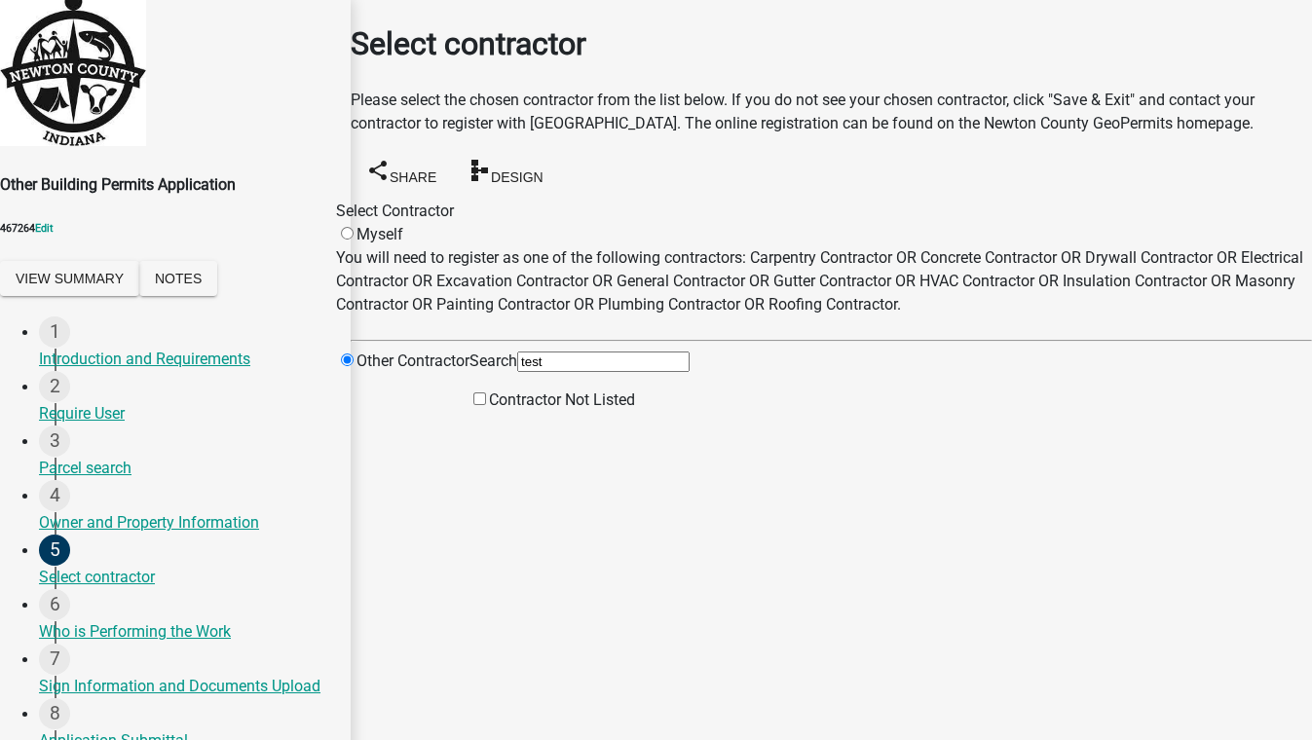
click at [635, 409] on label "Contractor Not Listed" at bounding box center [552, 399] width 166 height 18
click at [486, 405] on input "Contractor Not Listed" at bounding box center [479, 398] width 13 height 13
click at [489, 409] on span at bounding box center [489, 399] width 0 height 18
click at [486, 405] on input "Contractor Not Listed" at bounding box center [479, 398] width 13 height 13
click at [469, 432] on span at bounding box center [469, 423] width 0 height 18
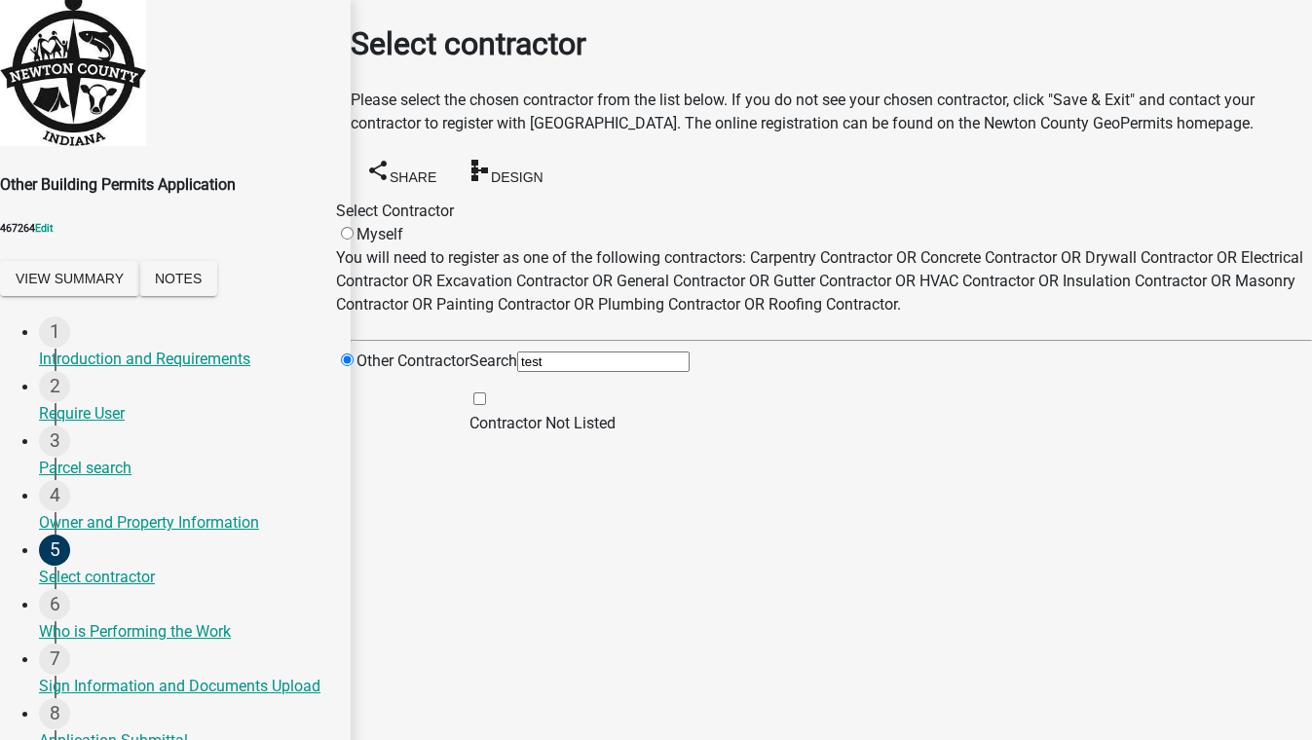
click at [486, 405] on input "Contractor Not Listed" at bounding box center [479, 398] width 13 height 13
click at [689, 372] on input "test" at bounding box center [603, 361] width 172 height 20
type input "t"
type input "Test"
drag, startPoint x: 709, startPoint y: 444, endPoint x: 632, endPoint y: 447, distance: 77.0
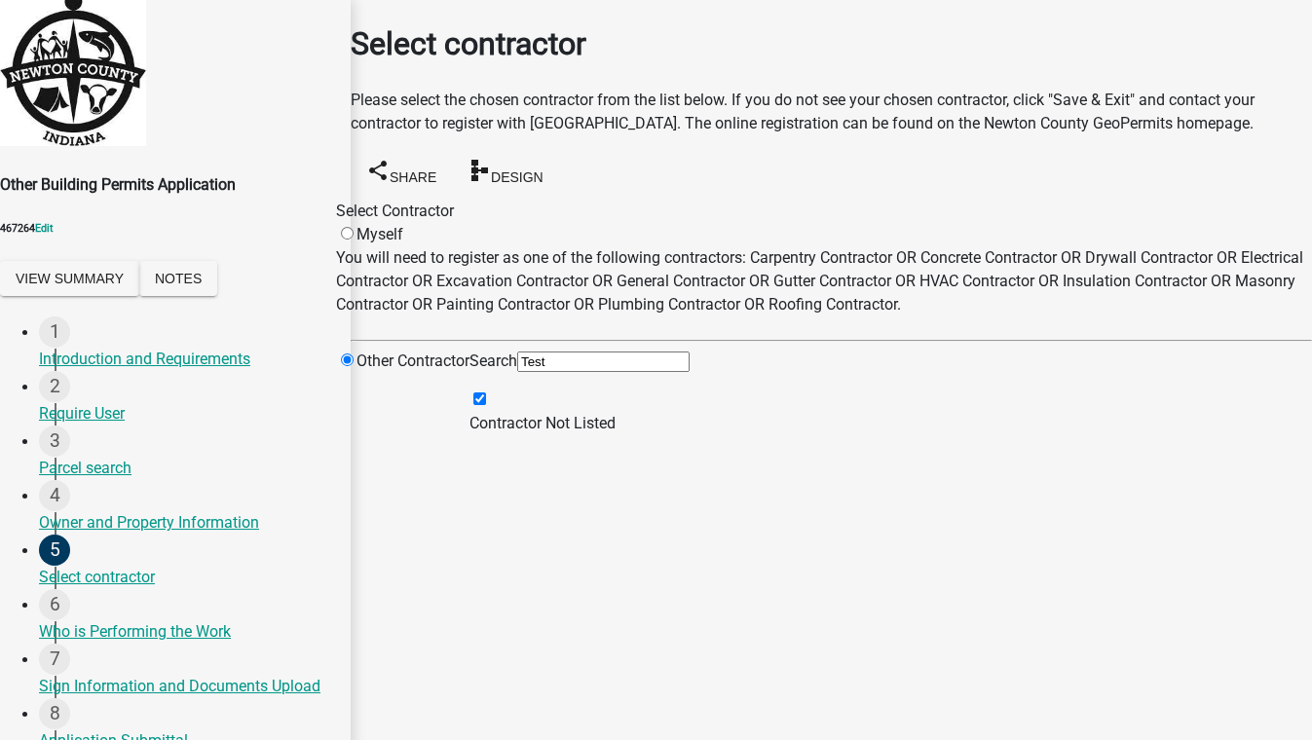
click at [632, 435] on div "Search Test Contractor Not Listed" at bounding box center [579, 393] width 220 height 86
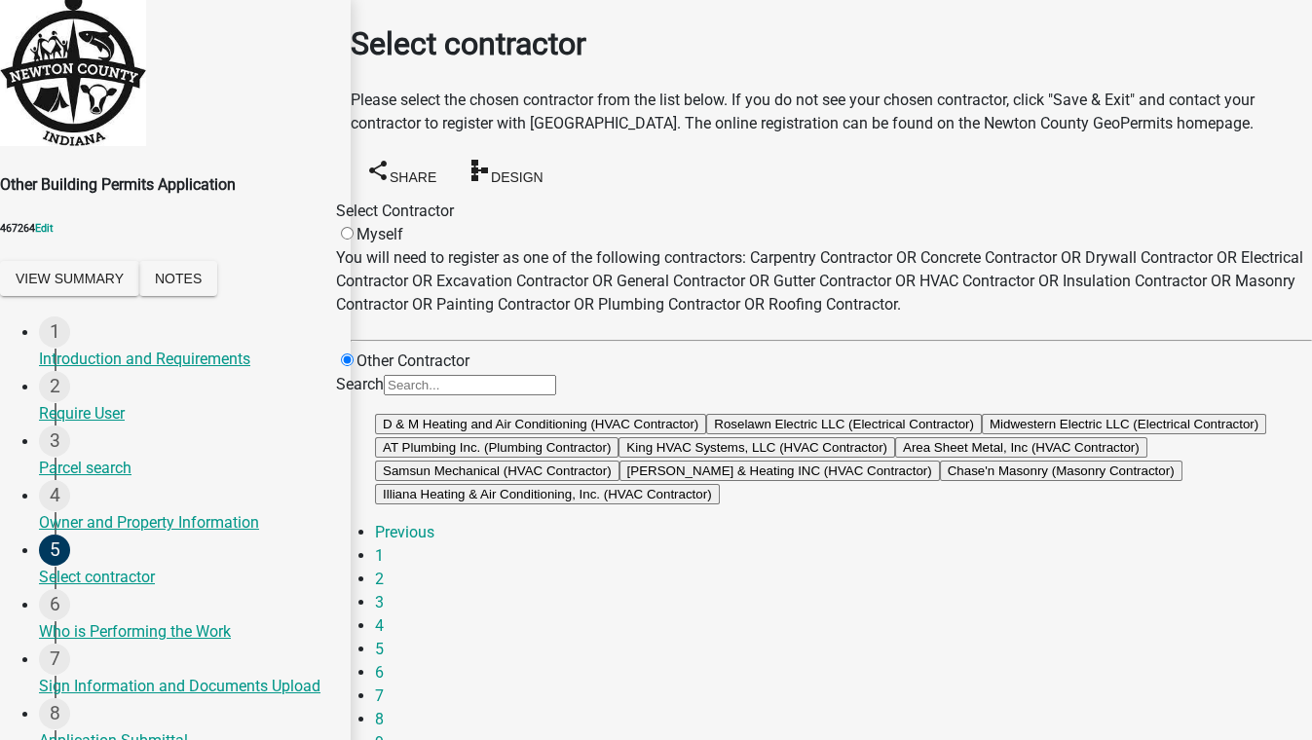
click at [855, 434] on button "Roselawn Electric LLC (Electrical Contractor)" at bounding box center [844, 424] width 276 height 20
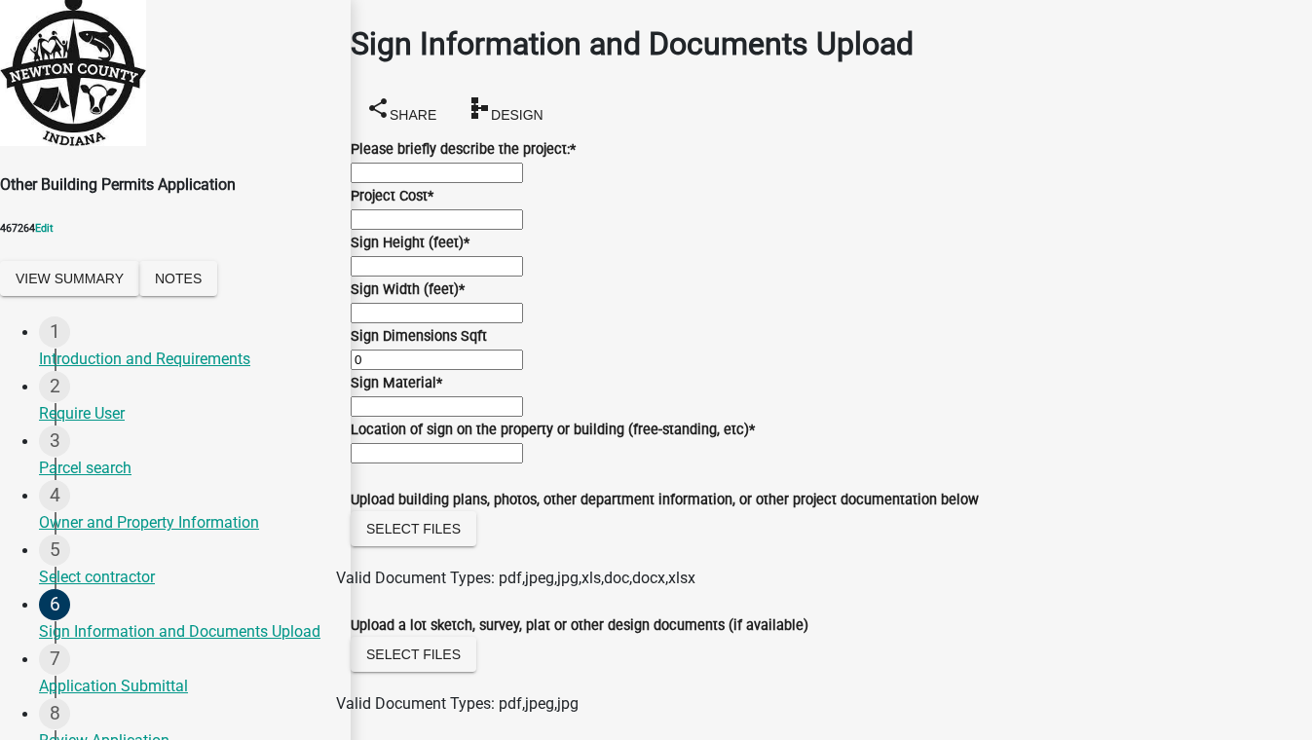
click at [474, 183] on input "Please briefly describe the project: *" at bounding box center [437, 173] width 172 height 20
type input "aesrytiu"
type input "8500"
type input "30"
type input "10"
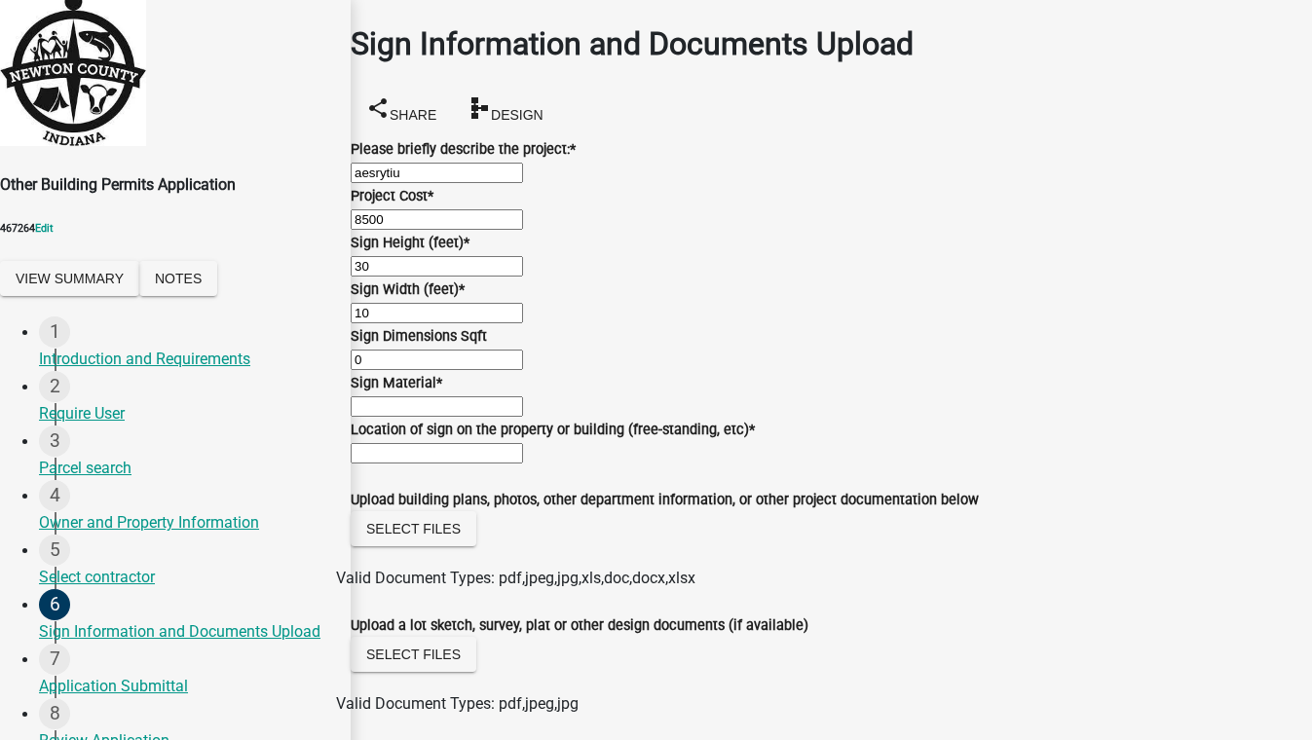
type input "metal/plastic"
type input "ROW"
type input "0"
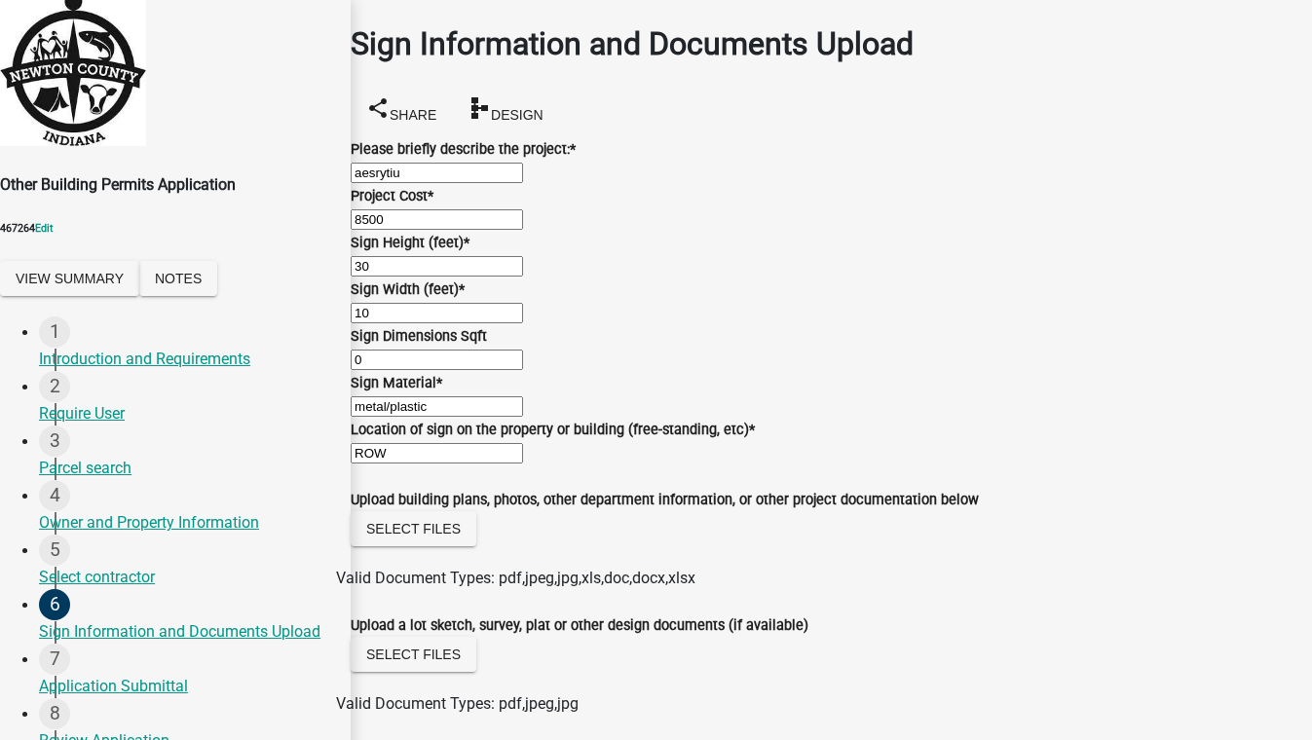
type input "0"
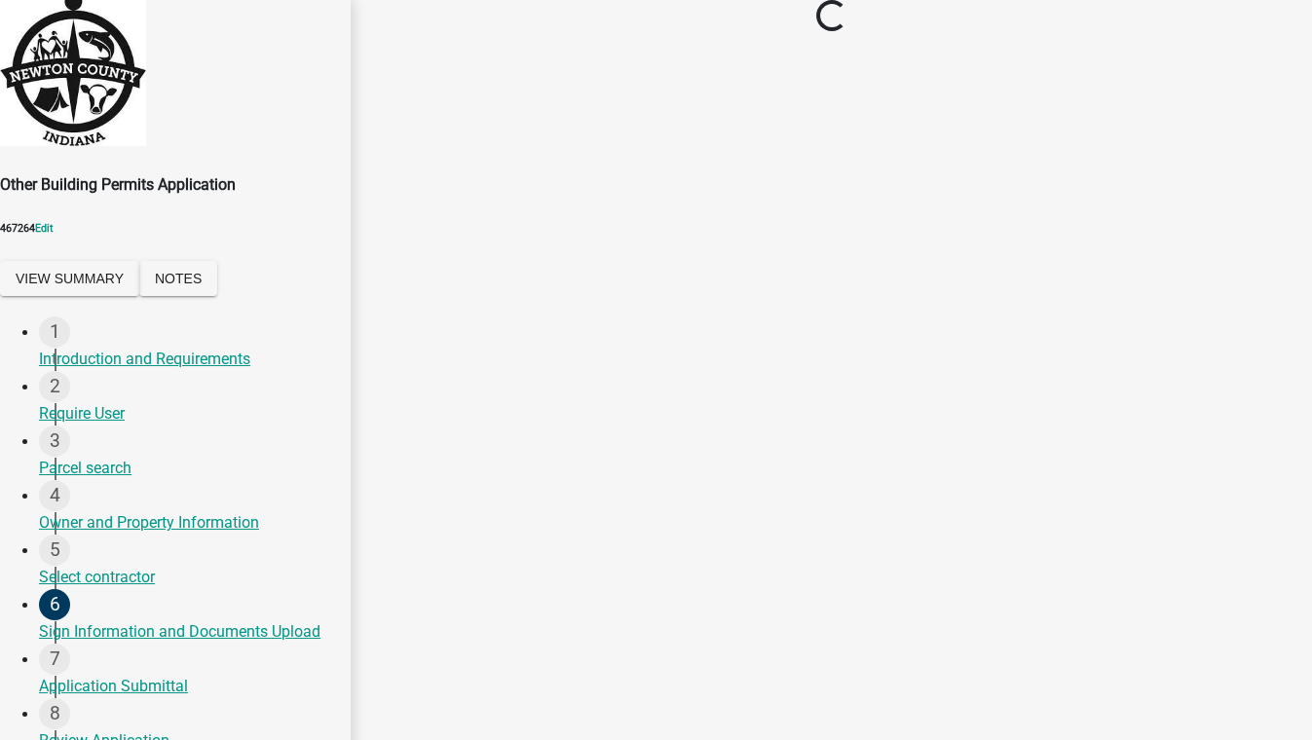
scroll to position [0, 0]
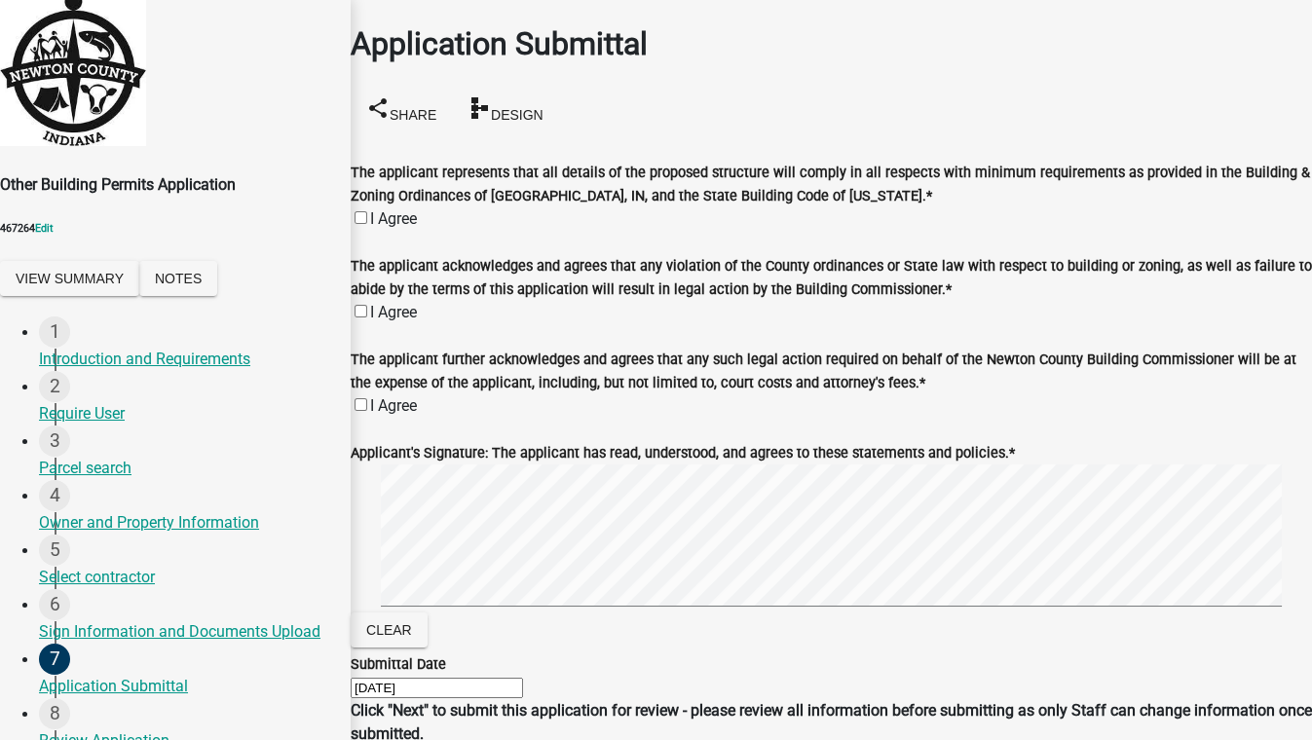
click at [378, 209] on label "I Agree" at bounding box center [393, 218] width 47 height 18
click at [367, 211] on input "I Agree" at bounding box center [360, 217] width 13 height 13
checkbox input "true"
click at [385, 303] on label "I Agree" at bounding box center [393, 312] width 47 height 18
click at [367, 305] on input "I Agree" at bounding box center [360, 311] width 13 height 13
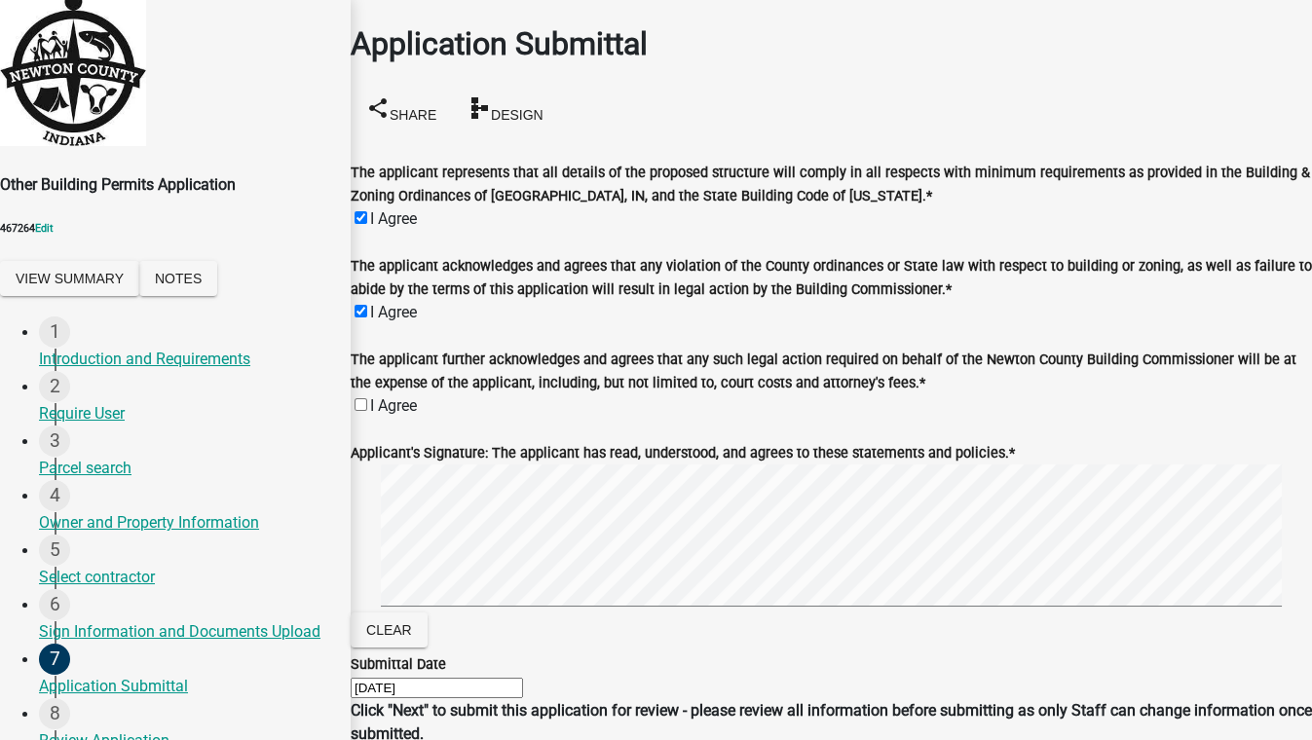
checkbox input "true"
click at [377, 396] on label "I Agree" at bounding box center [393, 405] width 47 height 18
click at [367, 398] on input "I Agree" at bounding box center [360, 404] width 13 height 13
checkbox input "true"
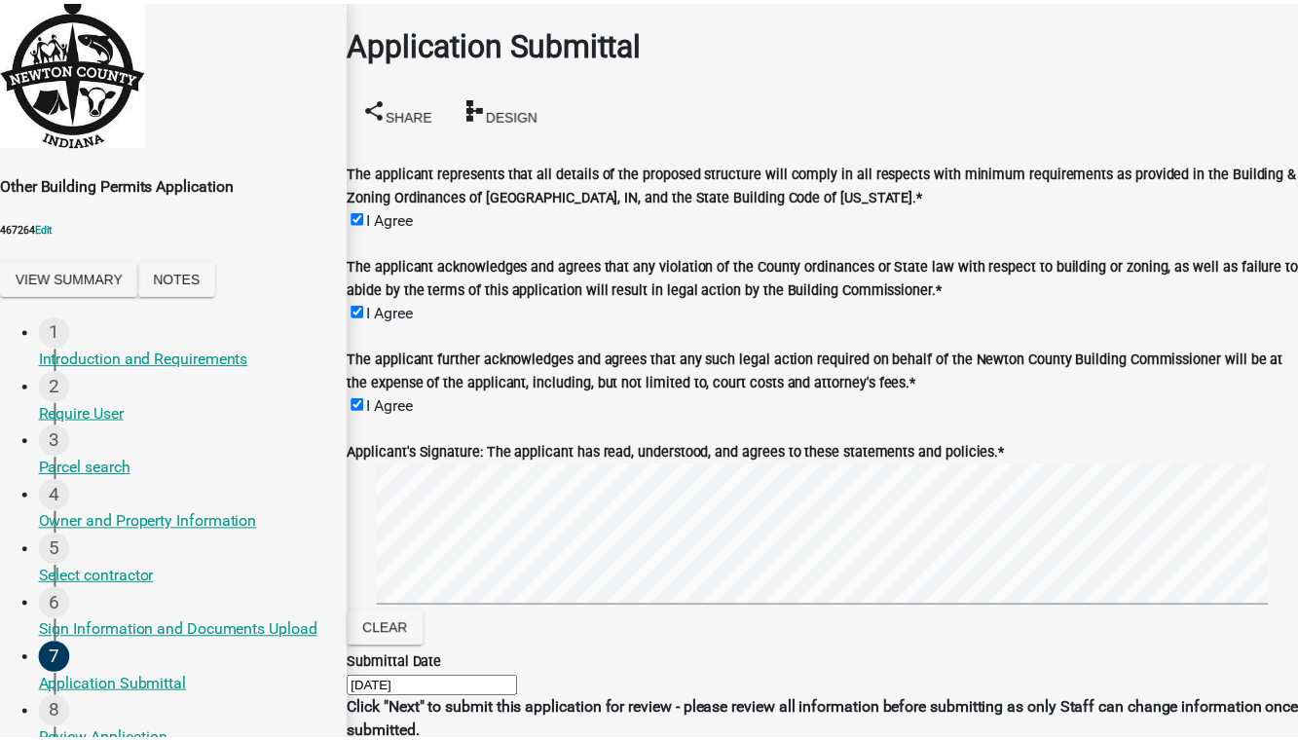
scroll to position [0, 0]
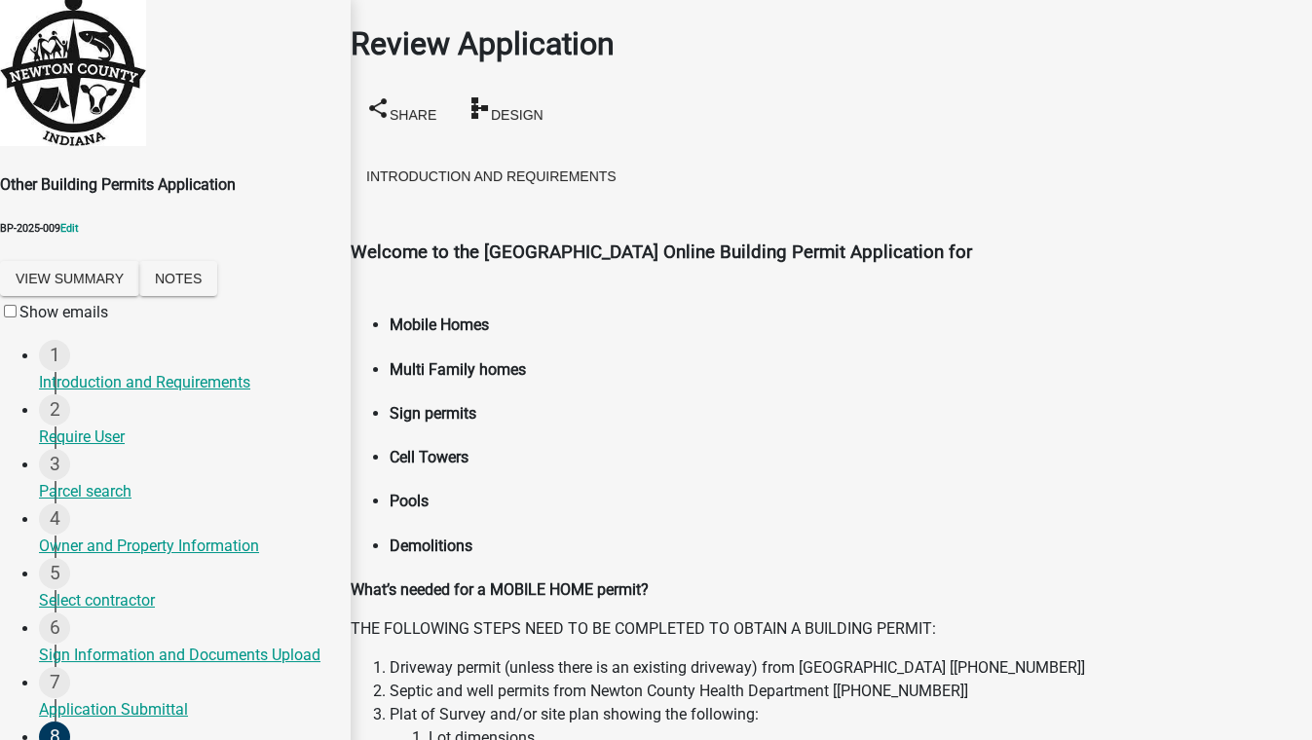
click at [1229, 682] on button "Save & Exit" at bounding box center [1270, 692] width 83 height 20
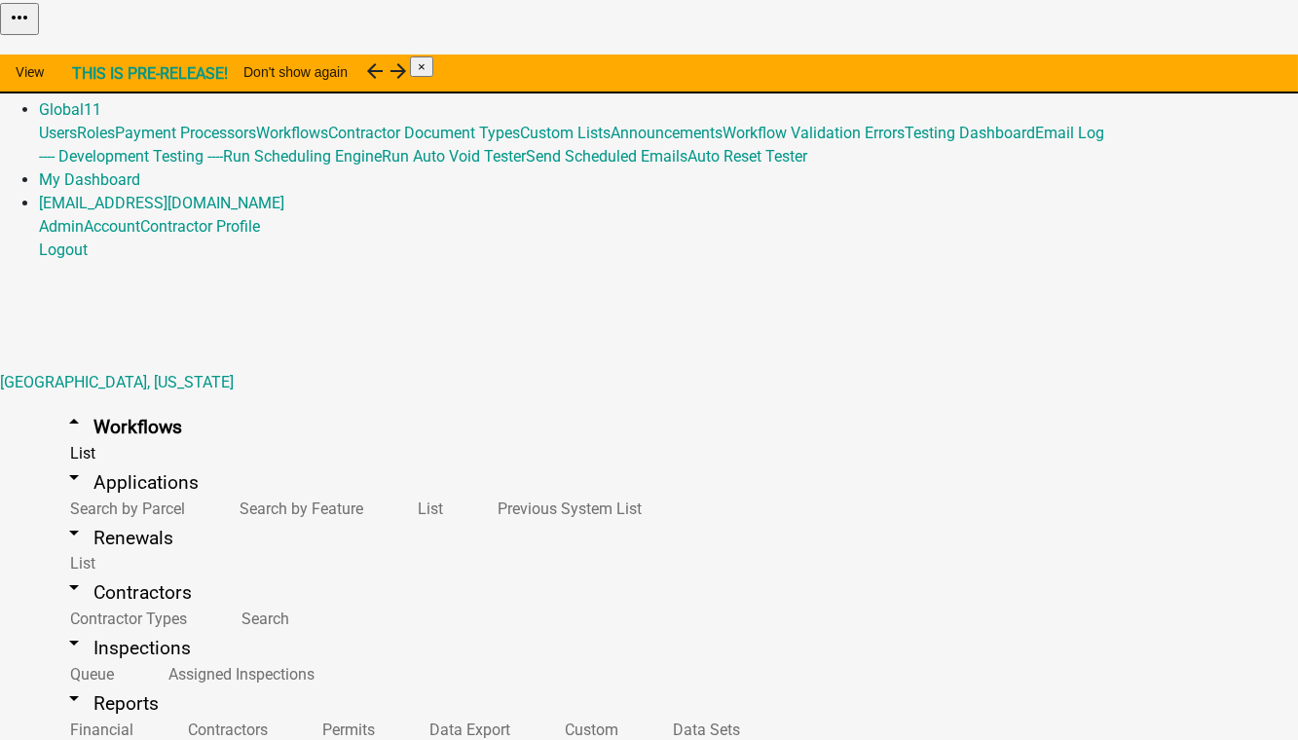
click at [84, 77] on link "Admin" at bounding box center [61, 86] width 45 height 18
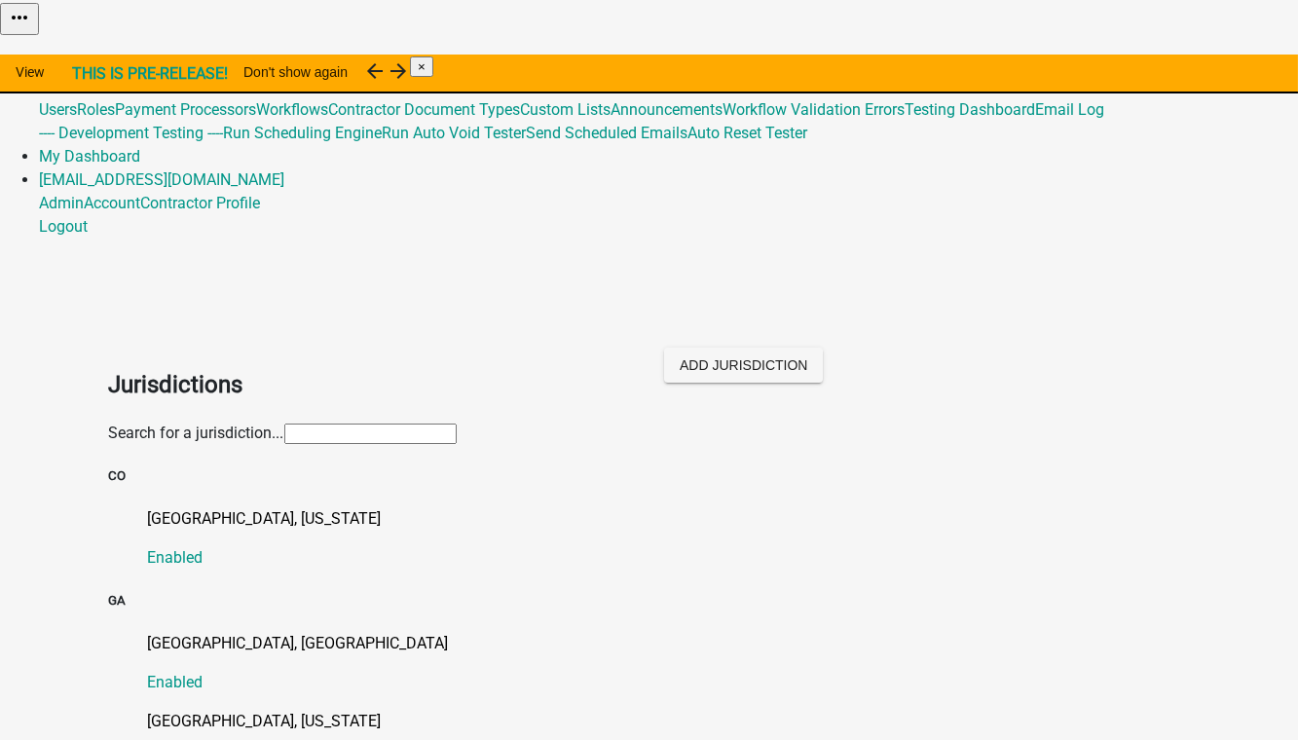
click at [457, 424] on input "text" at bounding box center [370, 434] width 172 height 20
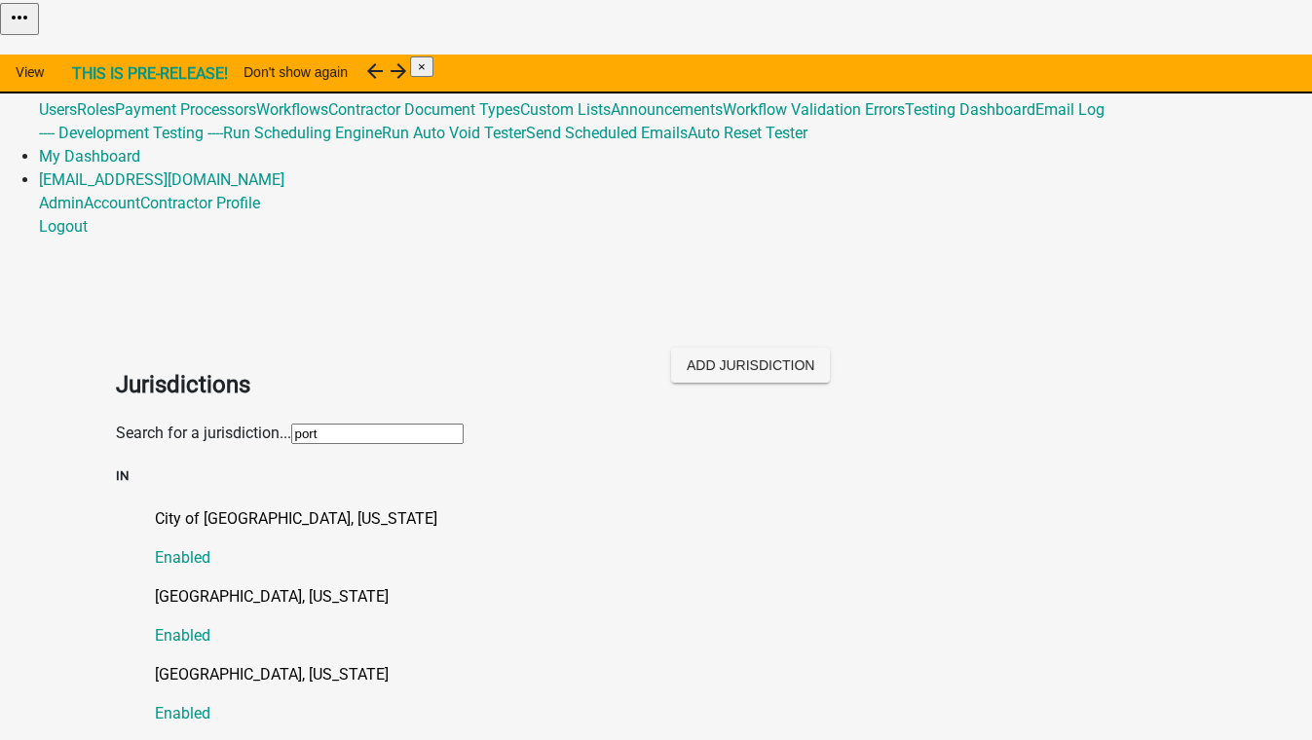
type input "[PERSON_NAME]"
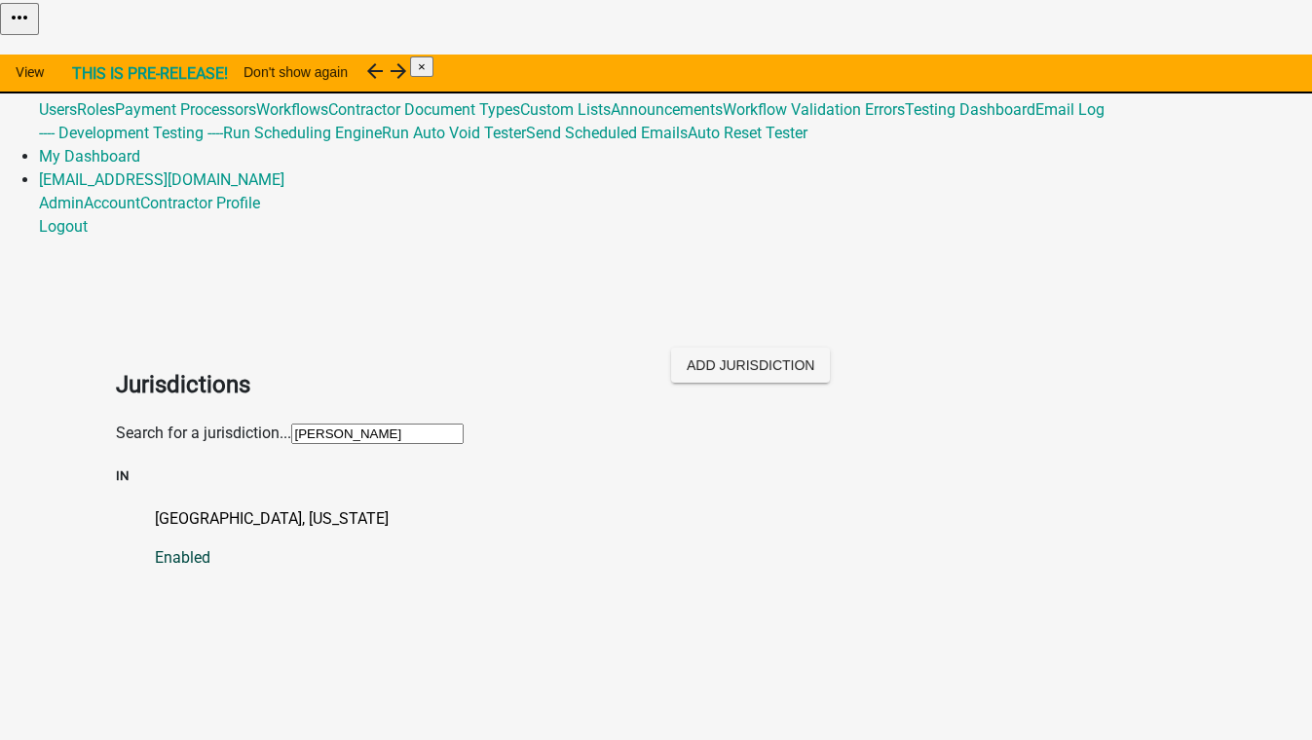
click at [208, 507] on p "[GEOGRAPHIC_DATA], [US_STATE]" at bounding box center [676, 518] width 1042 height 23
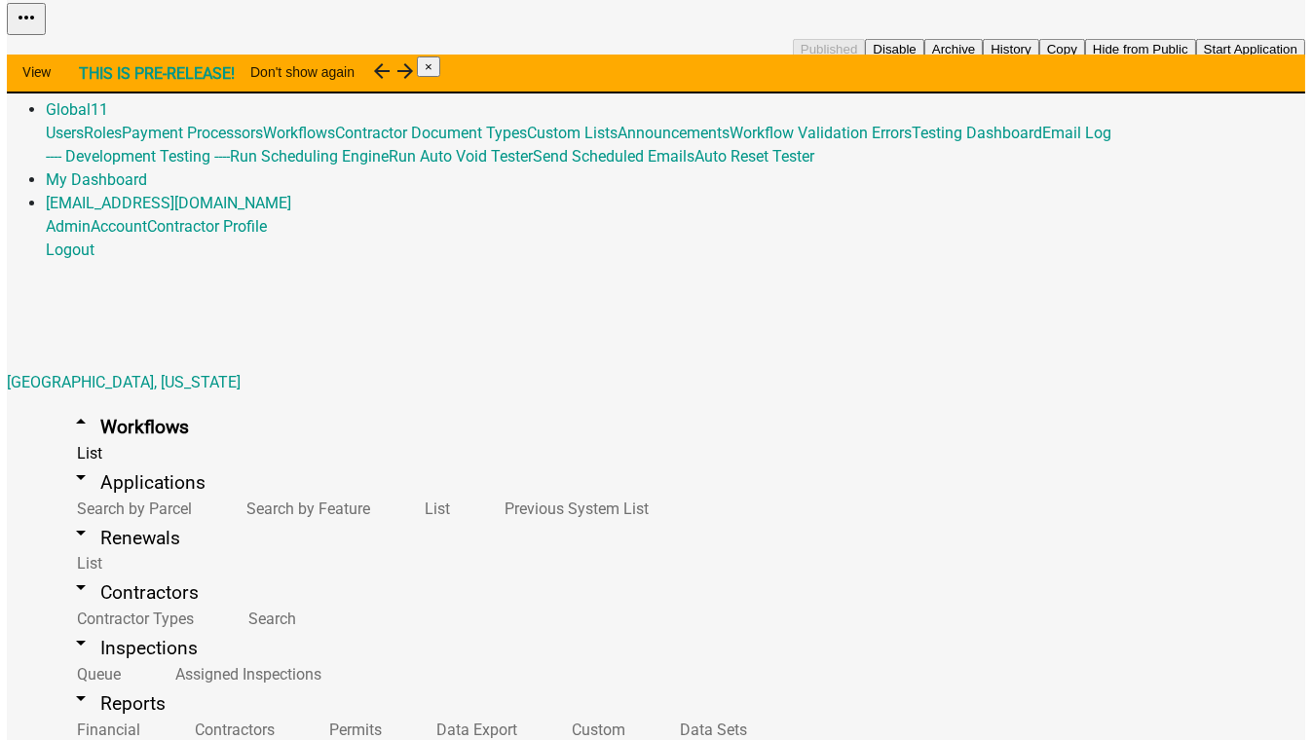
scroll to position [88, 0]
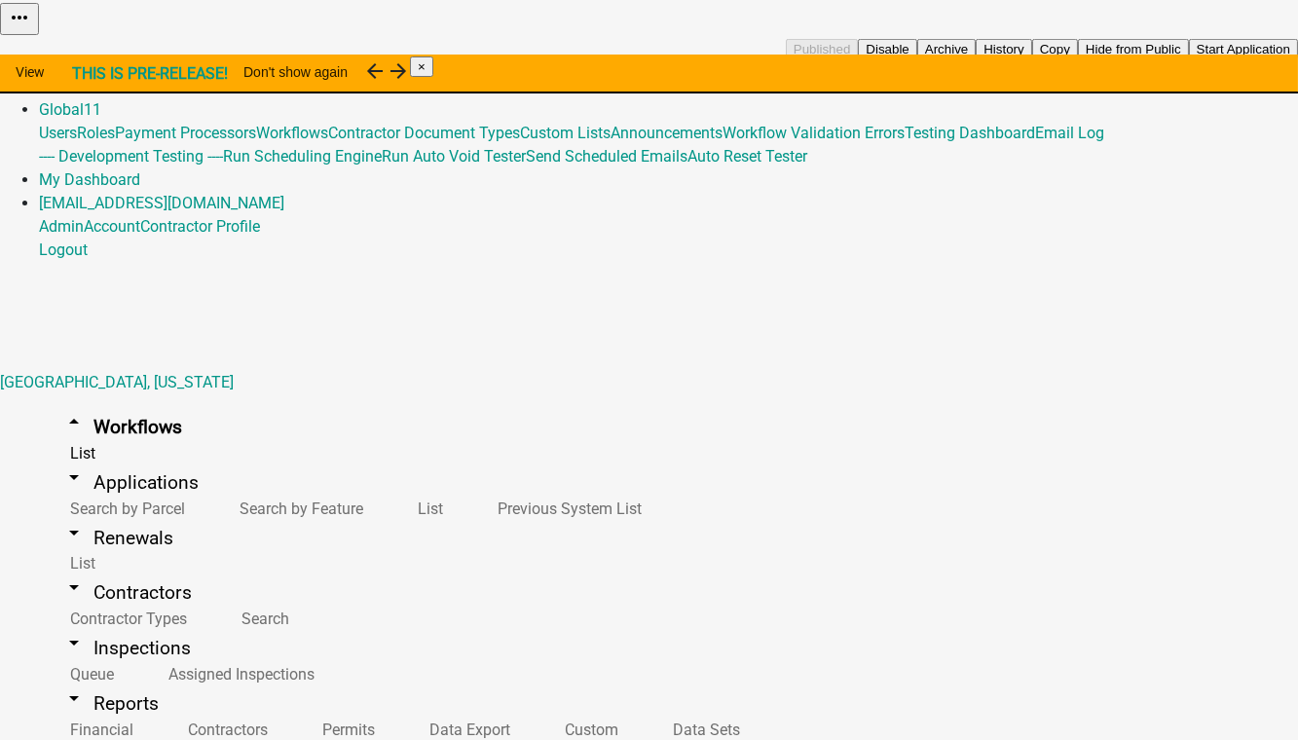
click at [1189, 59] on button "Start Application" at bounding box center [1243, 49] width 109 height 20
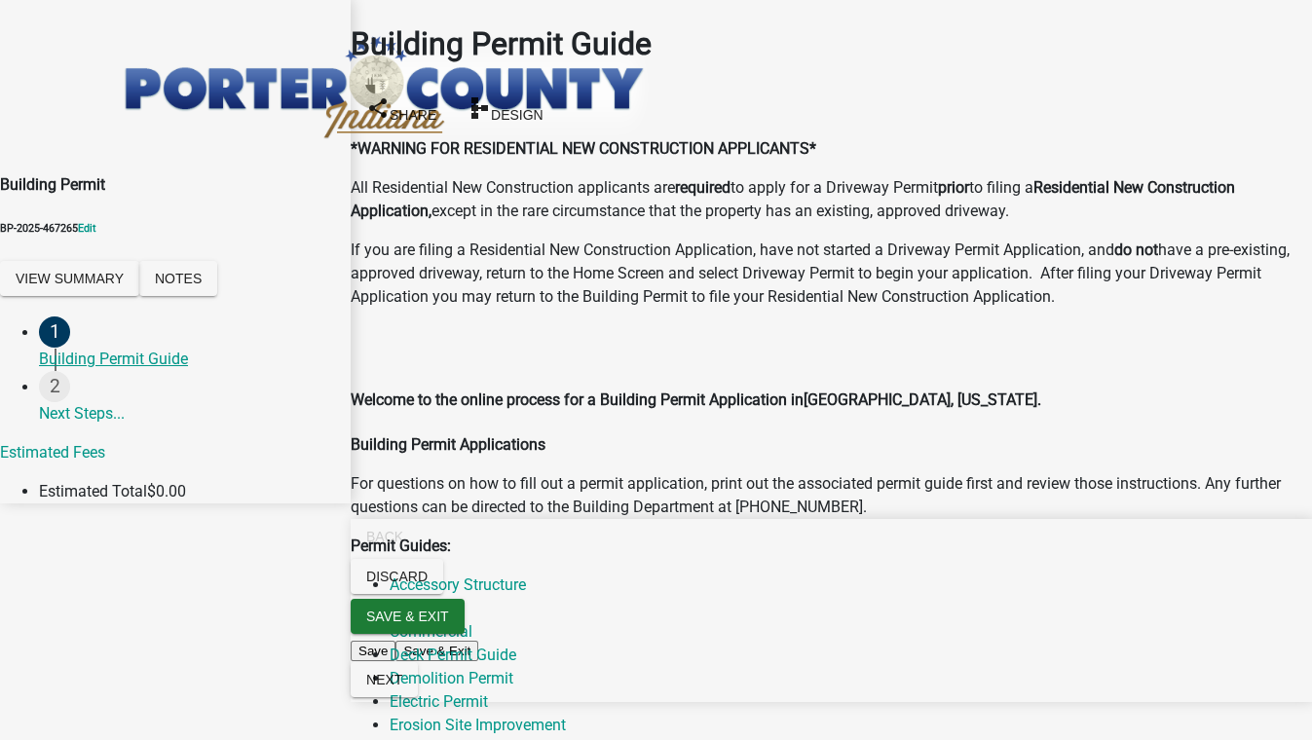
scroll to position [1536, 0]
radio input "true"
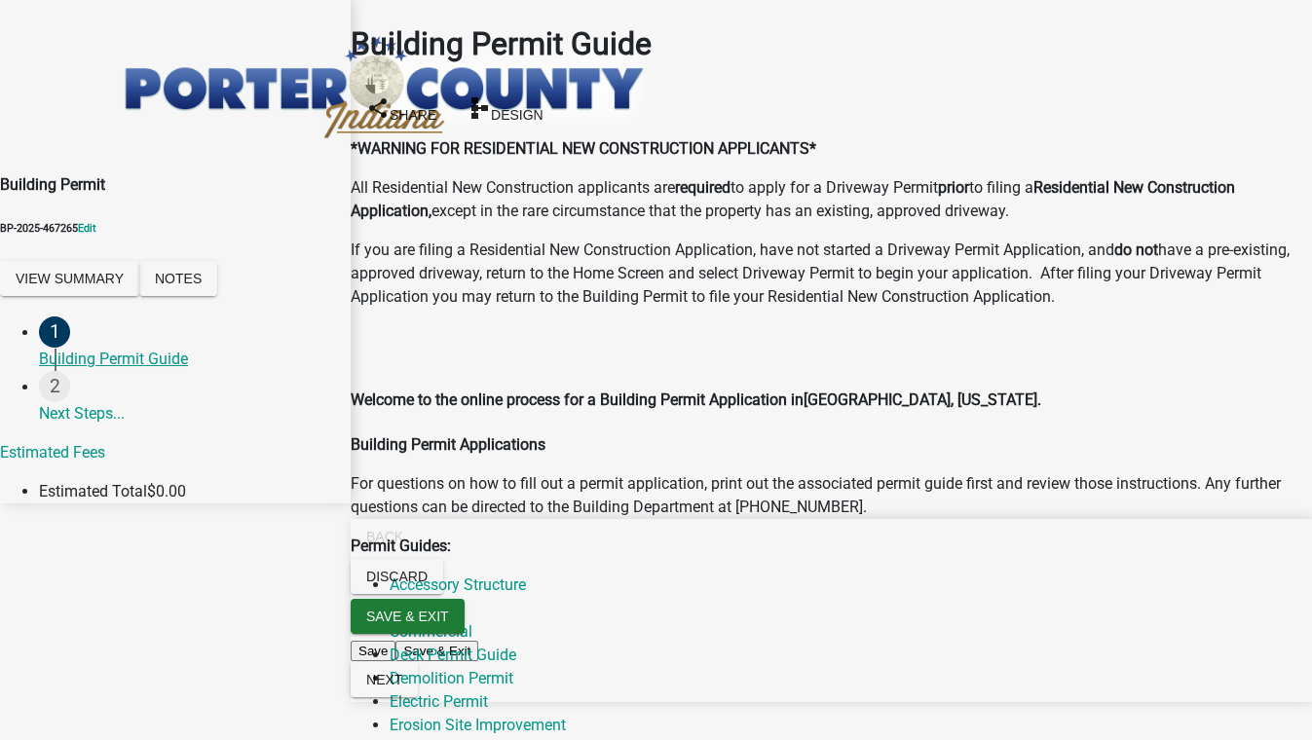
radio input "true"
click at [402, 687] on span "Next" at bounding box center [384, 680] width 36 height 16
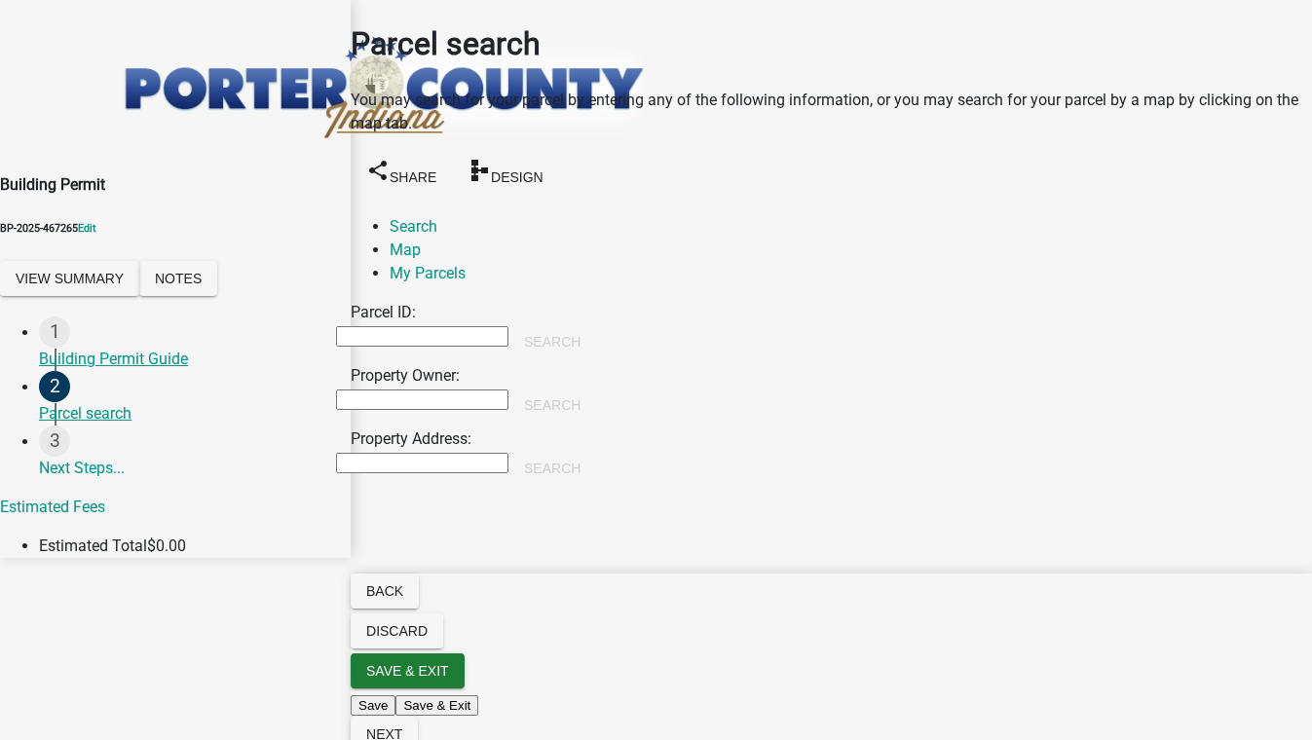
click at [440, 389] on input "Property Owner:" at bounding box center [422, 399] width 172 height 20
type input "[PERSON_NAME]"
click at [596, 388] on button "Search" at bounding box center [552, 405] width 88 height 35
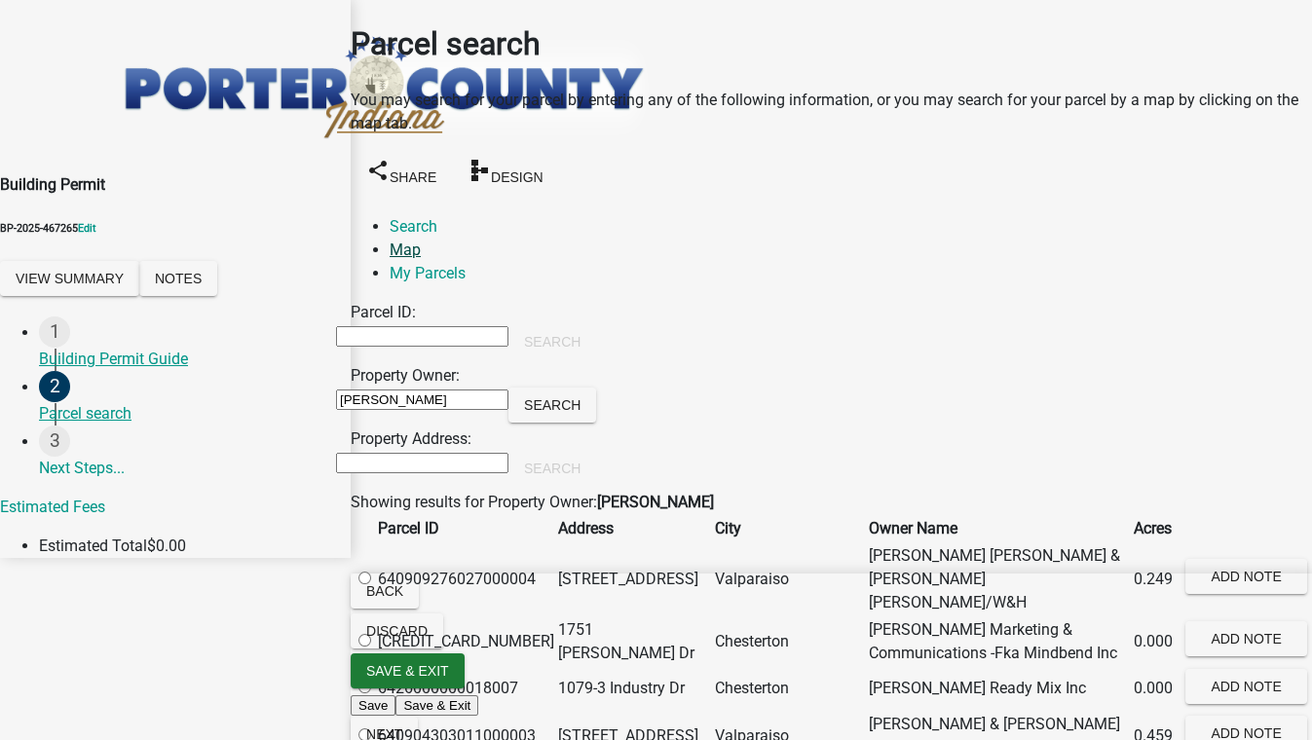
click at [421, 240] on link "Map" at bounding box center [404, 249] width 31 height 18
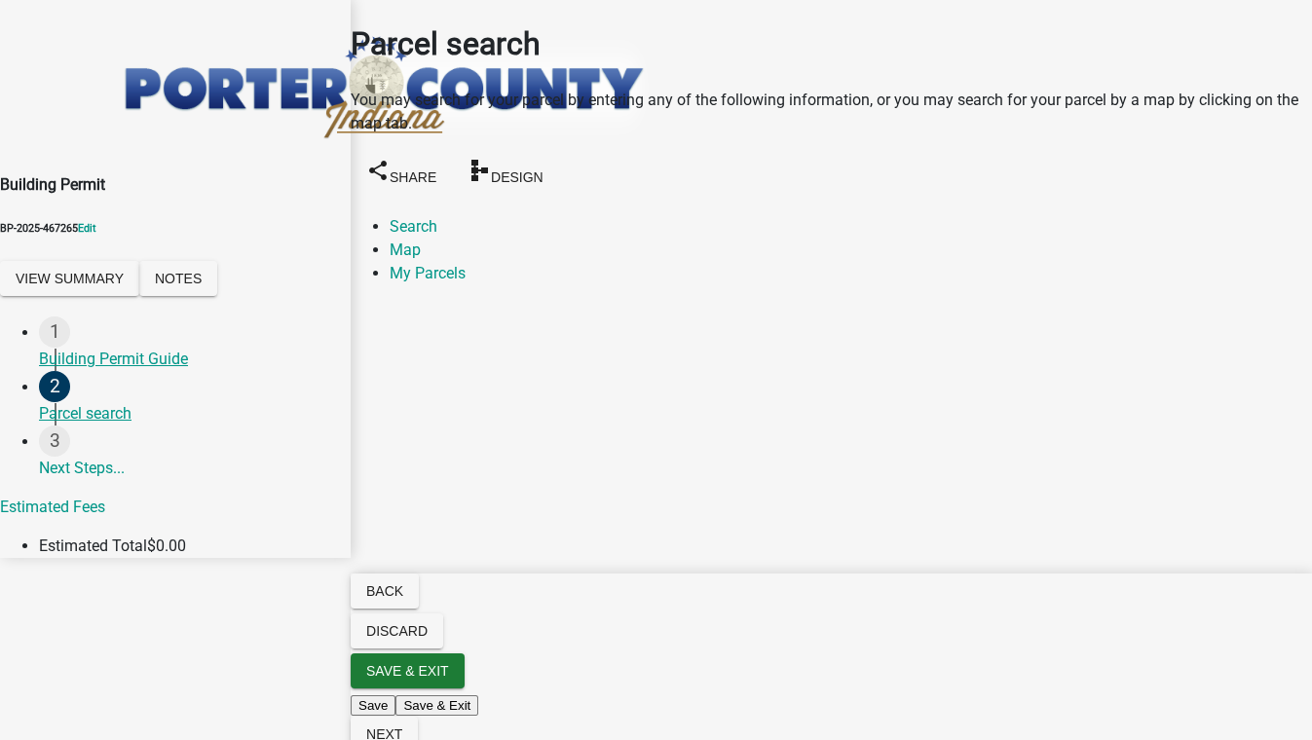
click at [336, 516] on div at bounding box center [336, 544] width 0 height 487
click at [374, 323] on span at bounding box center [366, 331] width 16 height 16
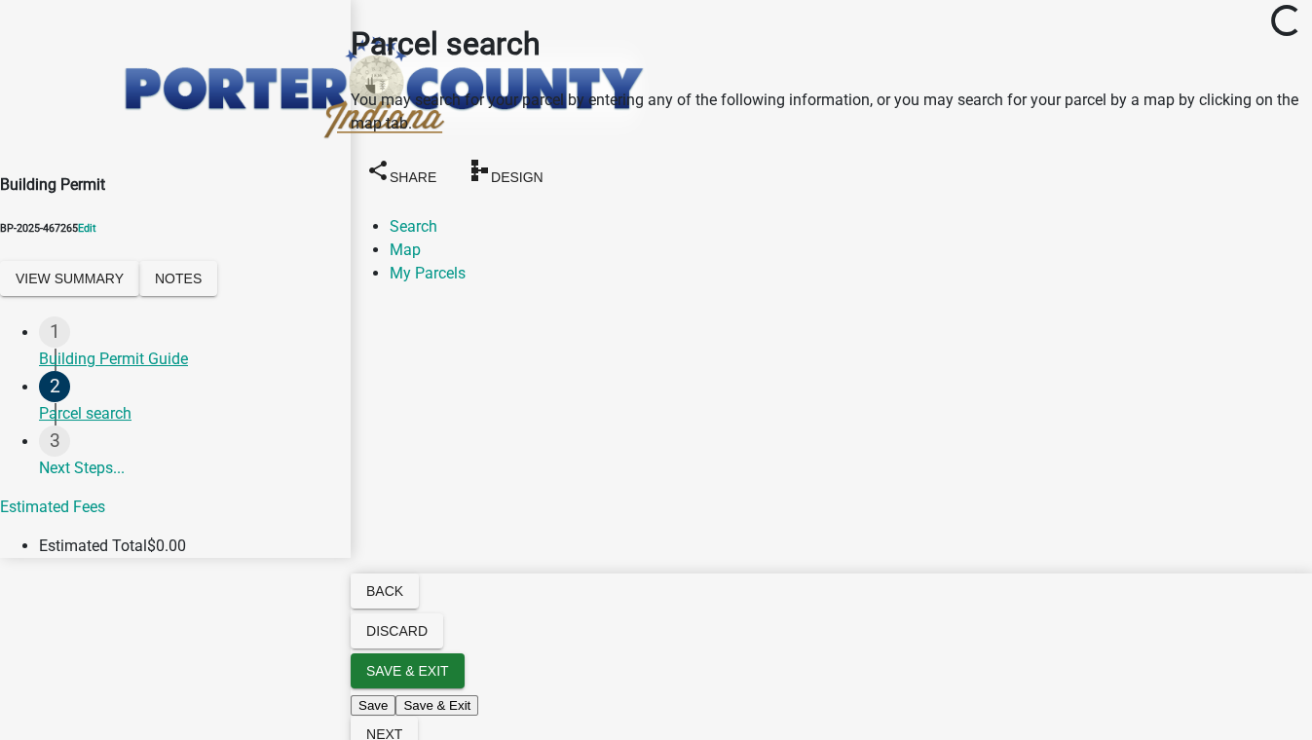
click at [336, 301] on div at bounding box center [336, 544] width 0 height 487
click at [336, 362] on div at bounding box center [336, 544] width 0 height 487
click at [645, 110] on p "You may search for your parcel by entering any of the following information, or…" at bounding box center [831, 112] width 961 height 47
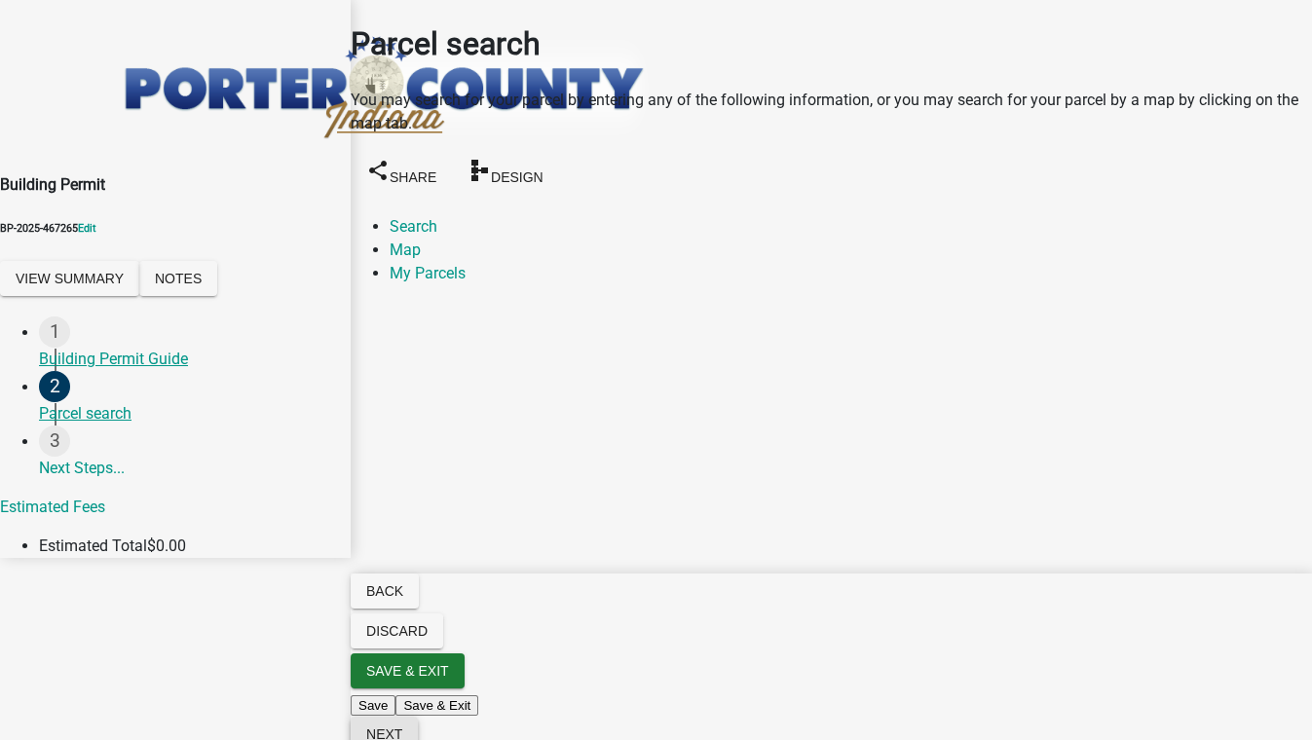
click at [418, 726] on button "Next" at bounding box center [384, 734] width 67 height 35
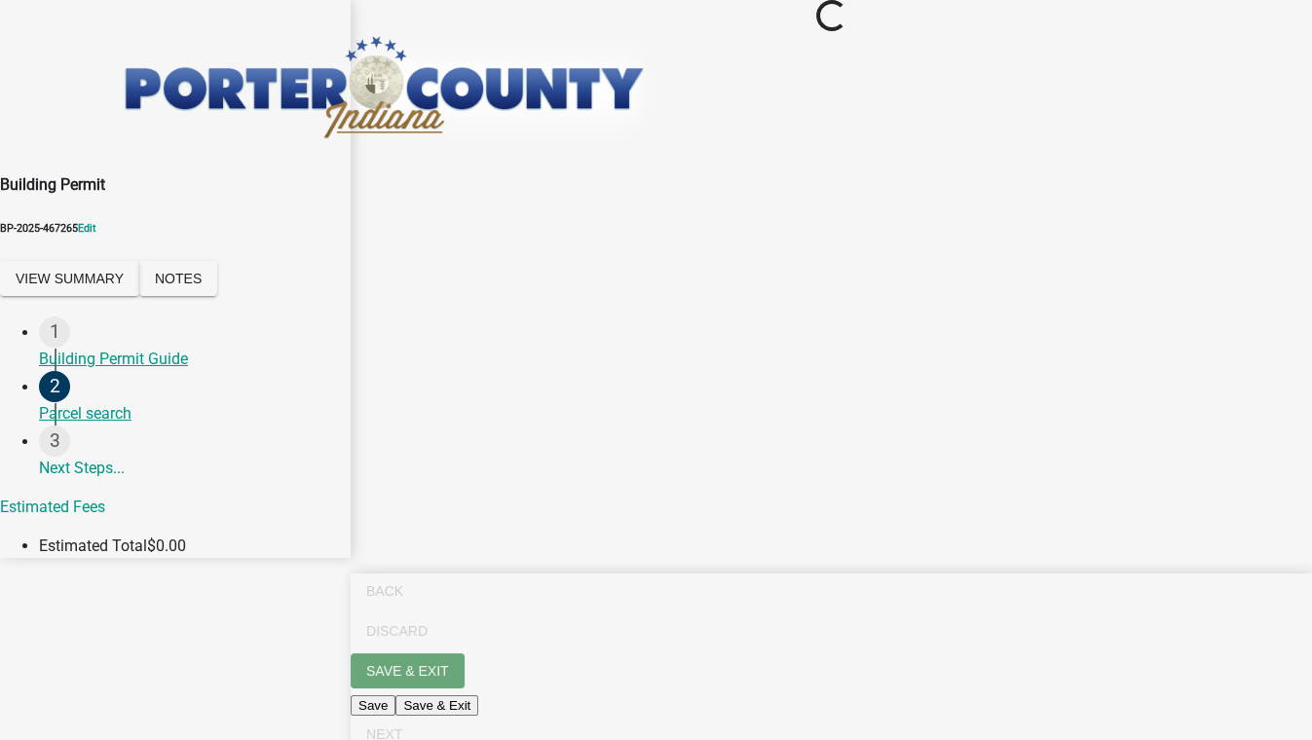
scroll to position [0, 0]
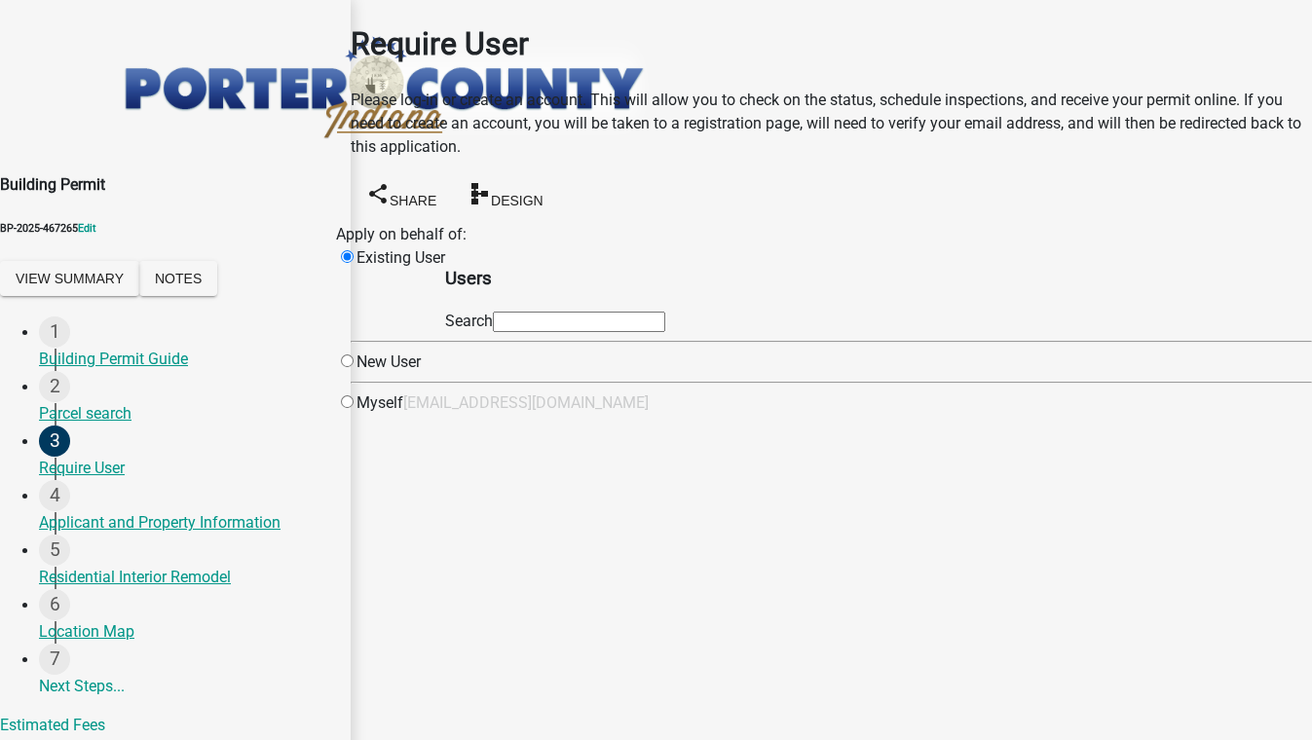
click at [572, 332] on input "text" at bounding box center [579, 322] width 172 height 20
type input "test1"
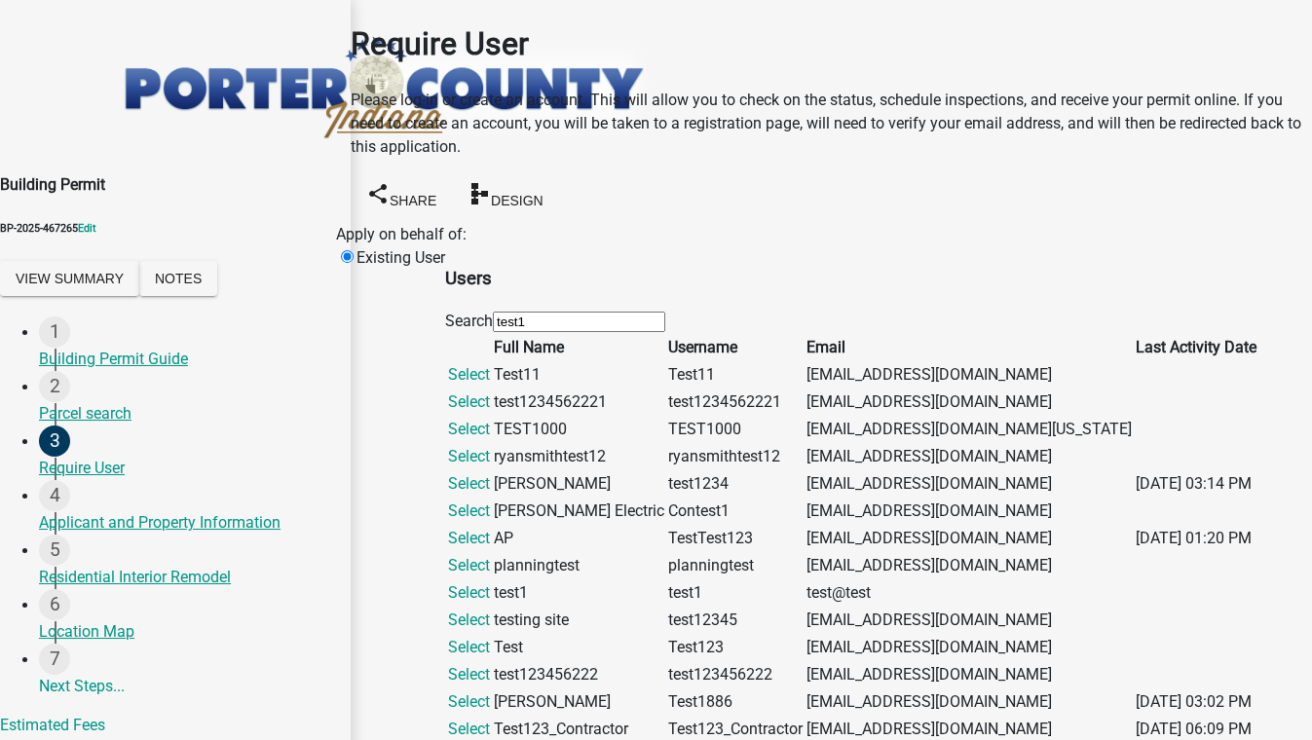
scroll to position [720, 0]
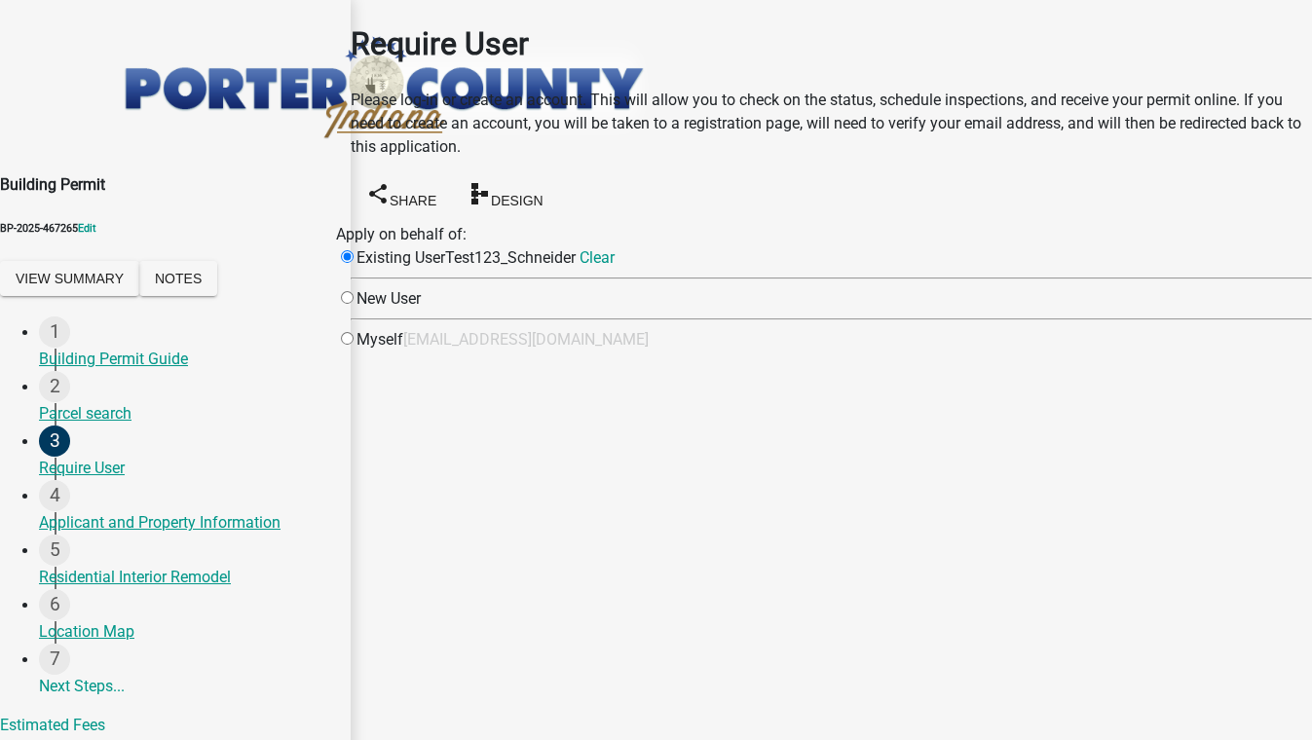
scroll to position [0, 0]
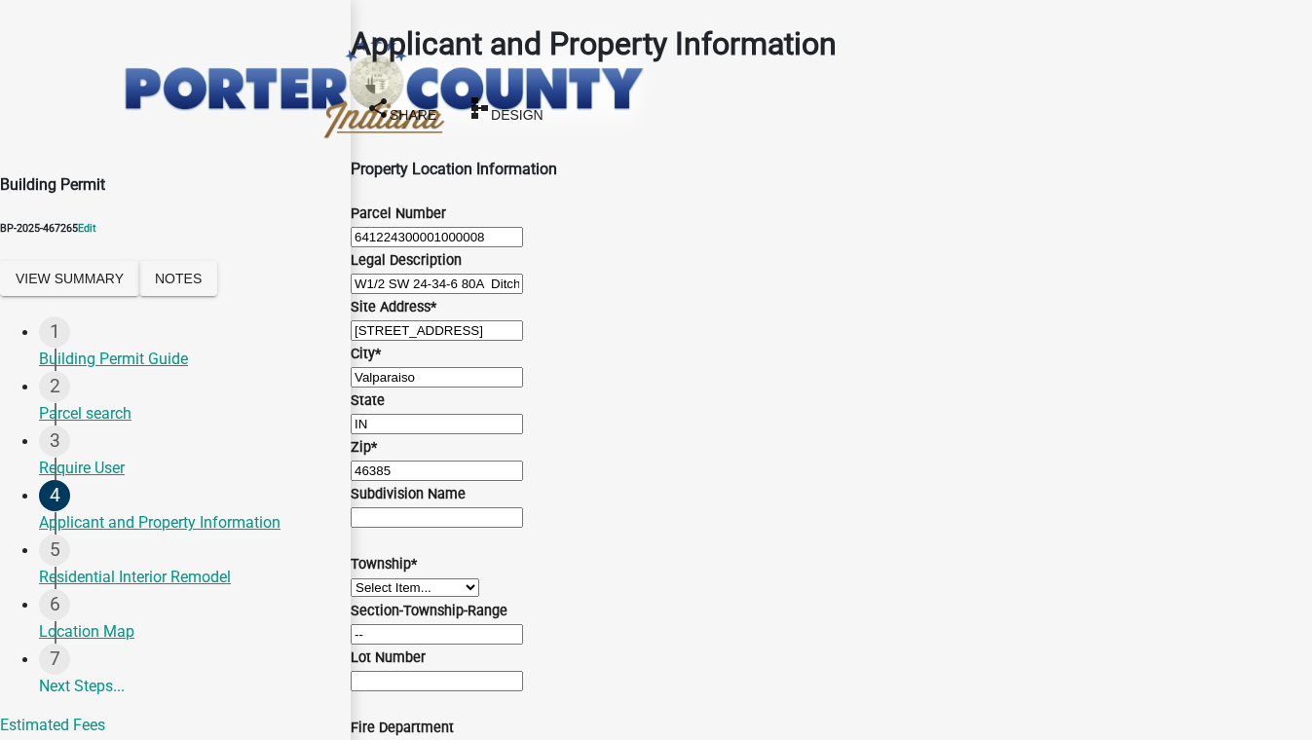
scroll to position [796, 0]
click at [467, 578] on select "Select Item... [PERSON_NAME][GEOGRAPHIC_DATA] [PERSON_NAME][GEOGRAPHIC_DATA] [G…" at bounding box center [415, 587] width 129 height 18
click at [374, 578] on select "Select Item... [PERSON_NAME][GEOGRAPHIC_DATA] [PERSON_NAME][GEOGRAPHIC_DATA] [G…" at bounding box center [415, 587] width 129 height 18
select select "727dfea8-a90f-47eb-b41f-dba829b609f5"
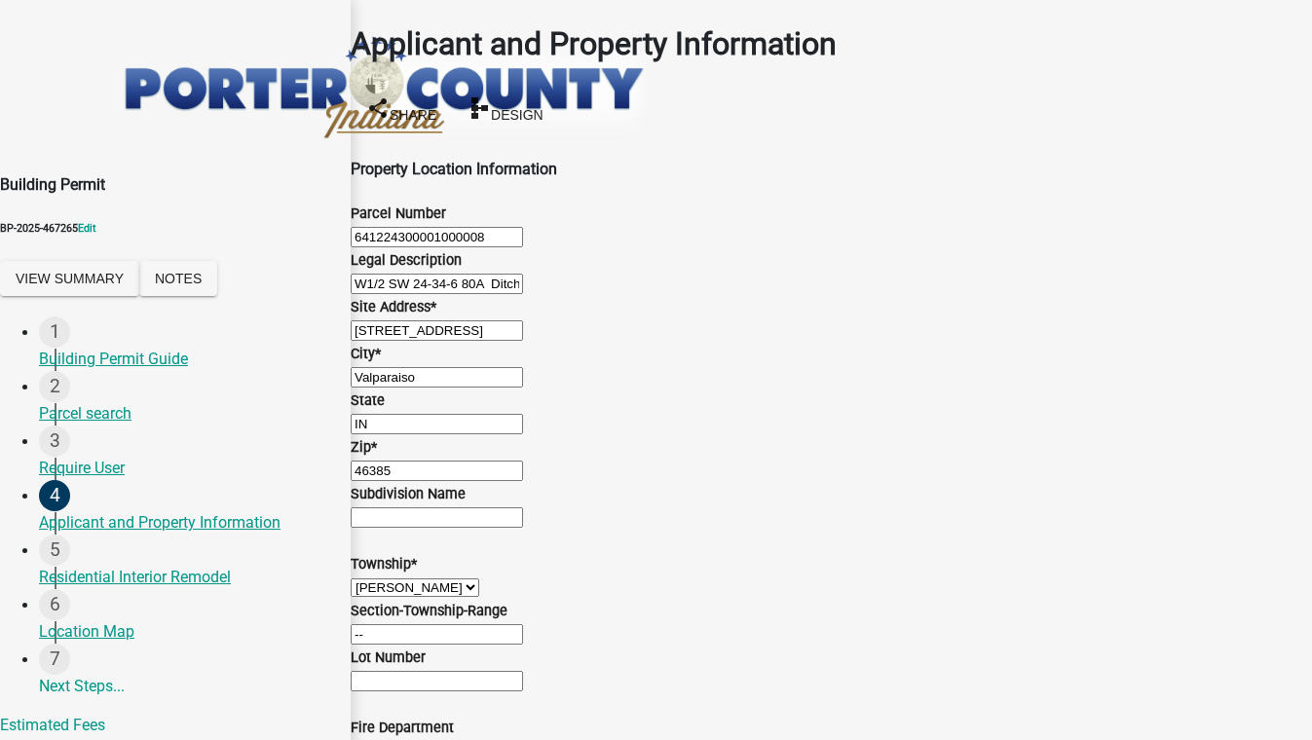
select select "0ba2db78-5dbf-43b9-a42c-6cccc1e5ba15"
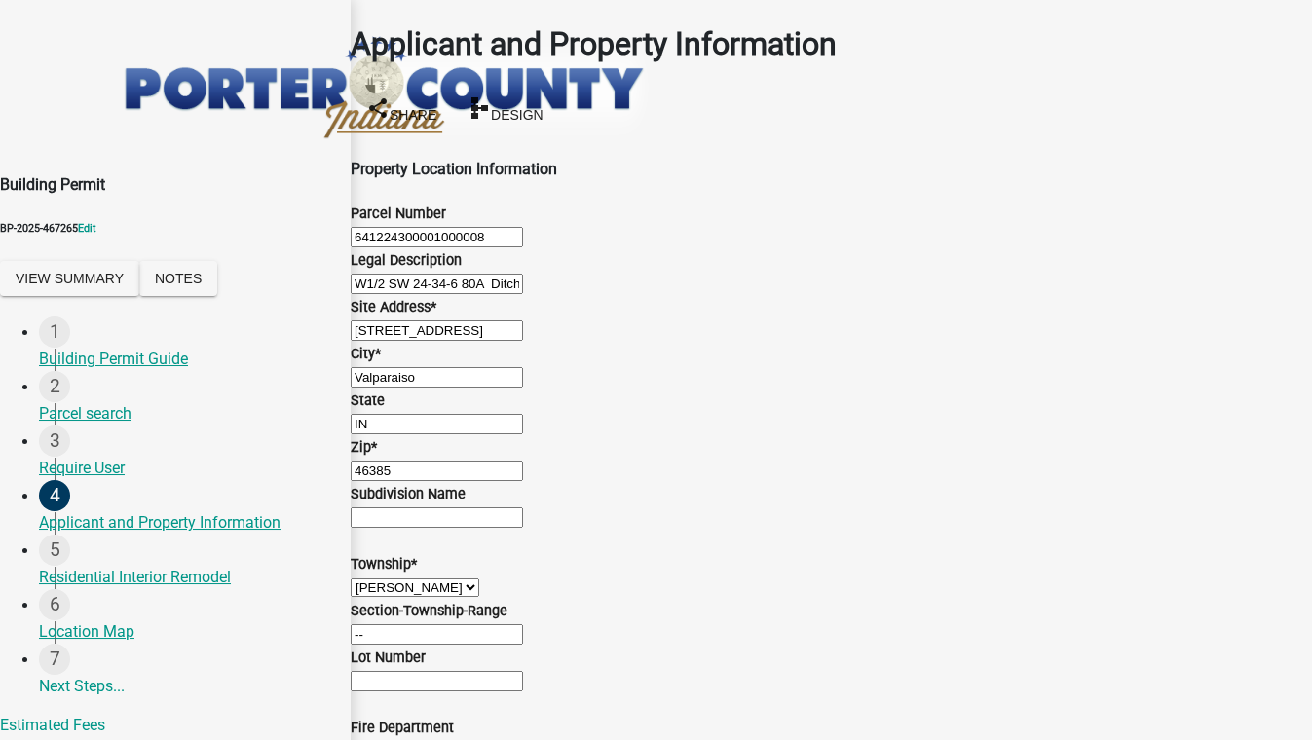
radio input "true"
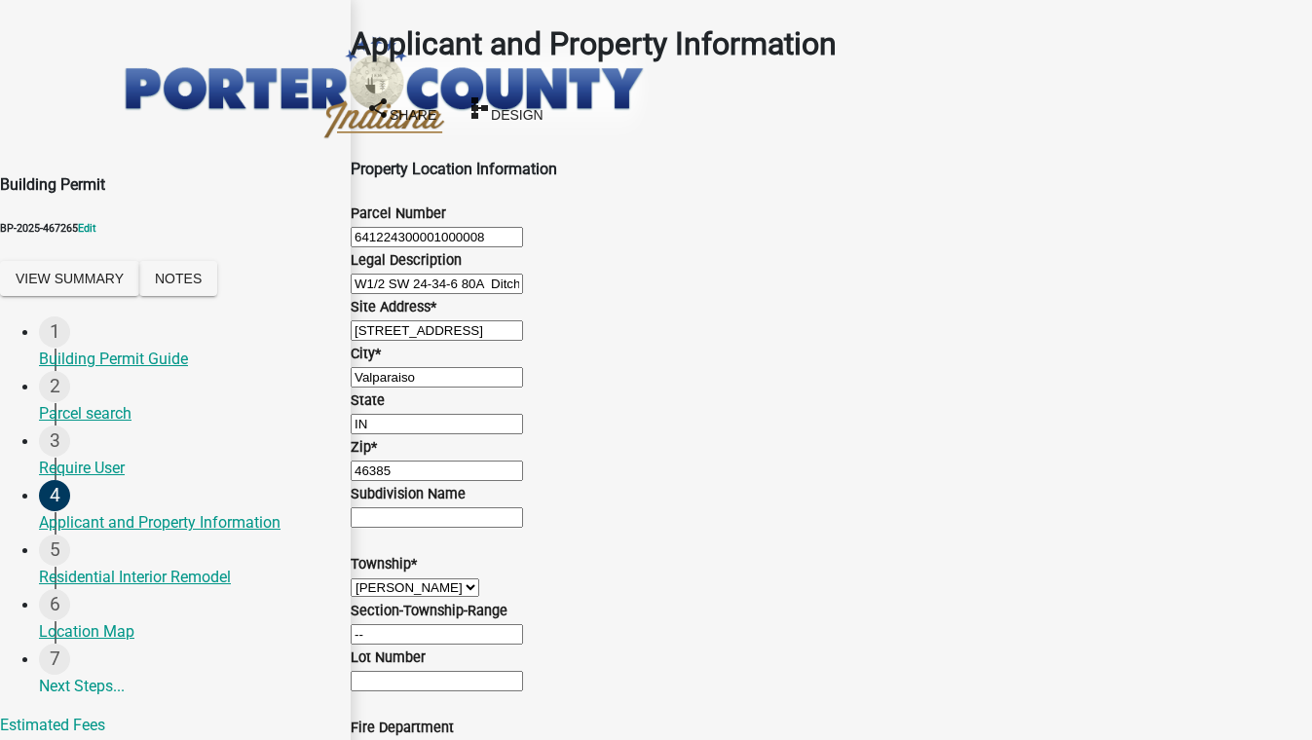
select select "80419f04-909b-4553-b8ea-4a8135098198"
type input "5555555555"
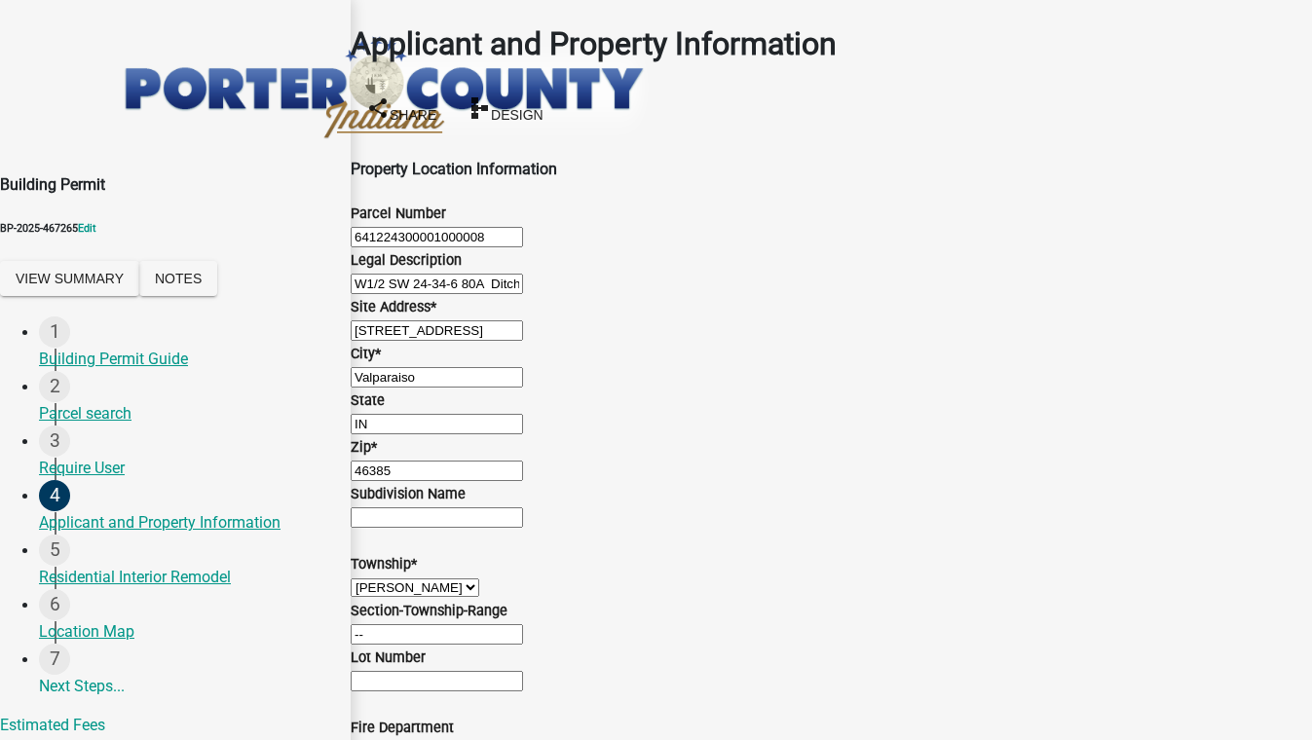
radio input "true"
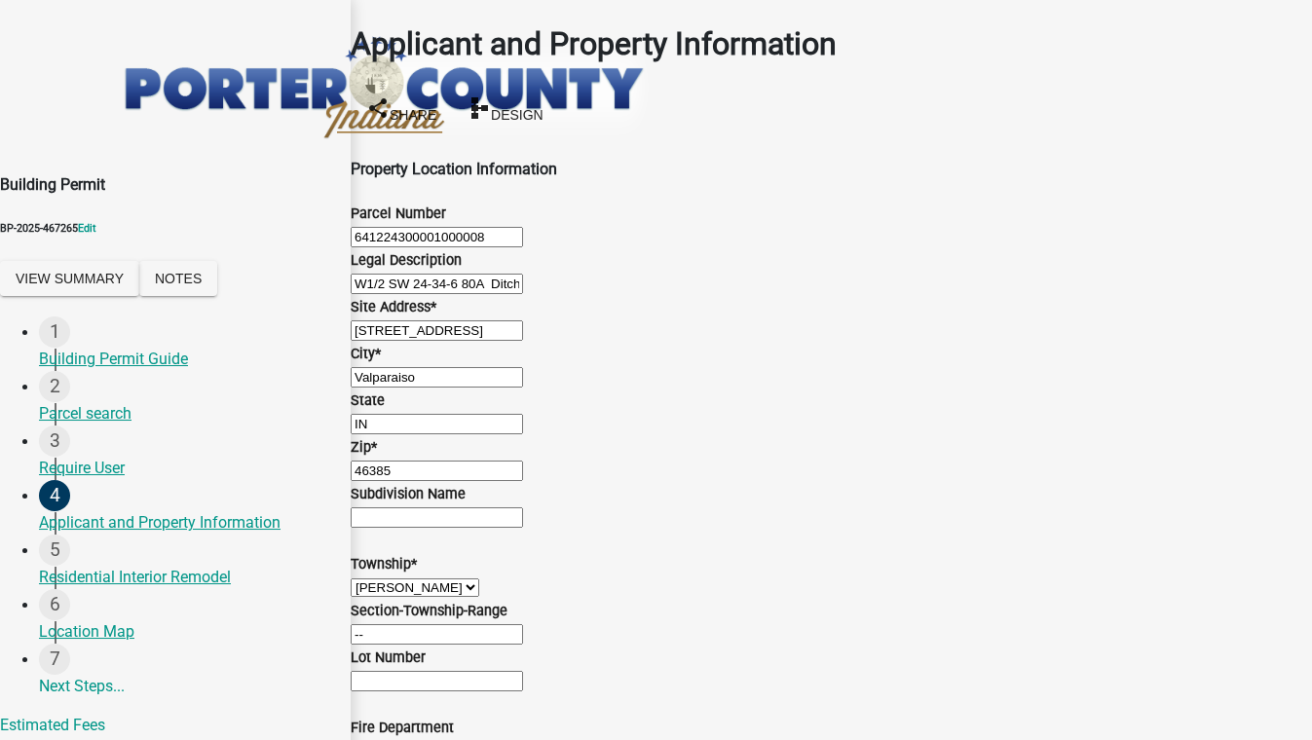
type input "[EMAIL_ADDRESS][DOMAIN_NAME]"
radio input "true"
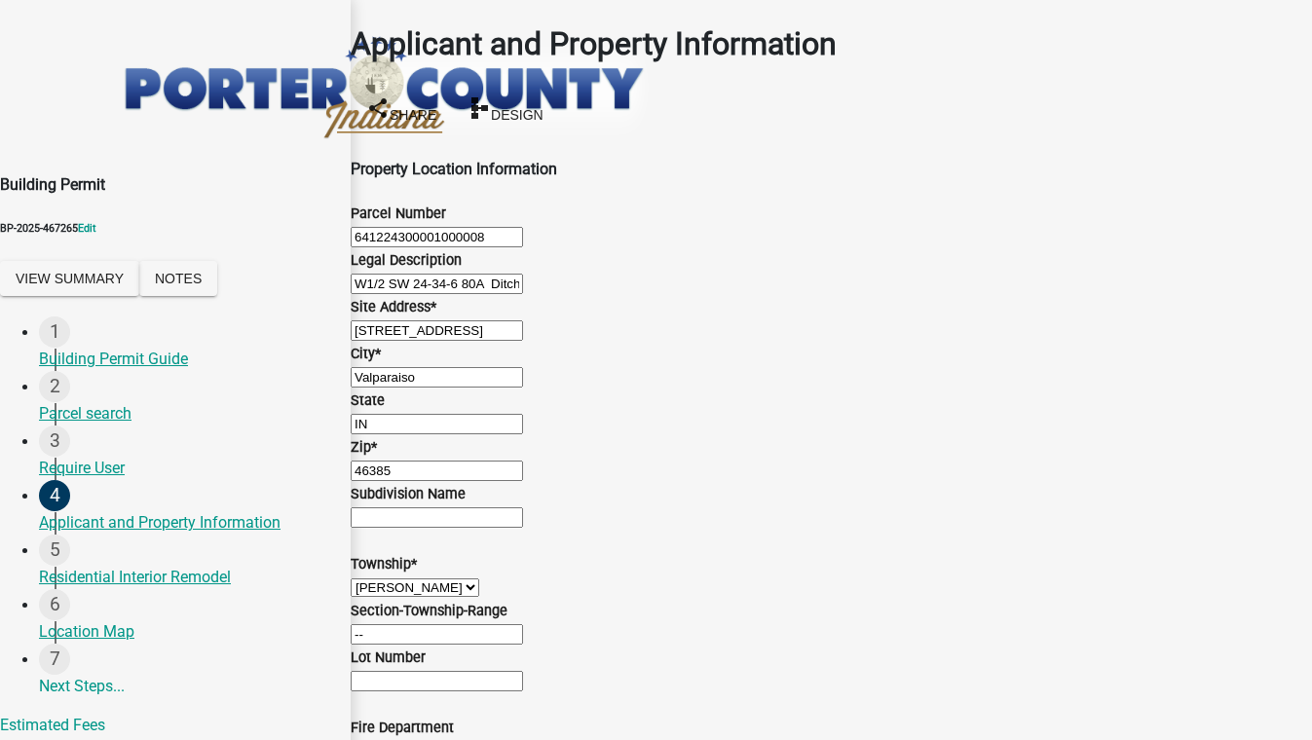
radio input "true"
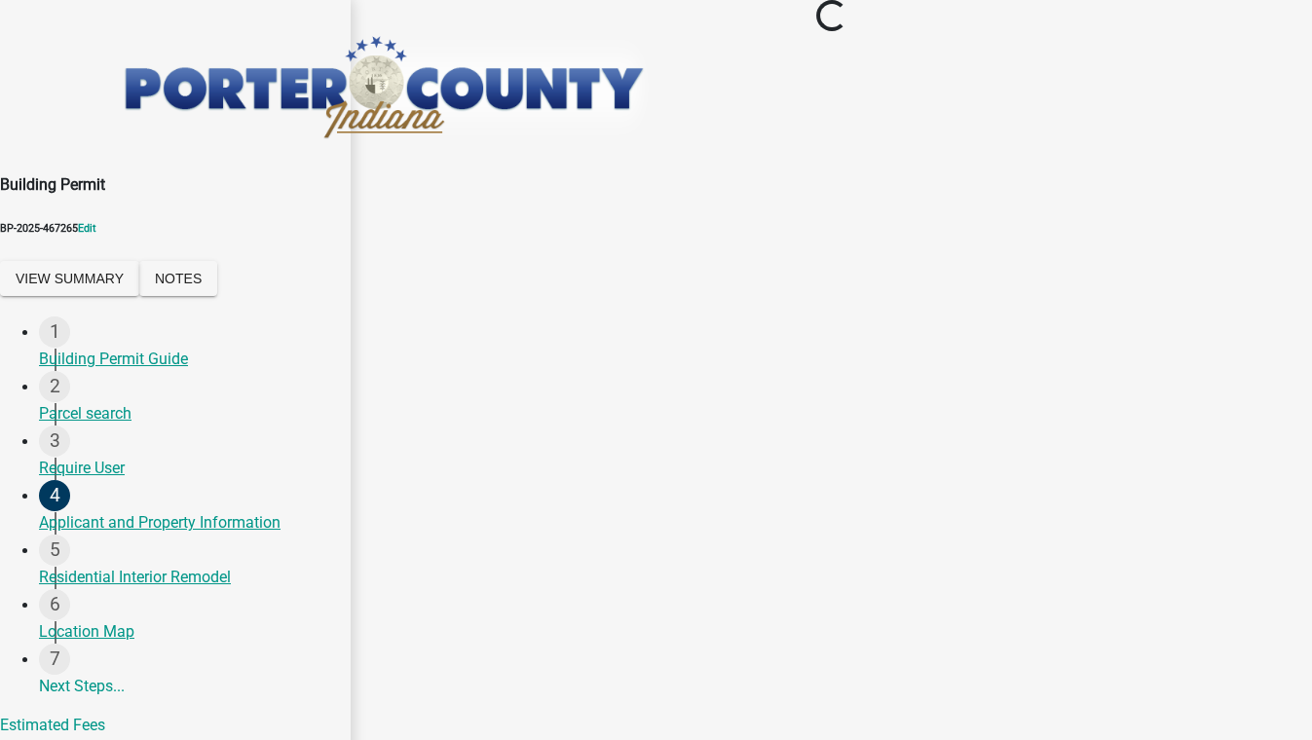
scroll to position [0, 0]
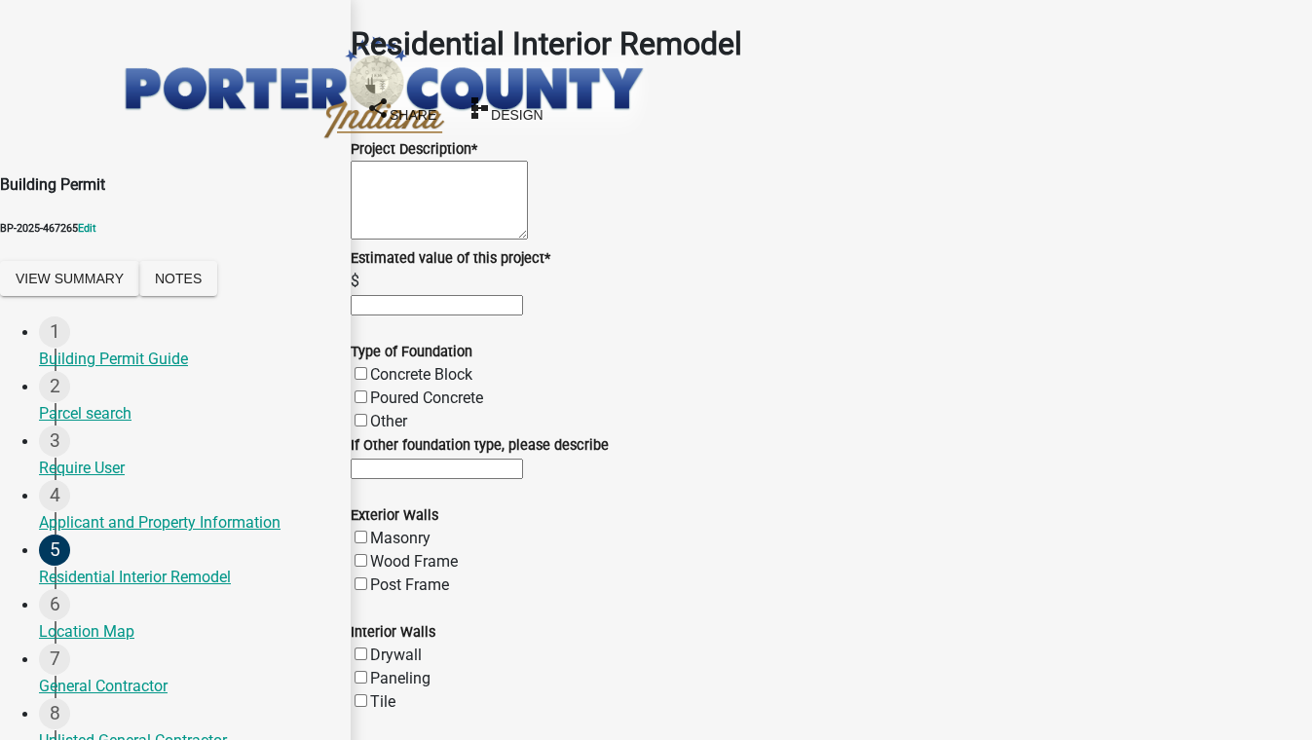
click at [447, 187] on textarea "Project Description *" at bounding box center [439, 200] width 177 height 79
drag, startPoint x: 410, startPoint y: 242, endPoint x: 413, endPoint y: 225, distance: 17.8
click at [412, 240] on textarea "Project Description *" at bounding box center [439, 200] width 177 height 79
type textarea "drftyghujkl"
click at [436, 315] on input "text" at bounding box center [437, 305] width 172 height 20
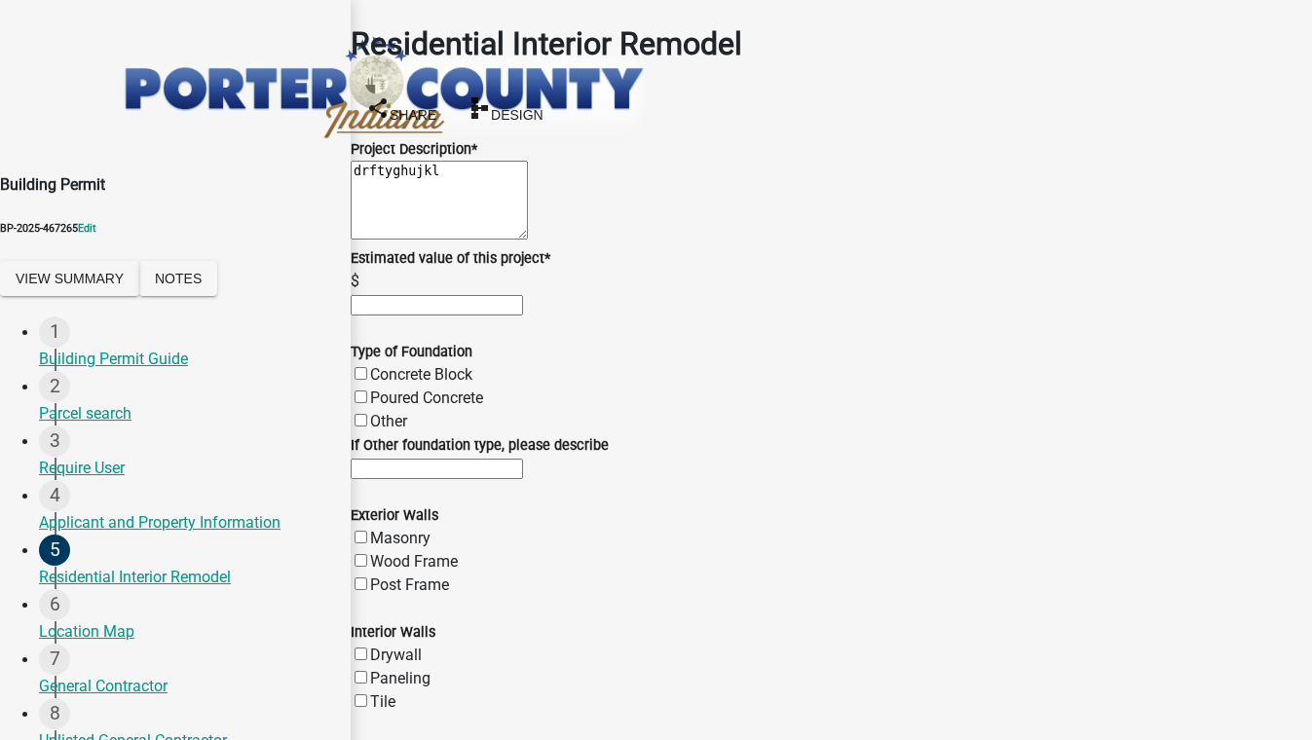
type input "85000"
click at [414, 384] on label "Concrete Block" at bounding box center [421, 374] width 102 height 18
click at [367, 380] on input "Concrete Block" at bounding box center [360, 373] width 13 height 13
checkbox input "true"
checkbox input "false"
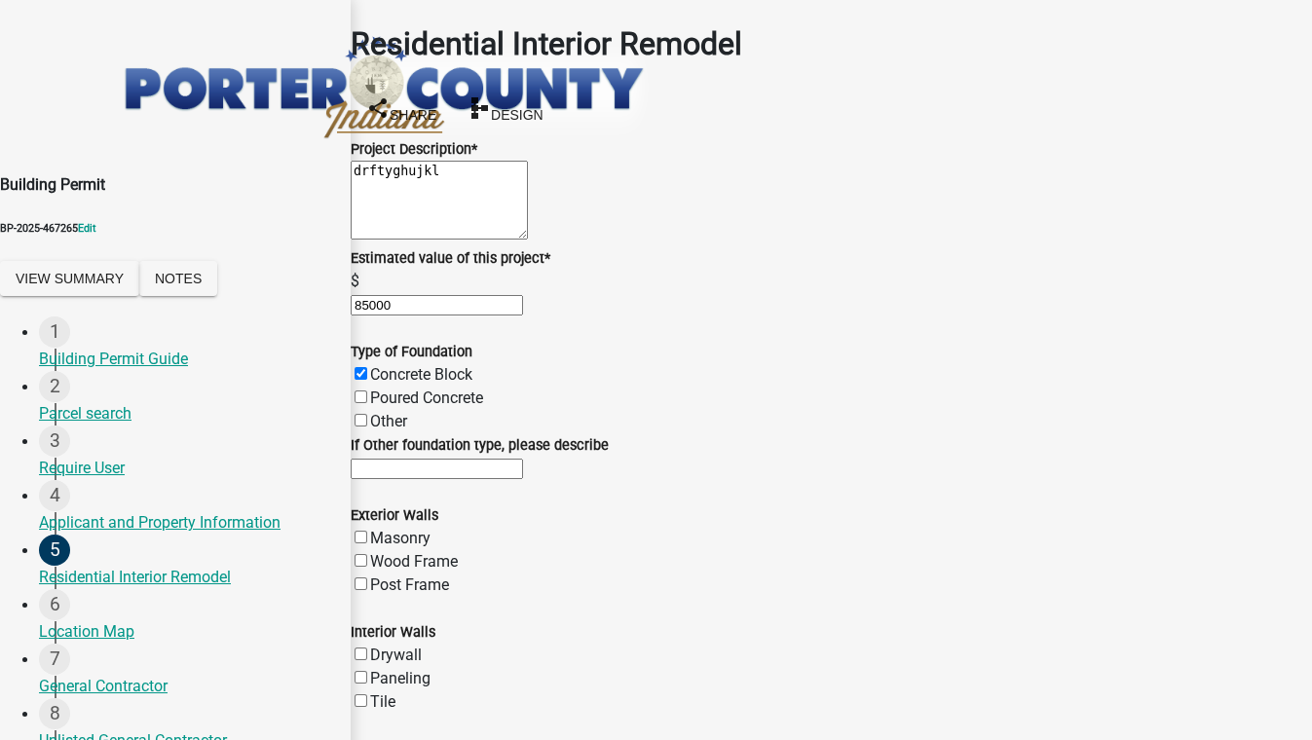
checkbox input "false"
click at [412, 407] on label "Poured Concrete" at bounding box center [426, 397] width 113 height 18
click at [367, 403] on input "Poured Concrete" at bounding box center [360, 396] width 13 height 13
checkbox input "true"
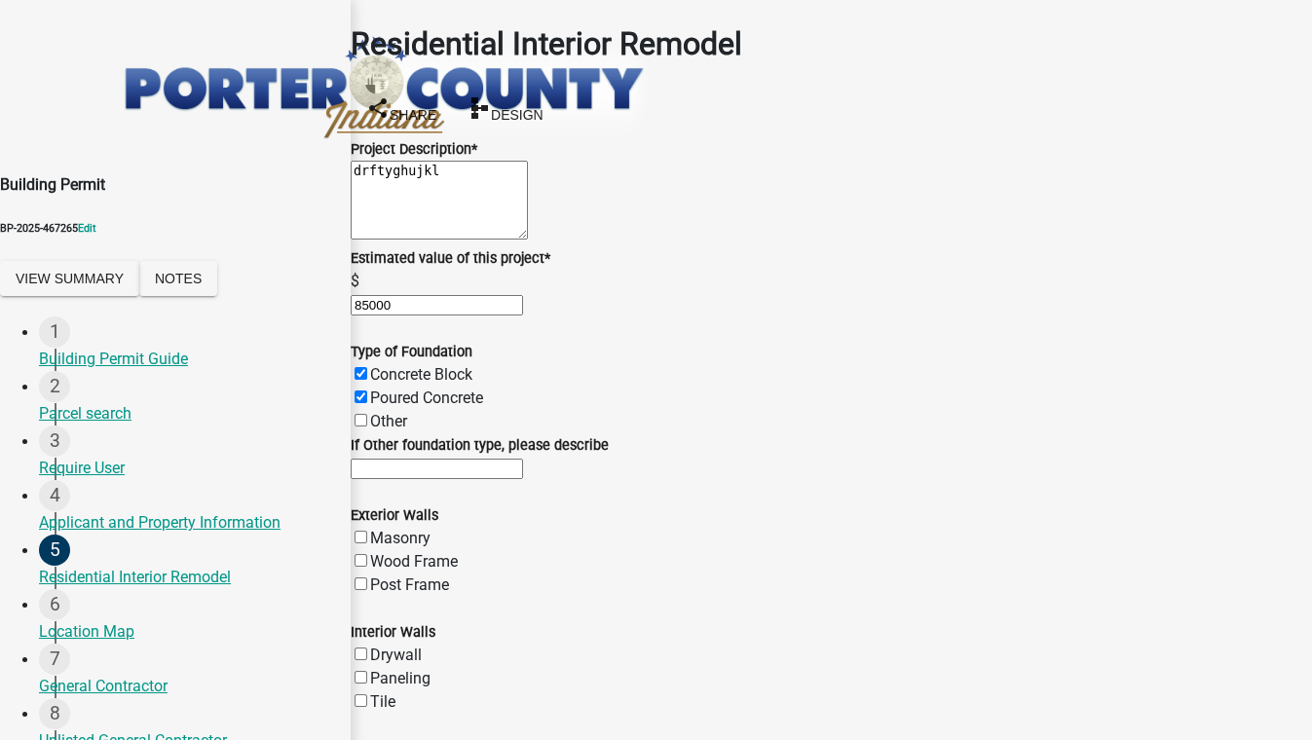
checkbox input "true"
checkbox input "false"
click at [430, 552] on label "Wood Frame" at bounding box center [414, 561] width 88 height 18
click at [367, 554] on input "Wood Frame" at bounding box center [360, 560] width 13 height 13
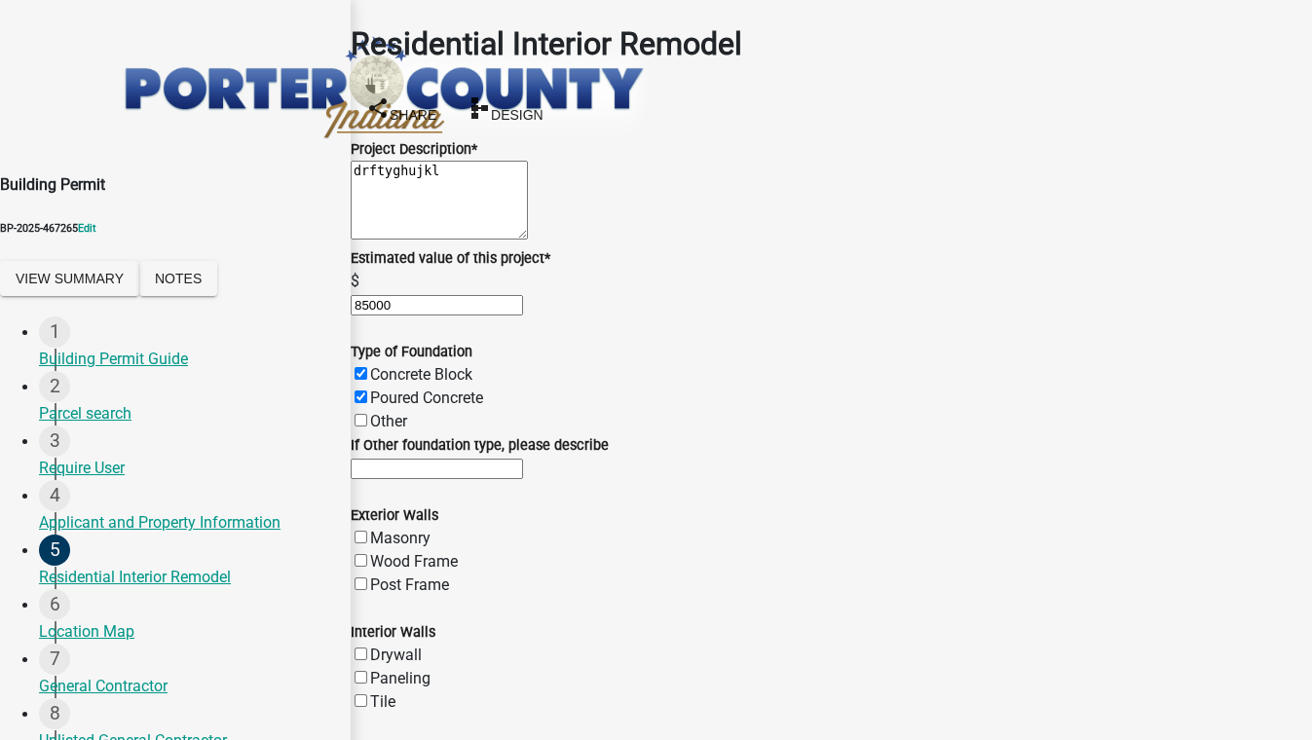
checkbox input "true"
checkbox input "false"
checkbox input "true"
checkbox input "false"
click at [430, 529] on label "Masonry" at bounding box center [400, 538] width 60 height 18
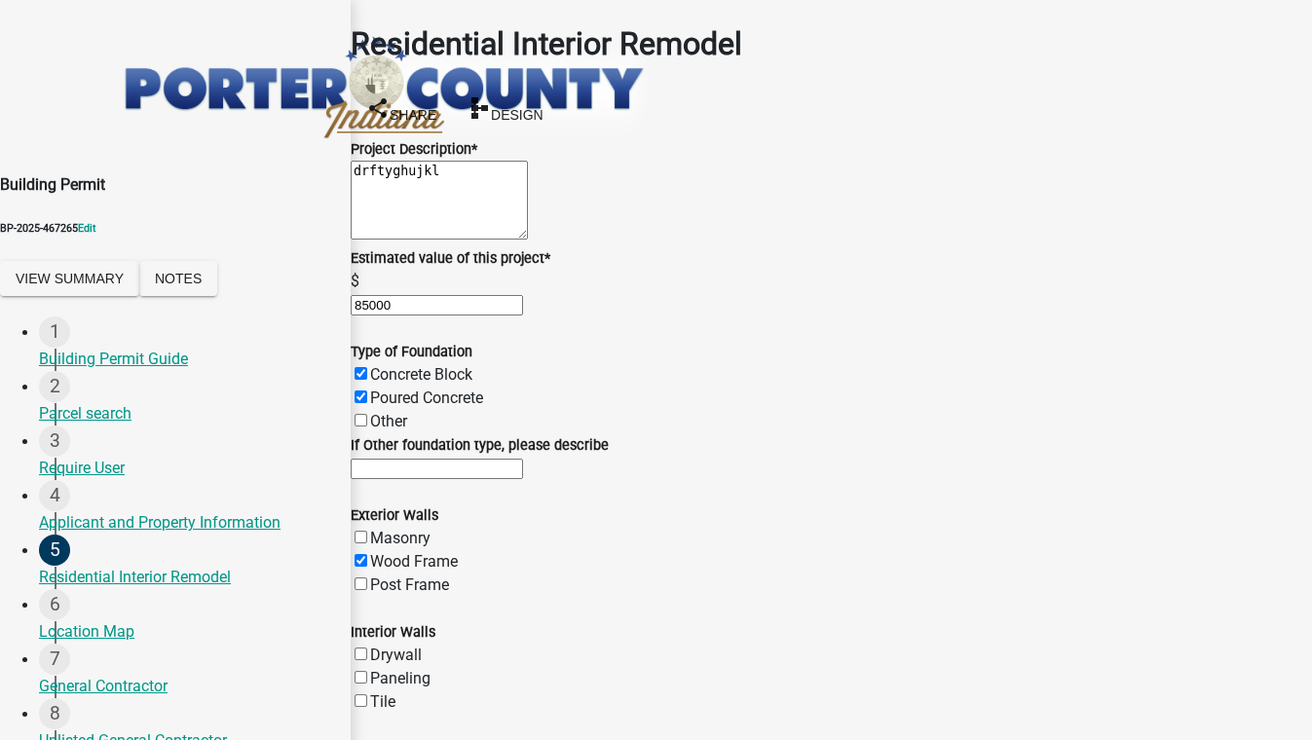
click at [367, 531] on input "Masonry" at bounding box center [360, 537] width 13 height 13
checkbox input "true"
checkbox input "false"
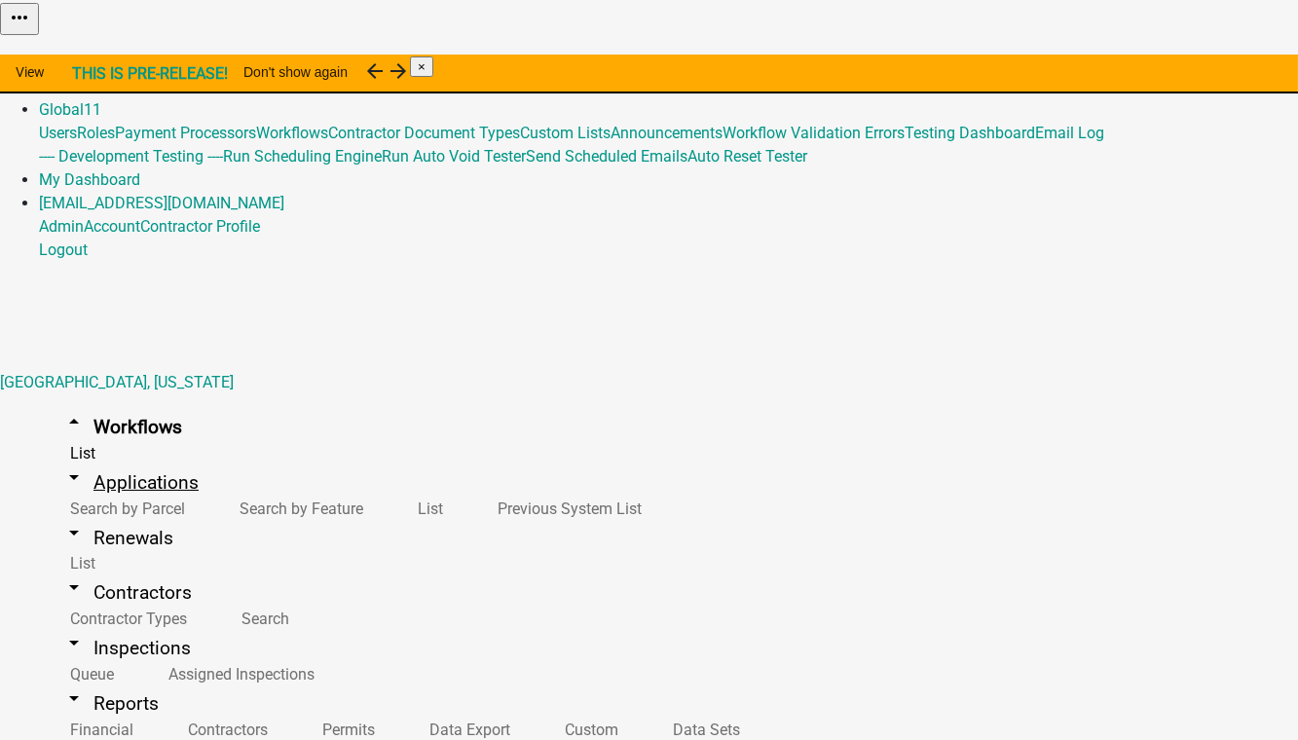
click at [108, 460] on link "arrow_drop_down Applications" at bounding box center [130, 483] width 183 height 46
click at [387, 488] on link "List" at bounding box center [427, 509] width 80 height 42
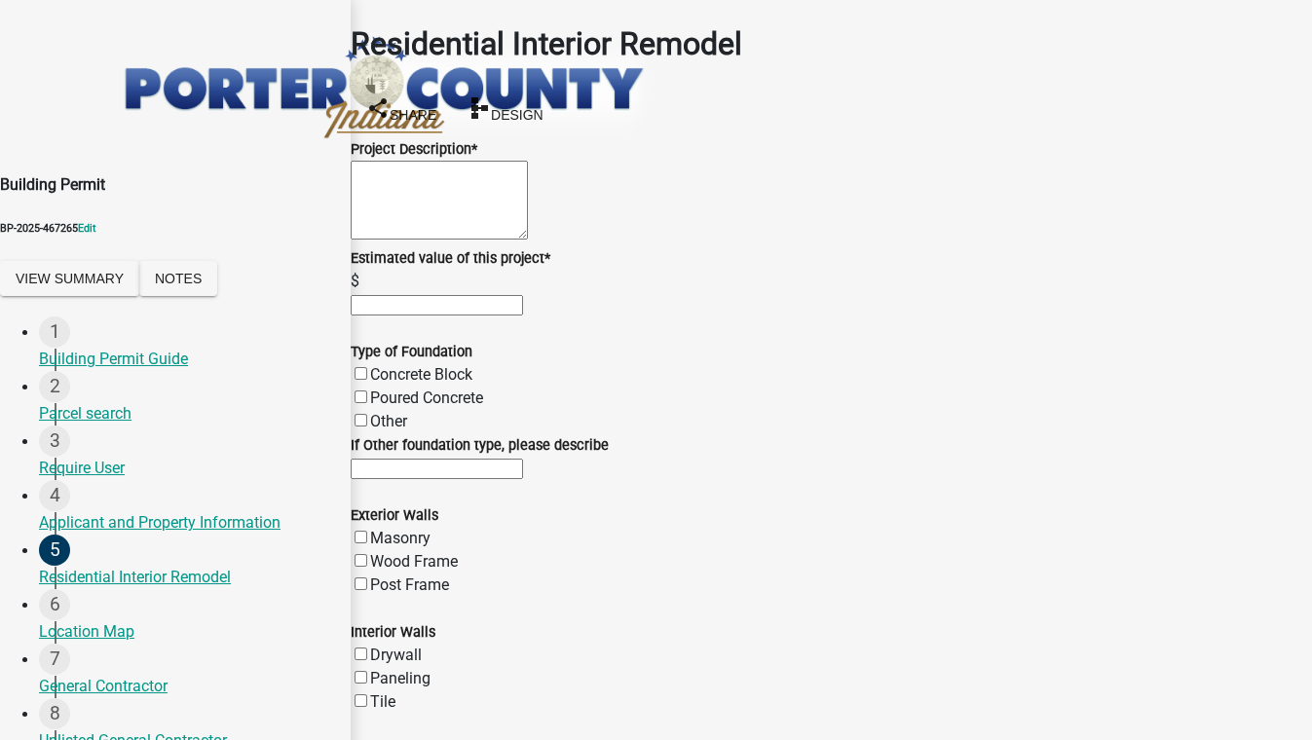
click at [528, 184] on textarea "Project Description *" at bounding box center [439, 200] width 177 height 79
type textarea "fcljhtgrfead"
click at [441, 315] on input "text" at bounding box center [437, 305] width 172 height 20
type input "85000"
click at [462, 384] on label "Concrete Block" at bounding box center [421, 374] width 102 height 18
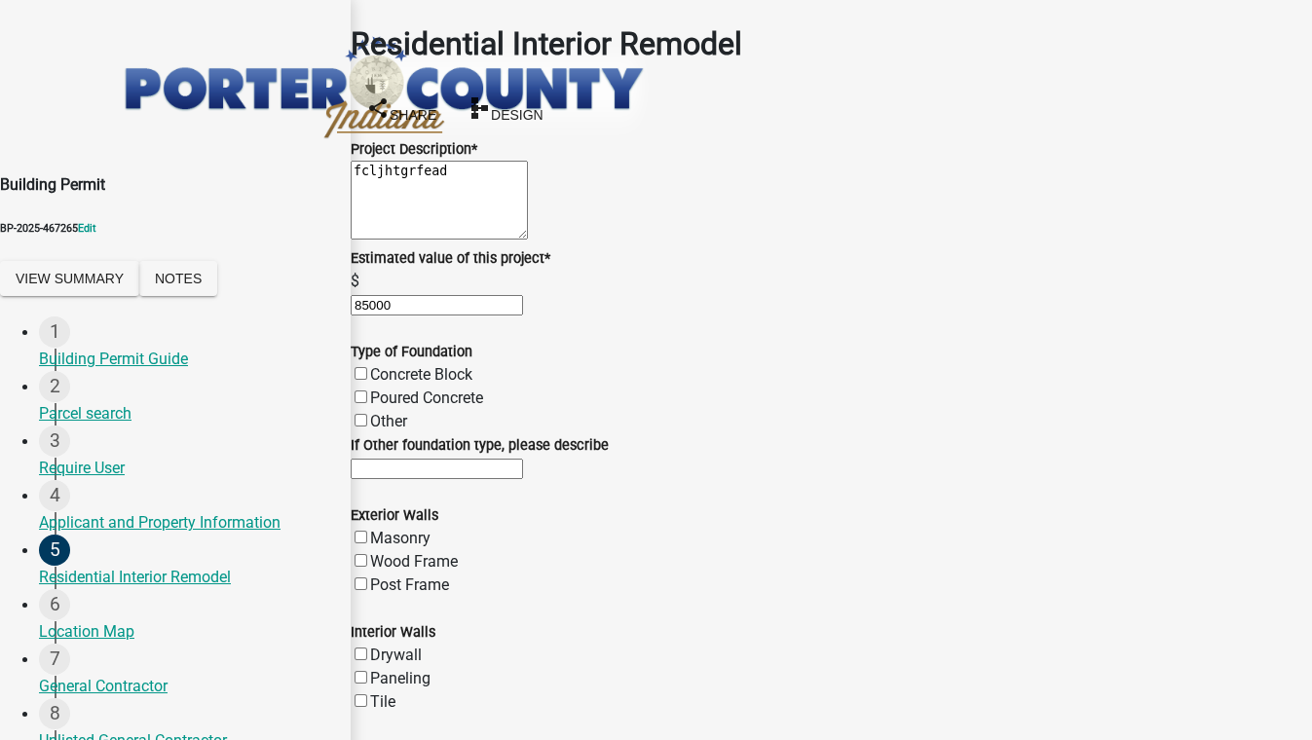
click at [367, 380] on input "Concrete Block" at bounding box center [360, 373] width 13 height 13
checkbox input "true"
checkbox input "false"
click at [462, 384] on label "Concrete Block" at bounding box center [421, 374] width 102 height 18
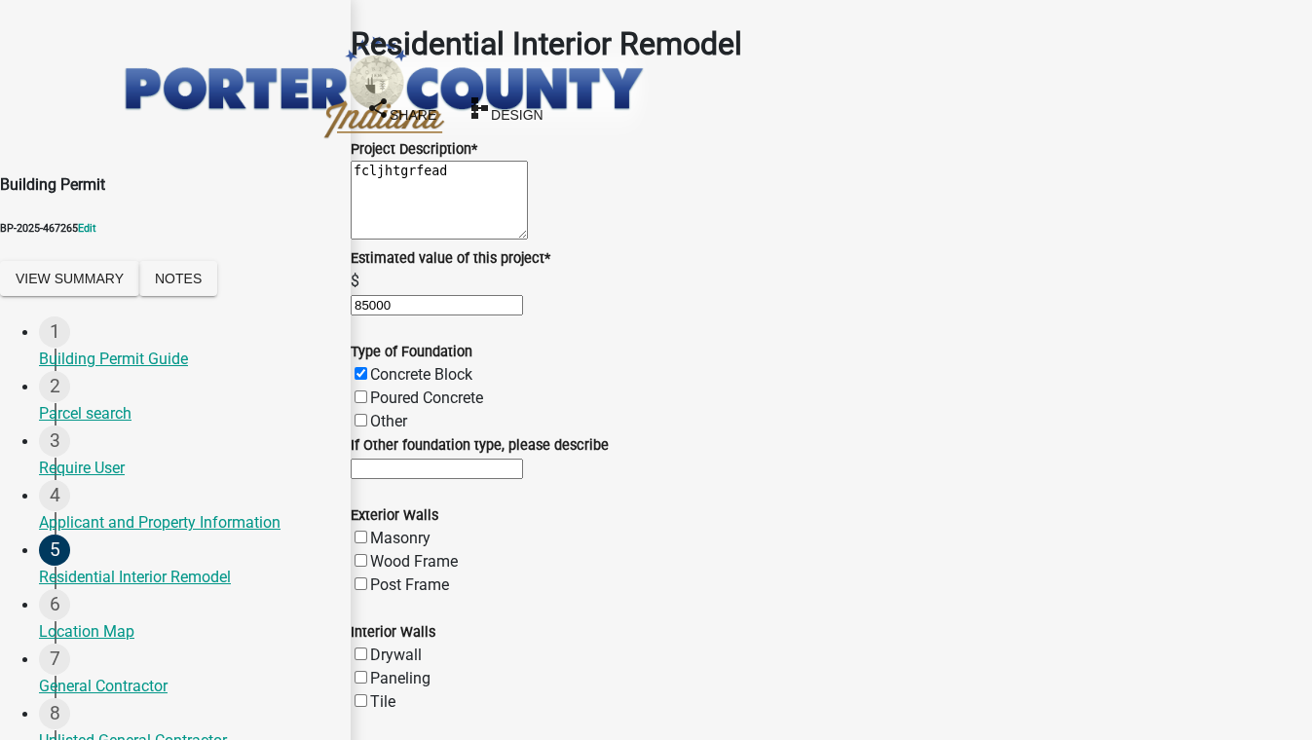
click at [367, 380] on input "Concrete Block" at bounding box center [360, 373] width 13 height 13
checkbox input "false"
drag, startPoint x: 462, startPoint y: 435, endPoint x: 457, endPoint y: 454, distance: 19.4
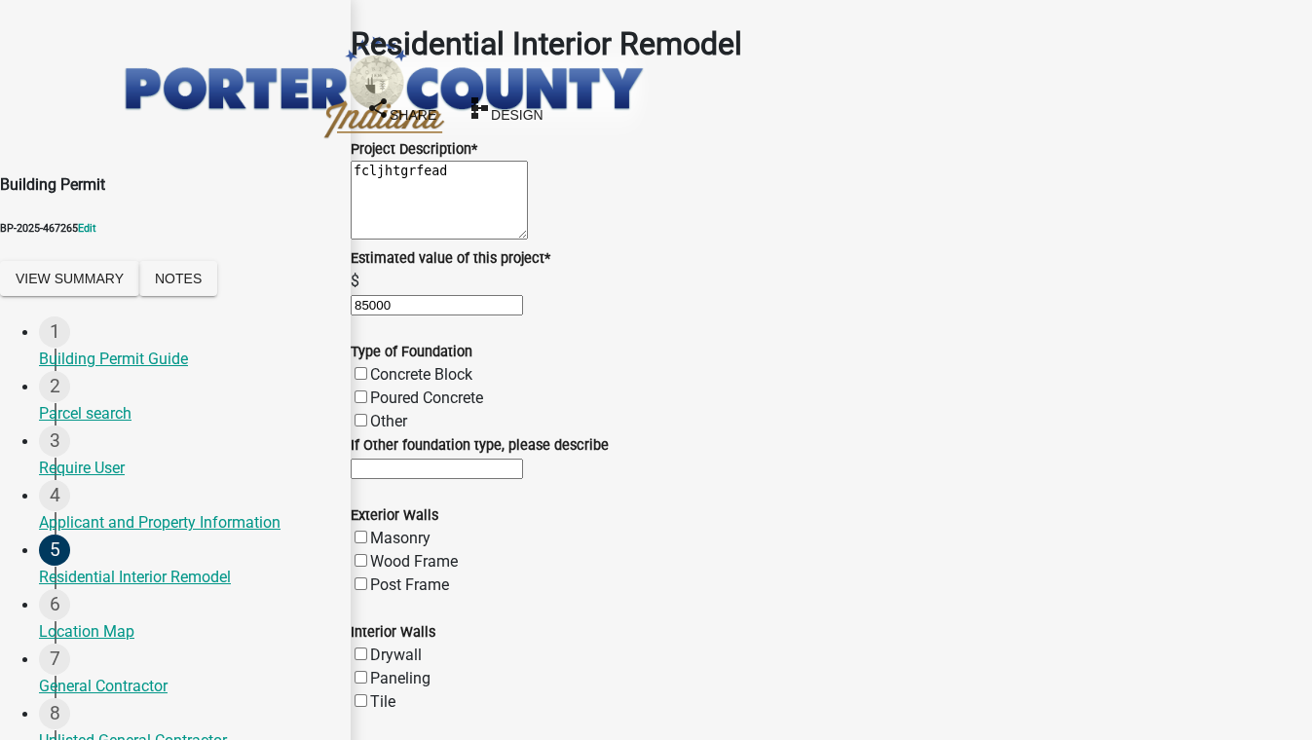
click at [457, 407] on label "Poured Concrete" at bounding box center [426, 397] width 113 height 18
click at [367, 403] on input "Poured Concrete" at bounding box center [360, 396] width 13 height 13
checkbox input "true"
checkbox input "false"
checkbox input "true"
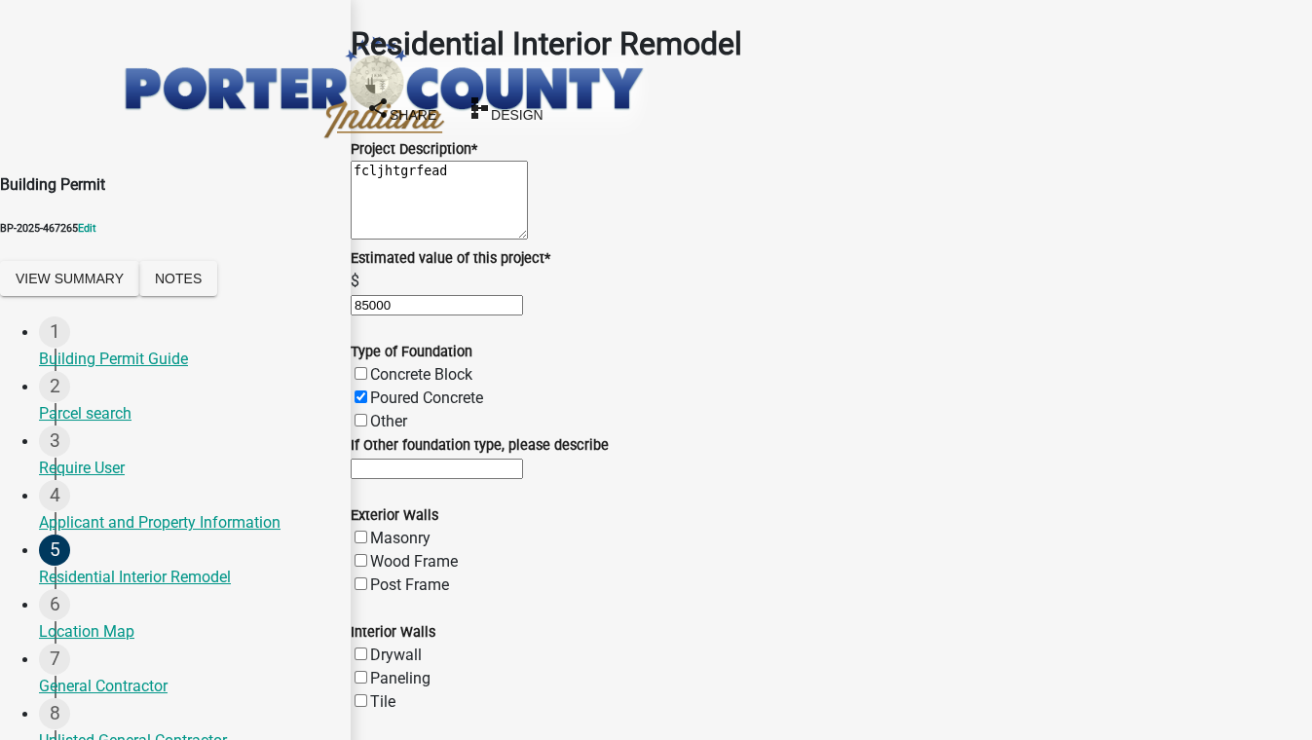
checkbox input "false"
click at [384, 384] on label "Concrete Block" at bounding box center [421, 374] width 102 height 18
click at [367, 380] on input "Concrete Block" at bounding box center [360, 373] width 13 height 13
checkbox input "true"
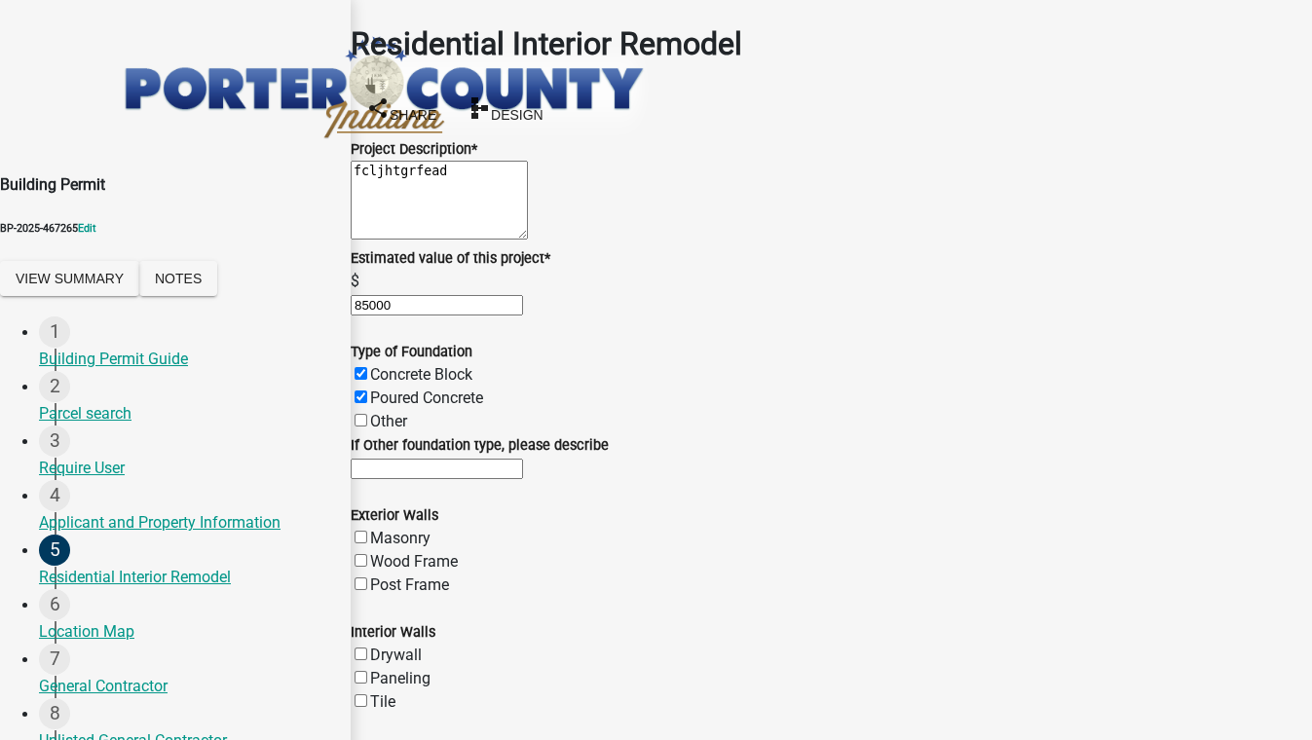
checkbox input "false"
click at [385, 529] on label "Masonry" at bounding box center [400, 538] width 60 height 18
click at [367, 531] on input "Masonry" at bounding box center [360, 537] width 13 height 13
checkbox input "true"
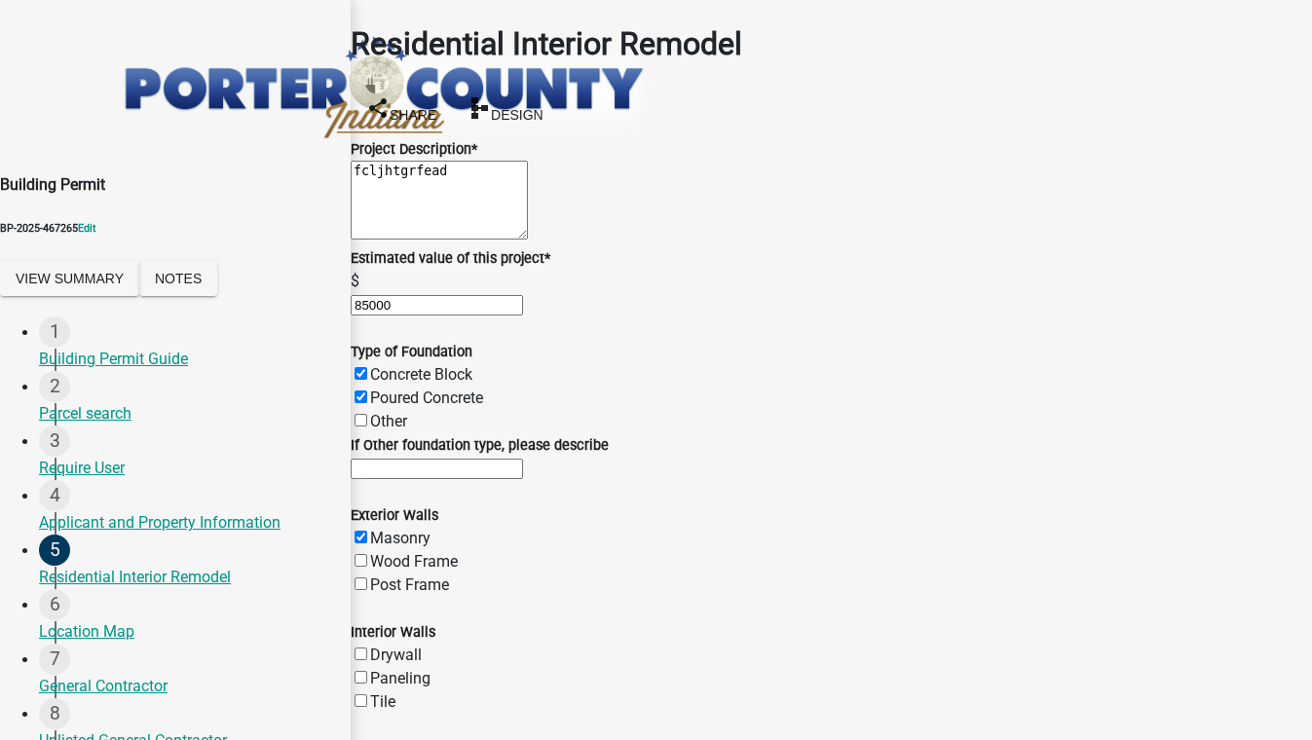
checkbox input "false"
click at [385, 529] on label "Masonry" at bounding box center [400, 538] width 60 height 18
click at [367, 531] on input "Masonry" at bounding box center [360, 537] width 13 height 13
checkbox input "false"
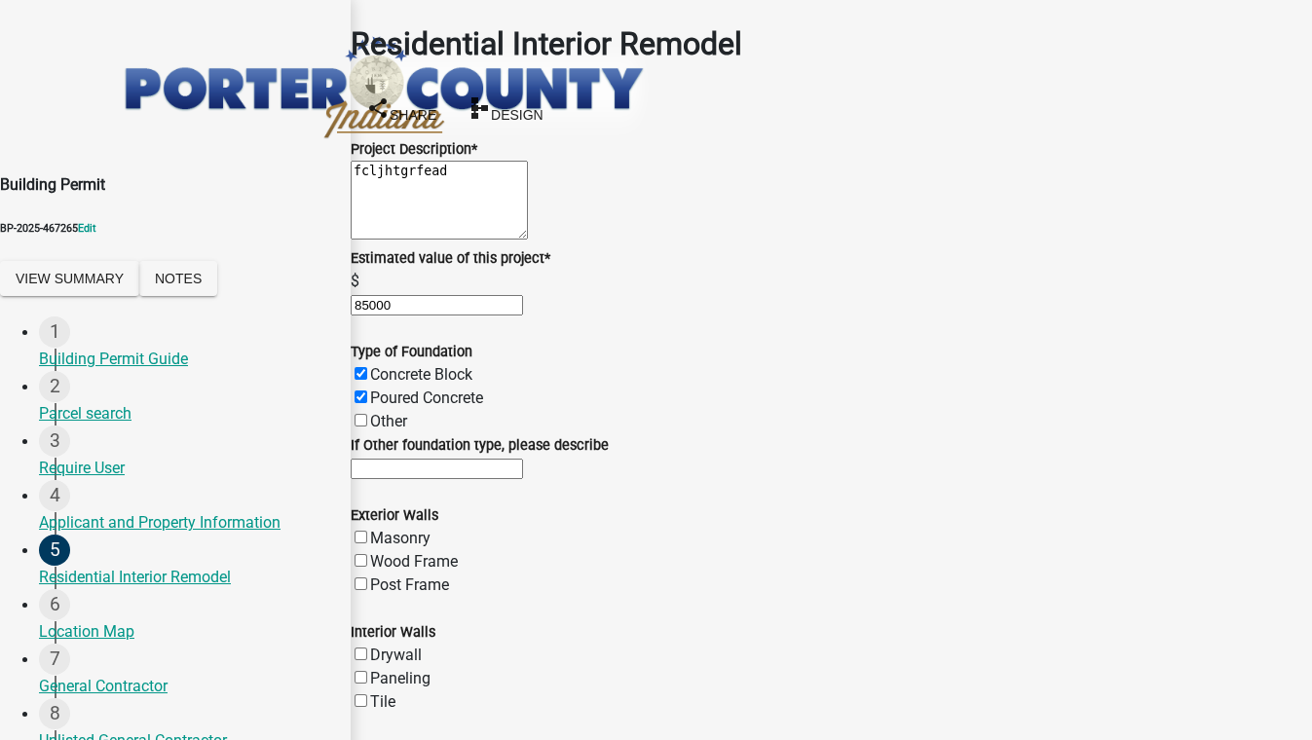
checkbox input "false"
click at [383, 552] on label "Wood Frame" at bounding box center [414, 561] width 88 height 18
click at [367, 554] on input "Wood Frame" at bounding box center [360, 560] width 13 height 13
checkbox input "true"
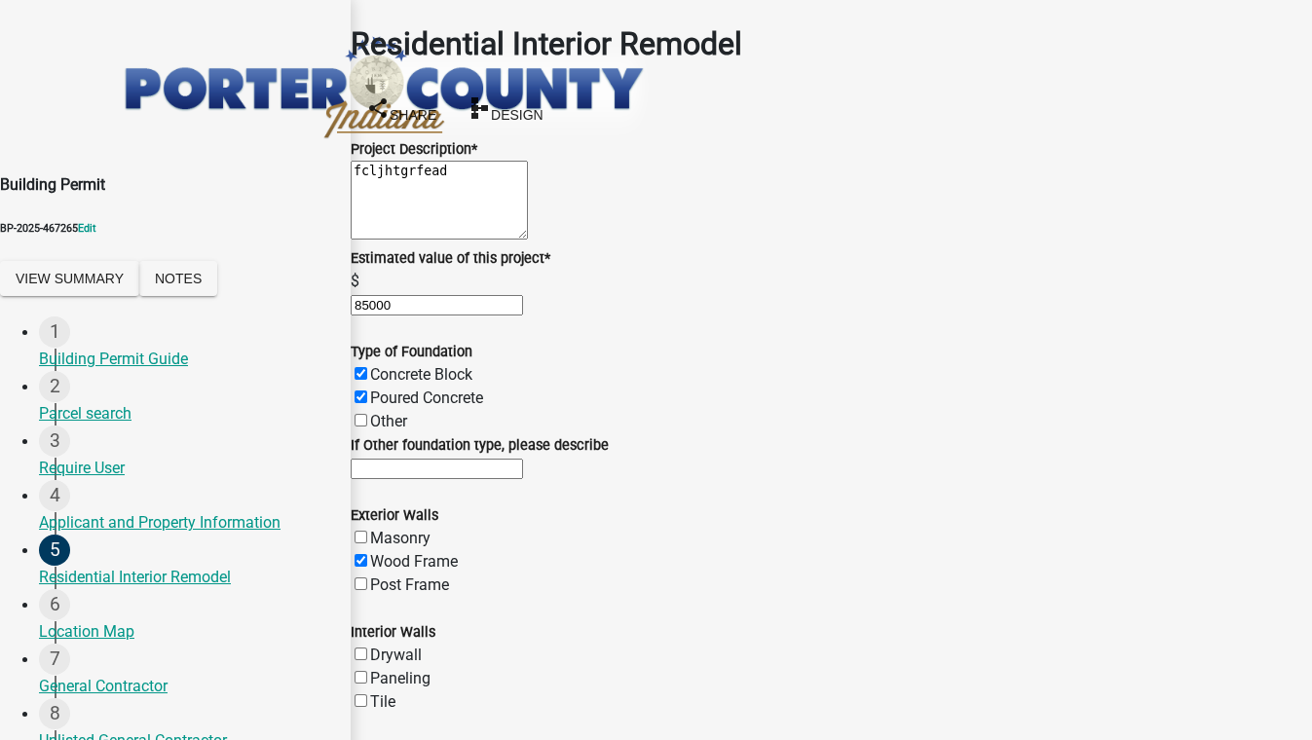
checkbox input "false"
checkbox input "true"
checkbox input "false"
click at [378, 529] on label "Masonry" at bounding box center [400, 538] width 60 height 18
click at [367, 531] on input "Masonry" at bounding box center [360, 537] width 13 height 13
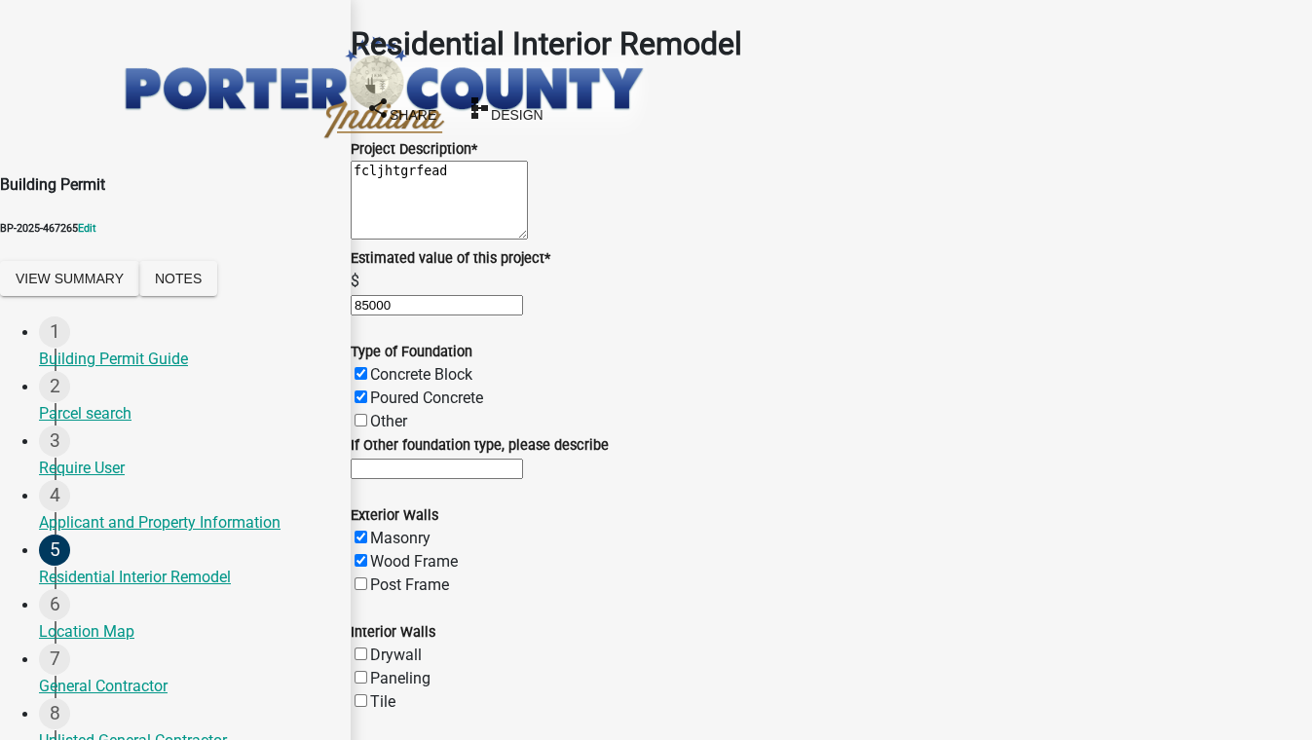
checkbox input "true"
checkbox input "false"
click at [383, 646] on label "Drywall" at bounding box center [396, 655] width 52 height 18
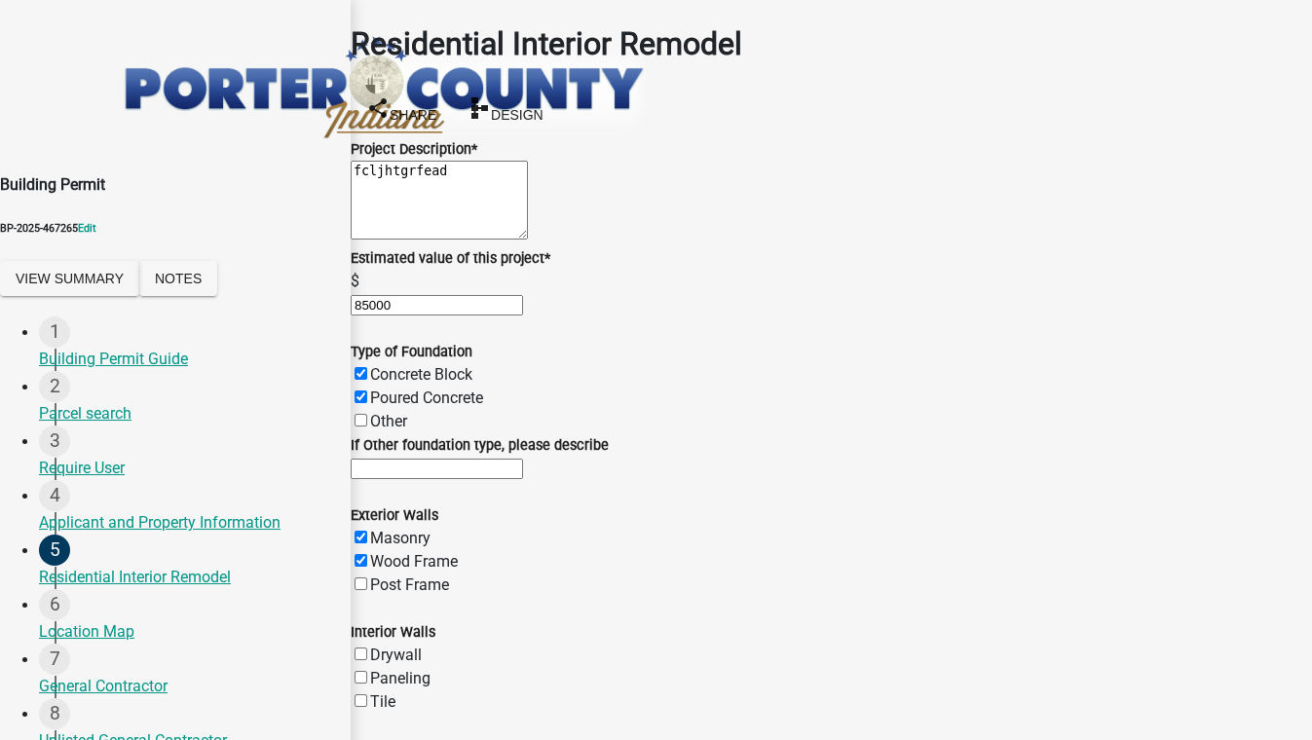
click at [367, 647] on input "Drywall" at bounding box center [360, 653] width 13 height 13
checkbox input "true"
checkbox input "false"
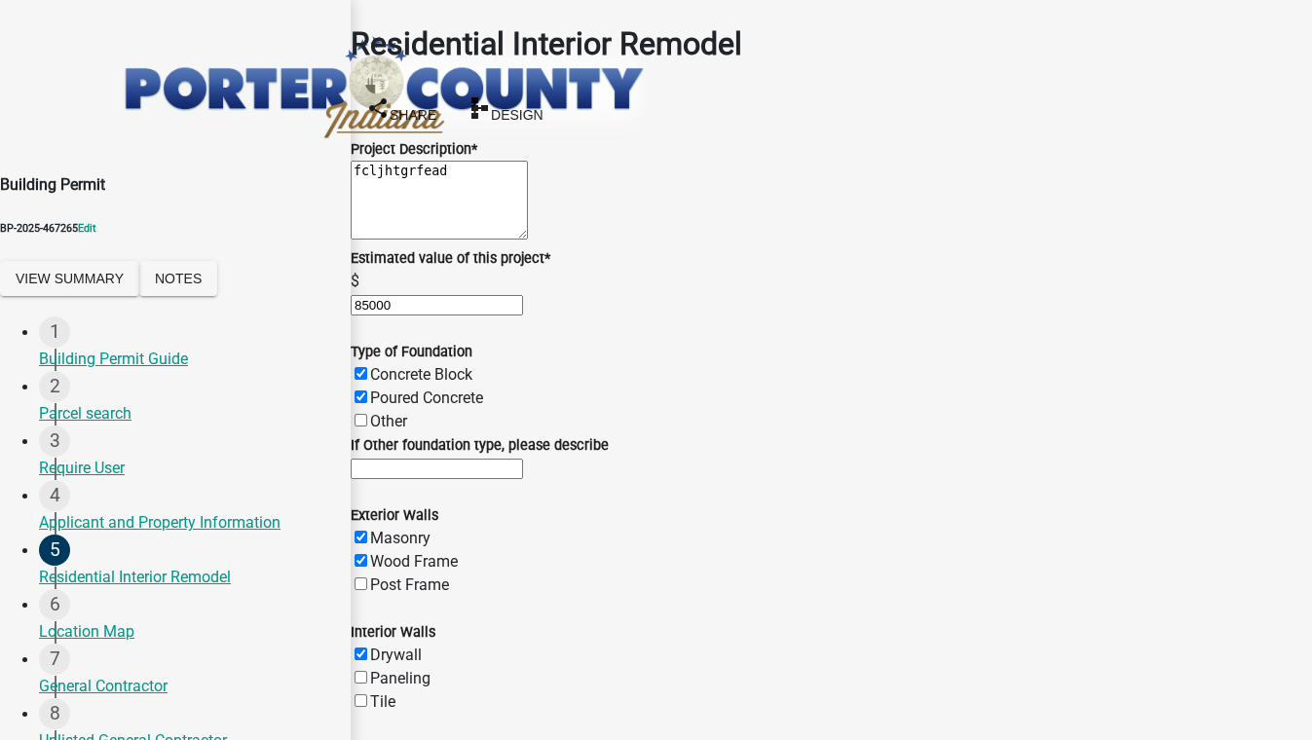
checkbox input "true"
checkbox input "false"
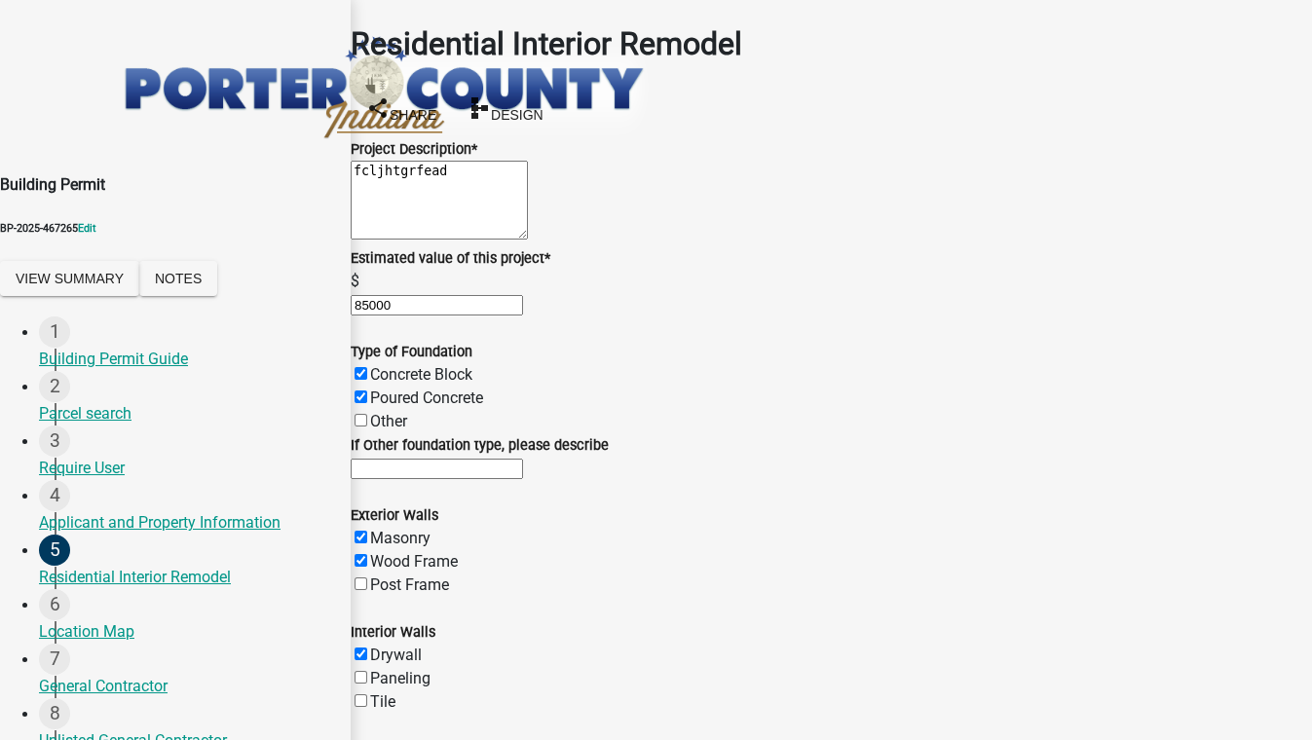
scroll to position [619, 0]
checkbox input "true"
checkbox input "false"
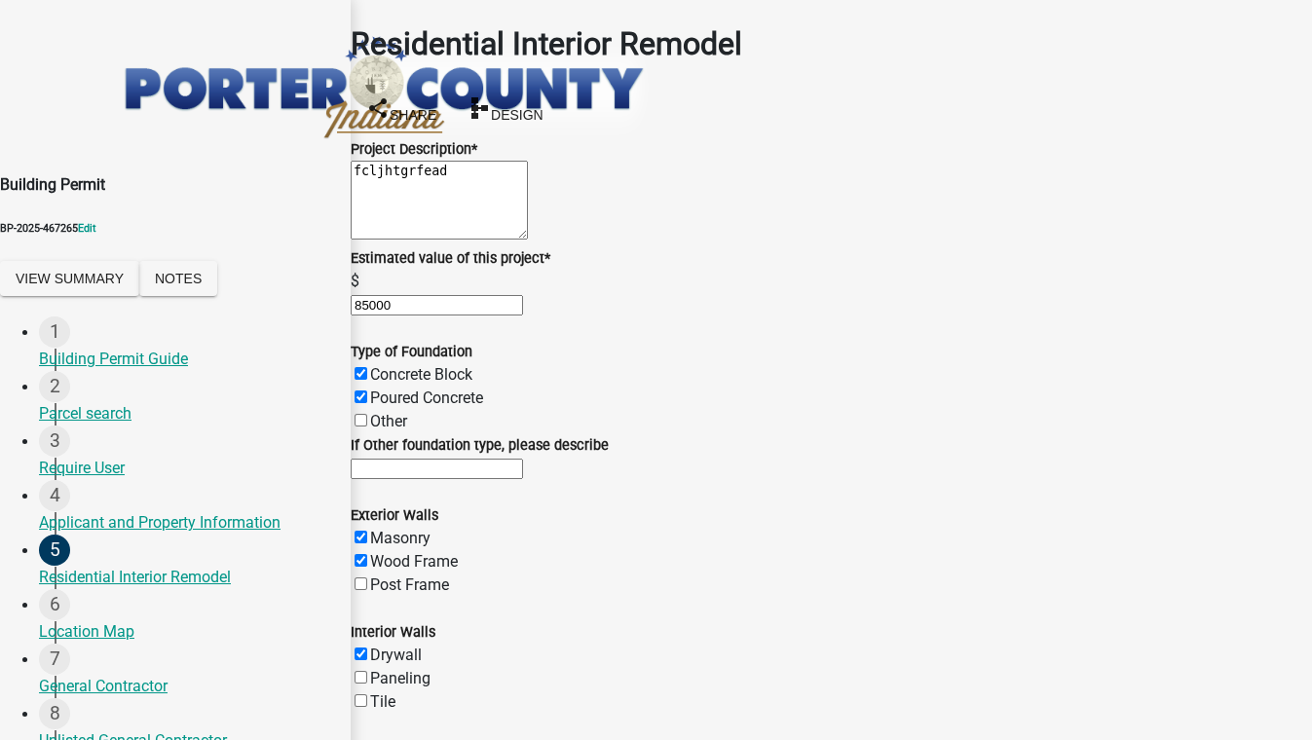
scroll to position [2744, 0]
drag, startPoint x: 446, startPoint y: 376, endPoint x: 300, endPoint y: 403, distance: 148.6
click at [300, 403] on div "Building Permit BP-2025-467265 Edit View Summary Notes 1 Building Permit Guide …" at bounding box center [656, 497] width 1312 height 994
type input "500"
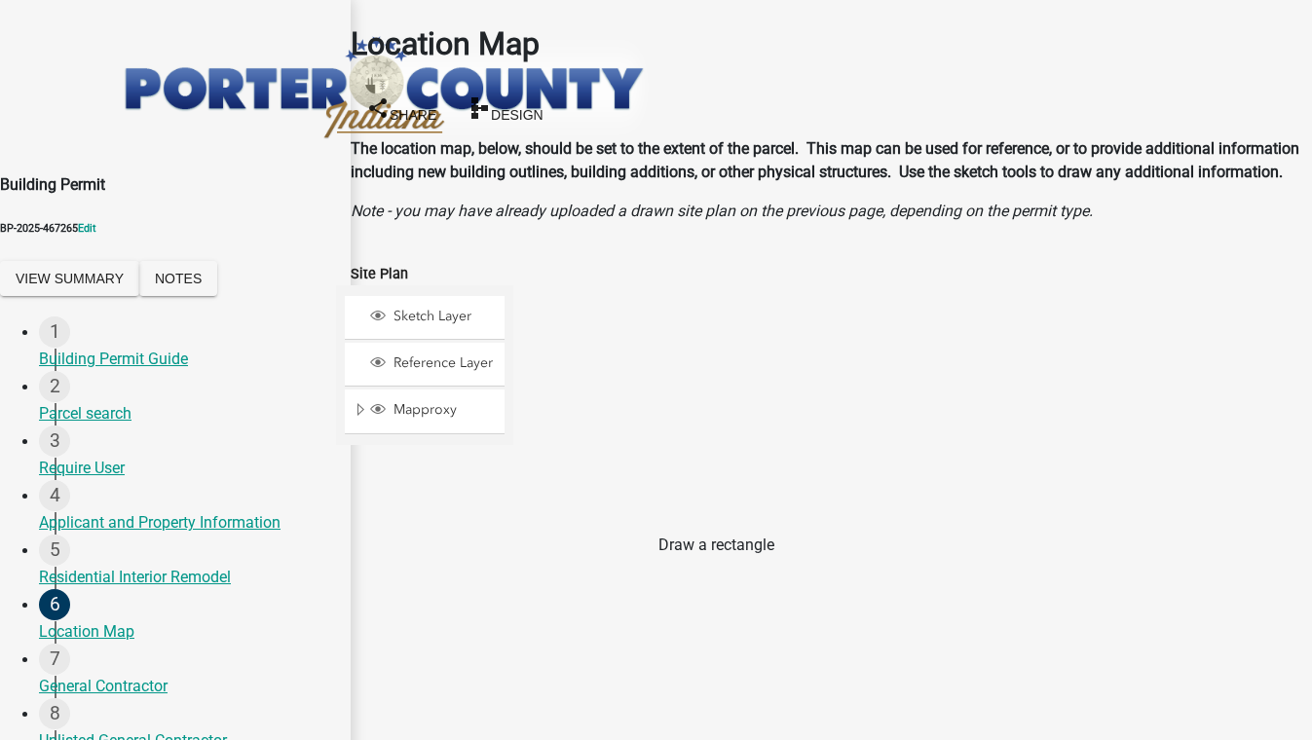
click at [551, 545] on span at bounding box center [544, 553] width 16 height 16
click at [513, 543] on div at bounding box center [513, 528] width 0 height 487
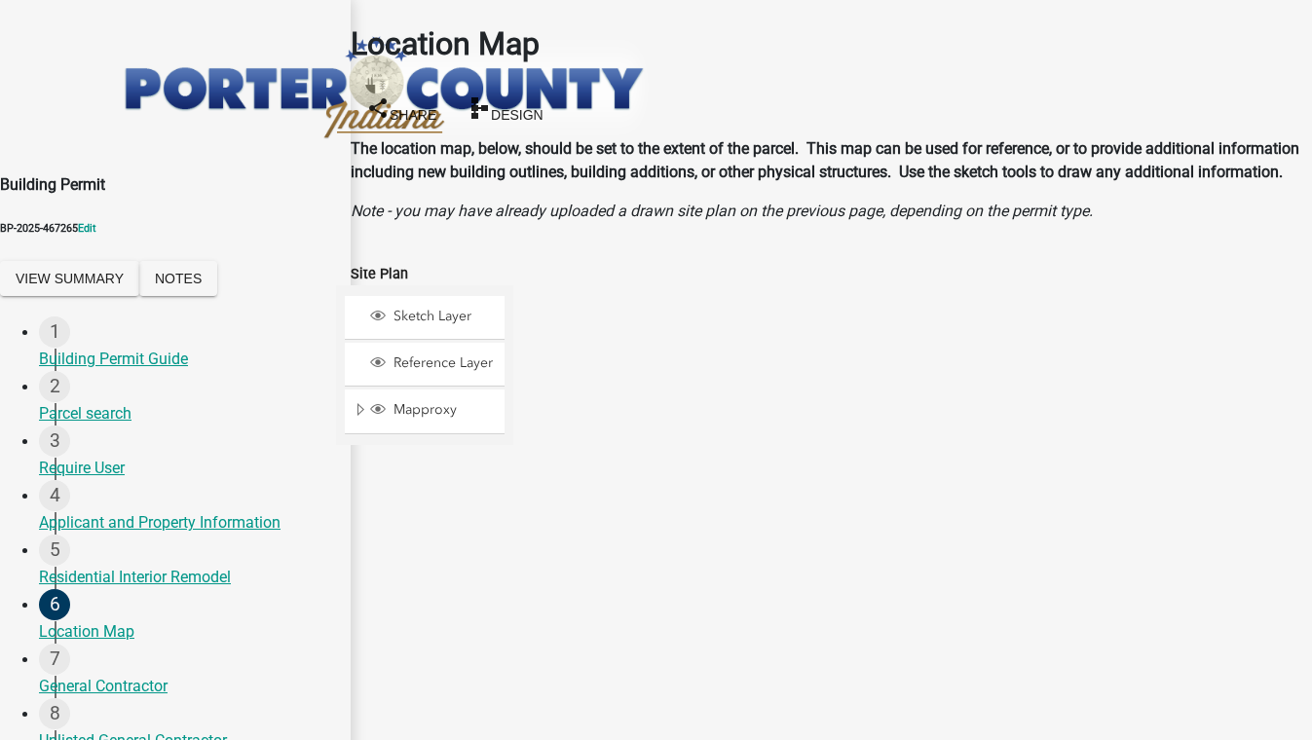
click at [513, 480] on div at bounding box center [513, 528] width 0 height 487
click at [513, 409] on div at bounding box center [513, 528] width 0 height 487
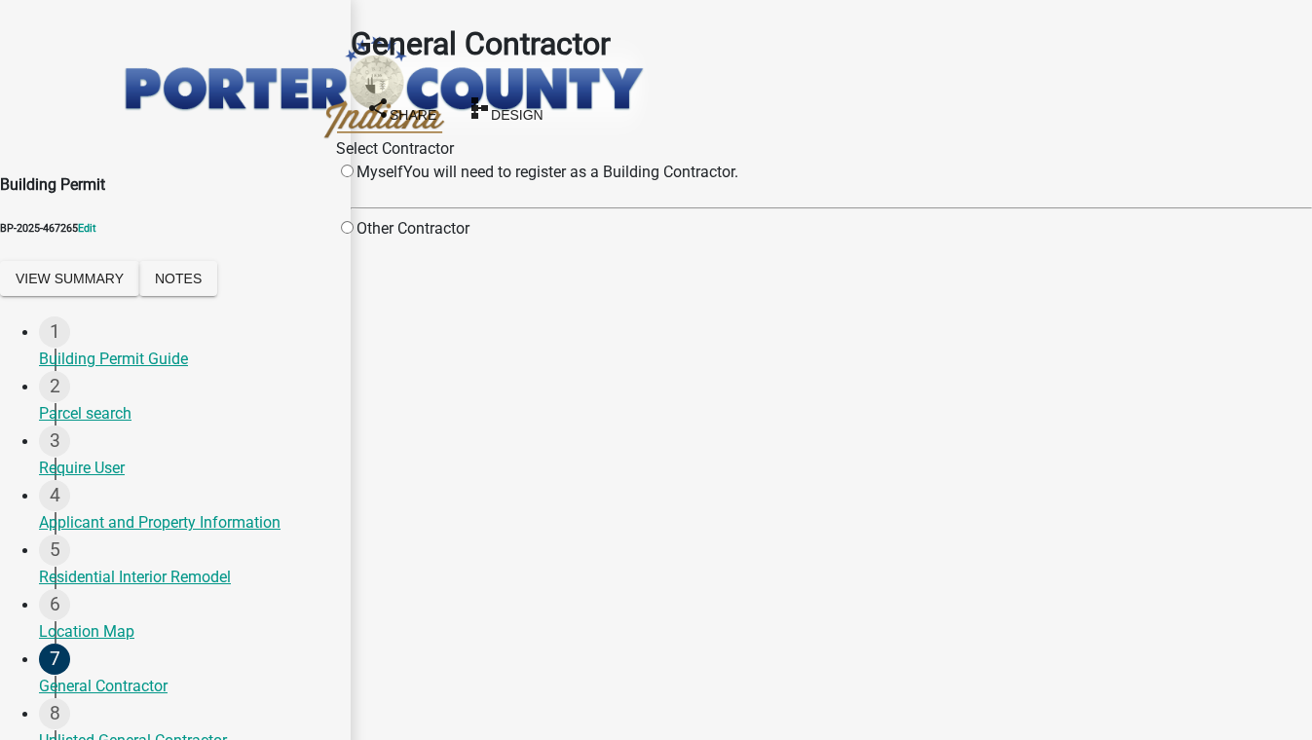
click at [353, 234] on input "radio" at bounding box center [347, 227] width 13 height 13
radio input "true"
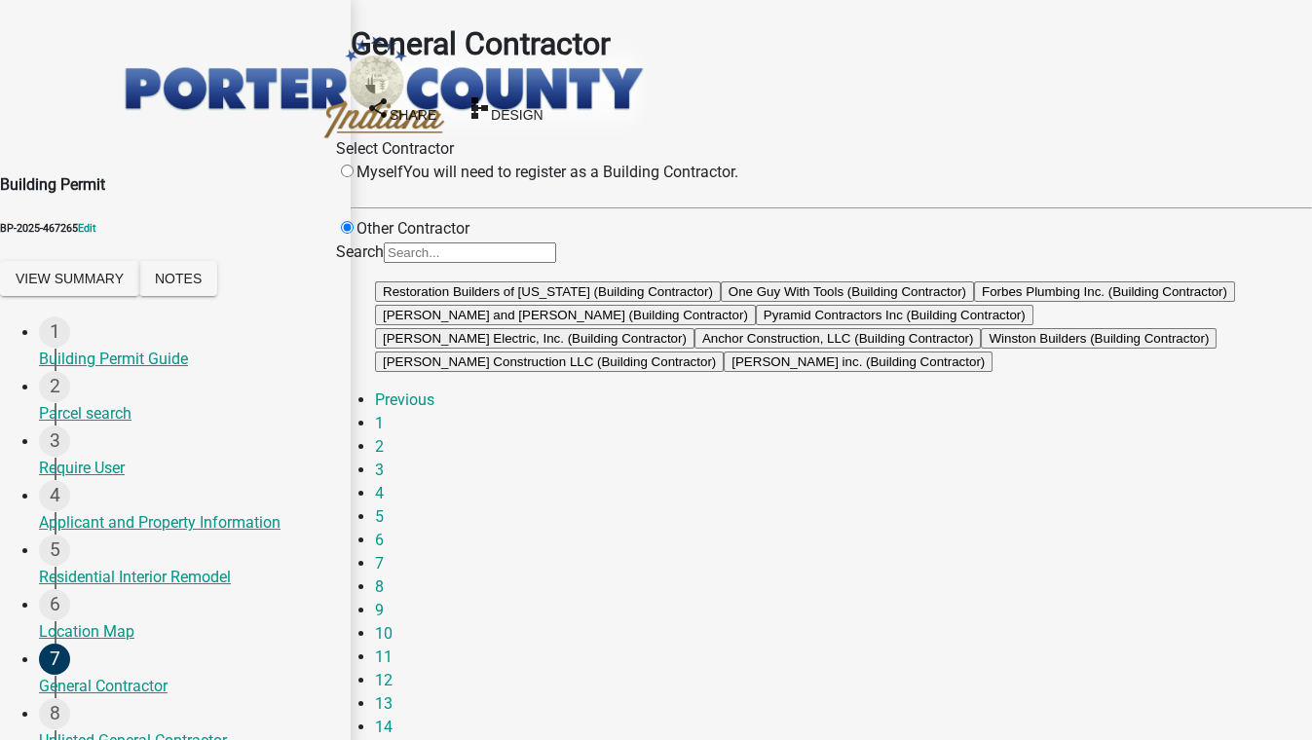
click at [780, 302] on button "One Guy With Tools (Building Contractor)" at bounding box center [847, 291] width 253 height 20
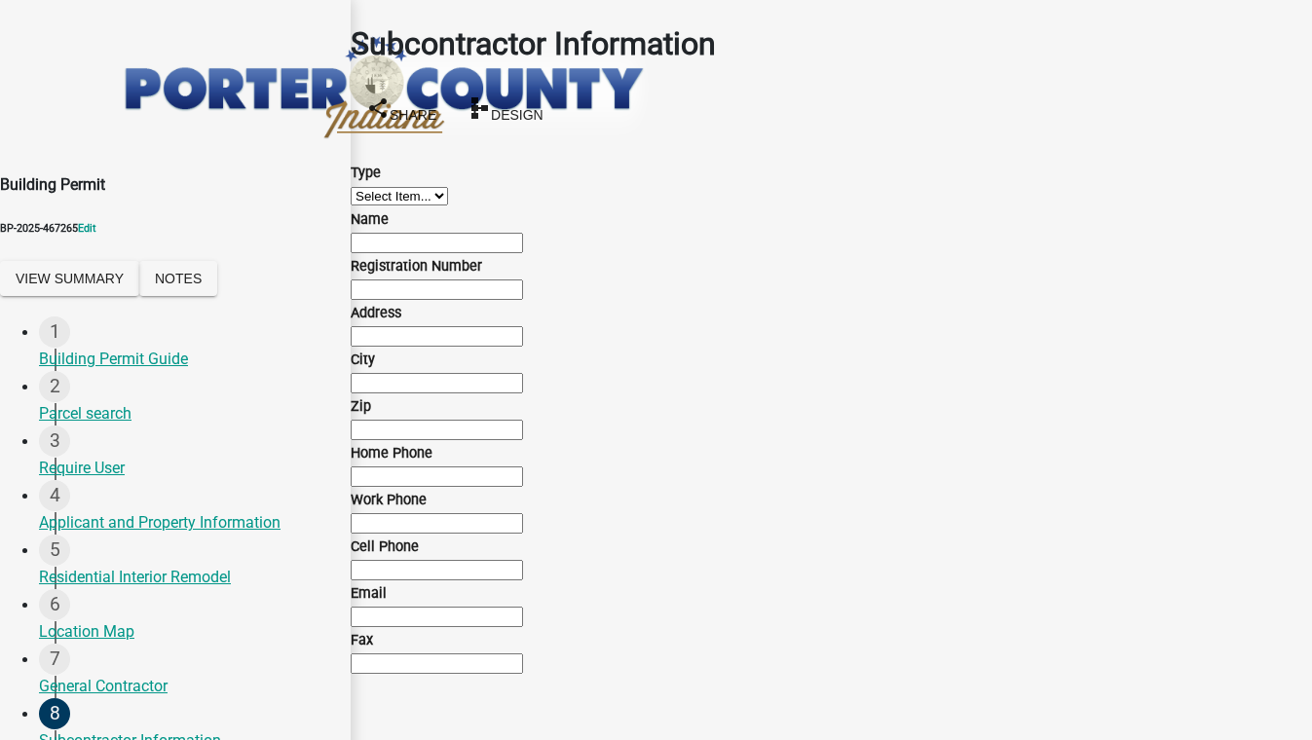
click at [429, 205] on select "Select Item... Concrete Plumbing Electrical HVAC Framing Roofing Insulation Lan…" at bounding box center [399, 196] width 97 height 18
click at [374, 187] on select "Select Item... Concrete Plumbing Electrical HVAC Framing Roofing Insulation Lan…" at bounding box center [399, 196] width 97 height 18
select select "aec83d08-724c-497f-a966-c5001b2a94b2"
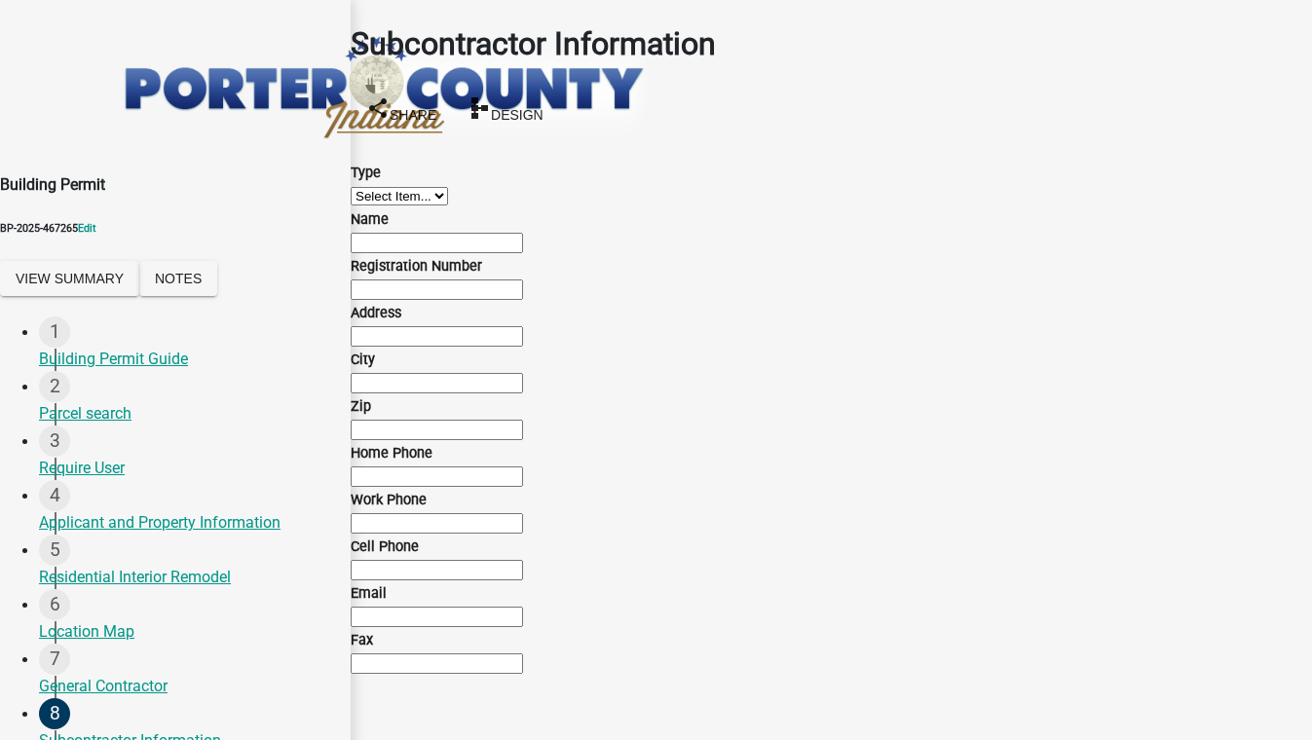
scroll to position [0, 0]
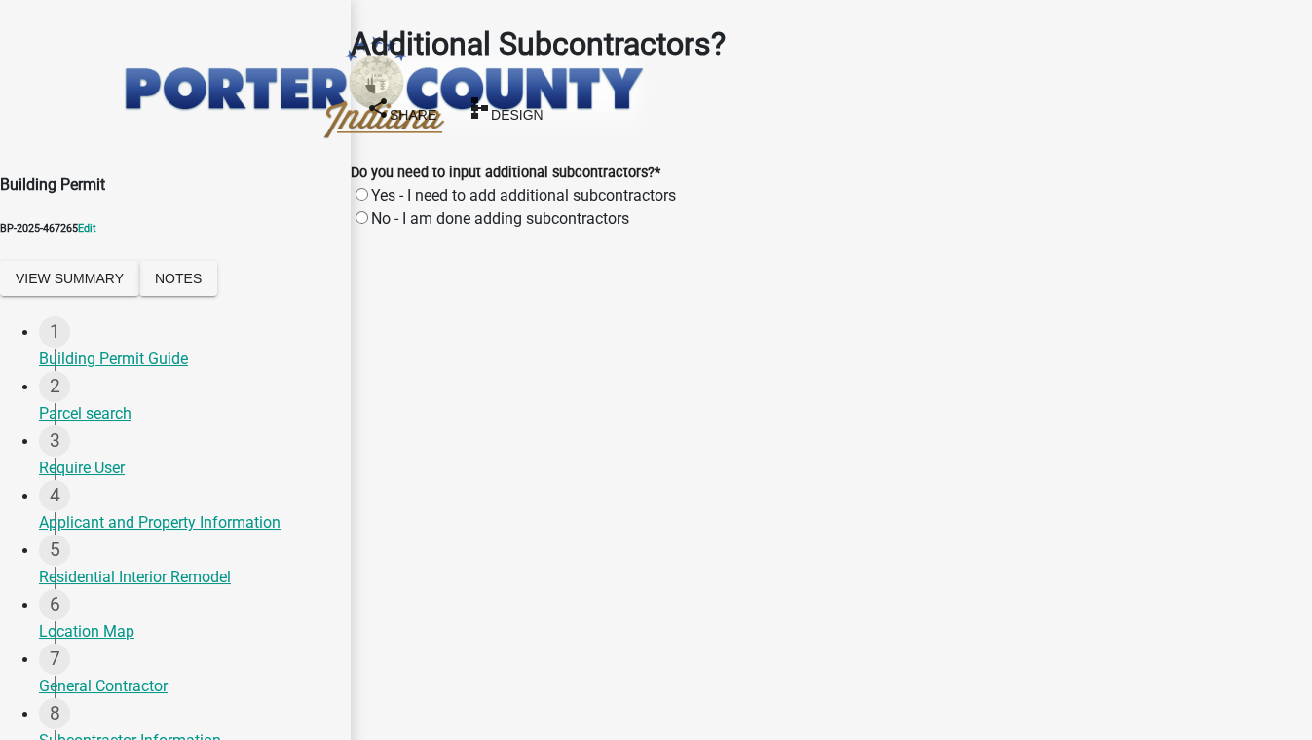
click at [377, 209] on label "No - I am done adding subcontractors" at bounding box center [500, 218] width 258 height 18
click at [368, 211] on input "No - I am done adding subcontractors" at bounding box center [361, 217] width 13 height 13
radio input "true"
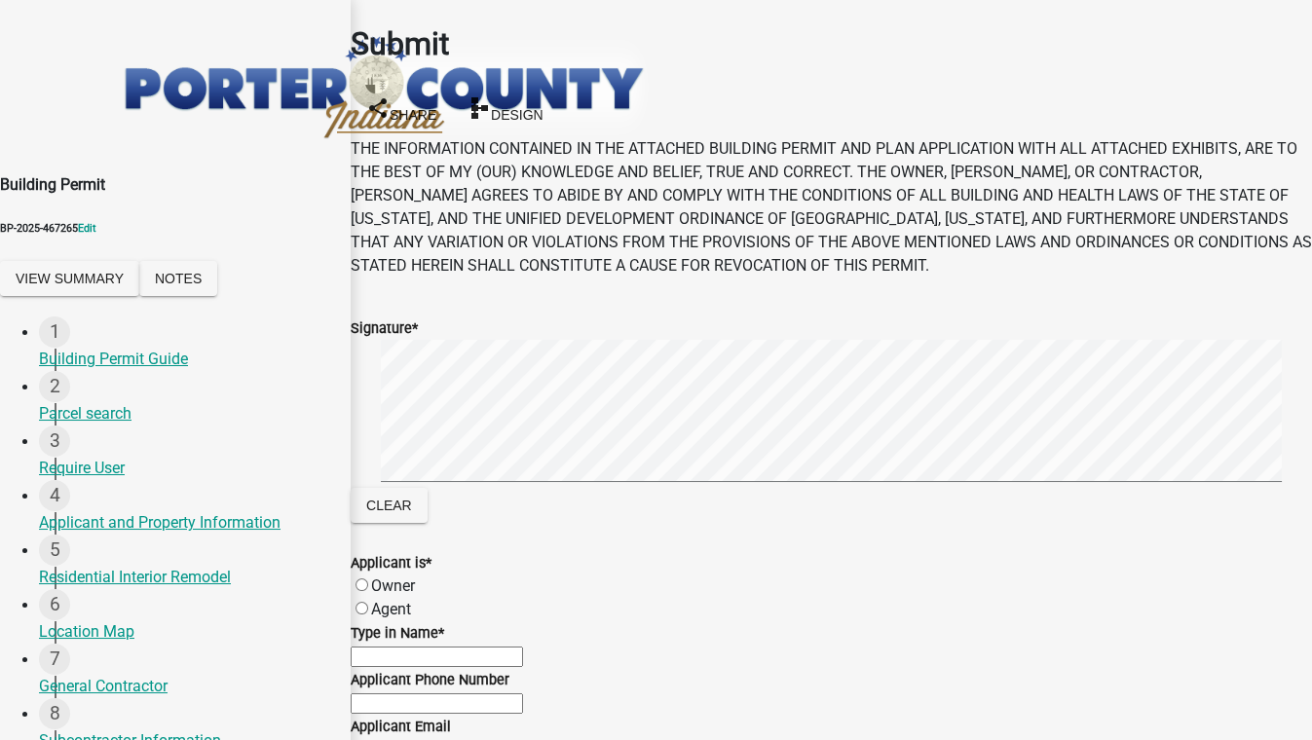
click at [385, 576] on label "Owner" at bounding box center [393, 585] width 44 height 18
click at [368, 578] on input "Owner" at bounding box center [361, 584] width 13 height 13
radio input "true"
click at [385, 576] on label "Owner" at bounding box center [393, 585] width 44 height 18
click at [368, 578] on input "Owner" at bounding box center [361, 584] width 13 height 13
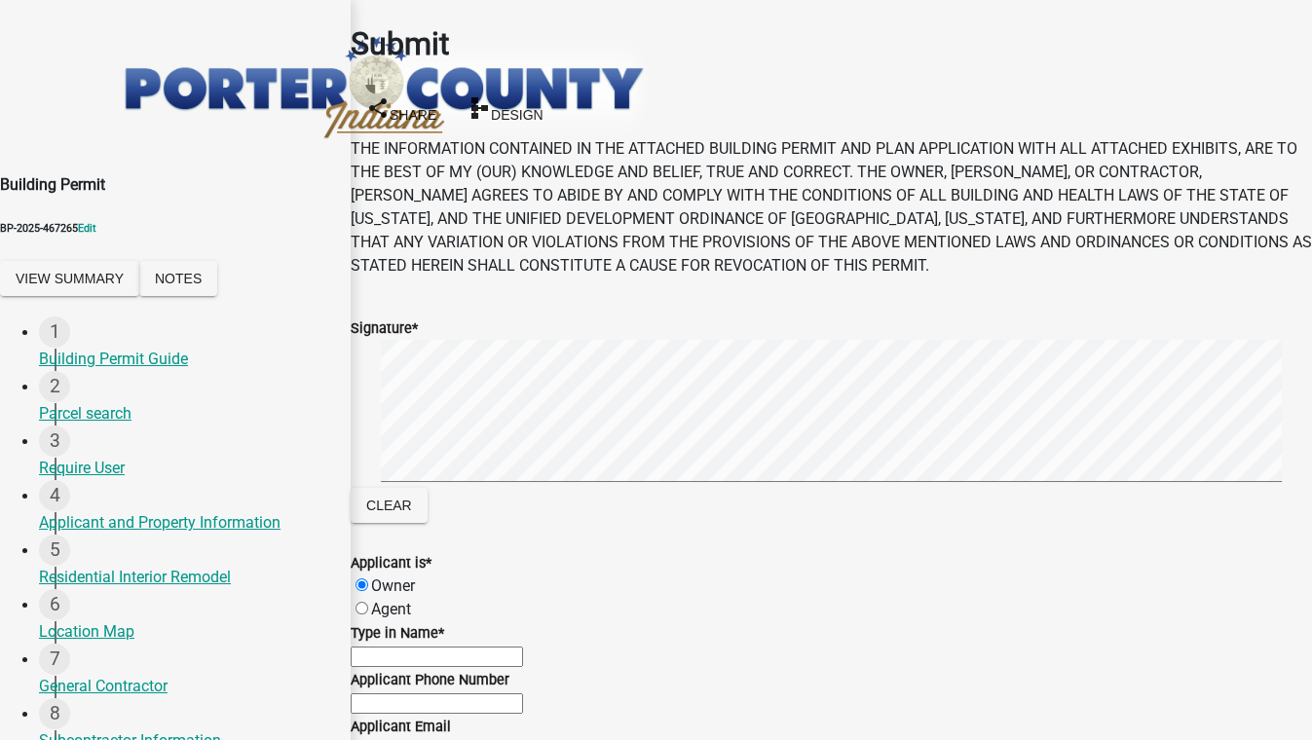
scroll to position [265, 0]
click at [448, 647] on input "Type in Name *" at bounding box center [437, 657] width 172 height 20
type input "test 5088"
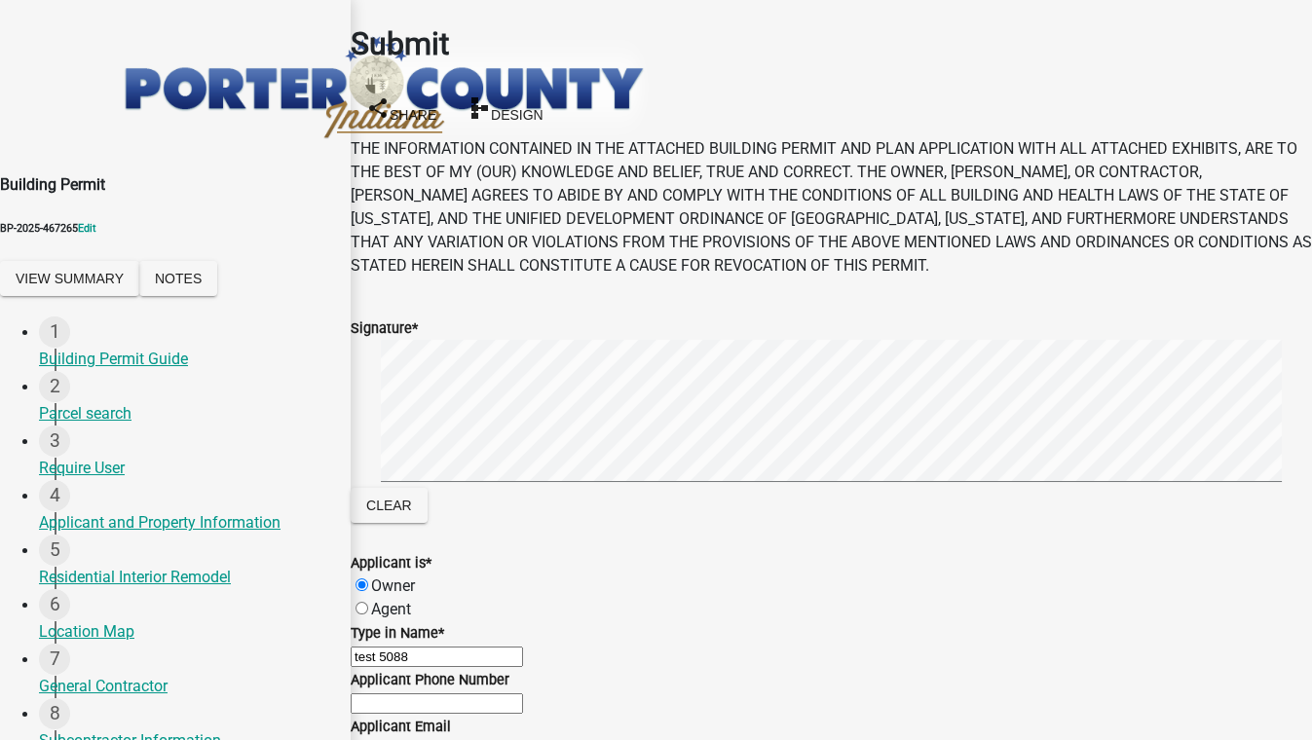
scroll to position [0, 0]
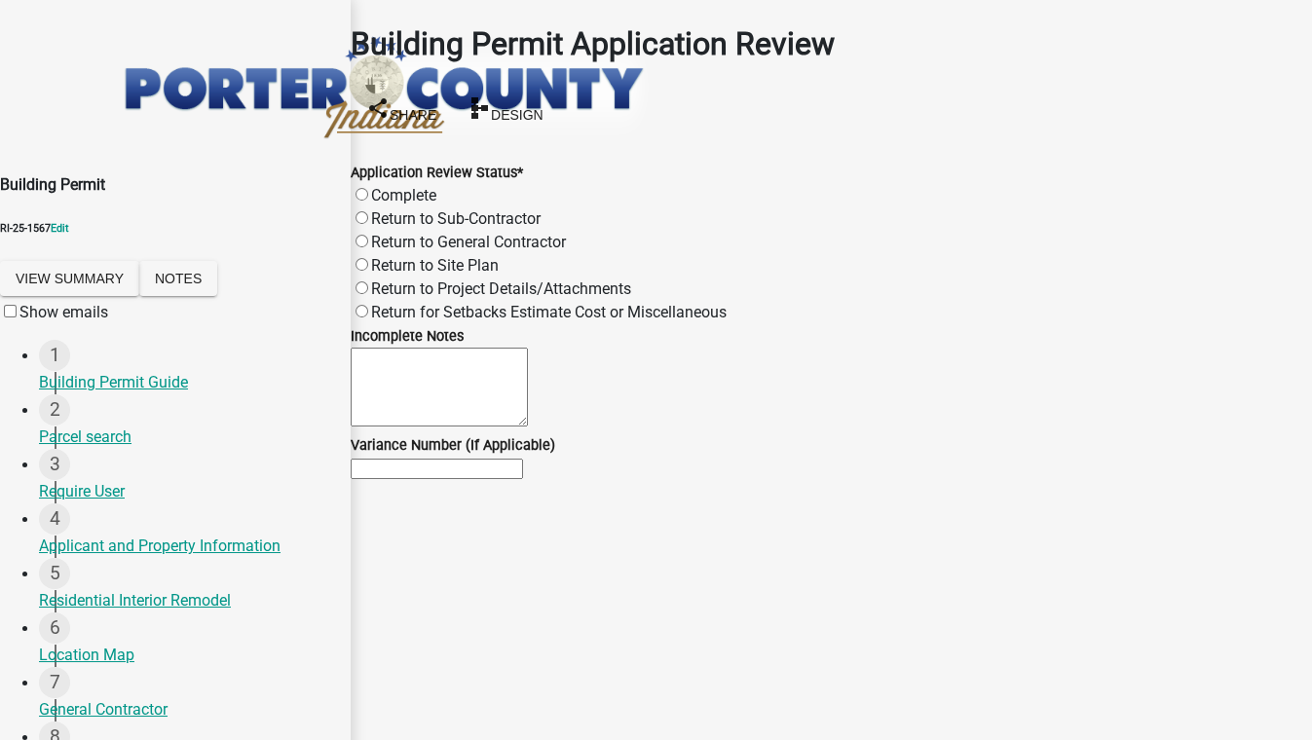
click at [382, 186] on label "Complete" at bounding box center [403, 195] width 65 height 18
click at [368, 188] on input "Complete" at bounding box center [361, 194] width 13 height 13
radio input "true"
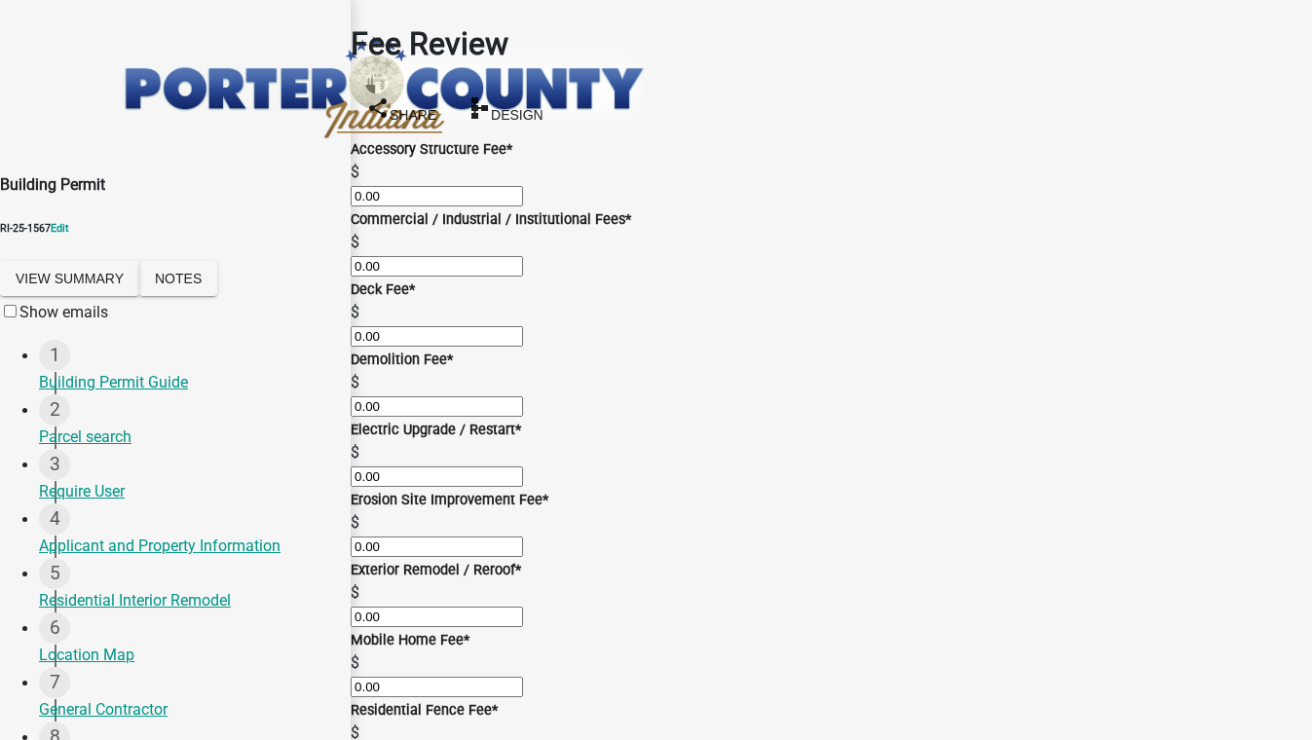
scroll to position [1340, 0]
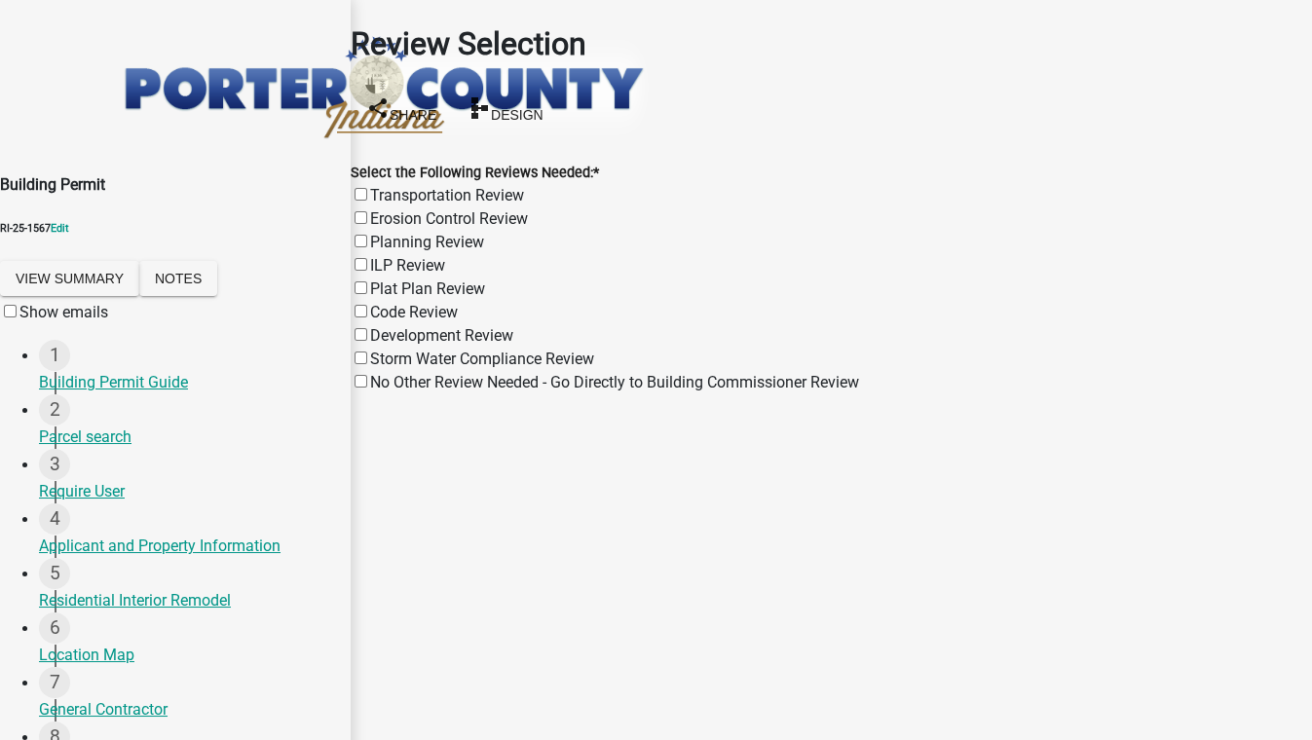
click at [385, 373] on label "No Other Review Needed - Go Directly to Building Commissioner Review" at bounding box center [614, 382] width 489 height 18
click at [367, 375] on input "No Other Review Needed - Go Directly to Building Commissioner Review" at bounding box center [360, 381] width 13 height 13
checkbox input "true"
checkbox input "false"
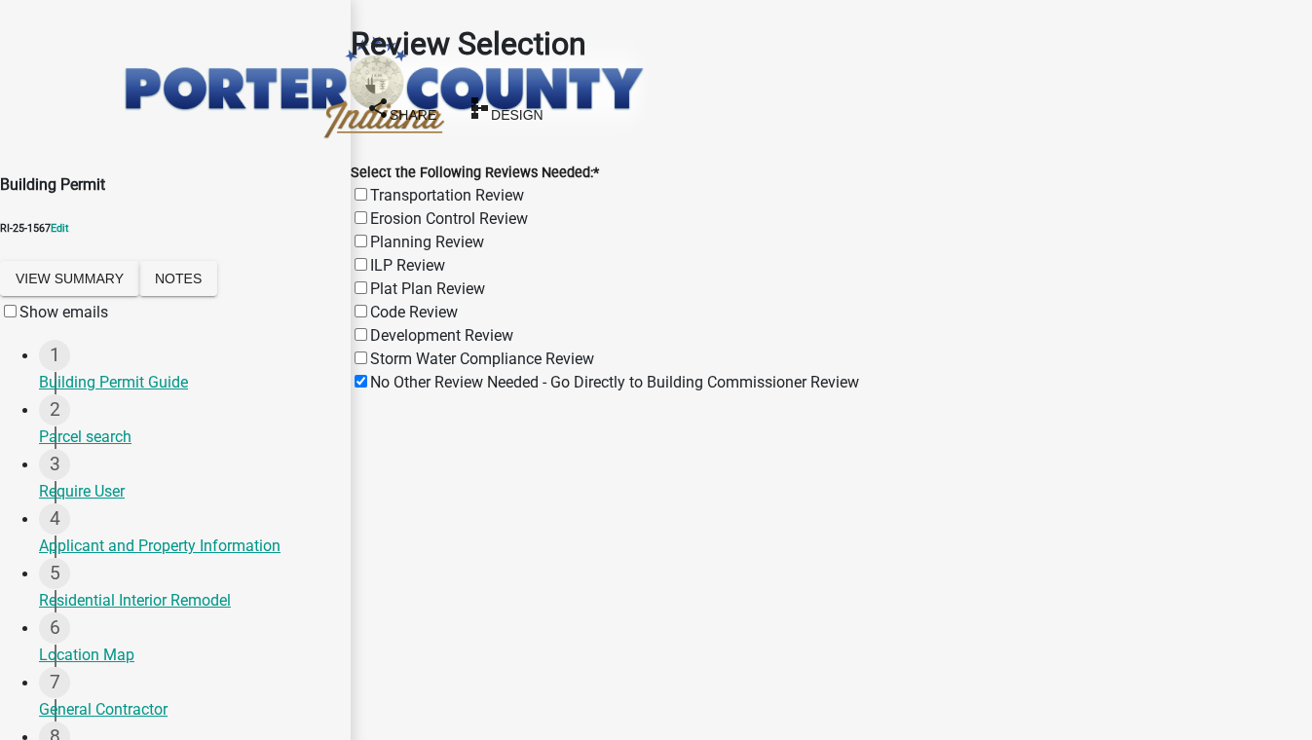
checkbox input "false"
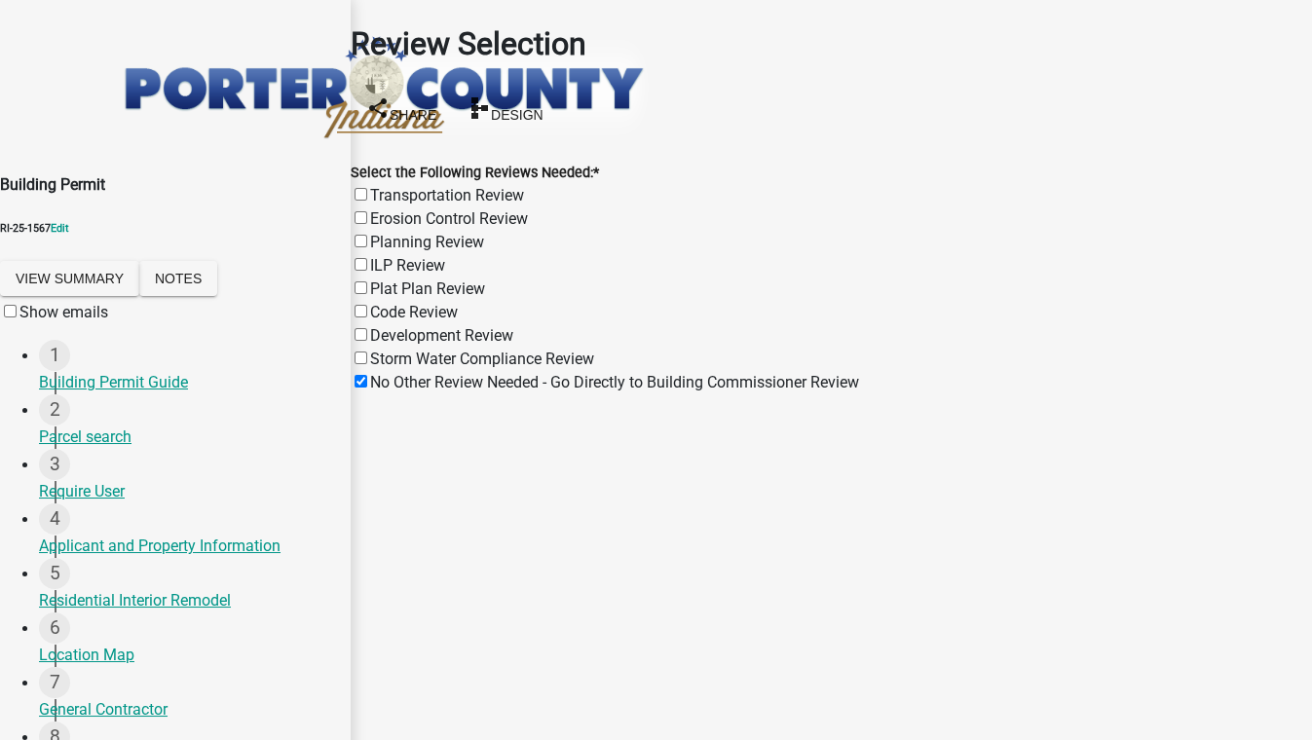
checkbox input "false"
checkbox input "true"
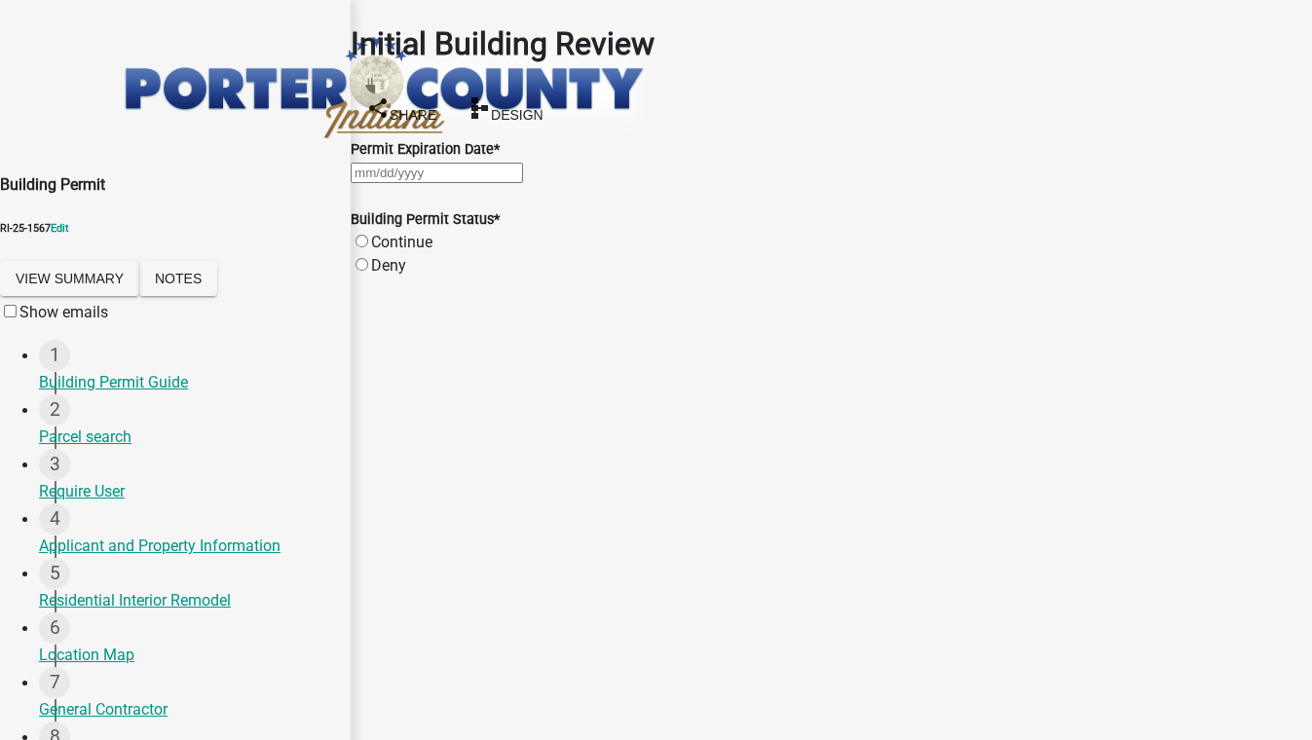
click at [395, 177] on div at bounding box center [831, 172] width 961 height 23
select select "9"
select select "2025"
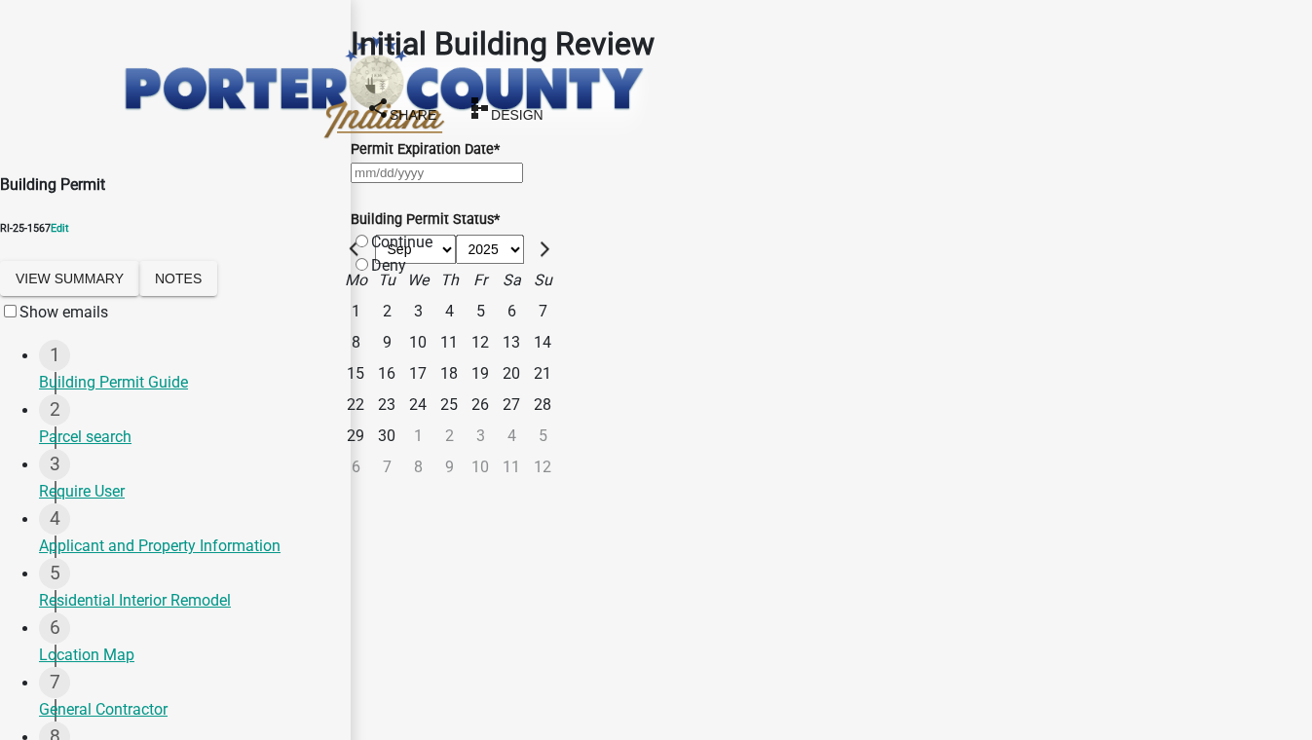
click at [402, 421] on div "30" at bounding box center [386, 436] width 31 height 31
type input "[DATE]"
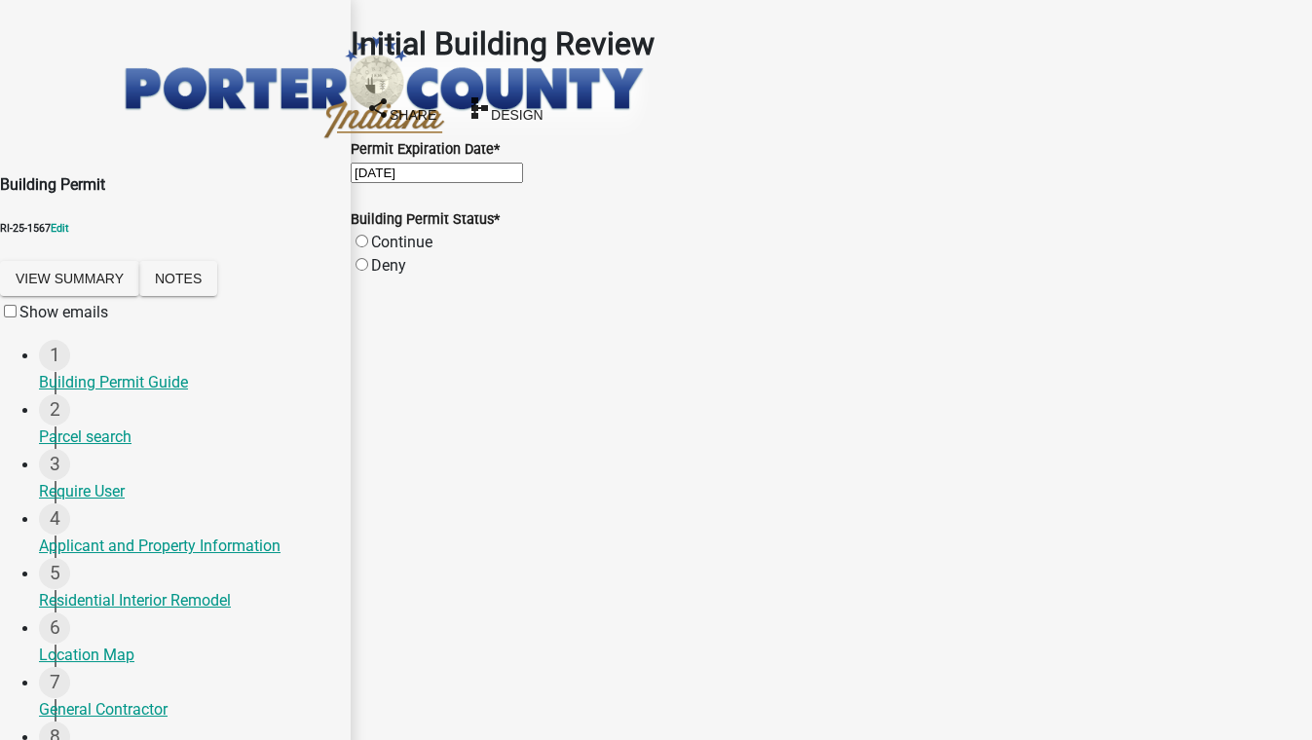
click at [432, 251] on label "Continue" at bounding box center [401, 242] width 61 height 18
click at [368, 247] on input "Continue" at bounding box center [361, 241] width 13 height 13
radio input "true"
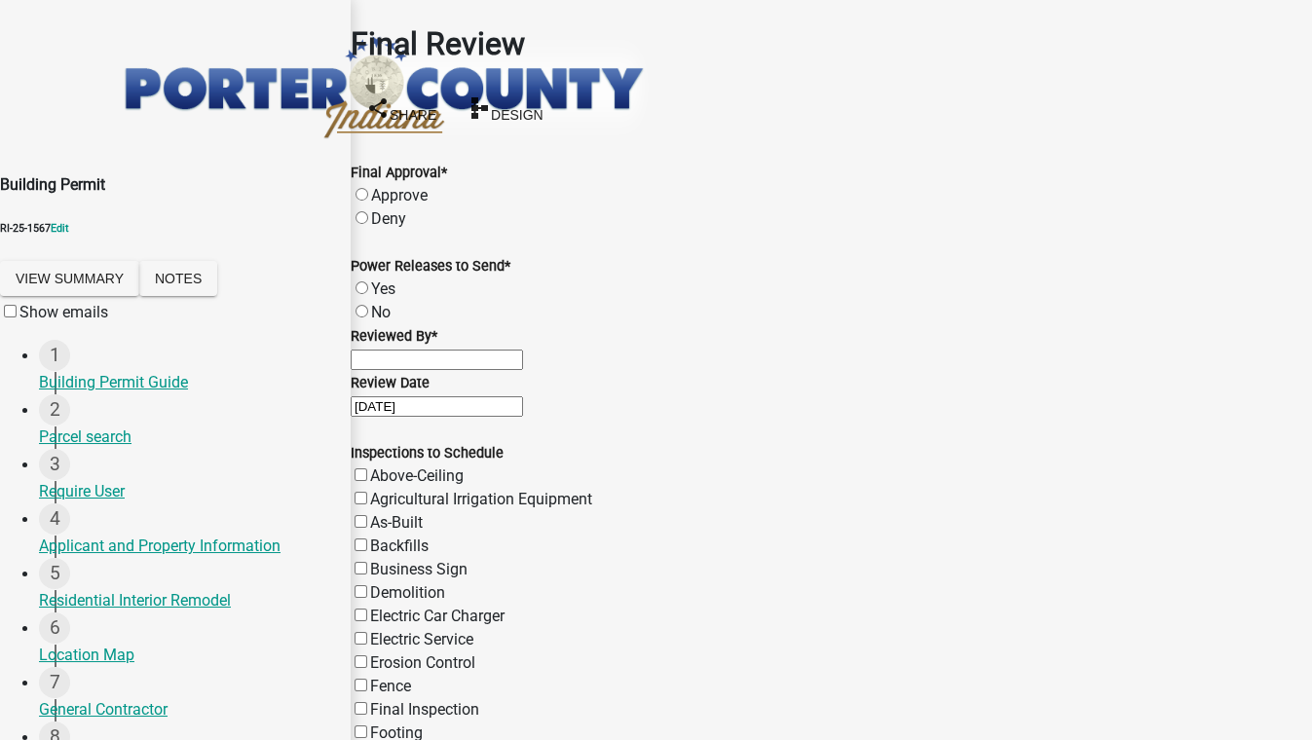
click at [427, 186] on label "Approve" at bounding box center [399, 195] width 56 height 18
click at [368, 188] on input "Approve" at bounding box center [361, 194] width 13 height 13
radio input "true"
click at [380, 282] on label "Yes" at bounding box center [383, 288] width 24 height 18
click at [368, 282] on input "Yes" at bounding box center [361, 287] width 13 height 13
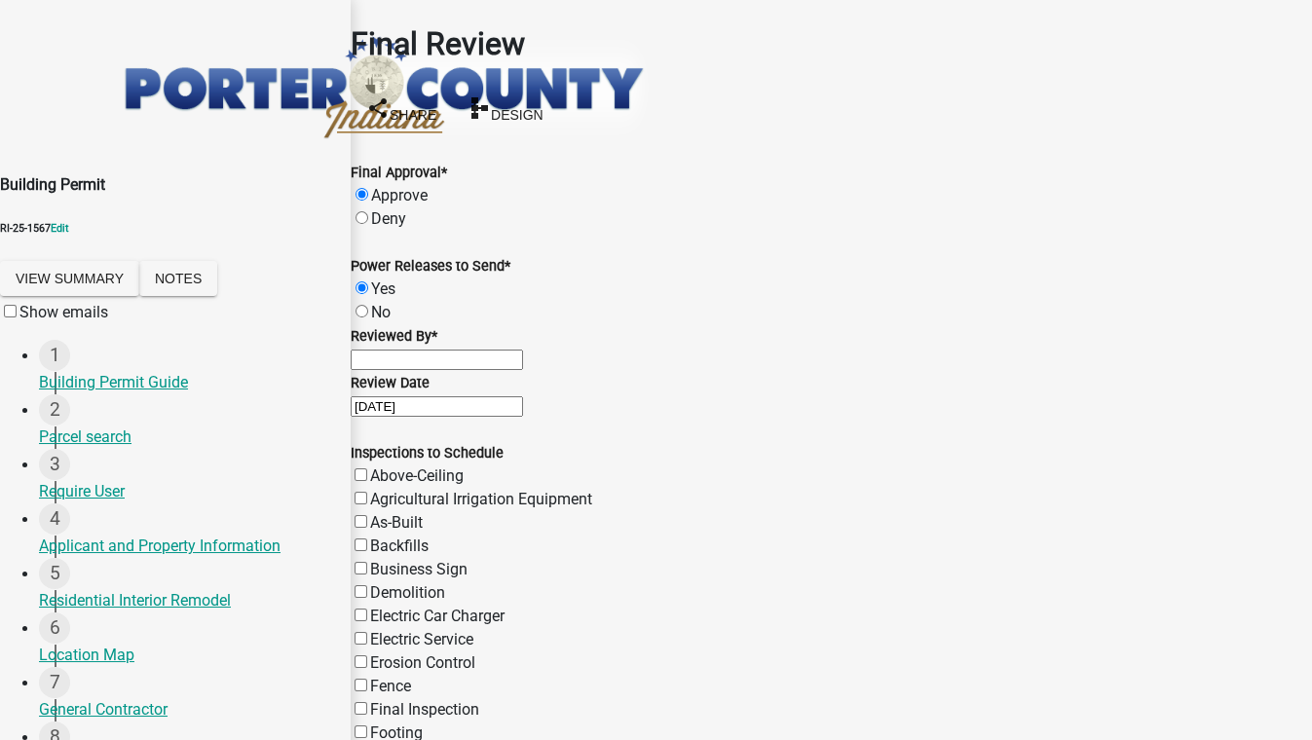
radio input "true"
click at [424, 370] on input "Reviewed By *" at bounding box center [437, 360] width 172 height 20
type input "FGHJKL;fghjkl"
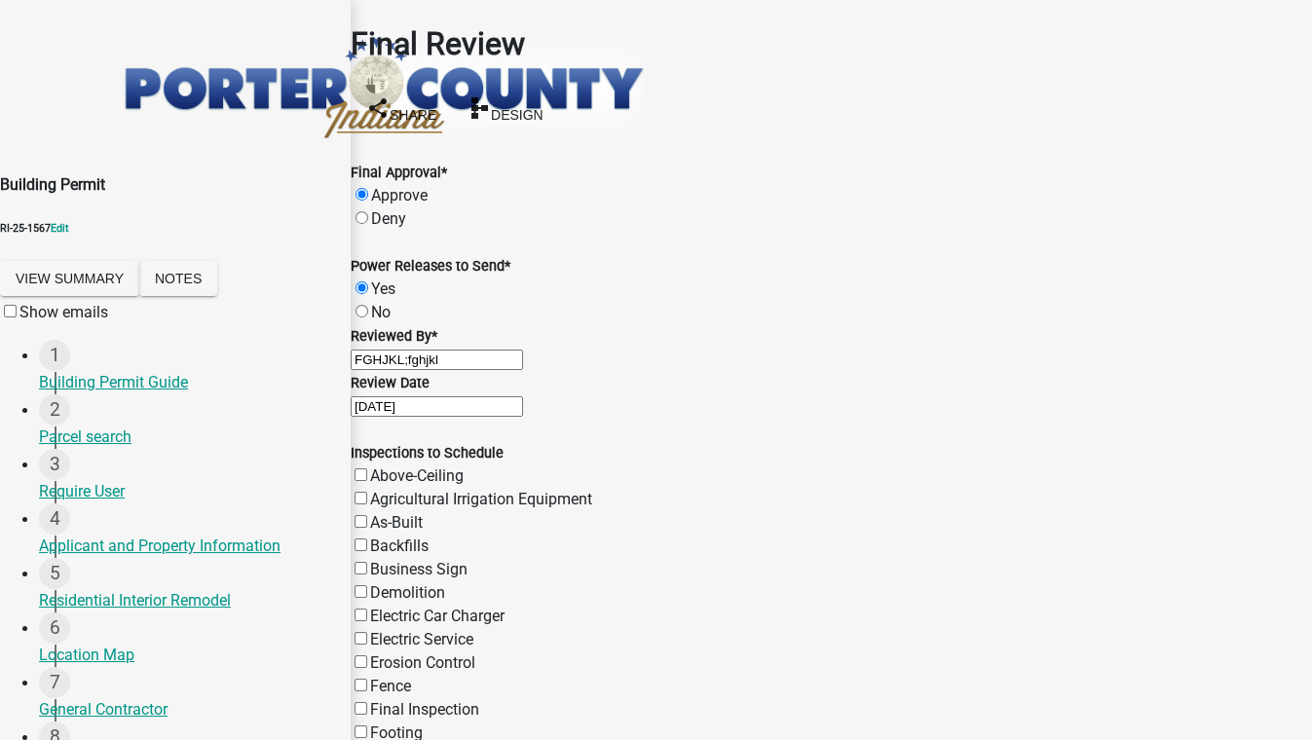
checkbox input "true"
checkbox input "false"
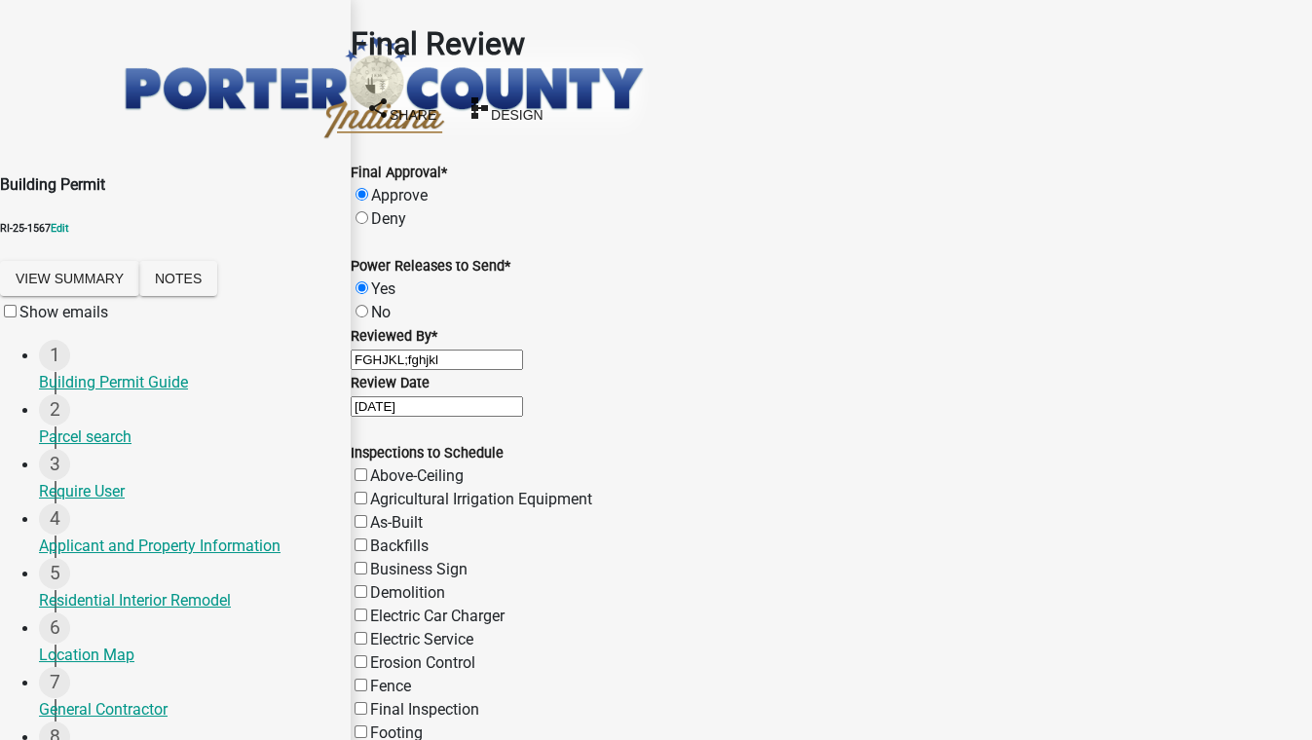
checkbox input "false"
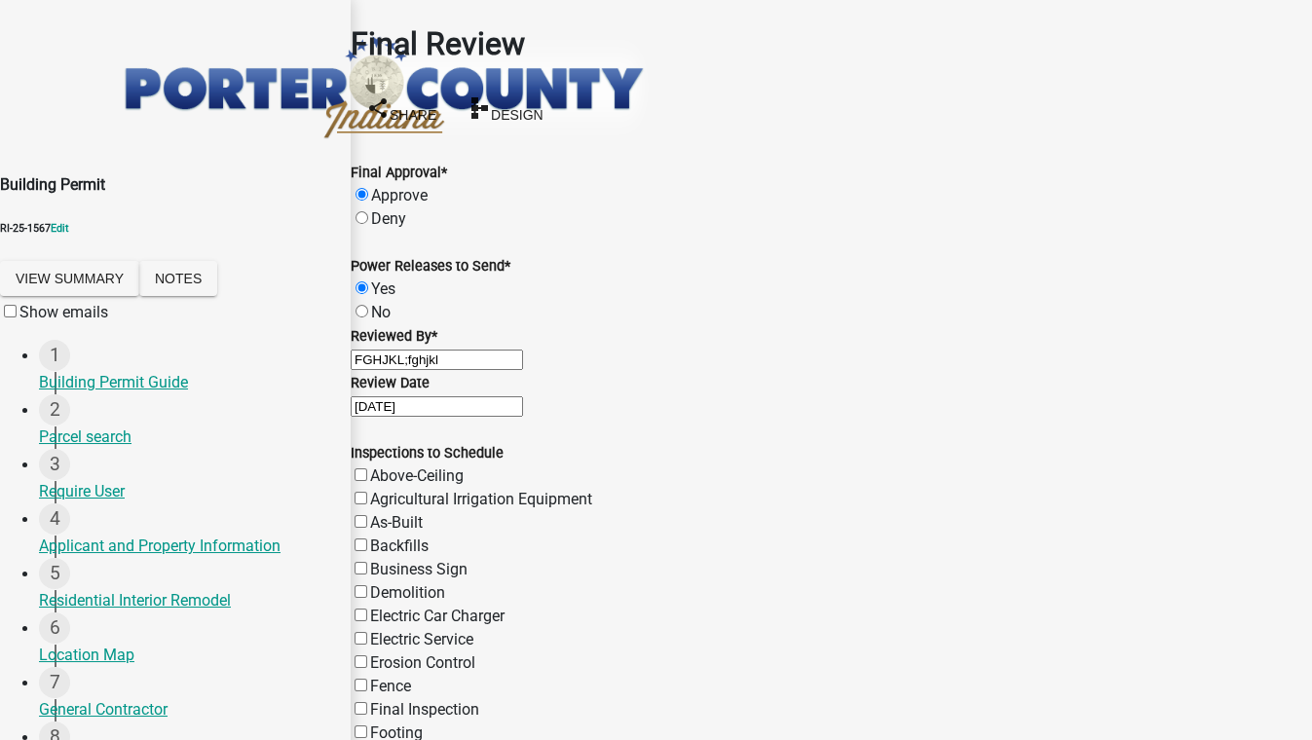
checkbox input "false"
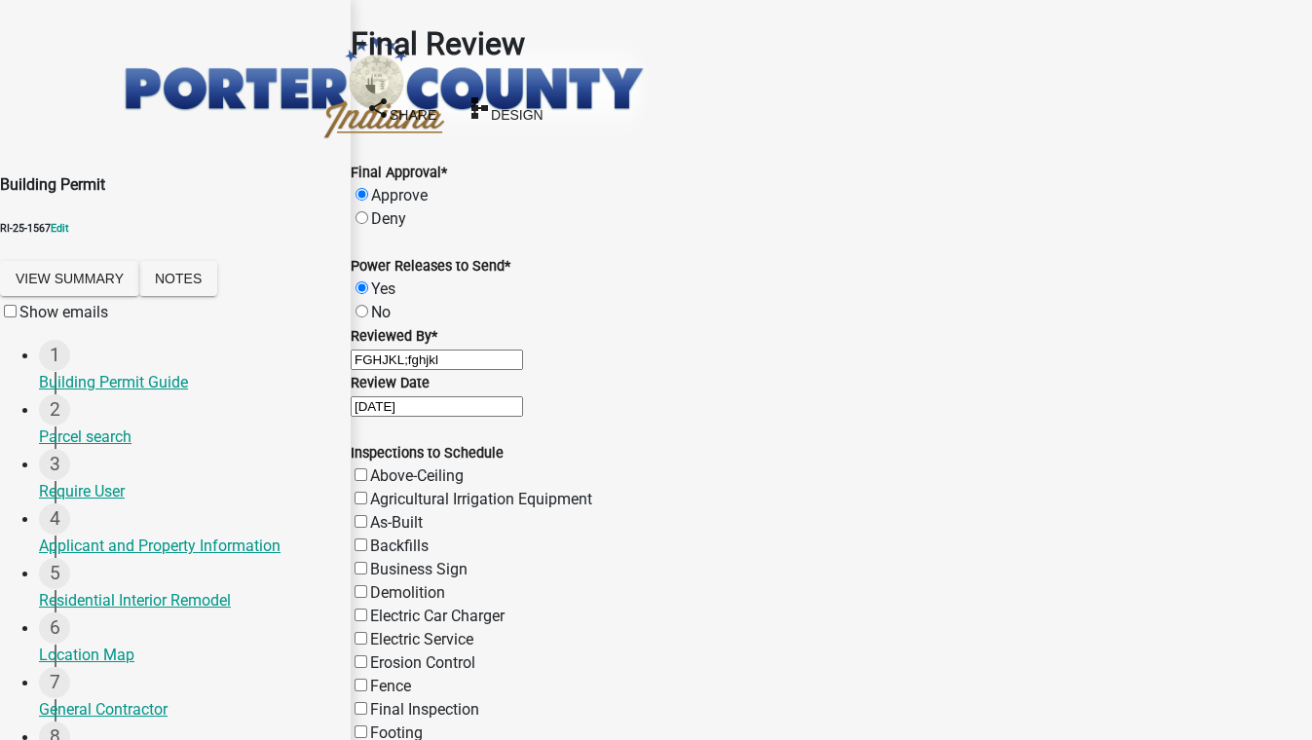
checkbox input "false"
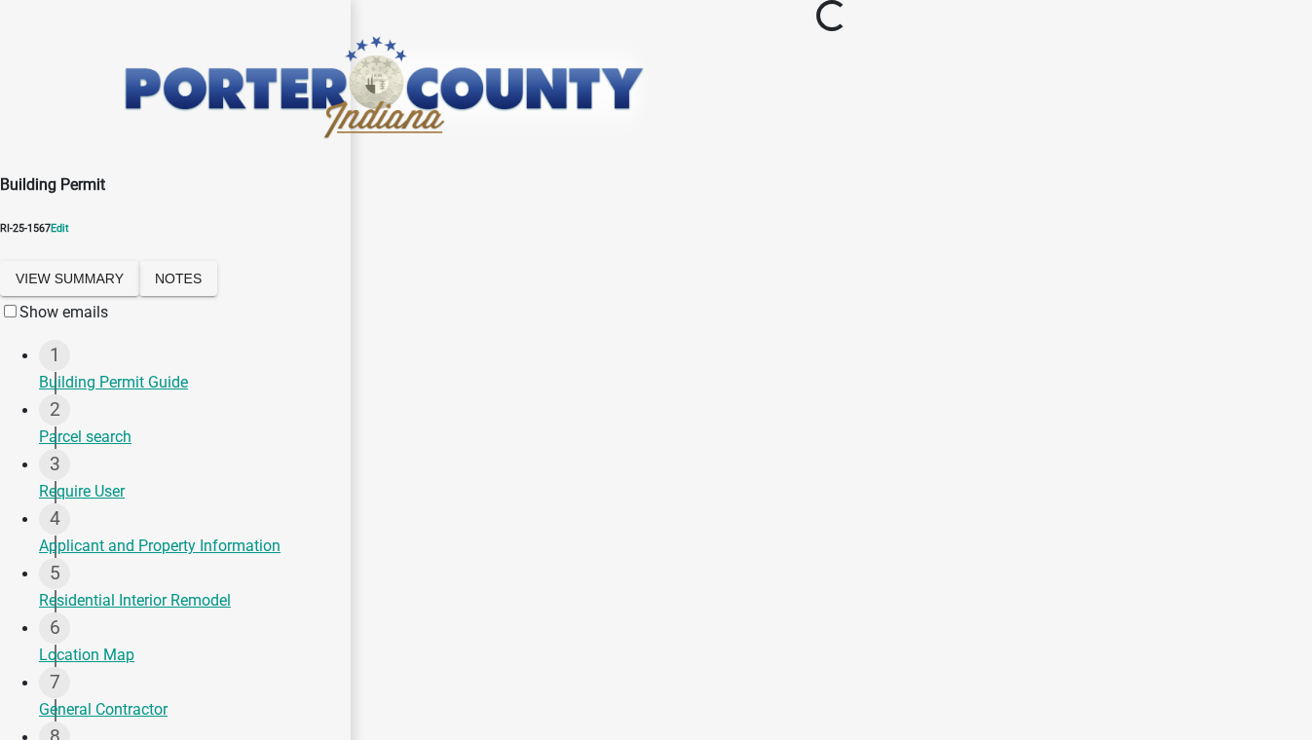
scroll to position [0, 0]
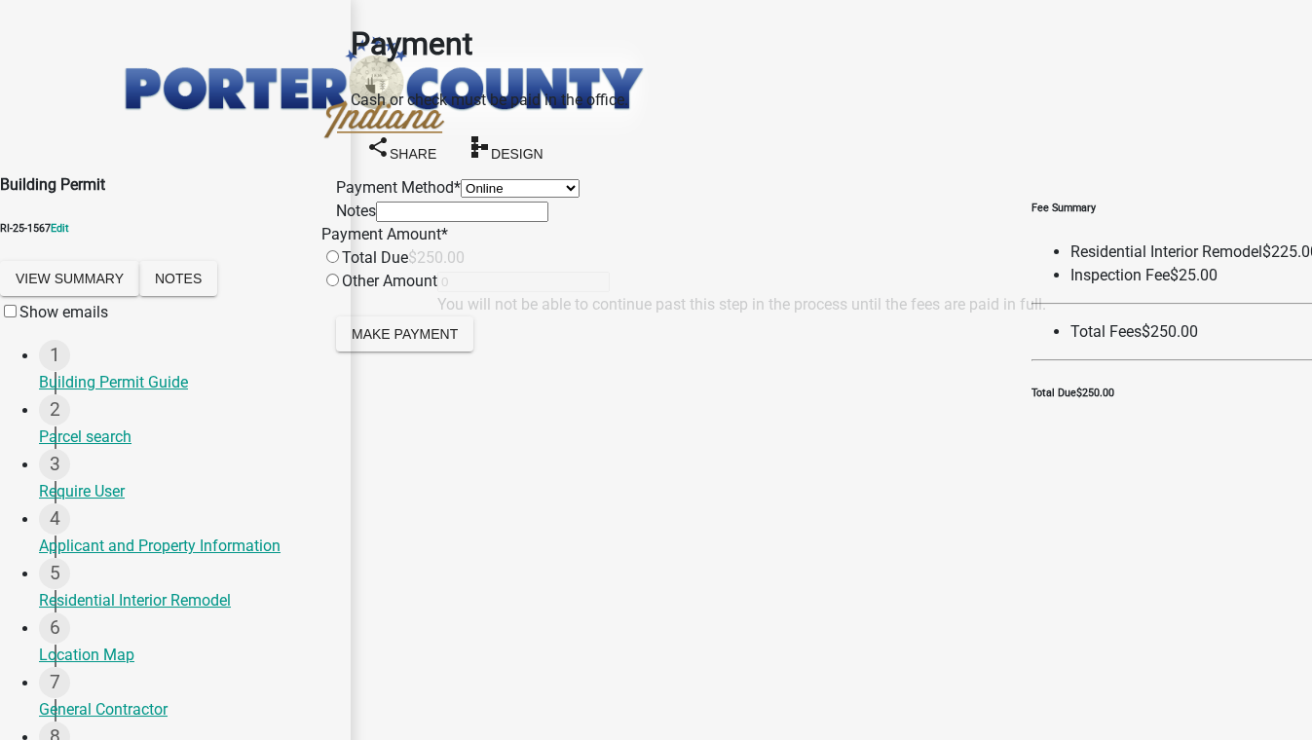
click at [1229, 682] on button "Save & Exit" at bounding box center [1270, 692] width 83 height 20
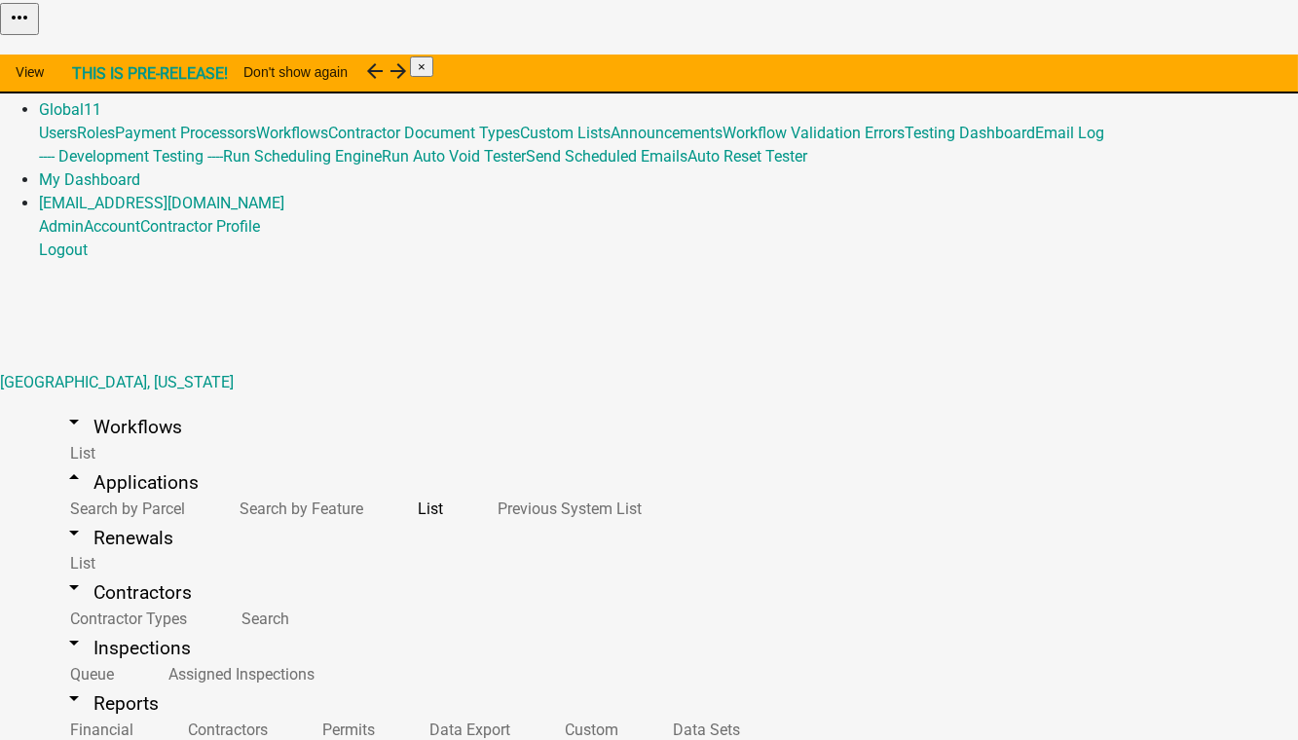
click at [84, 77] on link "Admin" at bounding box center [61, 86] width 45 height 18
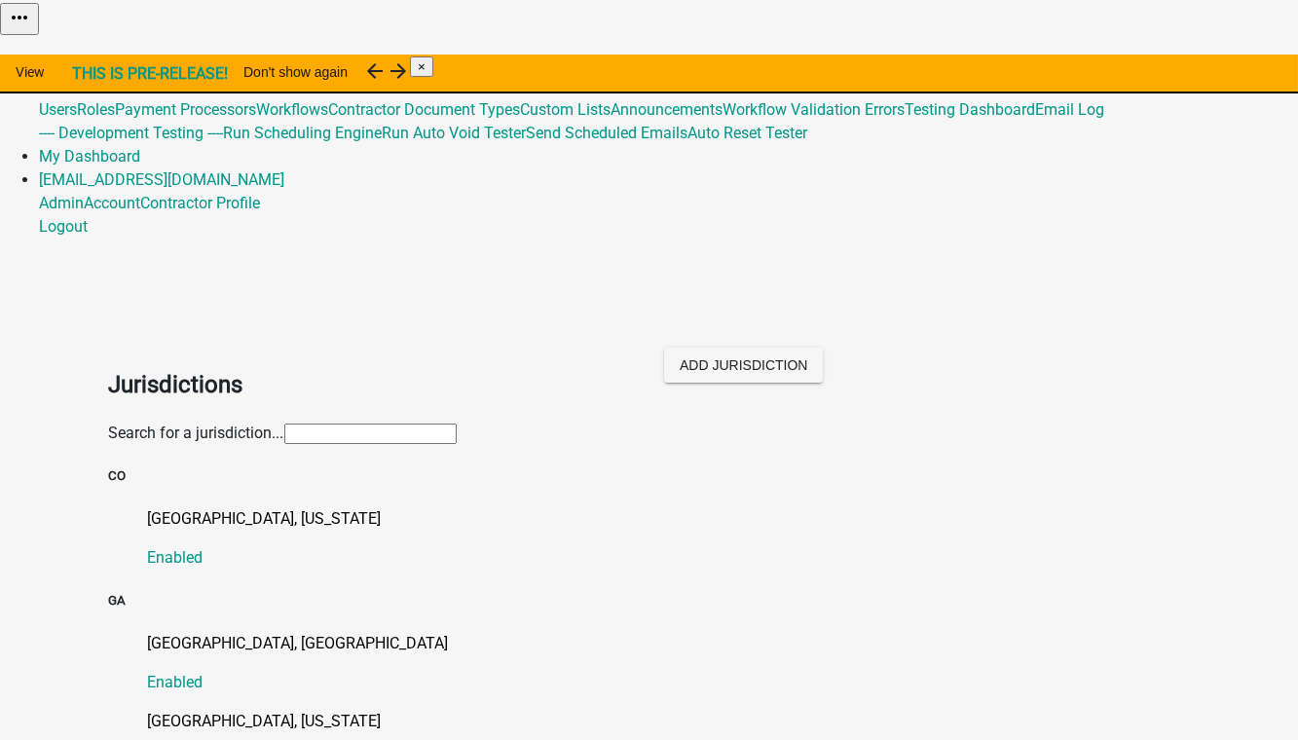
click at [284, 424] on input "text" at bounding box center [370, 434] width 172 height 20
click at [177, 710] on p "[GEOGRAPHIC_DATA], [US_STATE]" at bounding box center [669, 721] width 1042 height 23
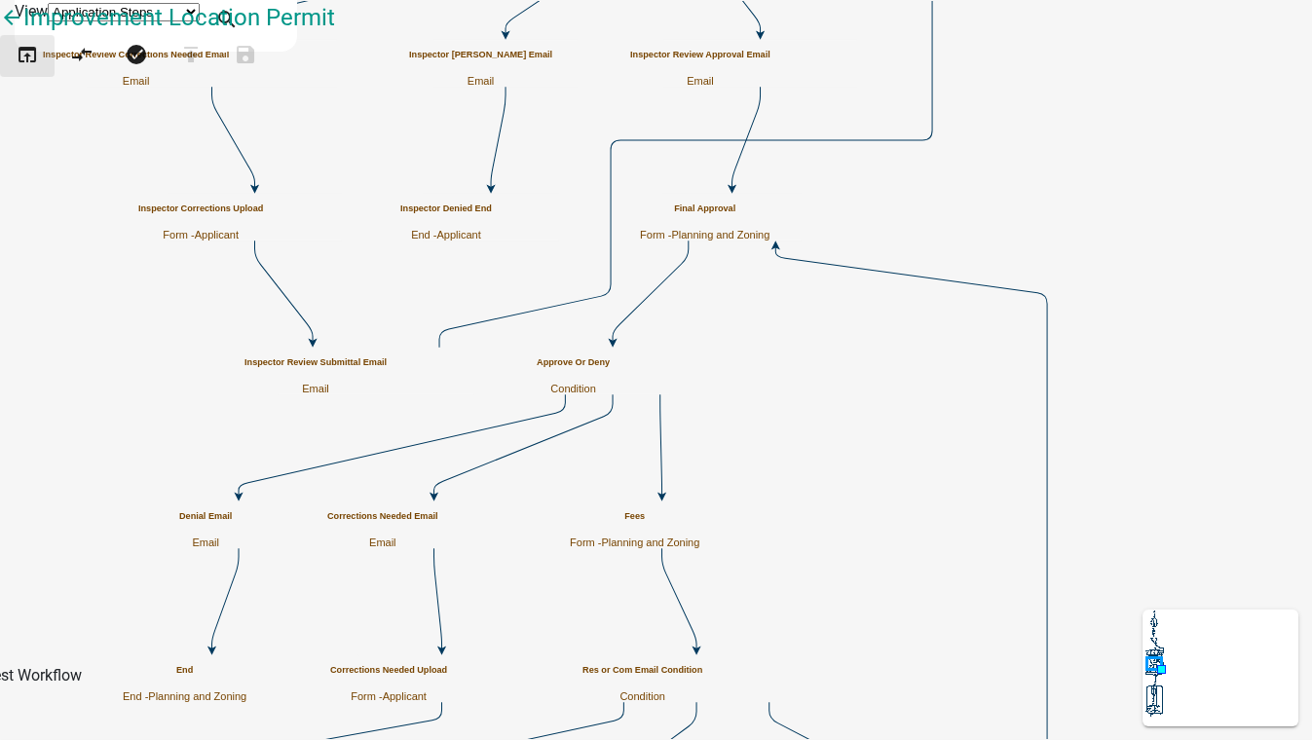
click at [39, 70] on icon "open_in_browser" at bounding box center [27, 56] width 23 height 27
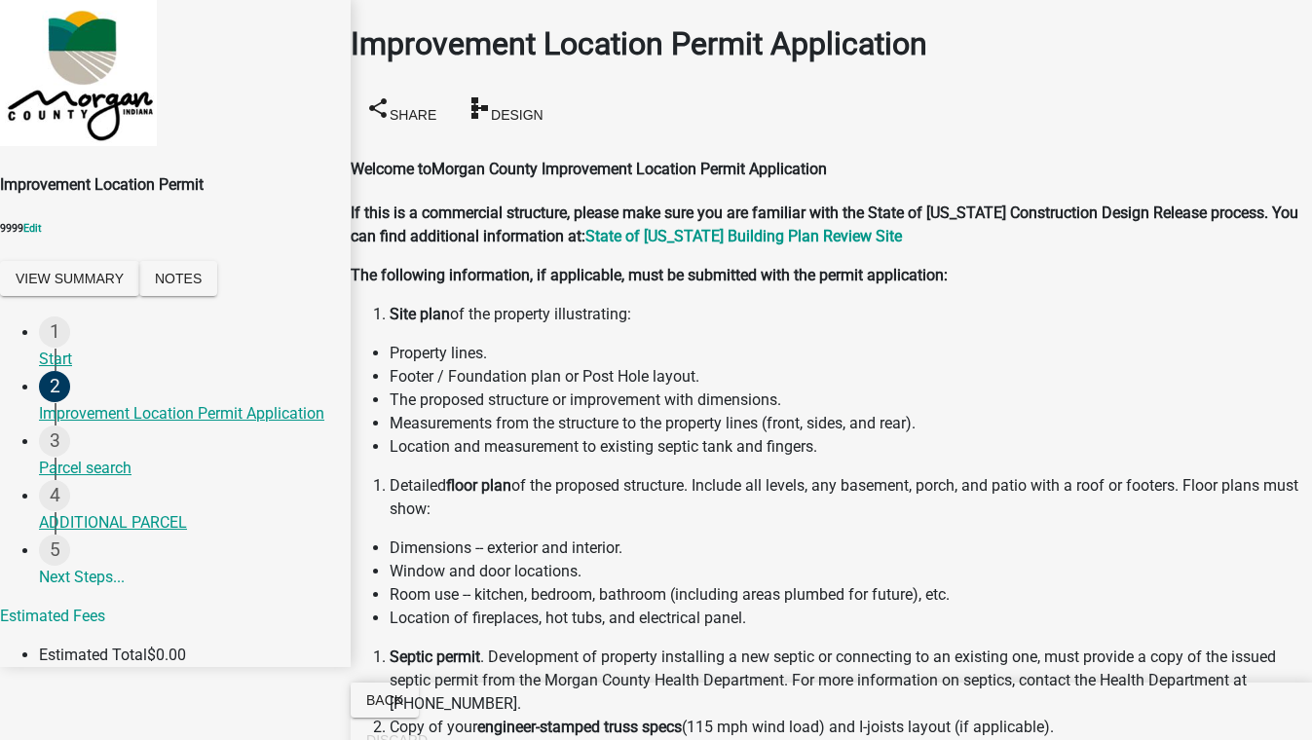
scroll to position [528, 0]
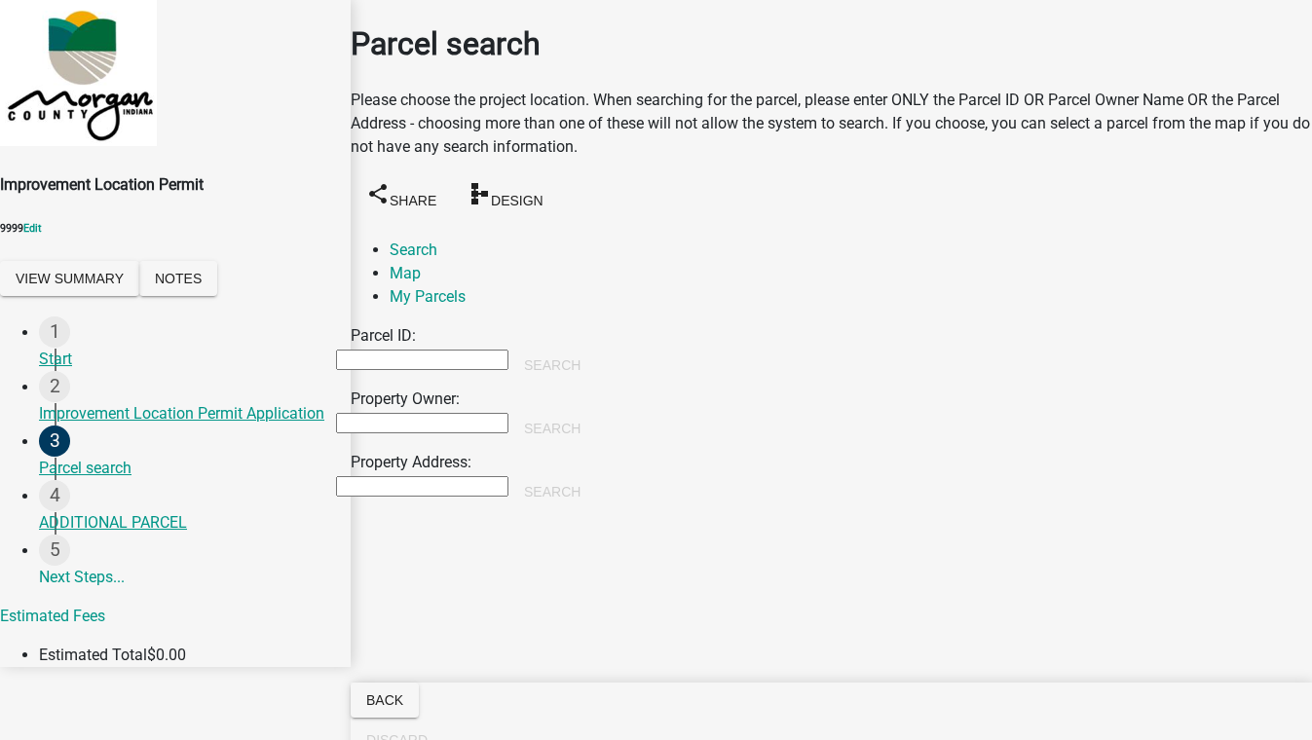
click at [431, 413] on input "Property Owner:" at bounding box center [422, 423] width 172 height 20
click at [596, 411] on button "Search" at bounding box center [552, 428] width 88 height 35
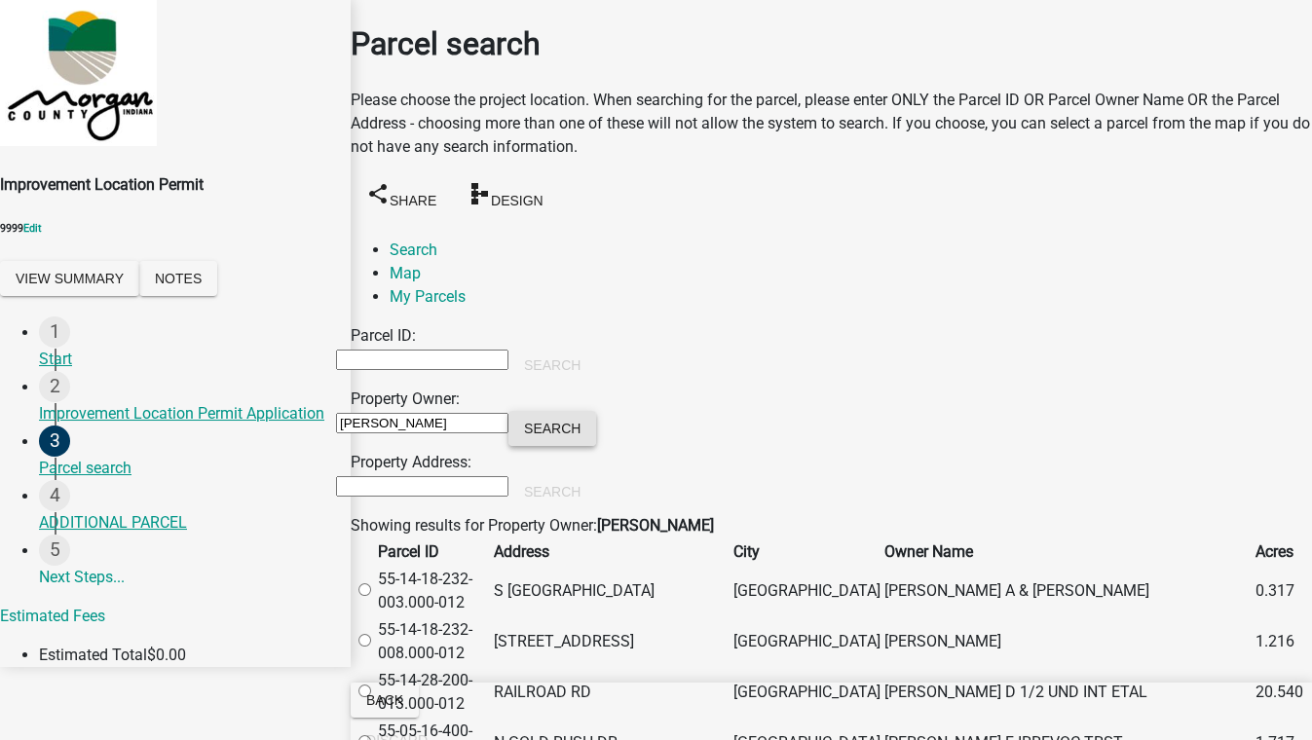
scroll to position [88, 0]
click at [374, 683] on label at bounding box center [374, 692] width 0 height 18
click at [371, 684] on input "radio" at bounding box center [364, 690] width 13 height 13
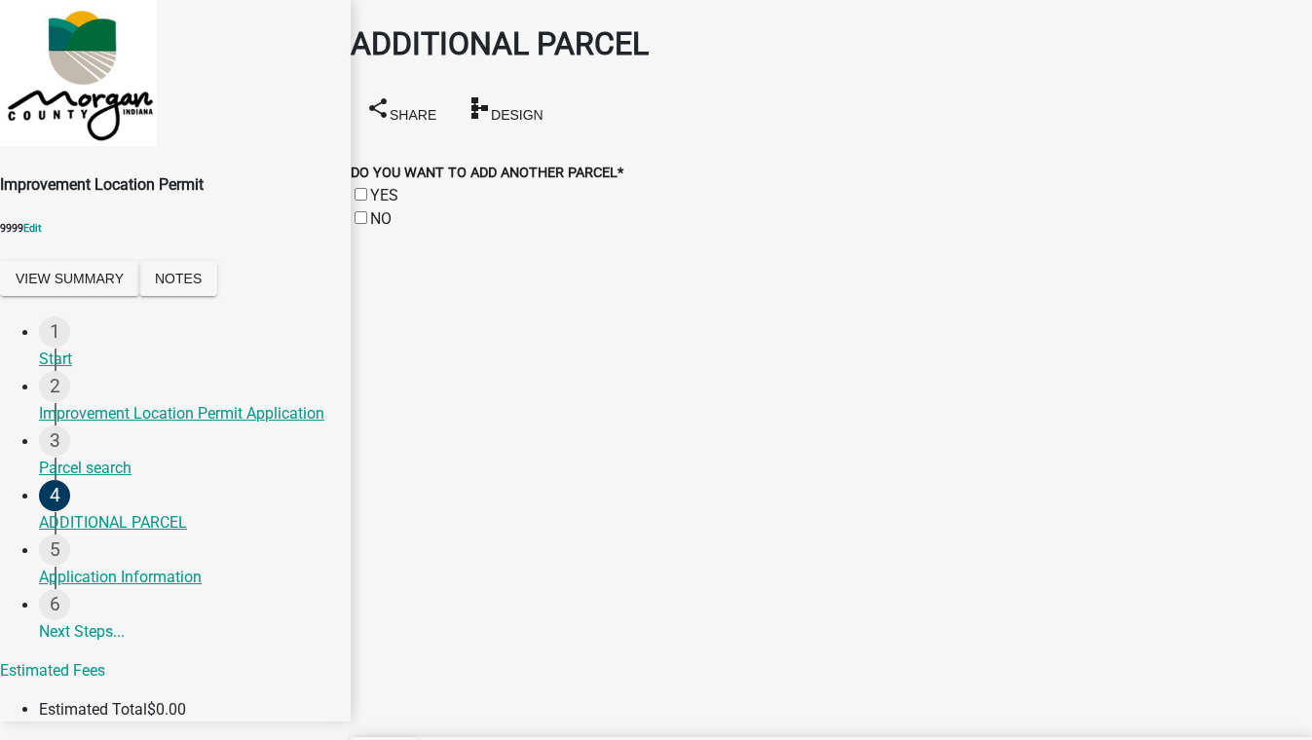
click at [385, 209] on label "NO" at bounding box center [380, 218] width 21 height 18
click at [367, 211] on input "NO" at bounding box center [360, 217] width 13 height 13
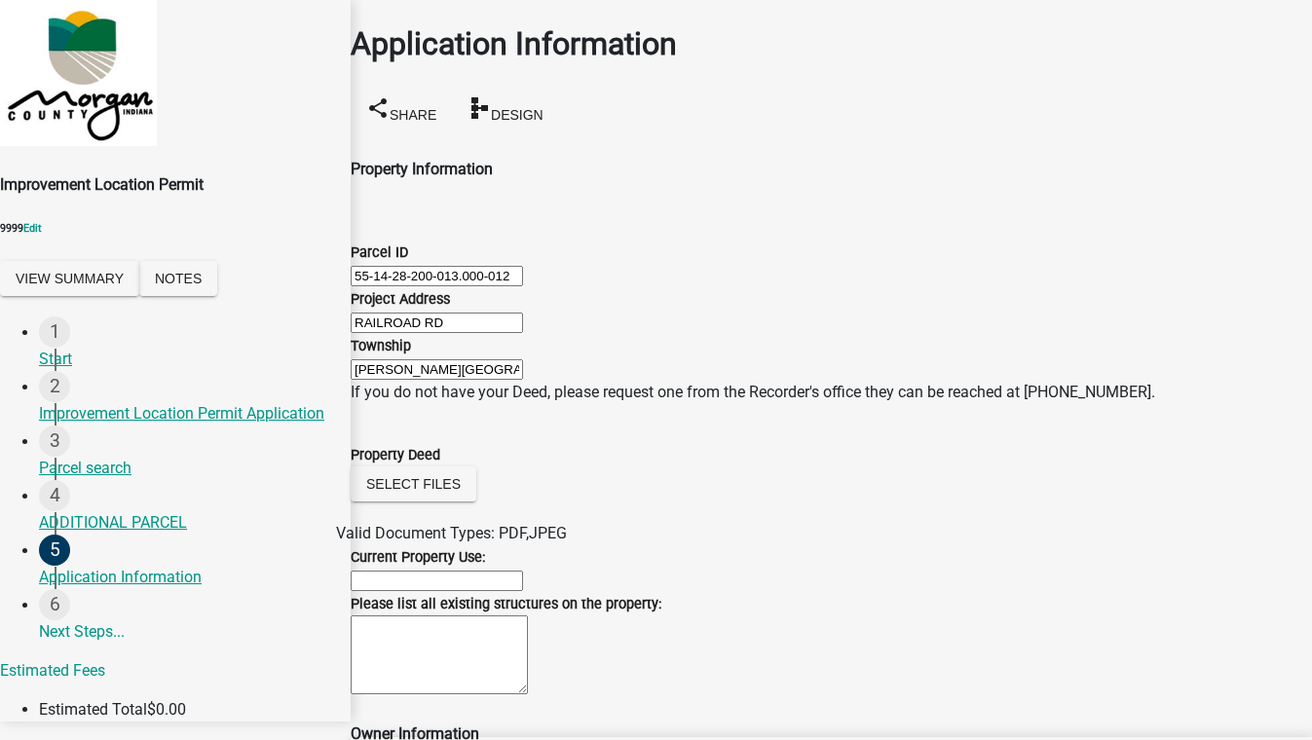
scroll to position [921, 0]
drag, startPoint x: 442, startPoint y: 457, endPoint x: 312, endPoint y: 462, distance: 130.6
click at [319, 462] on div "Improvement Location Permit 9999 Edit View Summary Notes 1 Start 2 Improvement …" at bounding box center [656, 360] width 1312 height 721
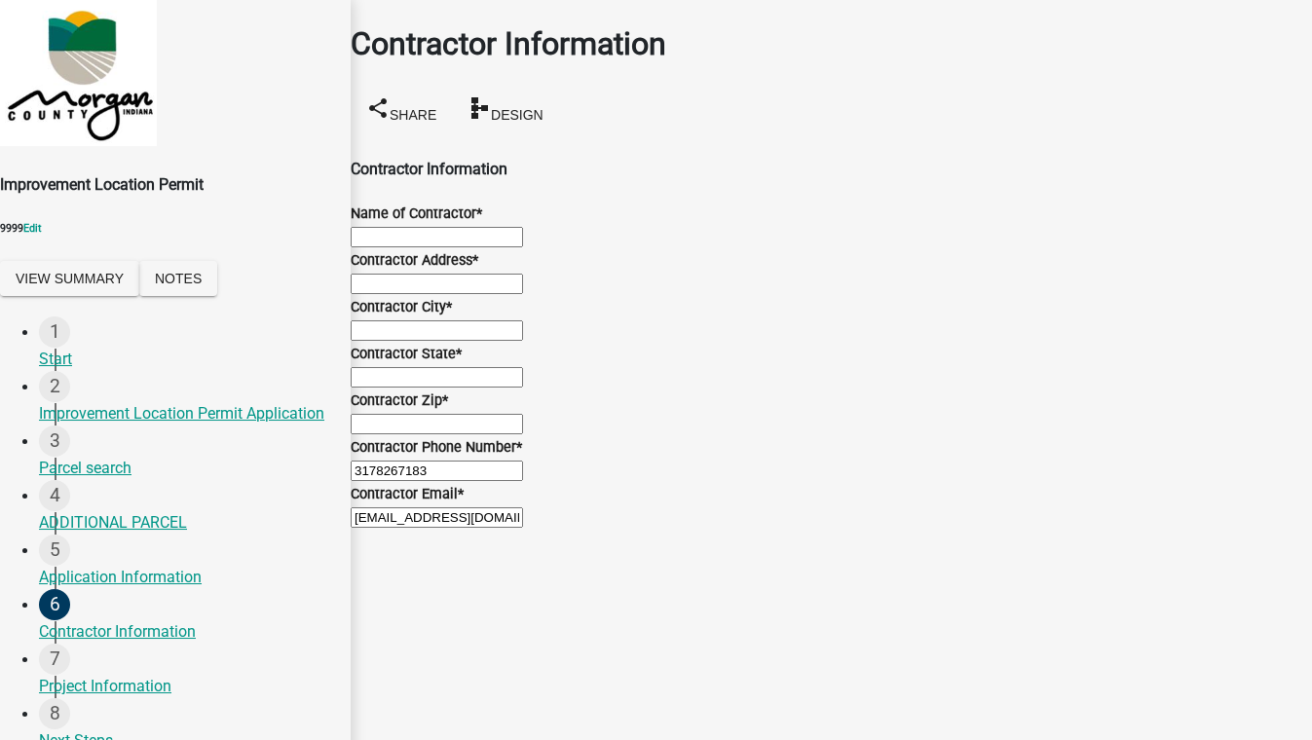
click at [425, 236] on input "Name of Contractor *" at bounding box center [437, 237] width 172 height 20
drag, startPoint x: 445, startPoint y: 569, endPoint x: 288, endPoint y: 579, distance: 157.1
click at [290, 579] on div "Improvement Location Permit 9999 Edit View Summary Notes 1 Start 2 Improvement …" at bounding box center [656, 415] width 1312 height 831
drag, startPoint x: 471, startPoint y: 470, endPoint x: -46, endPoint y: 427, distance: 518.8
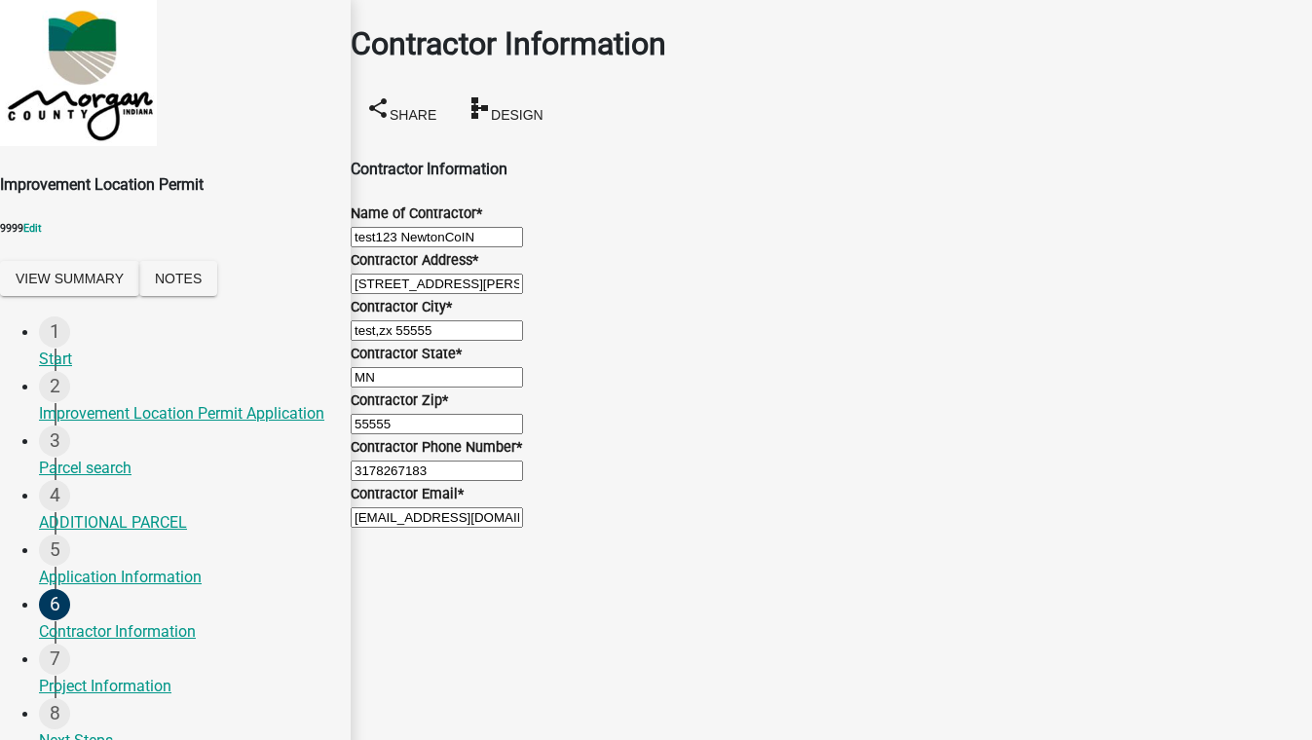
click at [0, 427] on html "Internet Explorer does NOT work with GeoPermits. Get a new browser for more sec…" at bounding box center [656, 370] width 1312 height 740
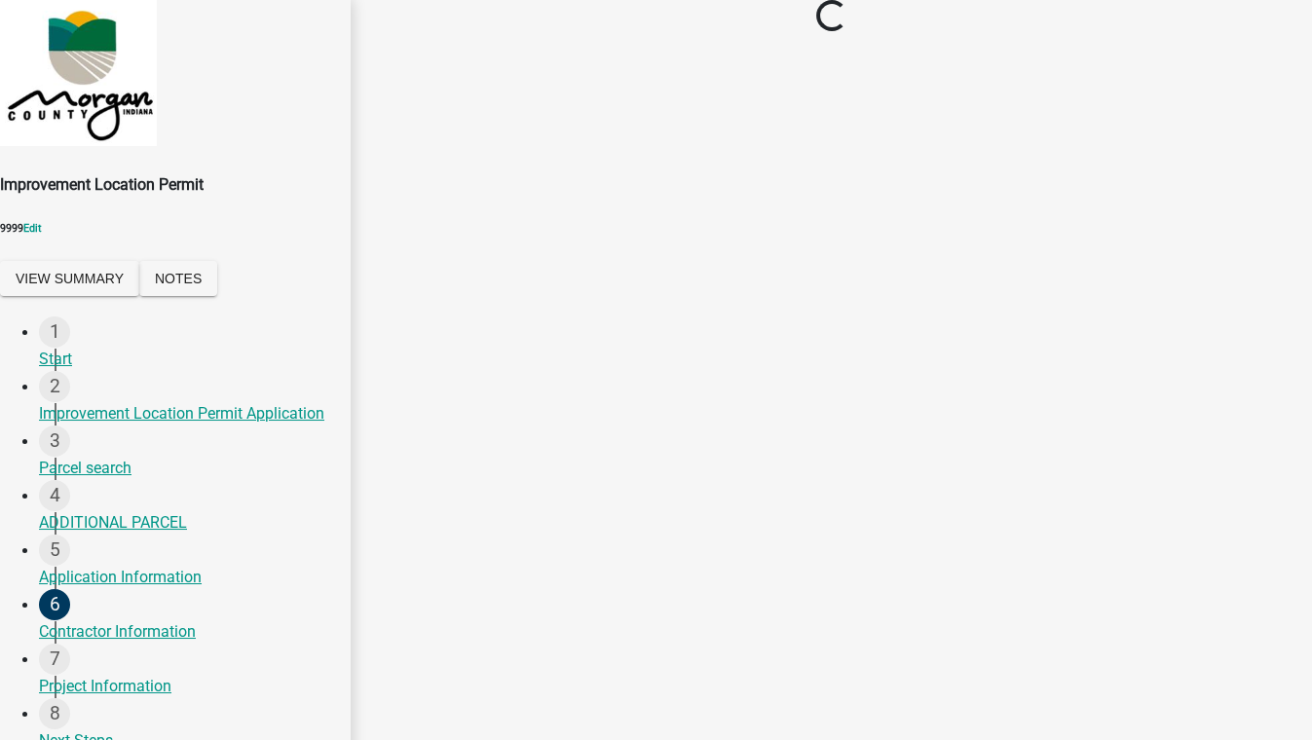
scroll to position [0, 0]
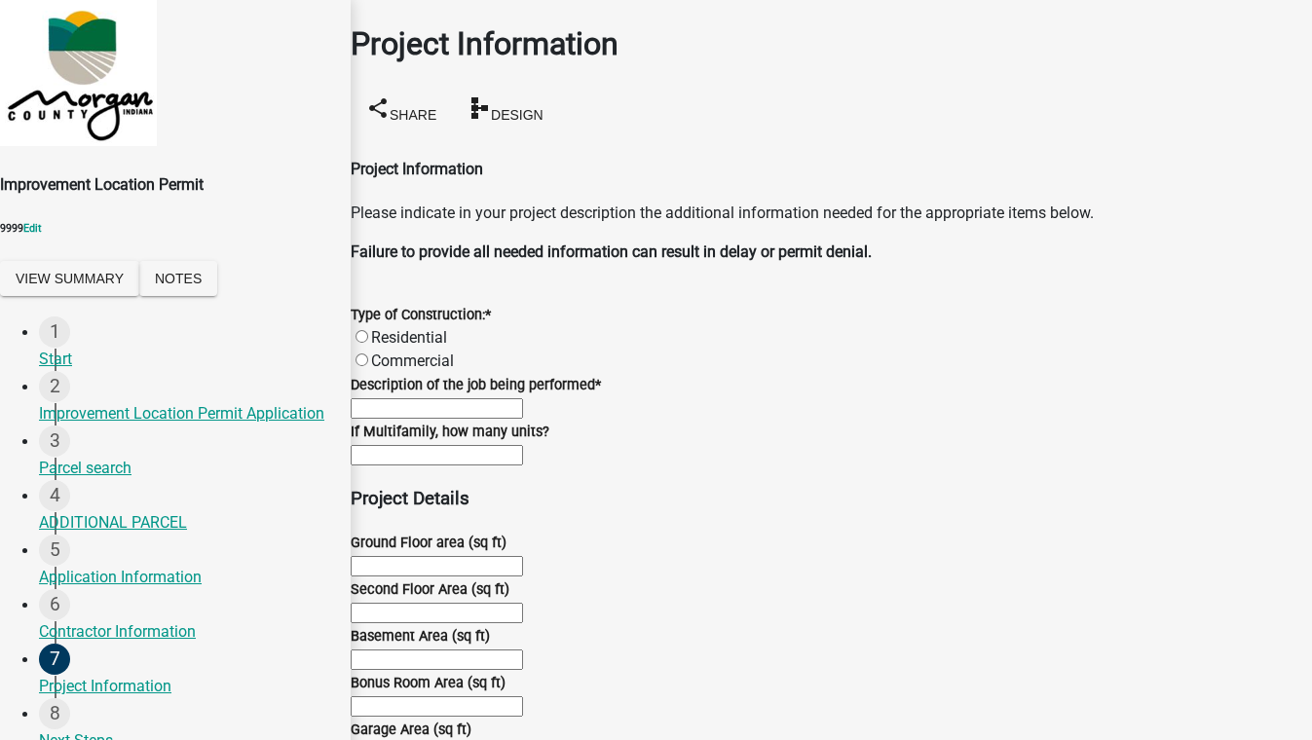
click at [387, 328] on label "Residential" at bounding box center [409, 337] width 76 height 18
click at [368, 330] on input "Residential" at bounding box center [361, 336] width 13 height 13
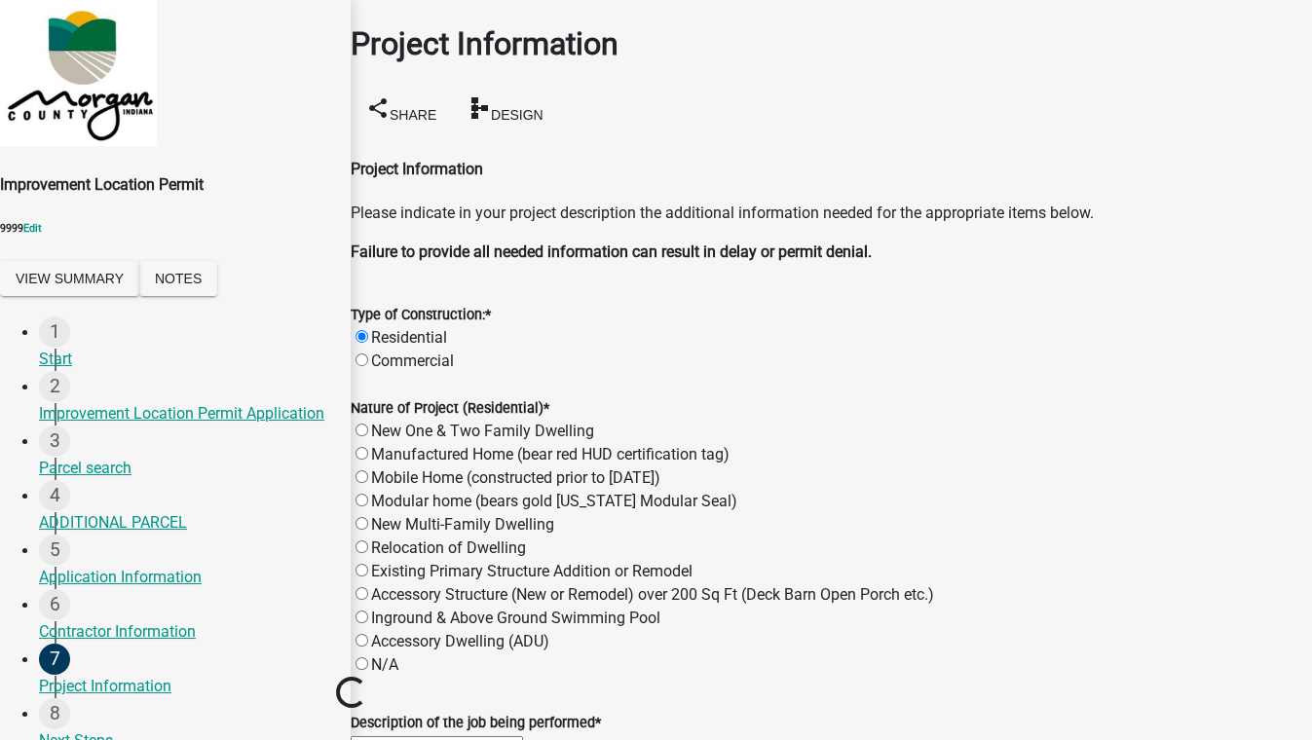
scroll to position [176, 0]
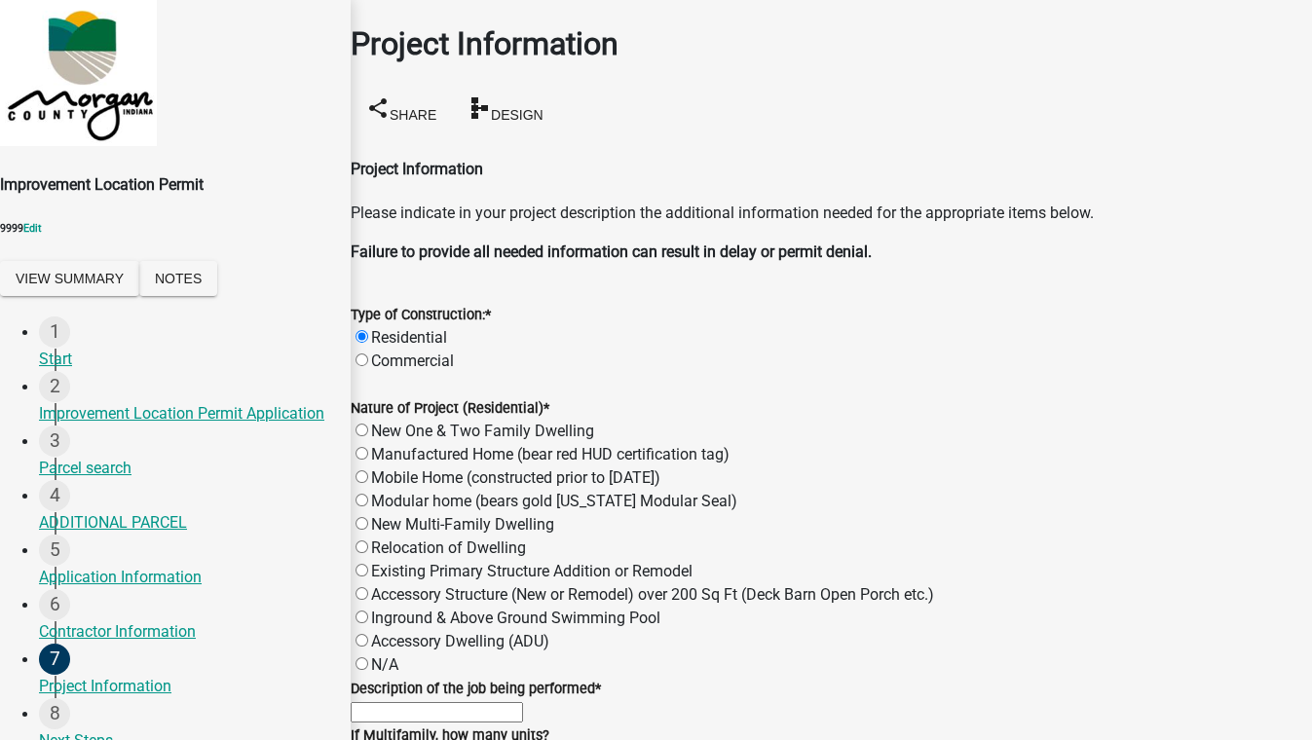
click at [383, 562] on label "Existing Primary Structure Addition or Remodel" at bounding box center [531, 571] width 321 height 18
click at [368, 564] on input "Existing Primary Structure Addition or Remodel" at bounding box center [361, 570] width 13 height 13
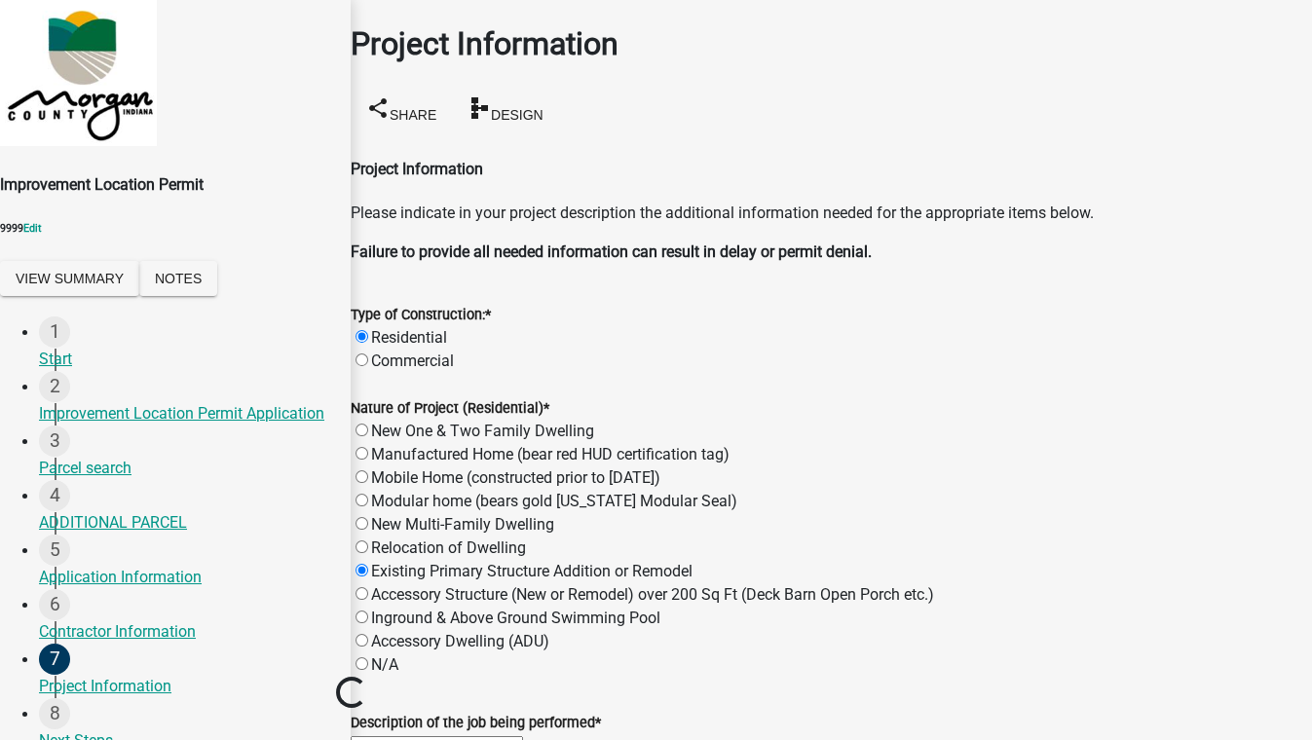
scroll to position [353, 0]
click at [523, 736] on input "Description of the job being performed *" at bounding box center [437, 746] width 172 height 20
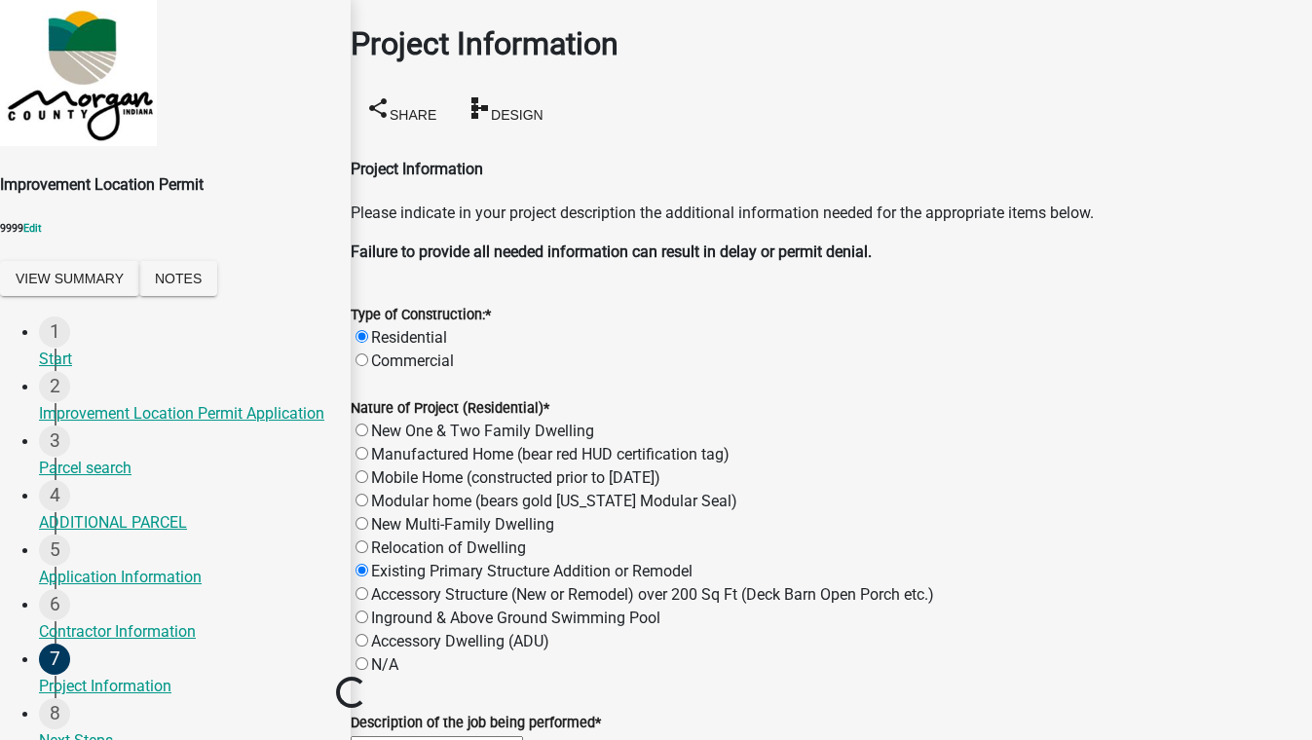
scroll to position [1737, 0]
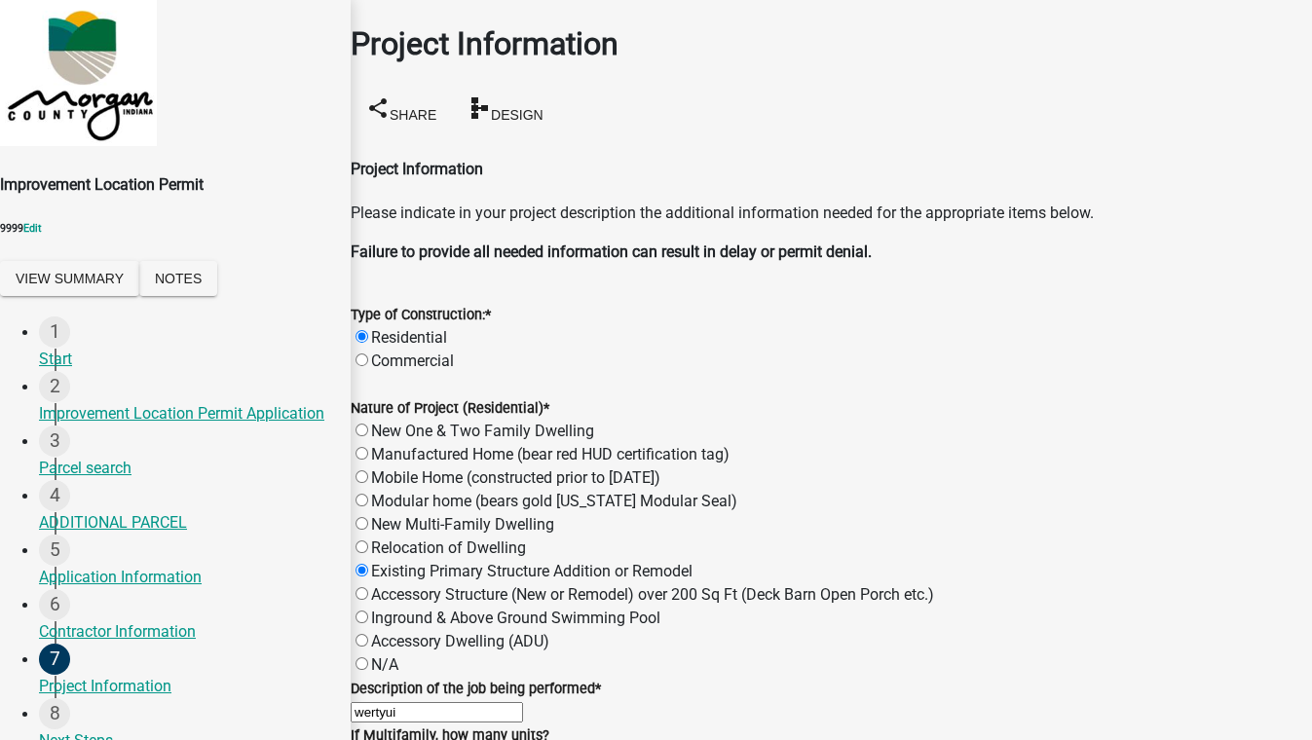
scroll to position [4138, 0]
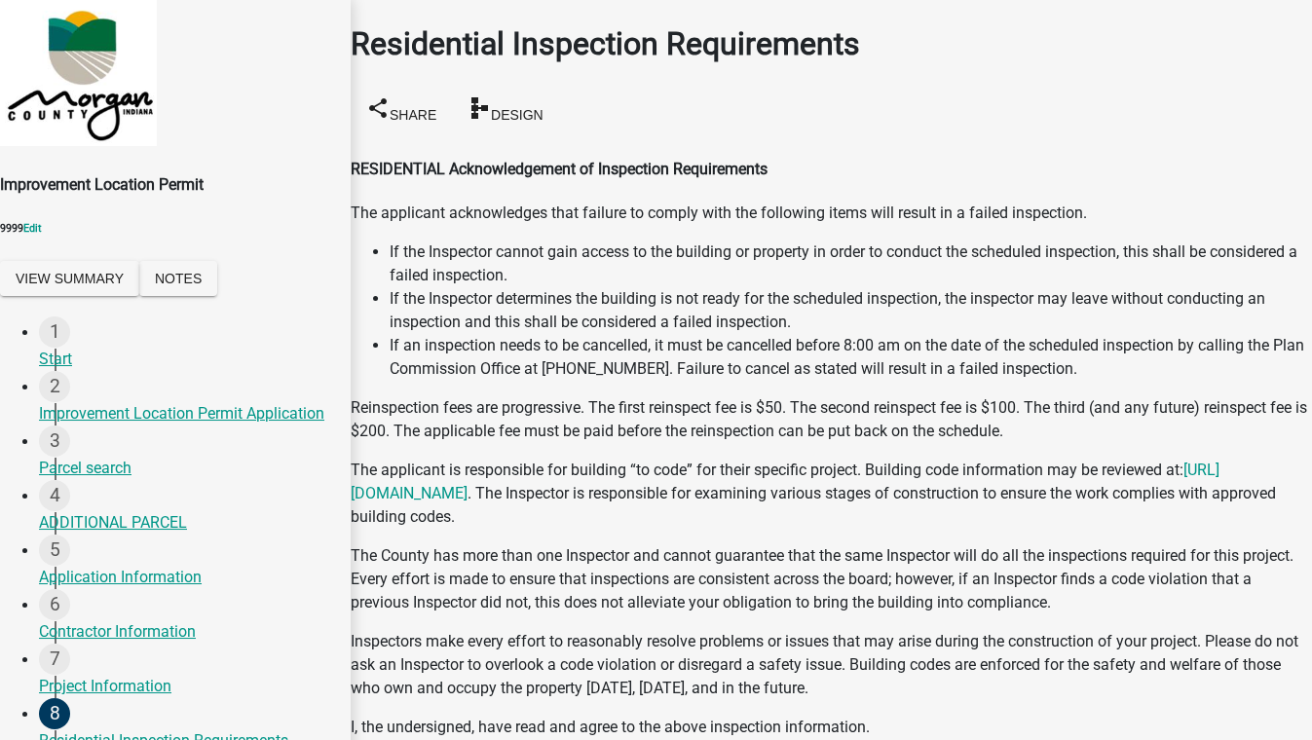
scroll to position [628, 0]
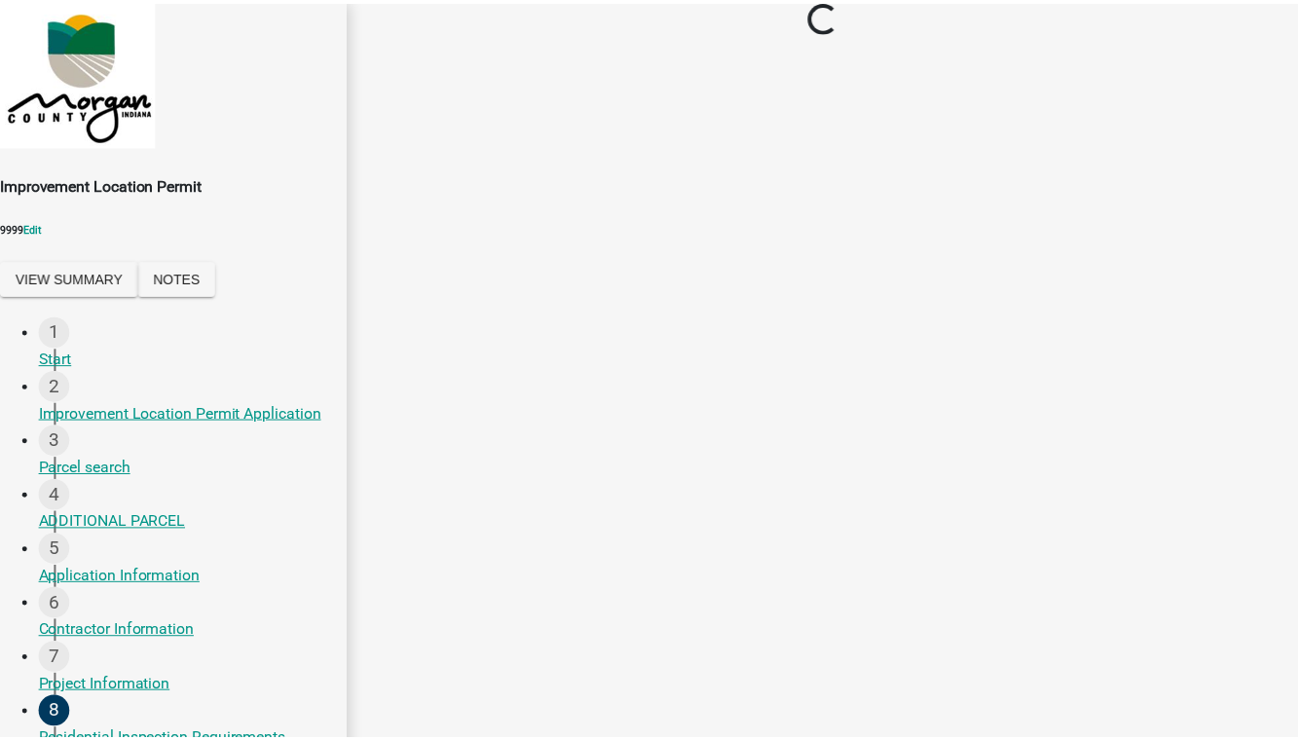
scroll to position [0, 0]
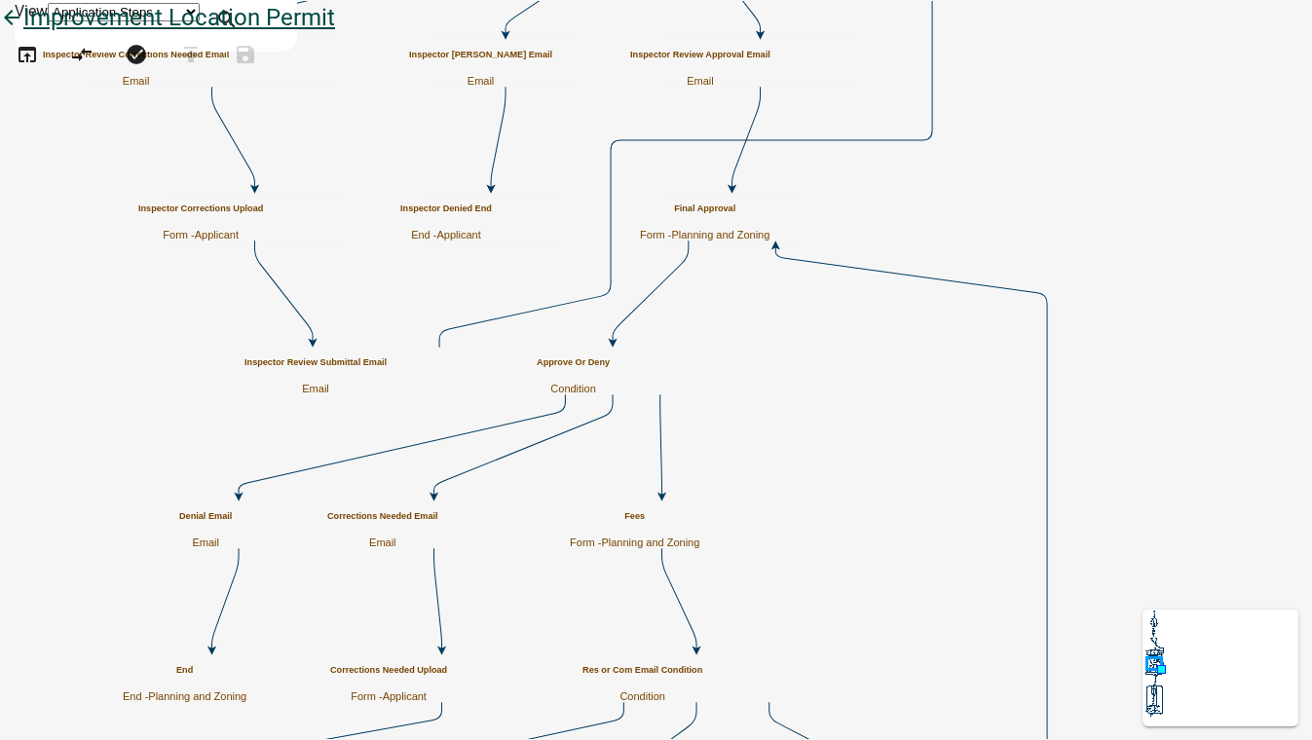
click at [23, 33] on icon "arrow_back" at bounding box center [11, 19] width 23 height 27
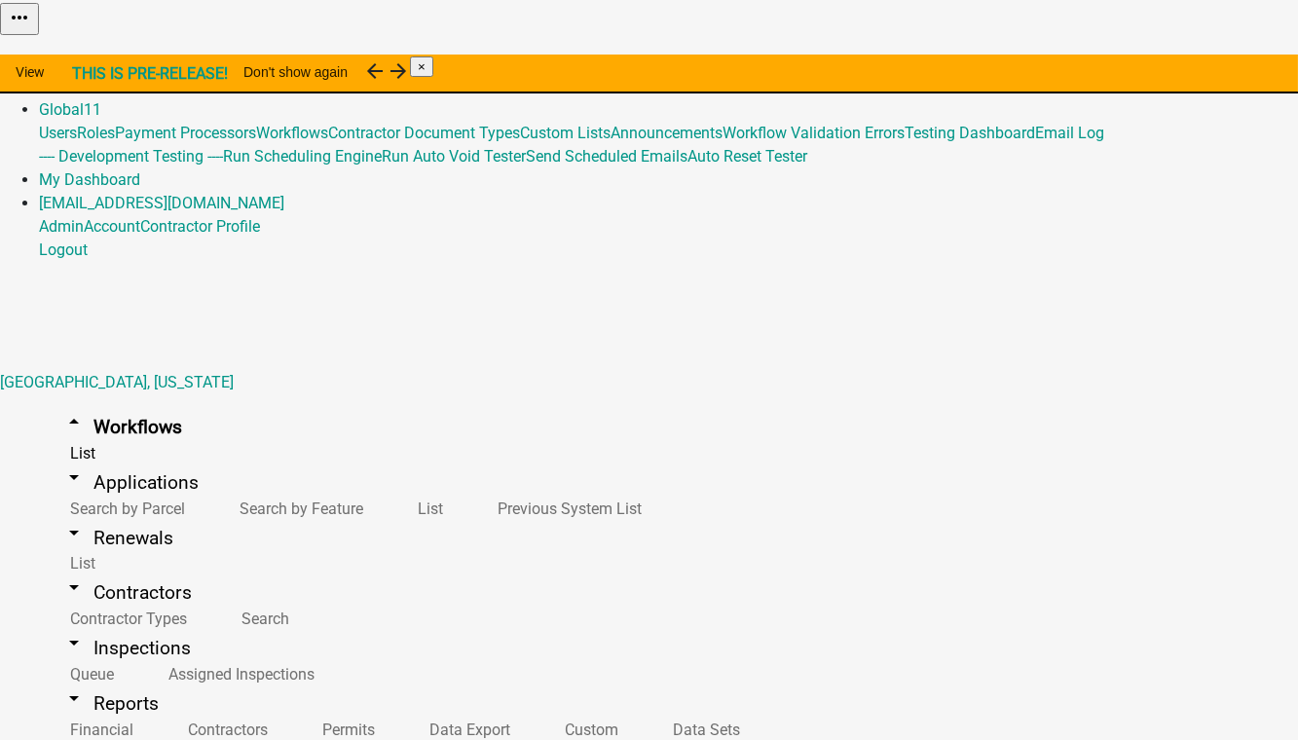
click at [84, 77] on link "Admin" at bounding box center [61, 86] width 45 height 18
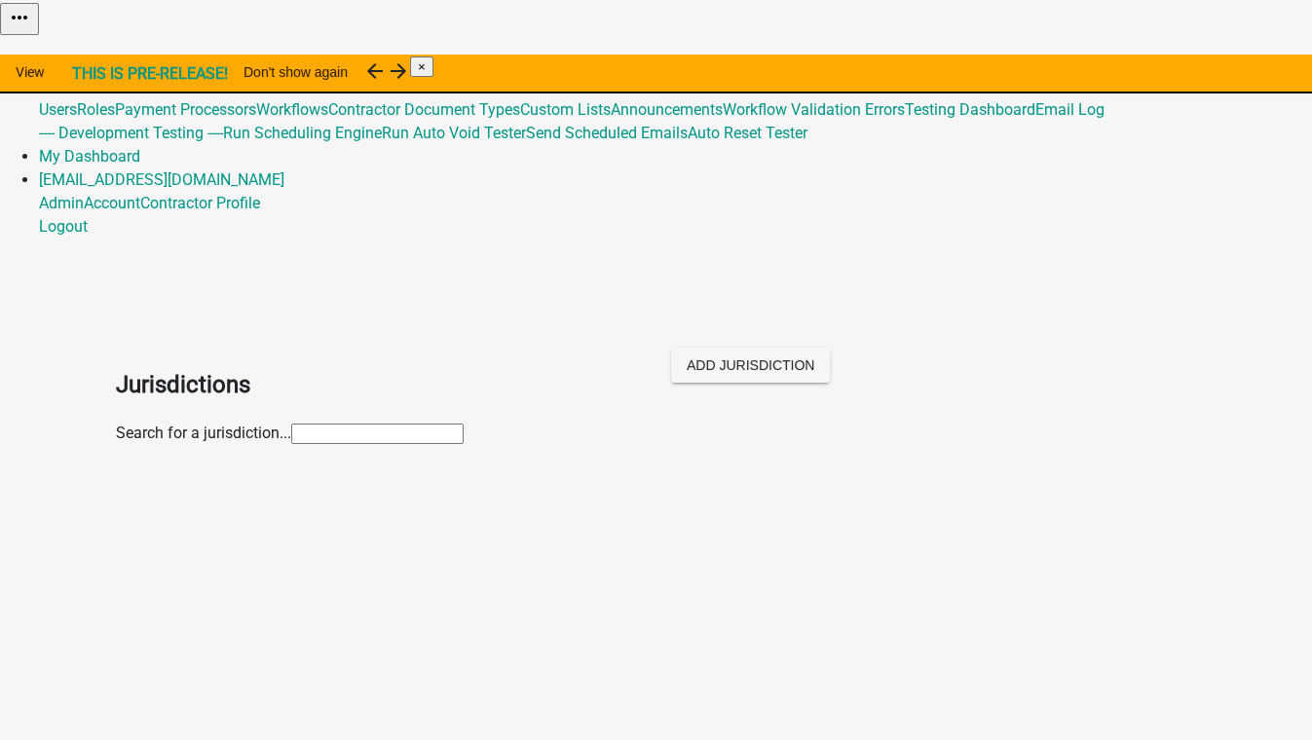
click at [335, 424] on input "text" at bounding box center [377, 434] width 172 height 20
click at [155, 507] on p "[GEOGRAPHIC_DATA], [US_STATE]" at bounding box center [676, 518] width 1042 height 23
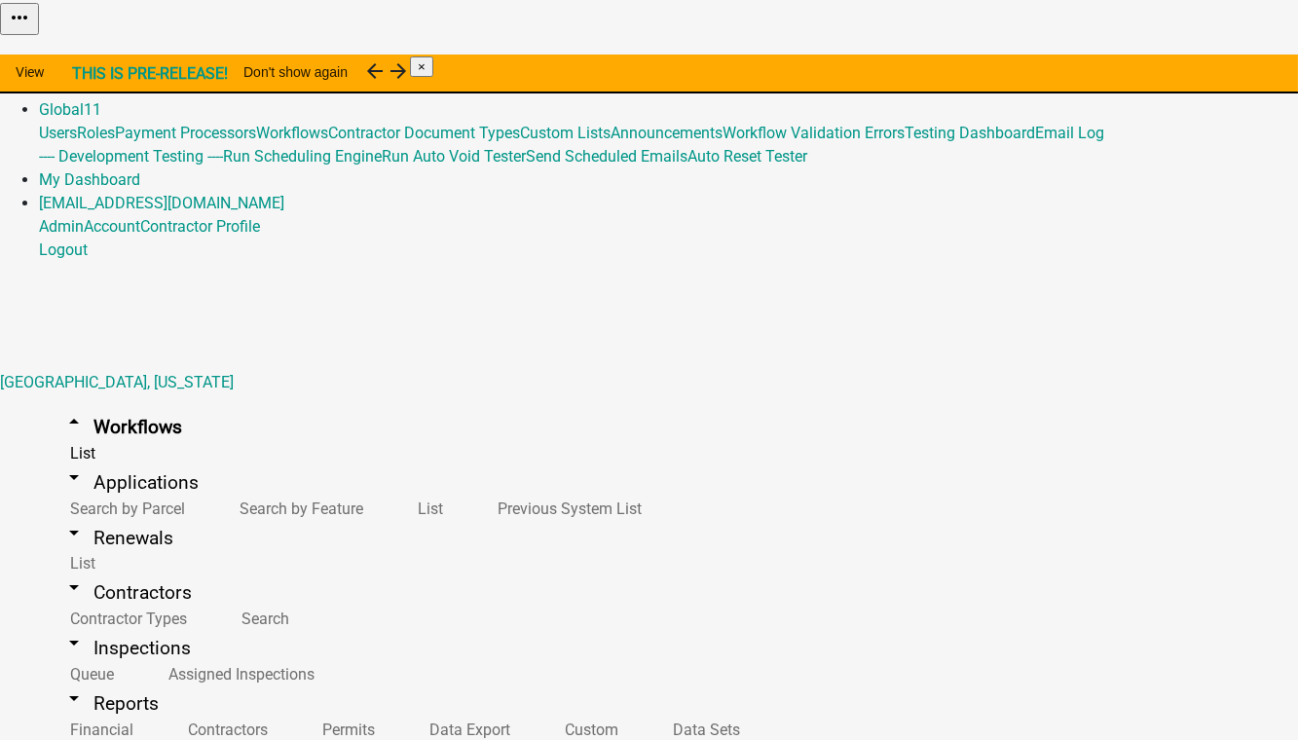
scroll to position [708, 0]
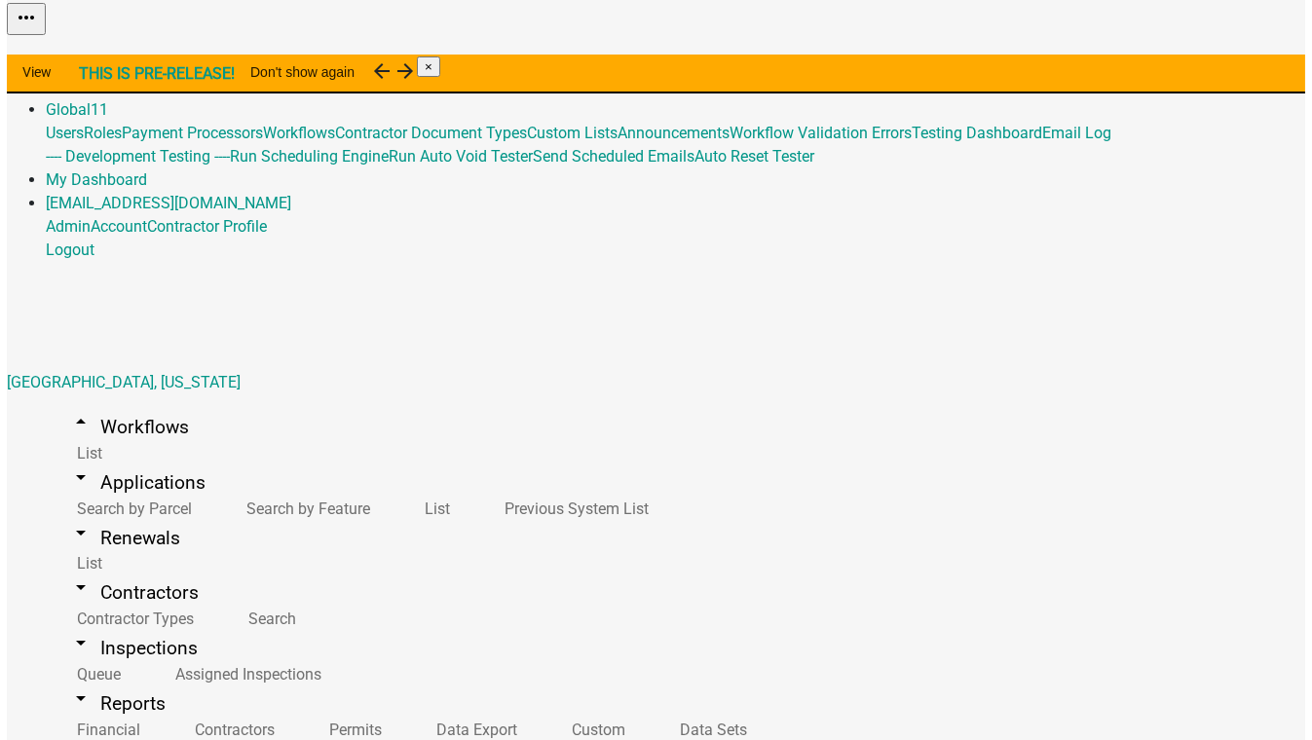
scroll to position [796, 0]
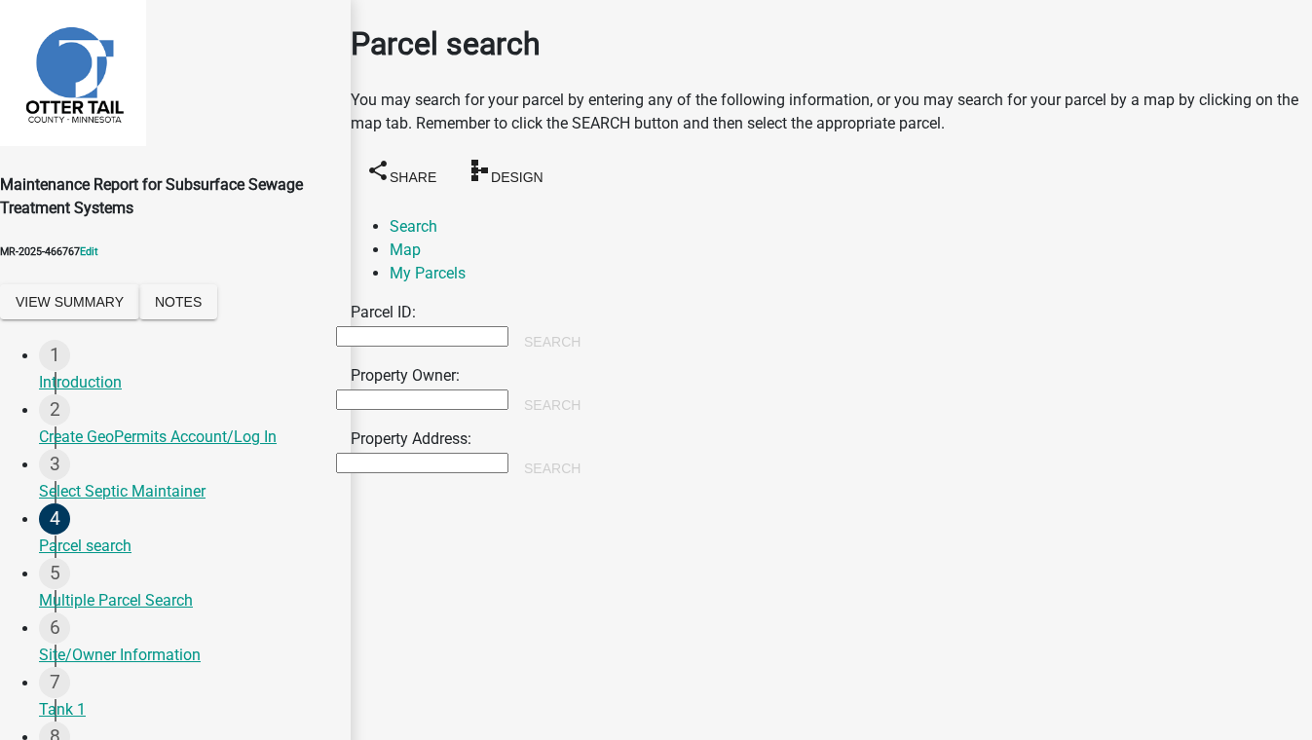
click at [460, 389] on input "Property Owner:" at bounding box center [422, 399] width 172 height 20
click at [596, 388] on button "Search" at bounding box center [552, 405] width 88 height 35
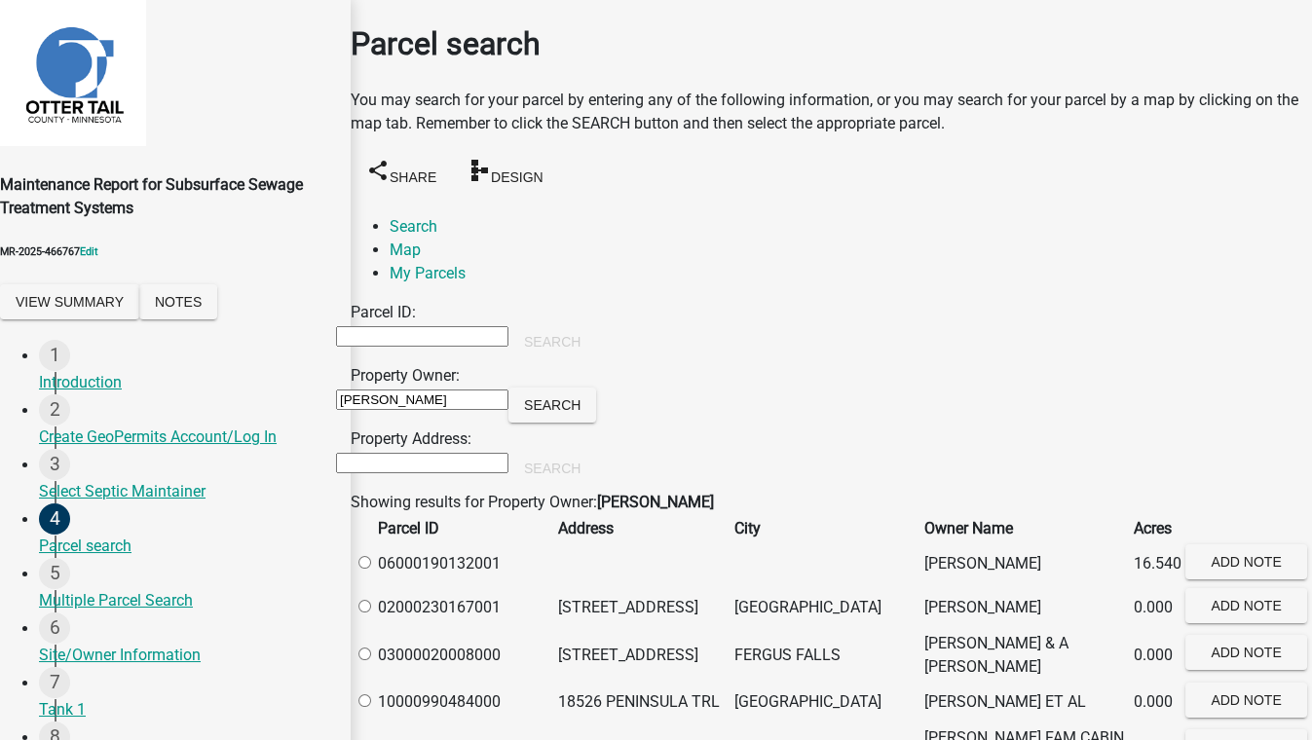
click at [374, 569] on label at bounding box center [374, 563] width 0 height 18
click at [371, 569] on input "radio" at bounding box center [364, 562] width 13 height 13
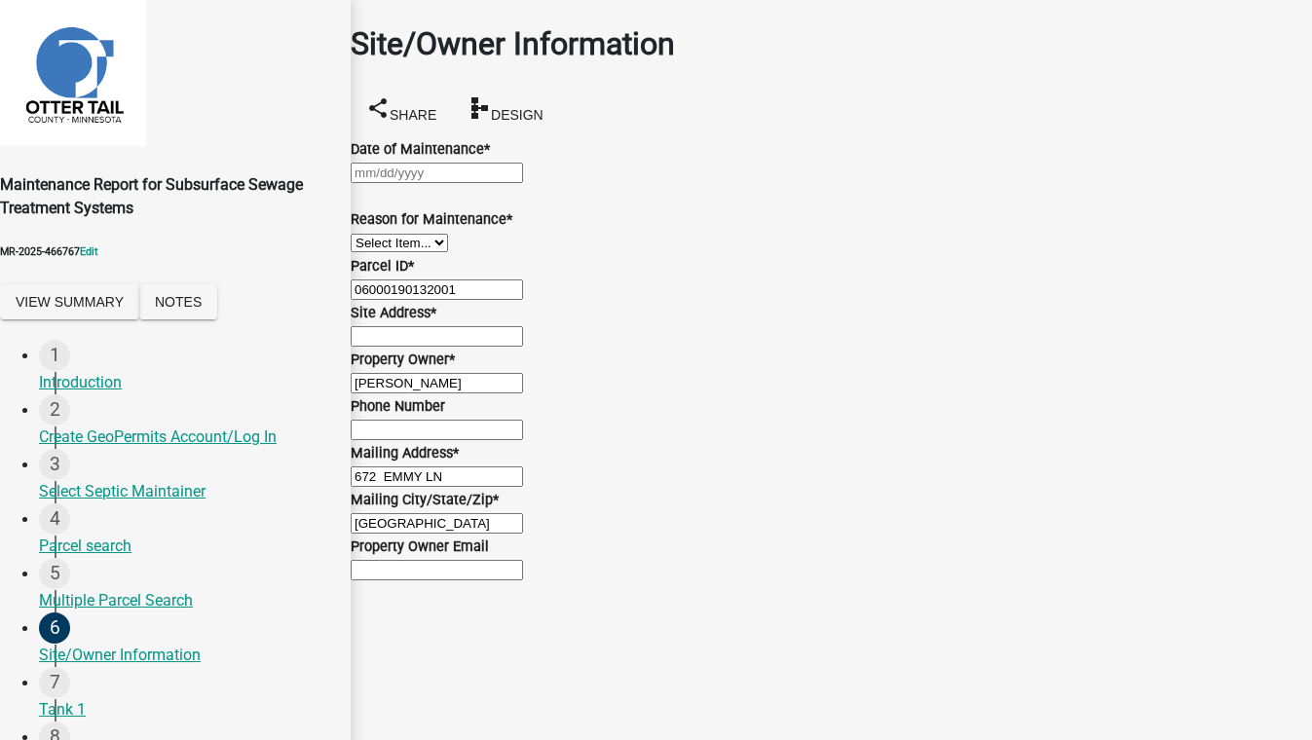
click at [431, 183] on div at bounding box center [831, 172] width 961 height 23
click at [464, 296] on div "4" at bounding box center [448, 311] width 31 height 31
click at [448, 252] on select "Select Item... Called Routine Other" at bounding box center [399, 243] width 97 height 18
click at [374, 252] on select "Select Item... Called Routine Other" at bounding box center [399, 243] width 97 height 18
click at [452, 347] on input "Site Address *" at bounding box center [437, 336] width 172 height 20
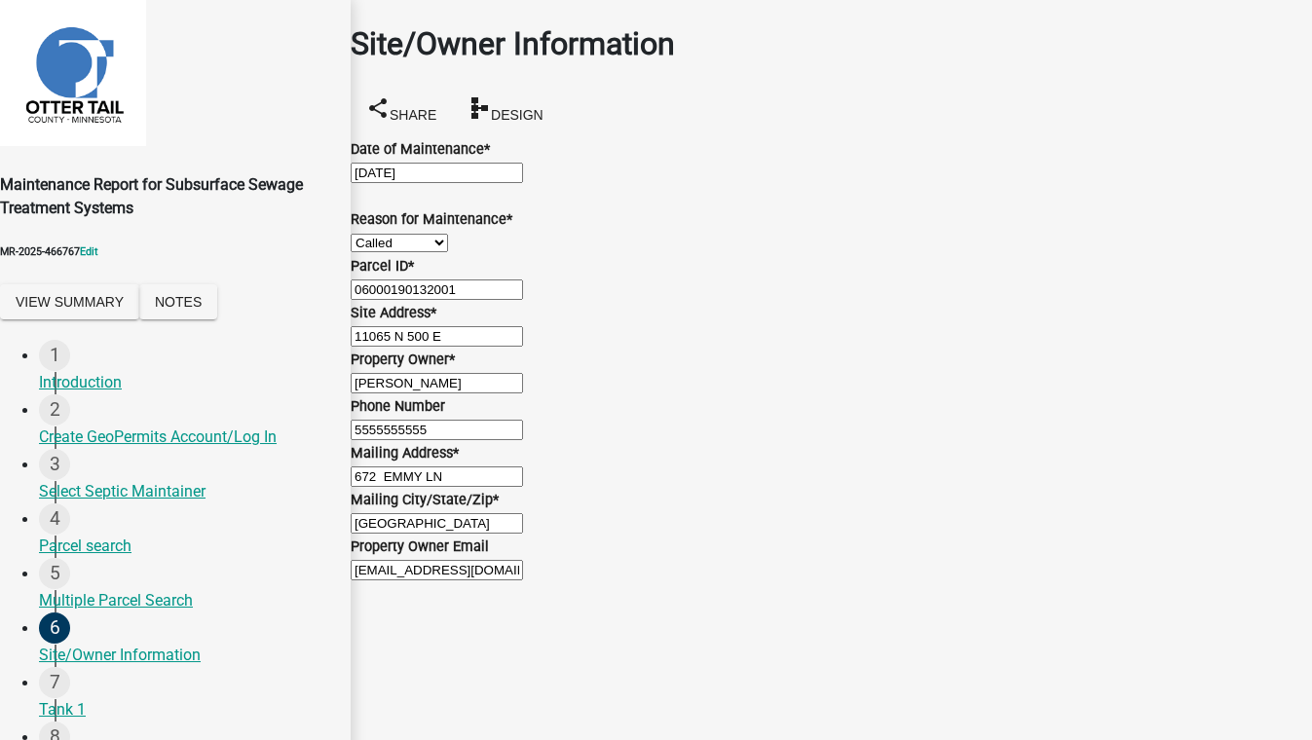
scroll to position [487, 0]
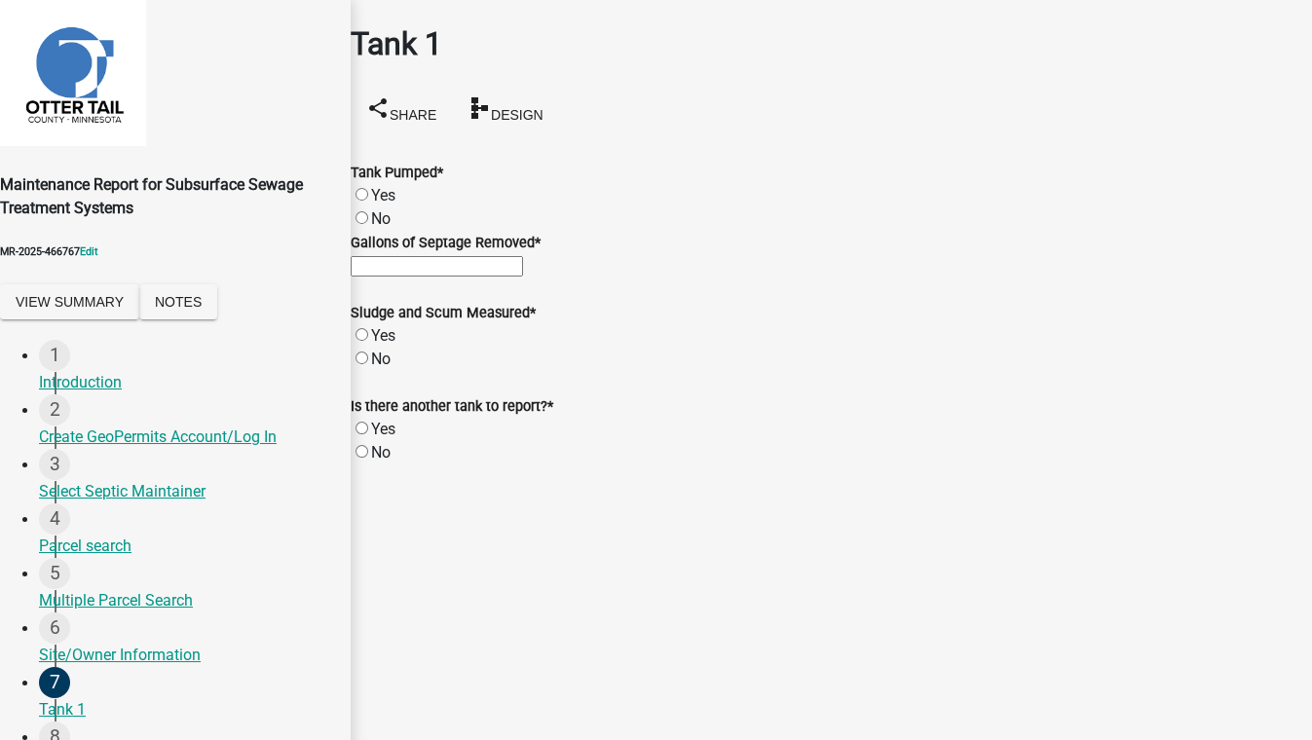
click at [385, 186] on label "Yes" at bounding box center [383, 195] width 24 height 18
click at [368, 188] on input "Yes" at bounding box center [361, 194] width 13 height 13
click at [413, 277] on input "Gallons of Septage Removed *" at bounding box center [437, 266] width 172 height 20
click at [395, 345] on label "Yes" at bounding box center [383, 335] width 24 height 18
click at [368, 341] on input "Yes" at bounding box center [361, 334] width 13 height 13
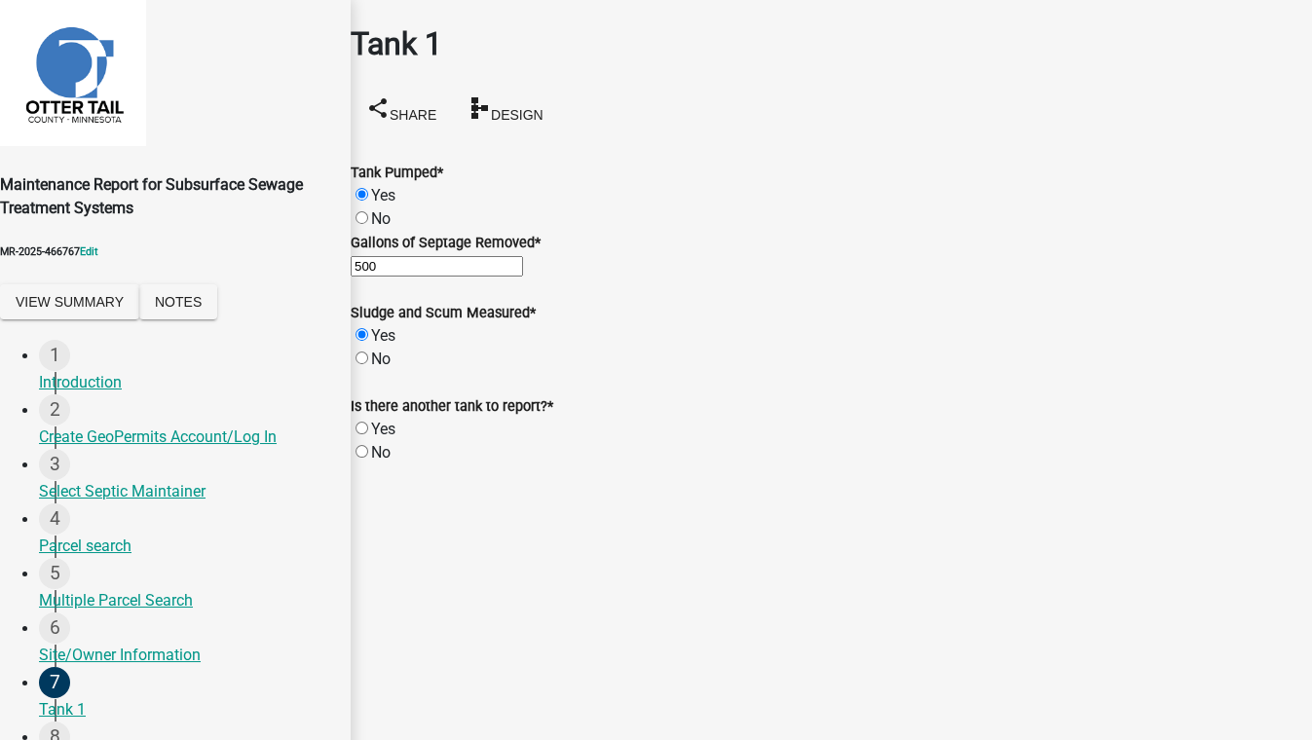
click at [383, 462] on label "No" at bounding box center [380, 452] width 19 height 18
click at [368, 458] on input "No" at bounding box center [361, 451] width 13 height 13
click at [383, 462] on label "No" at bounding box center [380, 452] width 19 height 18
click at [368, 458] on input "No" at bounding box center [361, 451] width 13 height 13
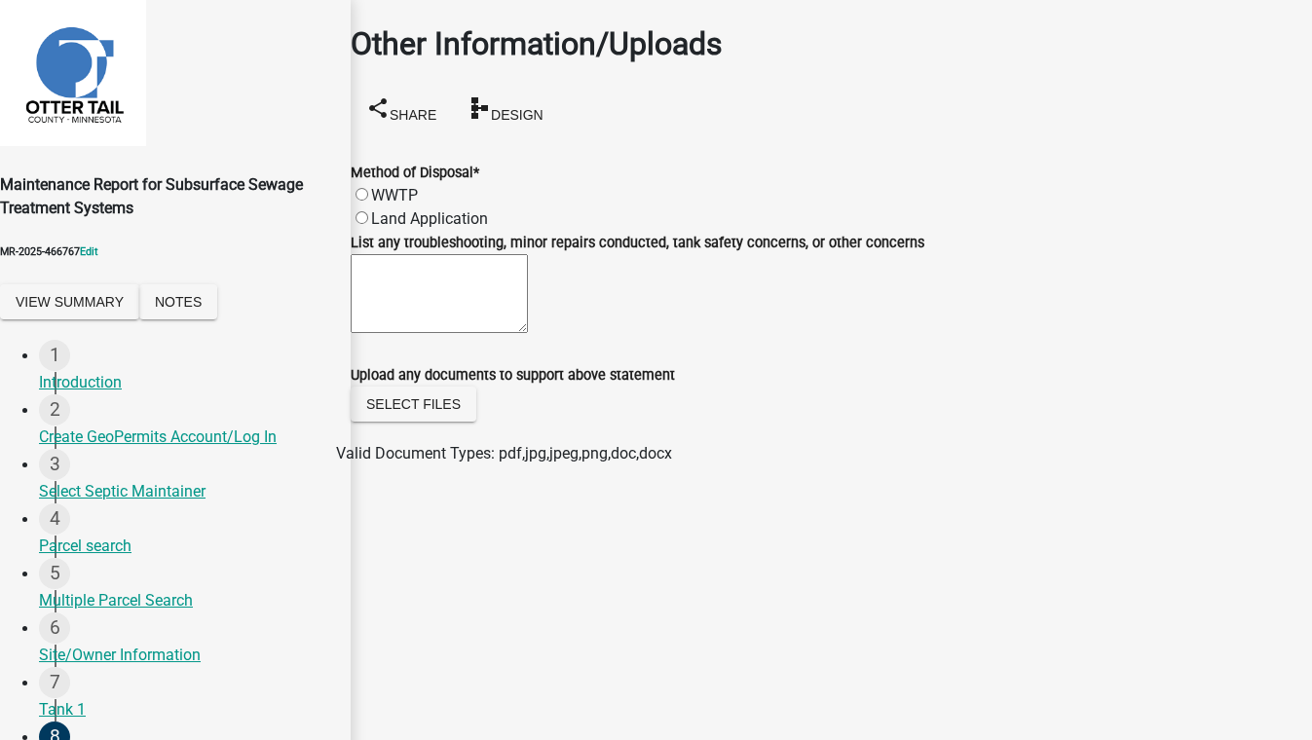
click at [479, 209] on label "Land Application" at bounding box center [429, 218] width 117 height 18
click at [368, 211] on input "Land Application" at bounding box center [361, 217] width 13 height 13
click at [418, 186] on label "WWTP" at bounding box center [394, 195] width 47 height 18
click at [368, 188] on input "WWTP" at bounding box center [361, 194] width 13 height 13
click at [598, 207] on div "Land Application" at bounding box center [831, 218] width 961 height 23
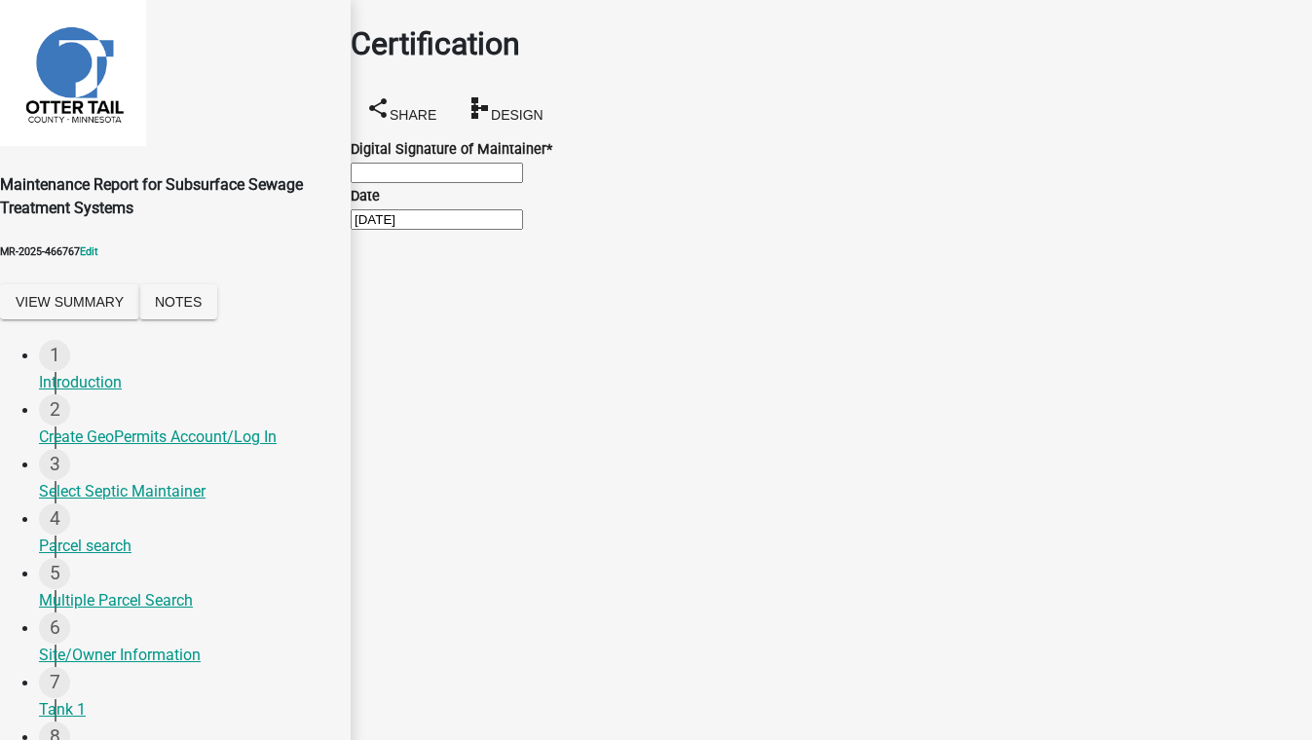
click at [492, 183] on input "Digital Signature of Maintainer *" at bounding box center [437, 173] width 172 height 20
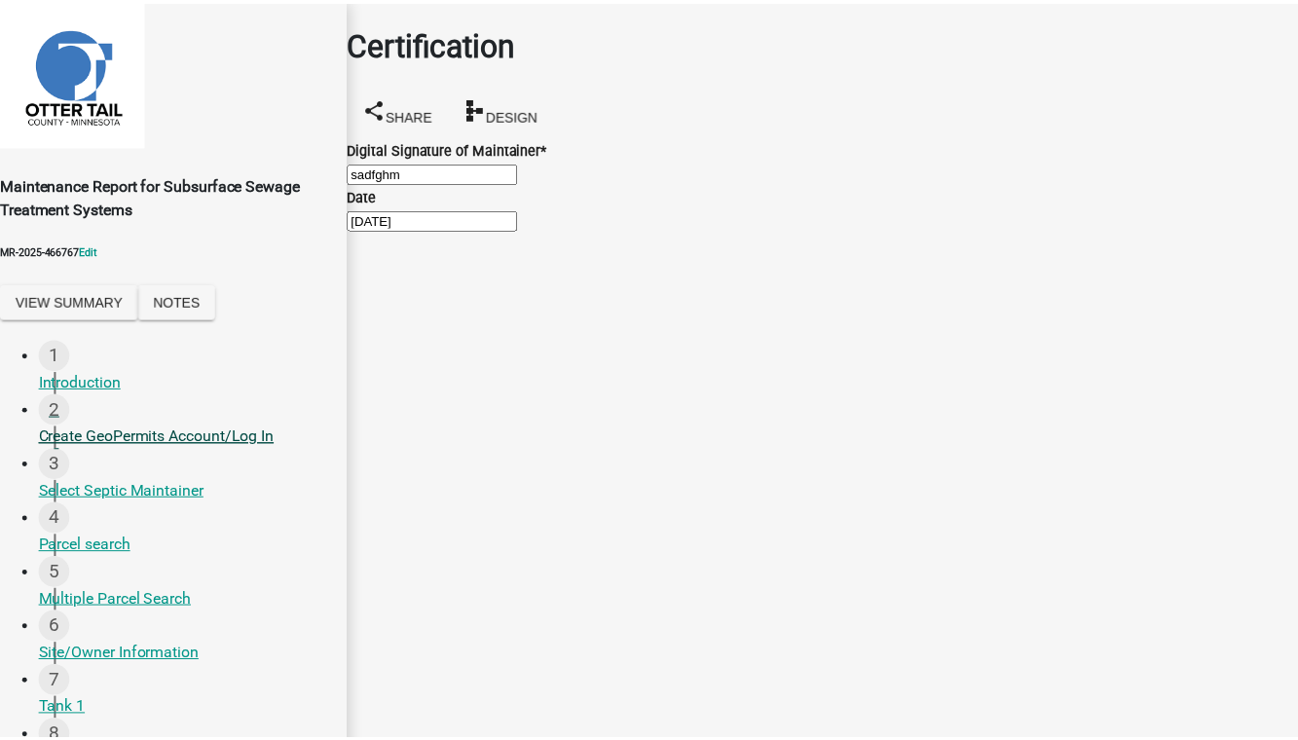
scroll to position [249, 0]
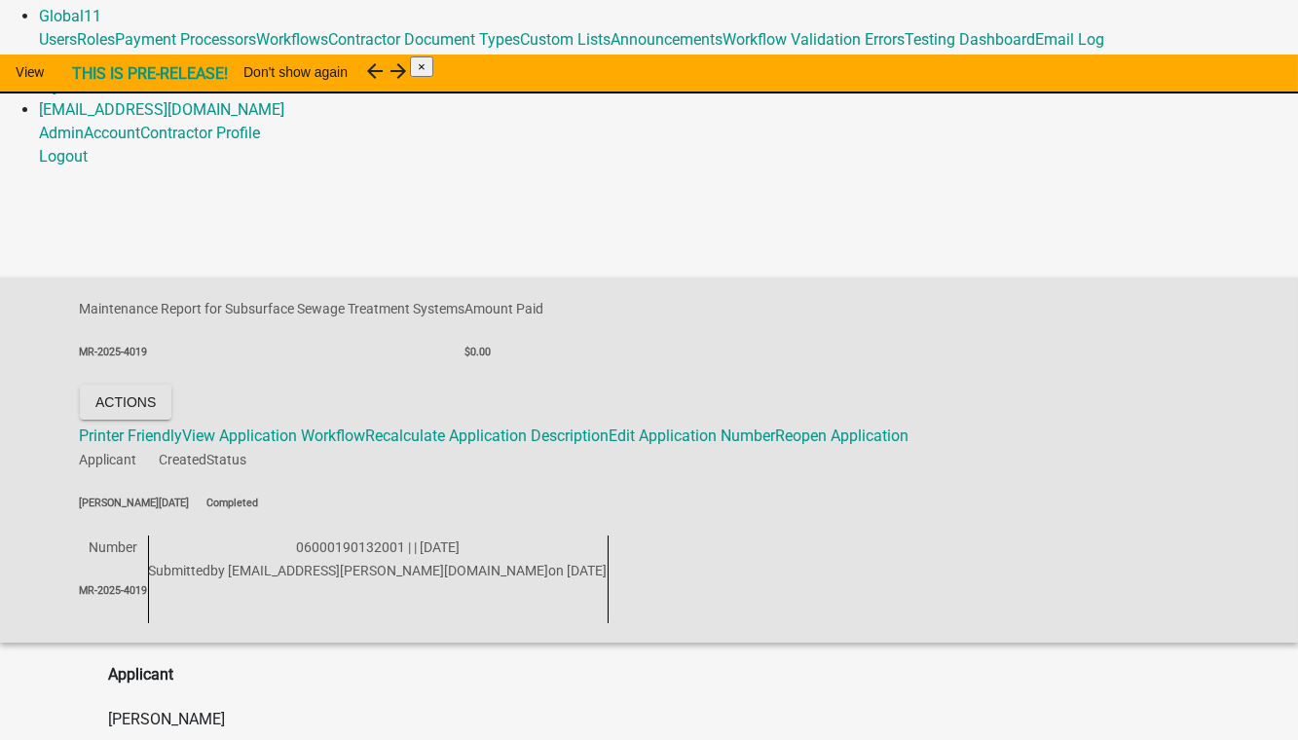
scroll to position [98, 0]
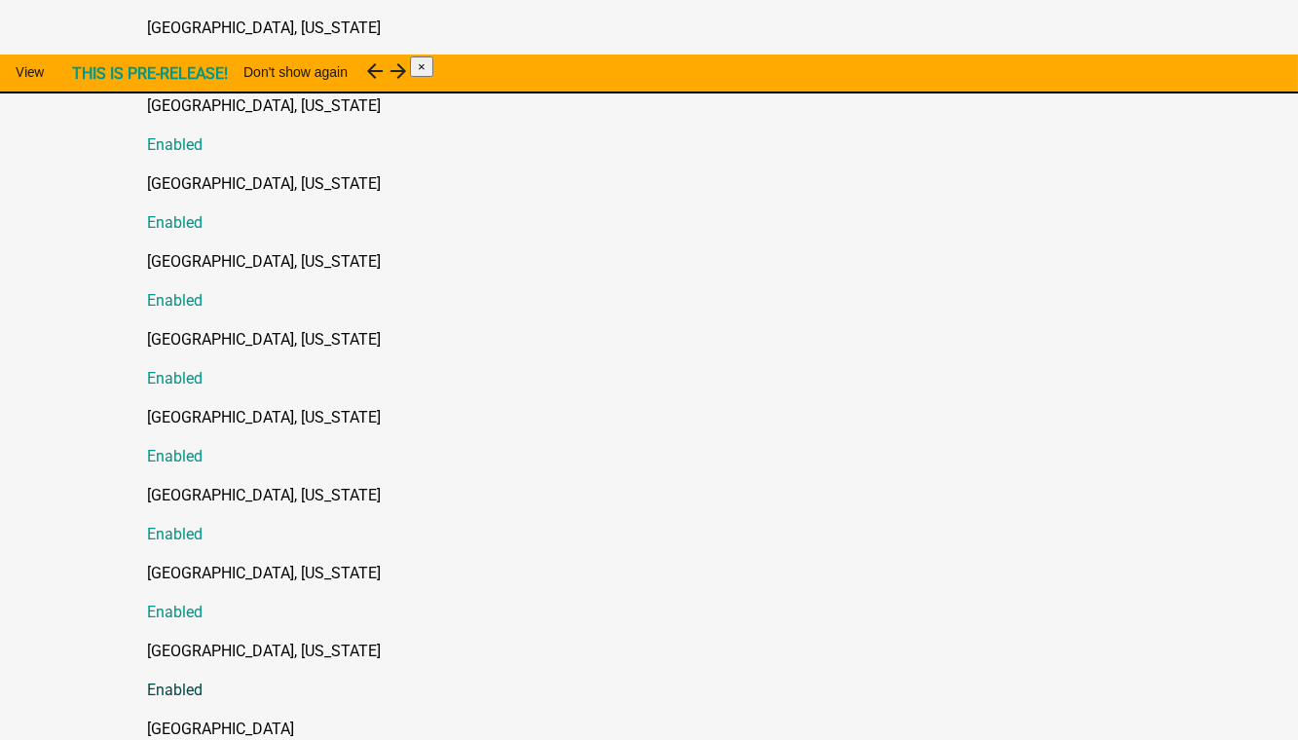
scroll to position [708, 0]
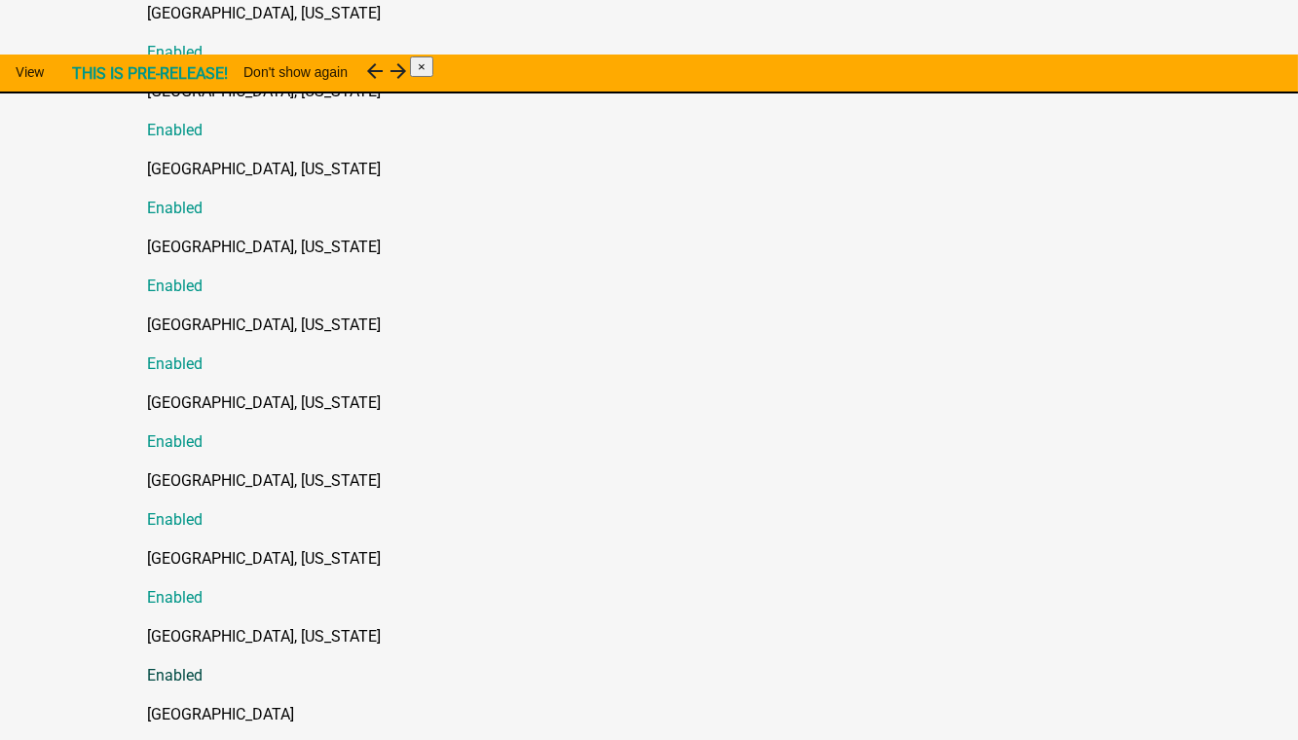
click at [161, 625] on p "[GEOGRAPHIC_DATA], [US_STATE]" at bounding box center [669, 636] width 1042 height 23
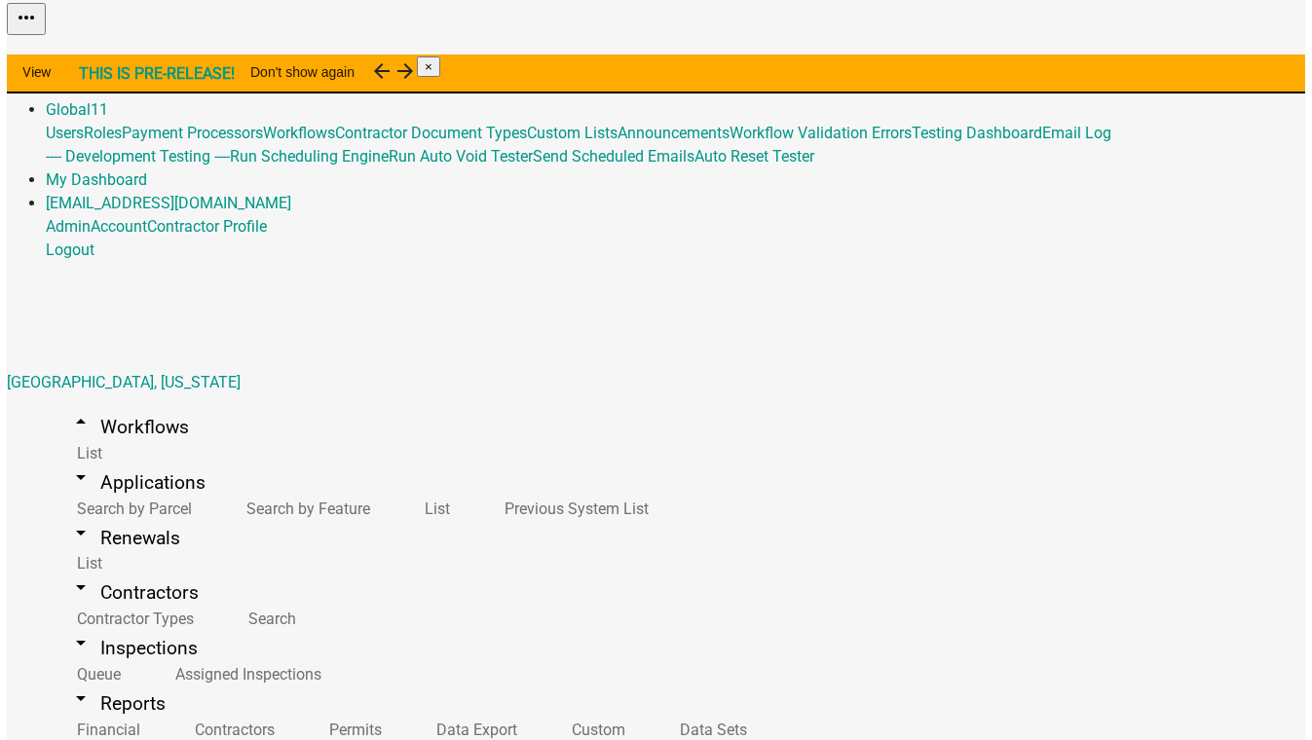
scroll to position [796, 0]
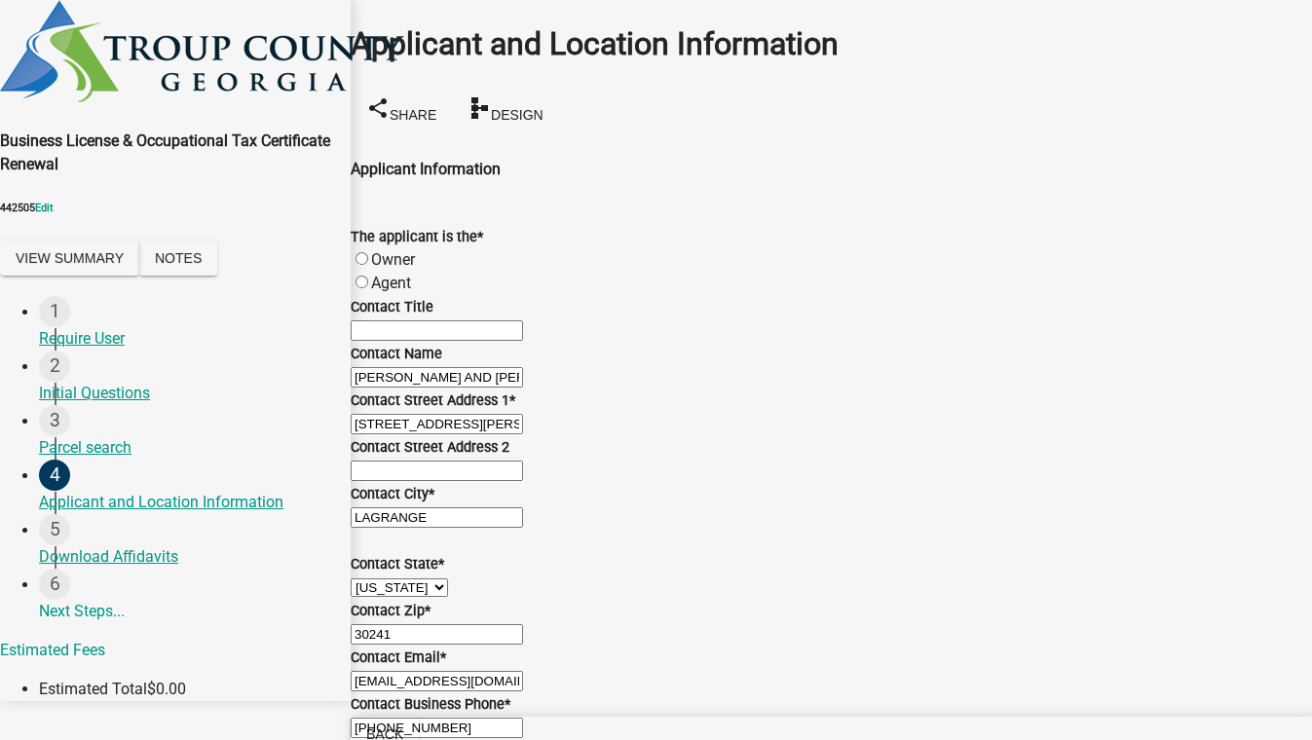
click at [415, 250] on label "Owner" at bounding box center [393, 259] width 44 height 18
click at [368, 252] on input "Owner" at bounding box center [361, 258] width 13 height 13
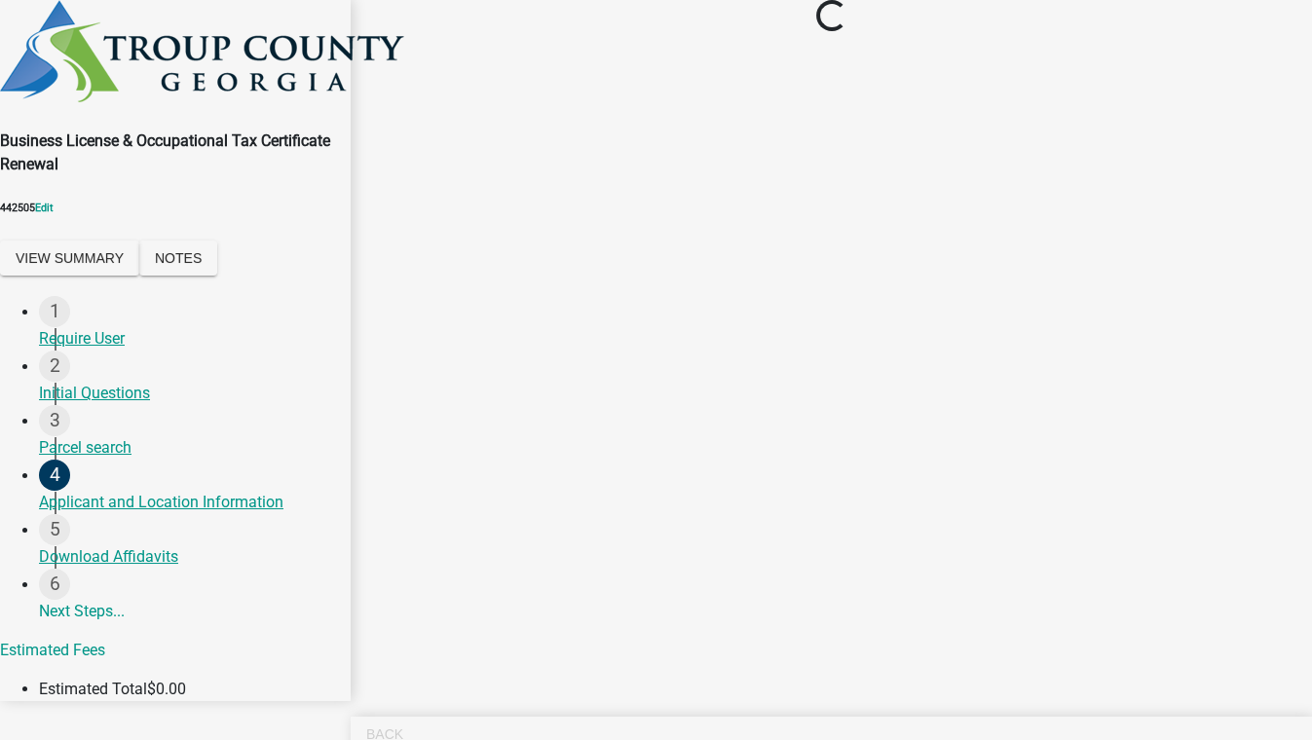
scroll to position [0, 0]
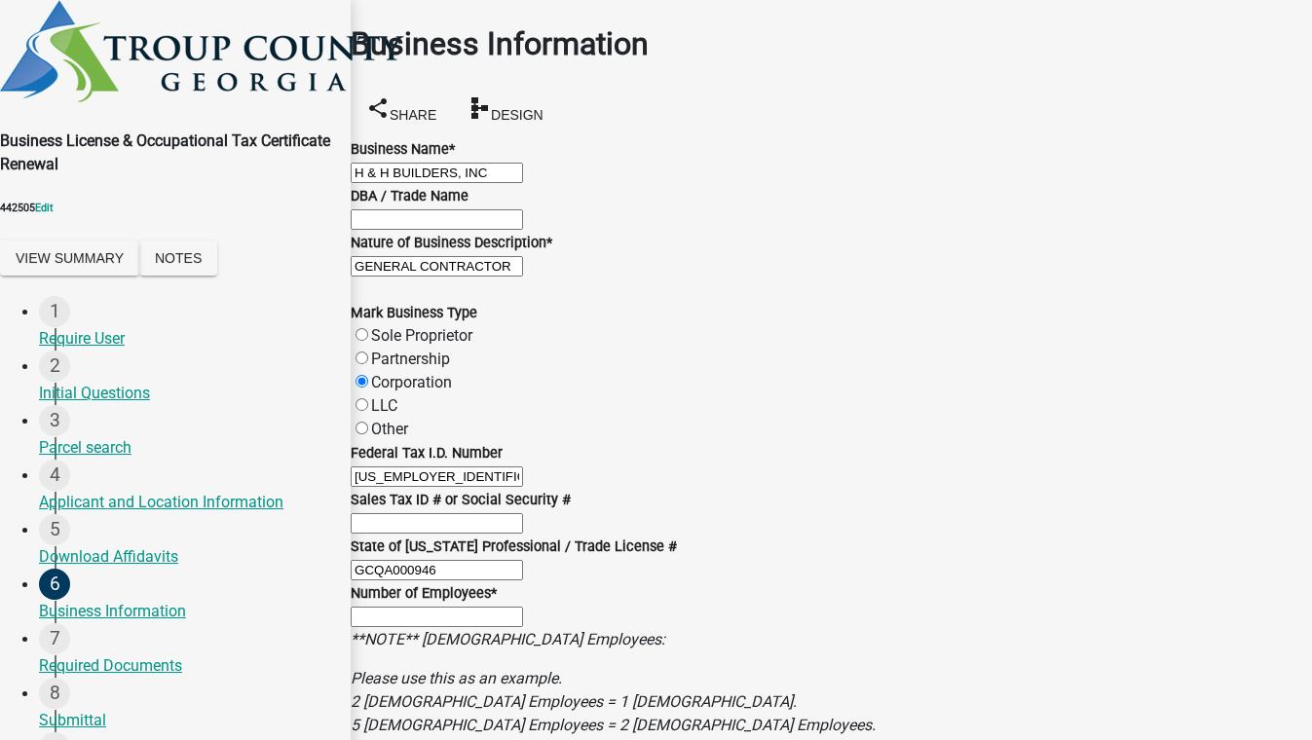
scroll to position [553, 0]
click at [523, 607] on input "text" at bounding box center [437, 617] width 172 height 20
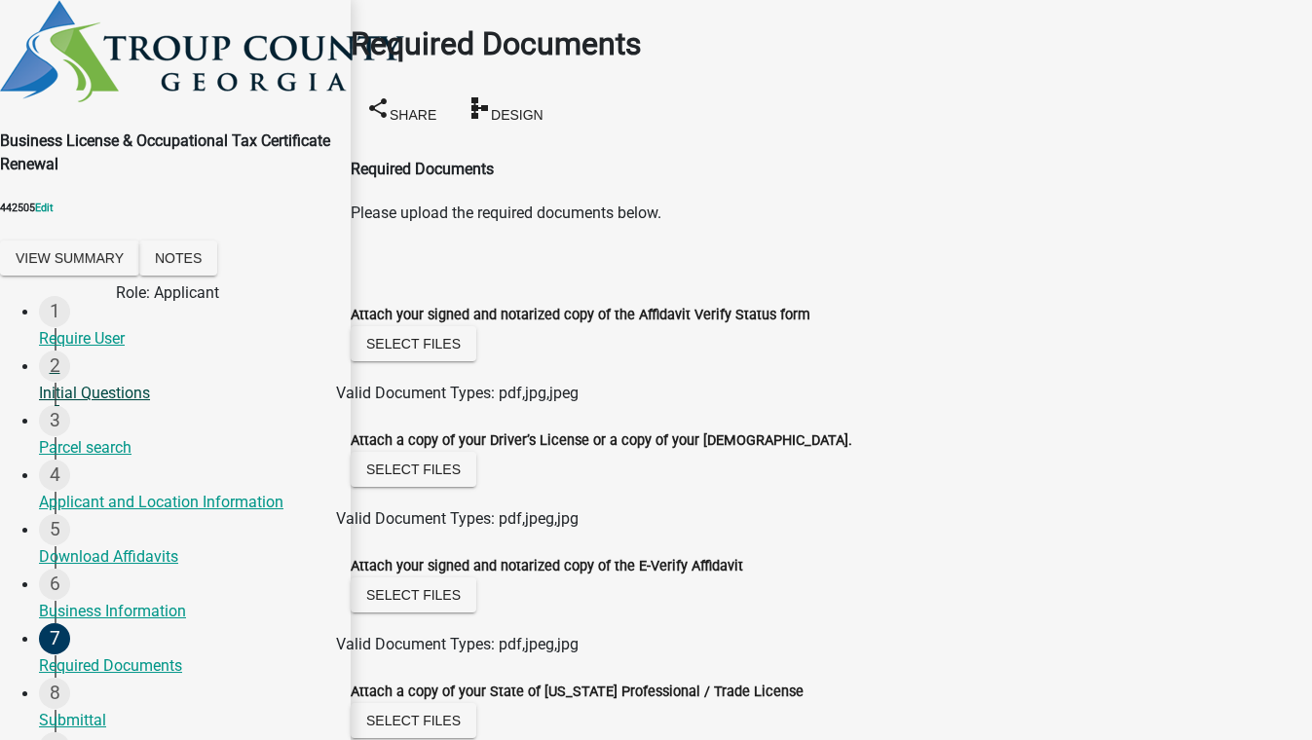
scroll to position [88, 0]
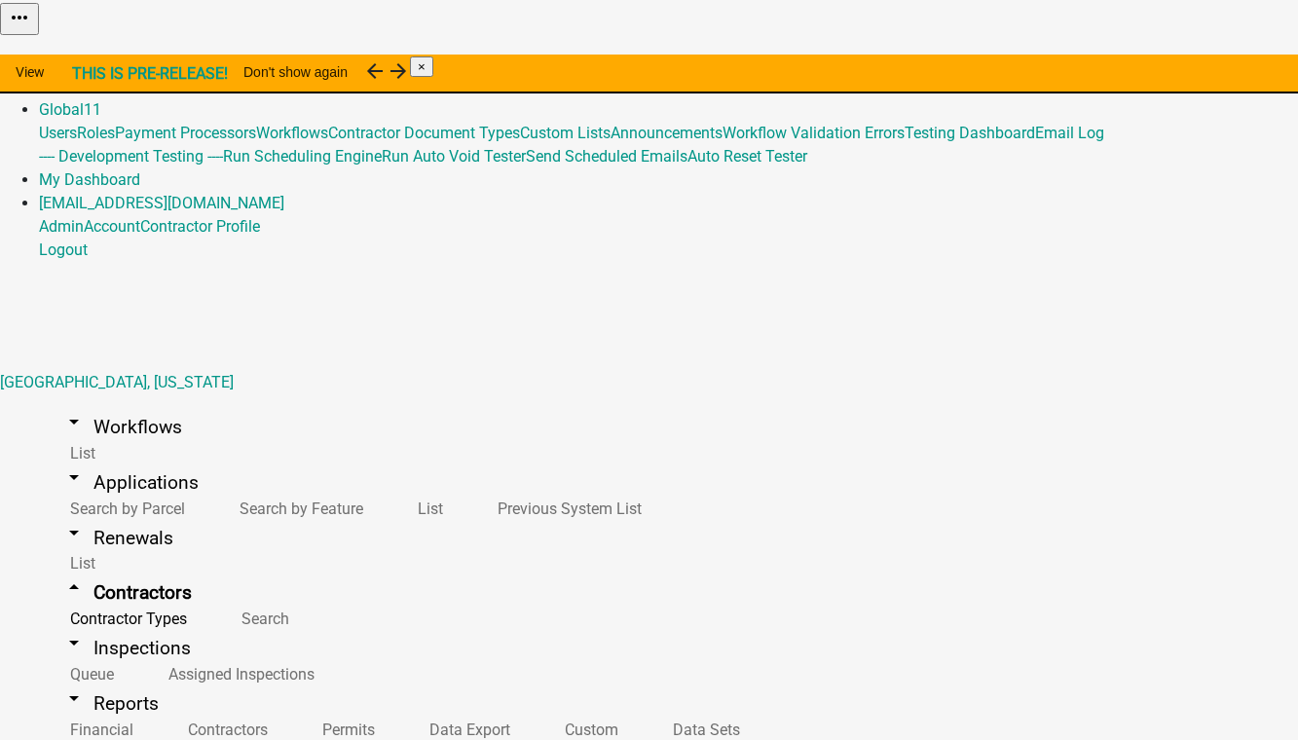
select select "1: Object"
select select
